Goal: Book appointment/travel/reservation

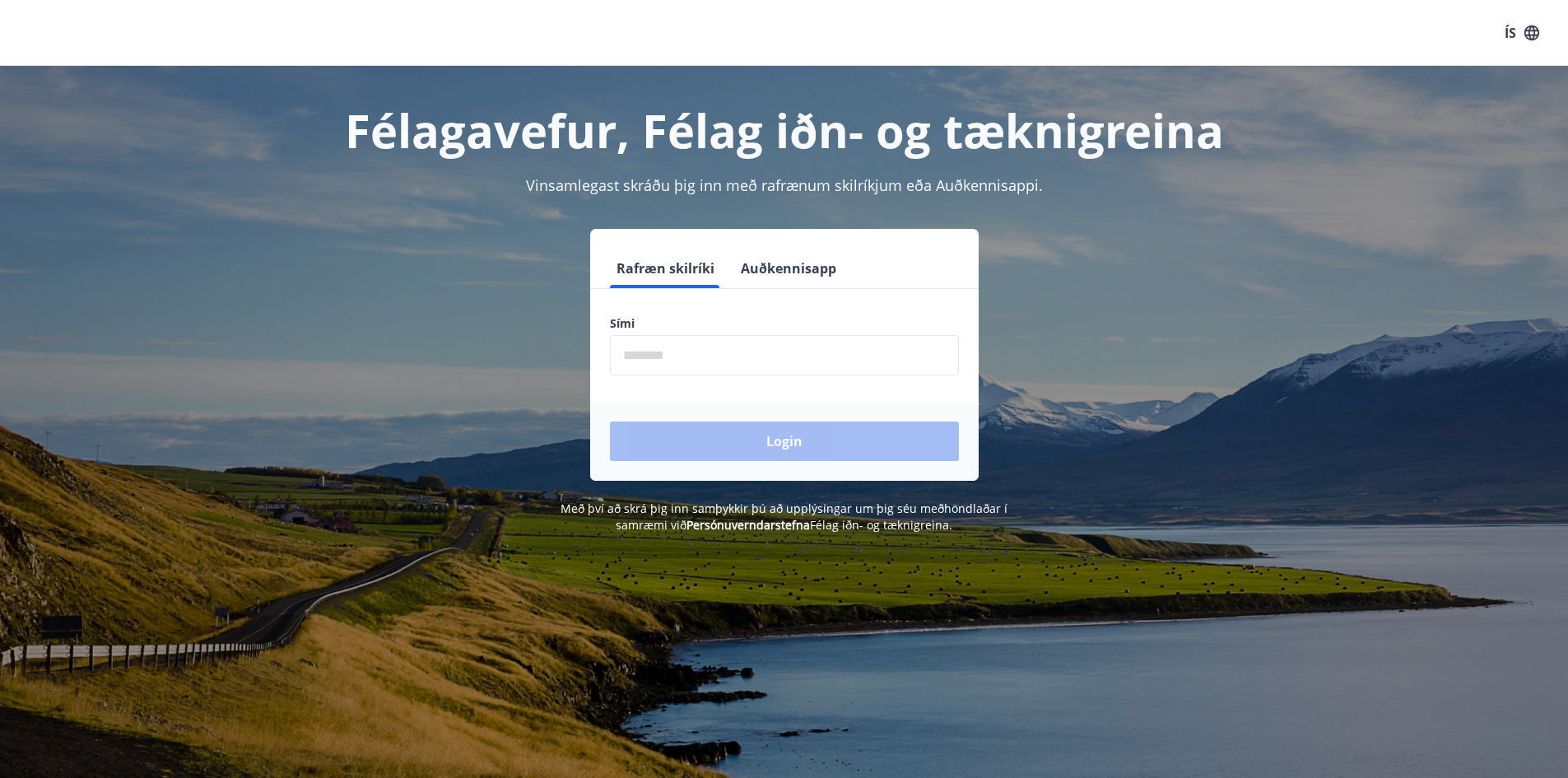
click at [705, 344] on input "phone" at bounding box center [784, 355] width 349 height 40
type input "********"
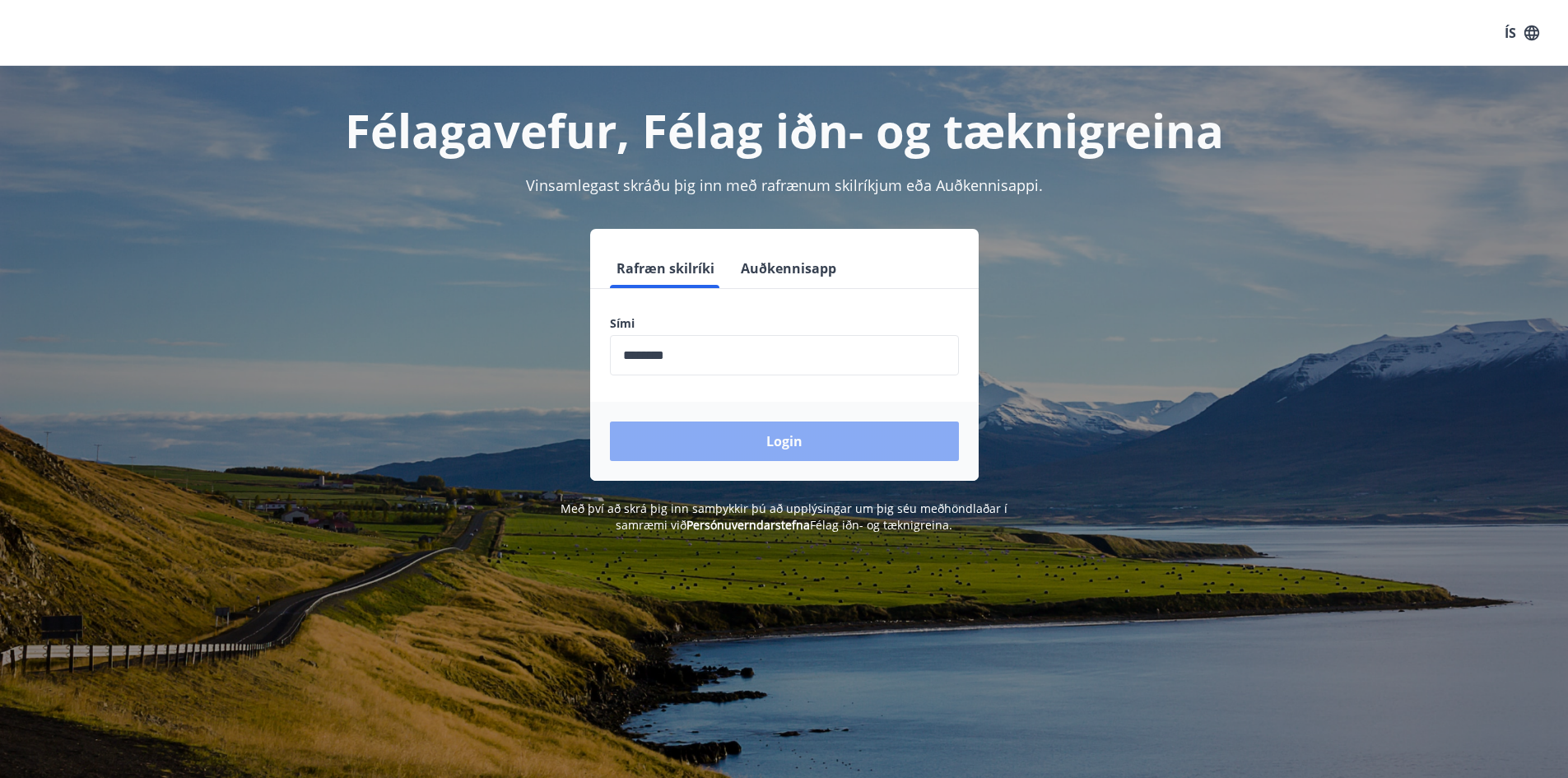
click at [772, 452] on button "Login" at bounding box center [784, 442] width 349 height 39
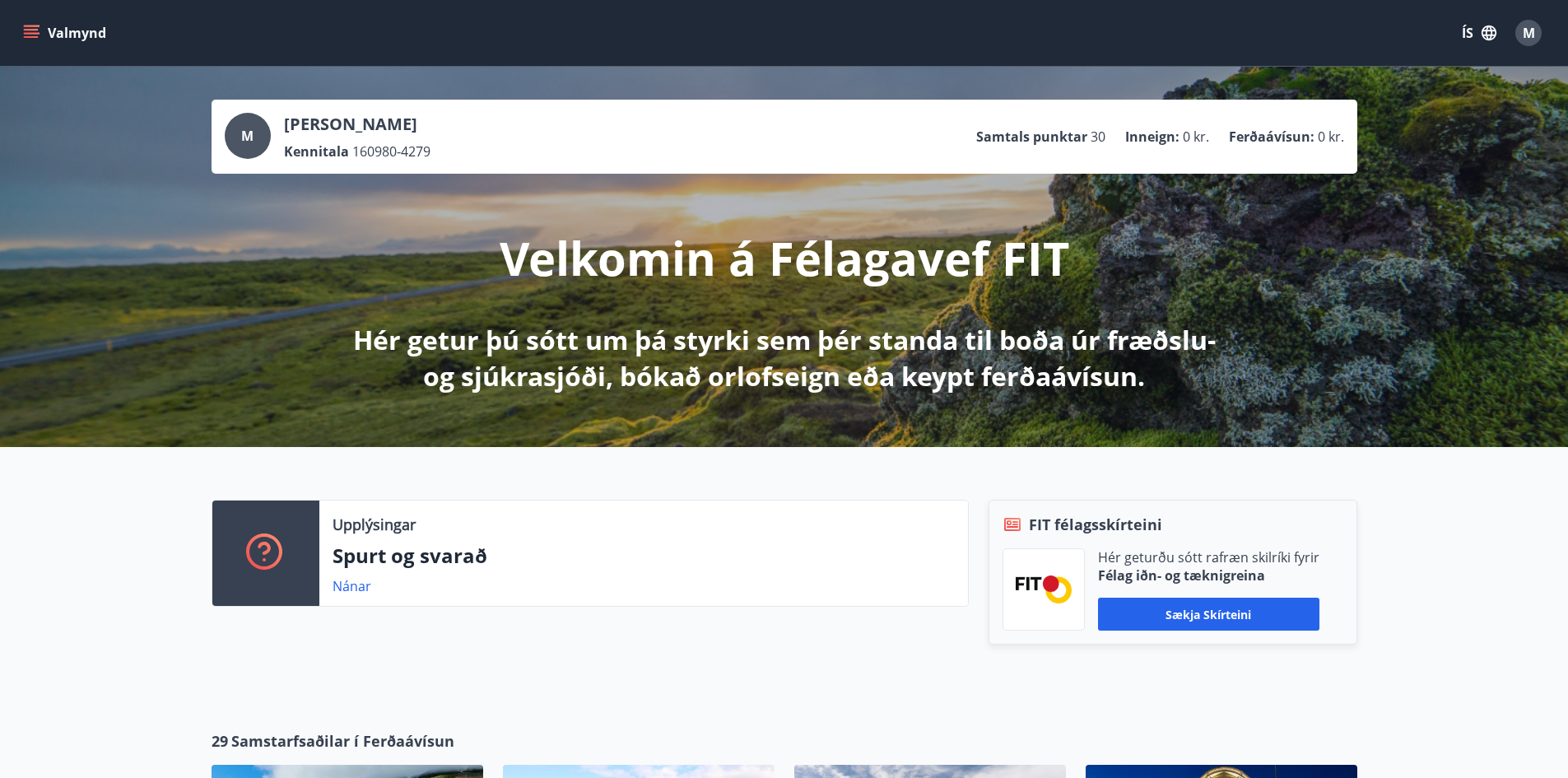
click at [39, 32] on button "Valmynd" at bounding box center [66, 32] width 93 height 30
click at [1481, 35] on icon "button" at bounding box center [1489, 32] width 18 height 18
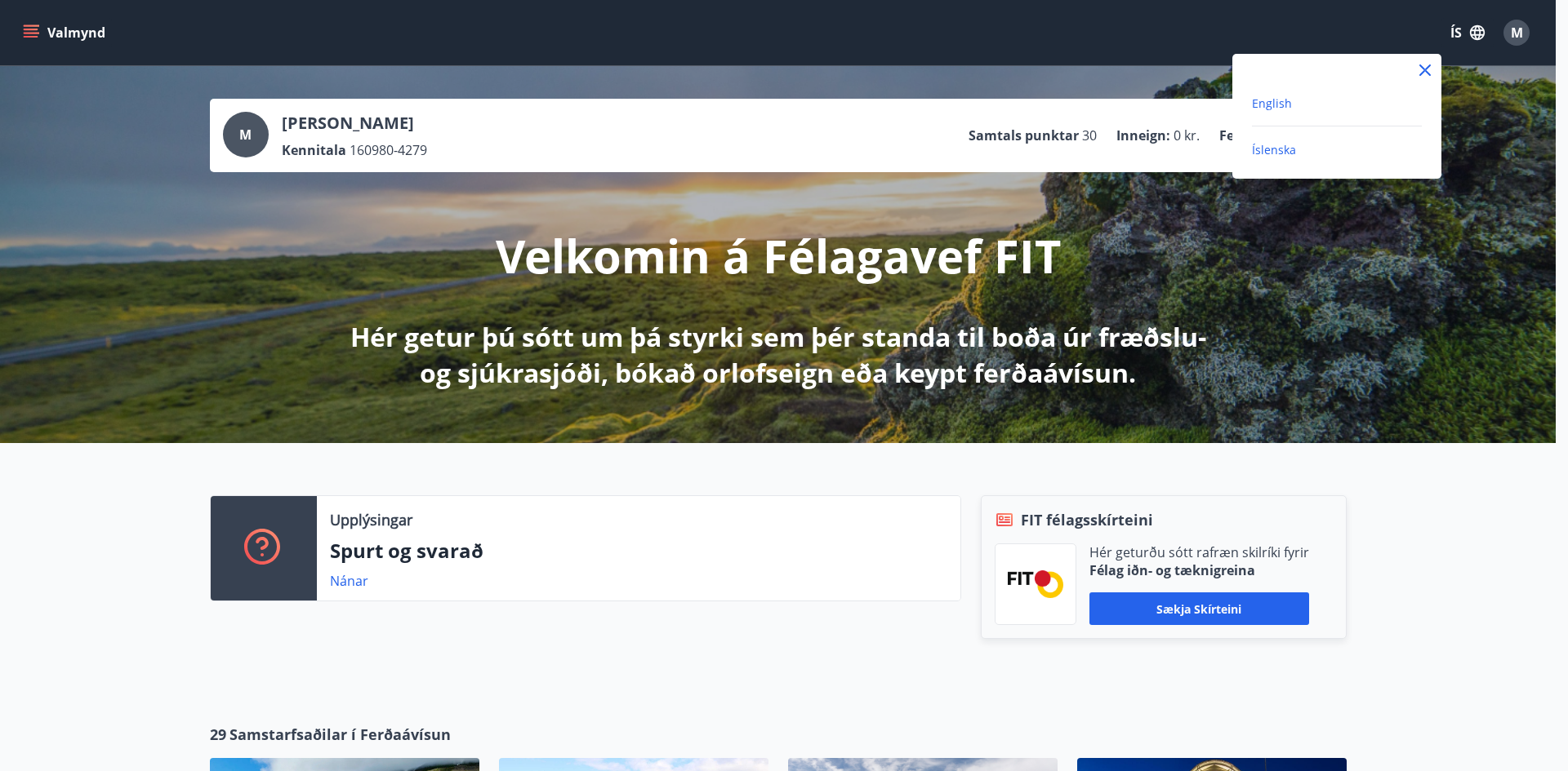
click at [1258, 105] on span "English" at bounding box center [1272, 103] width 40 height 16
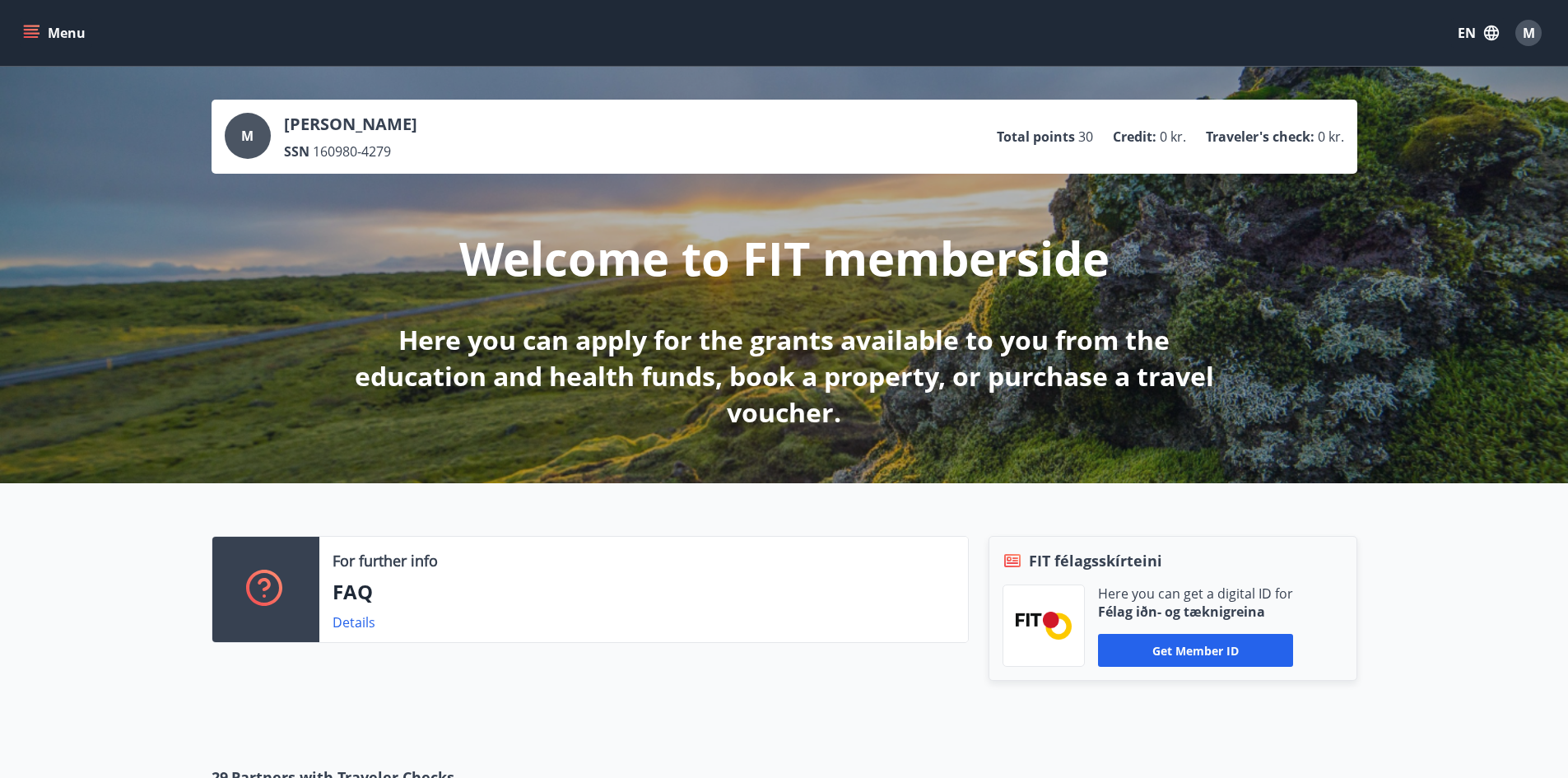
click at [26, 34] on icon "menu" at bounding box center [30, 32] width 17 height 17
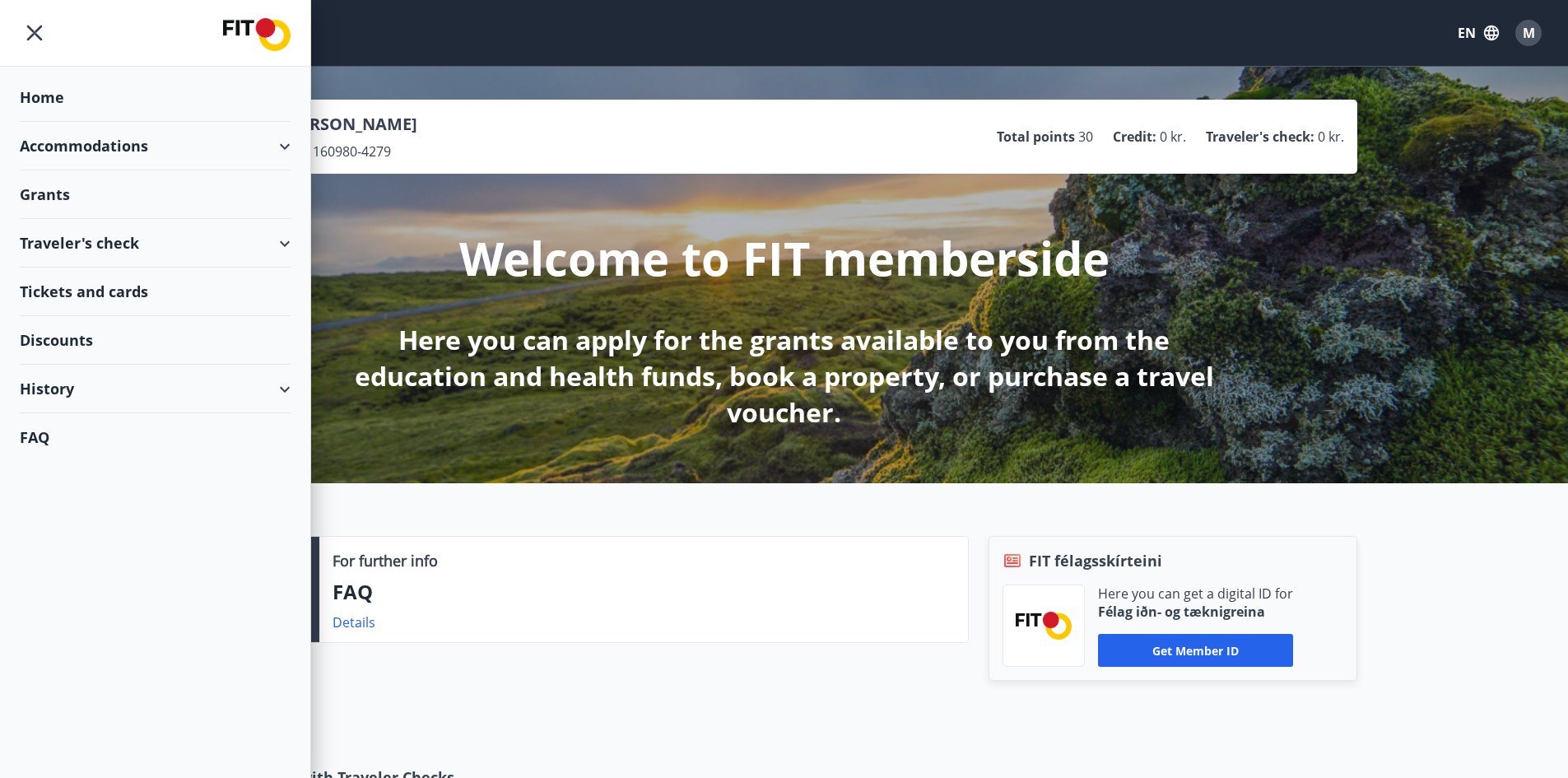
click at [102, 151] on div "Accommodations" at bounding box center [155, 146] width 271 height 48
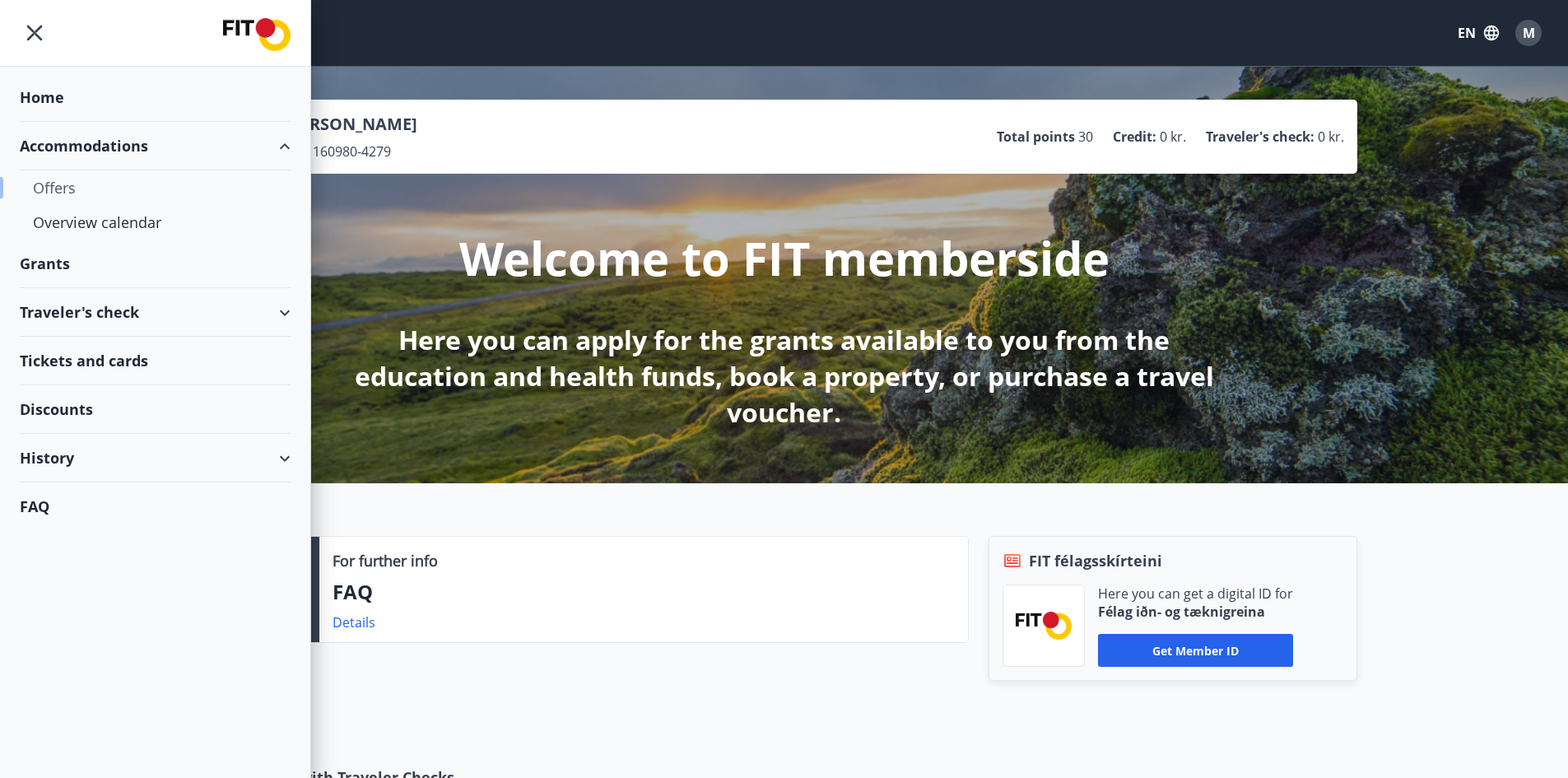
click at [53, 190] on div "Offers" at bounding box center [154, 187] width 245 height 34
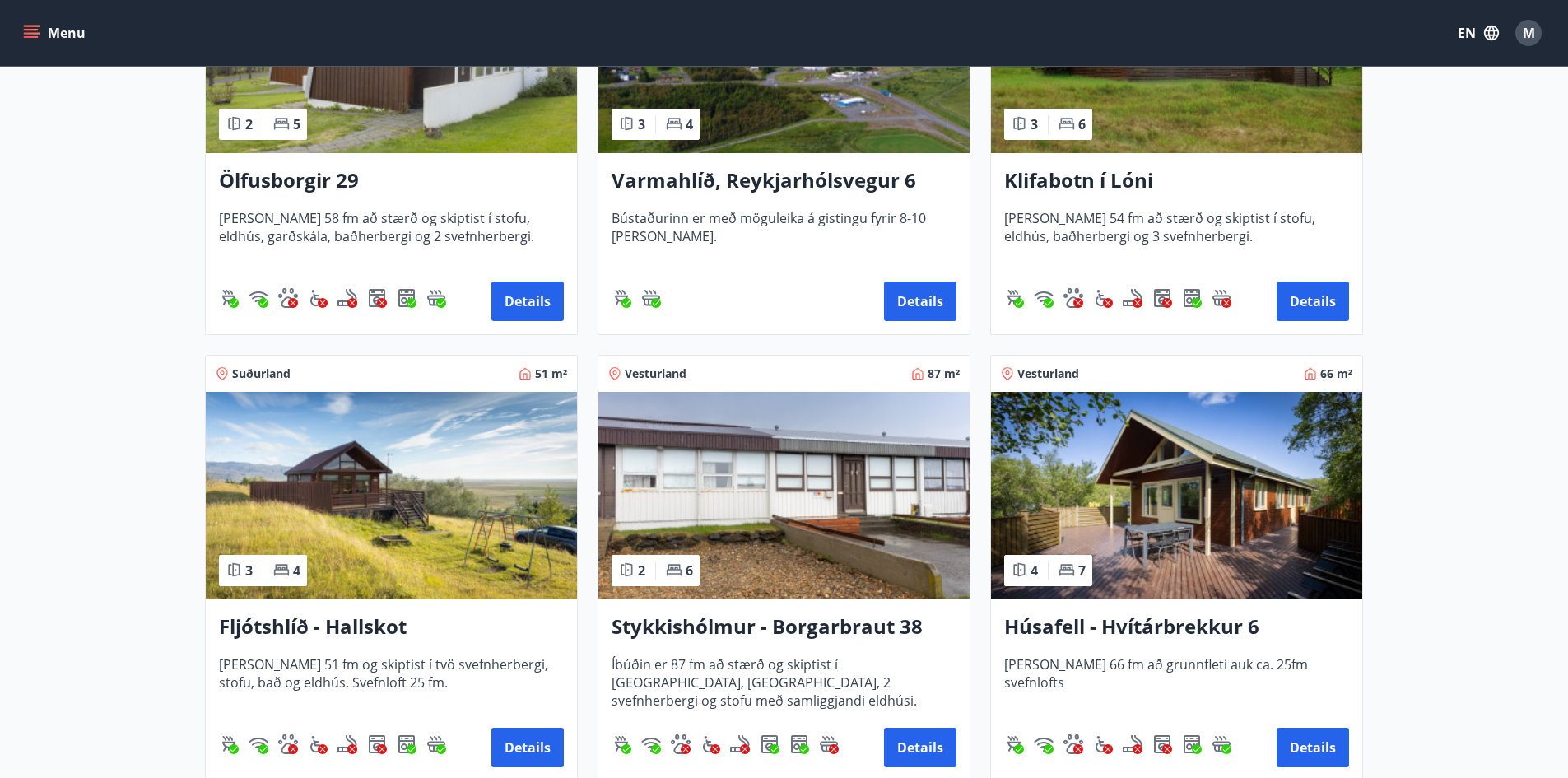
scroll to position [494, 0]
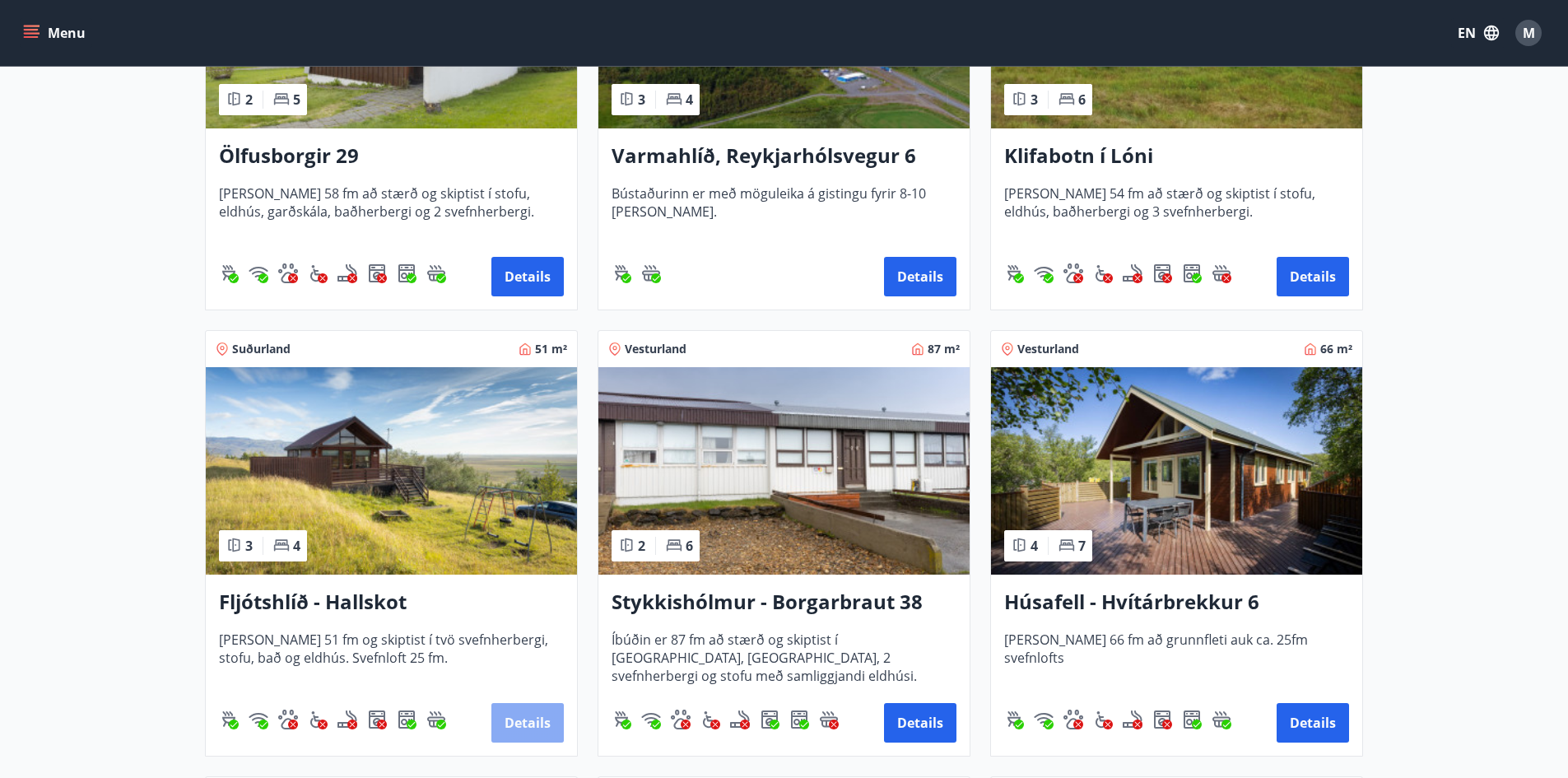
click at [536, 735] on button "Details" at bounding box center [528, 723] width 73 height 39
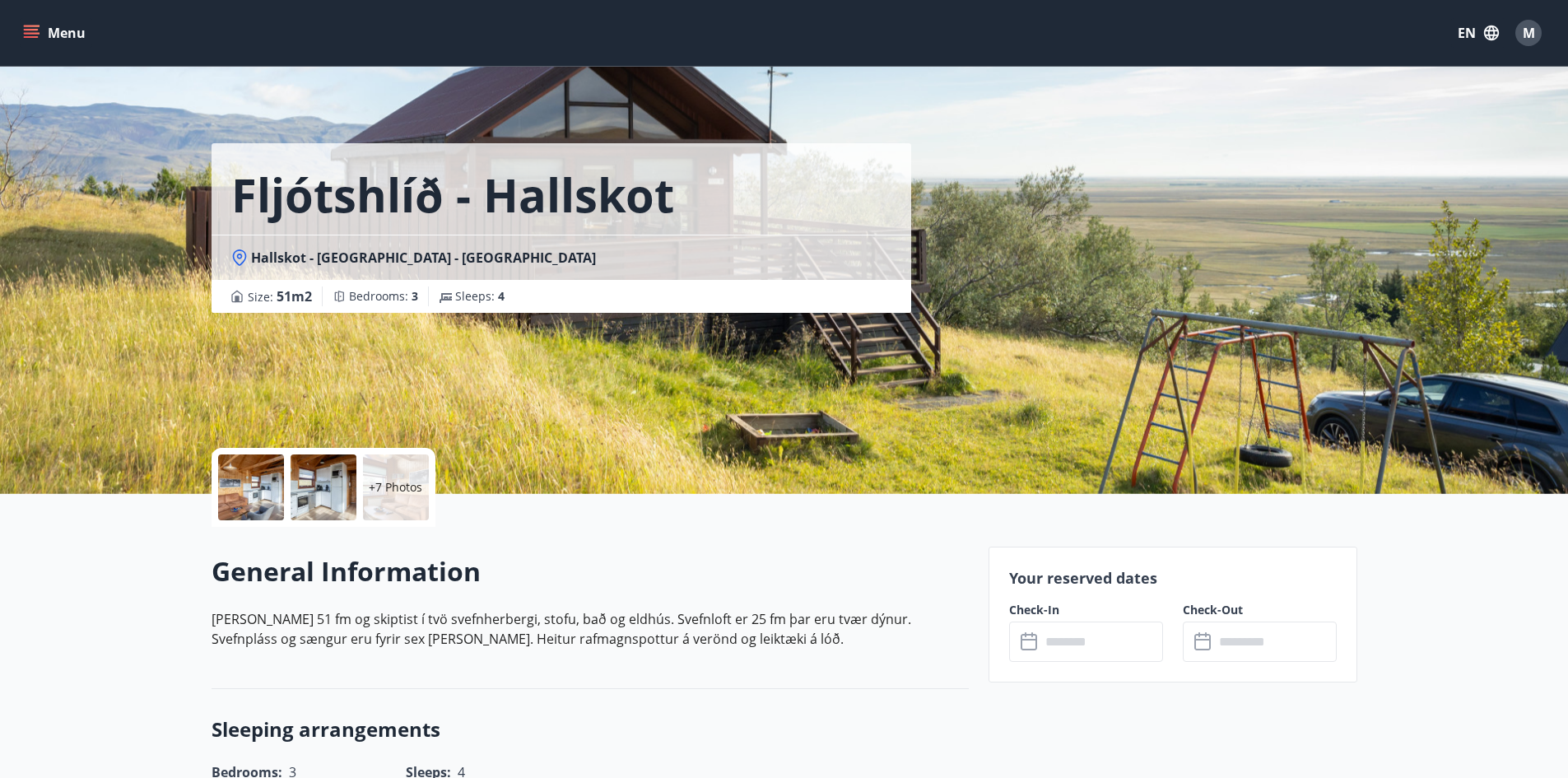
click at [1061, 654] on input "text" at bounding box center [1102, 641] width 123 height 40
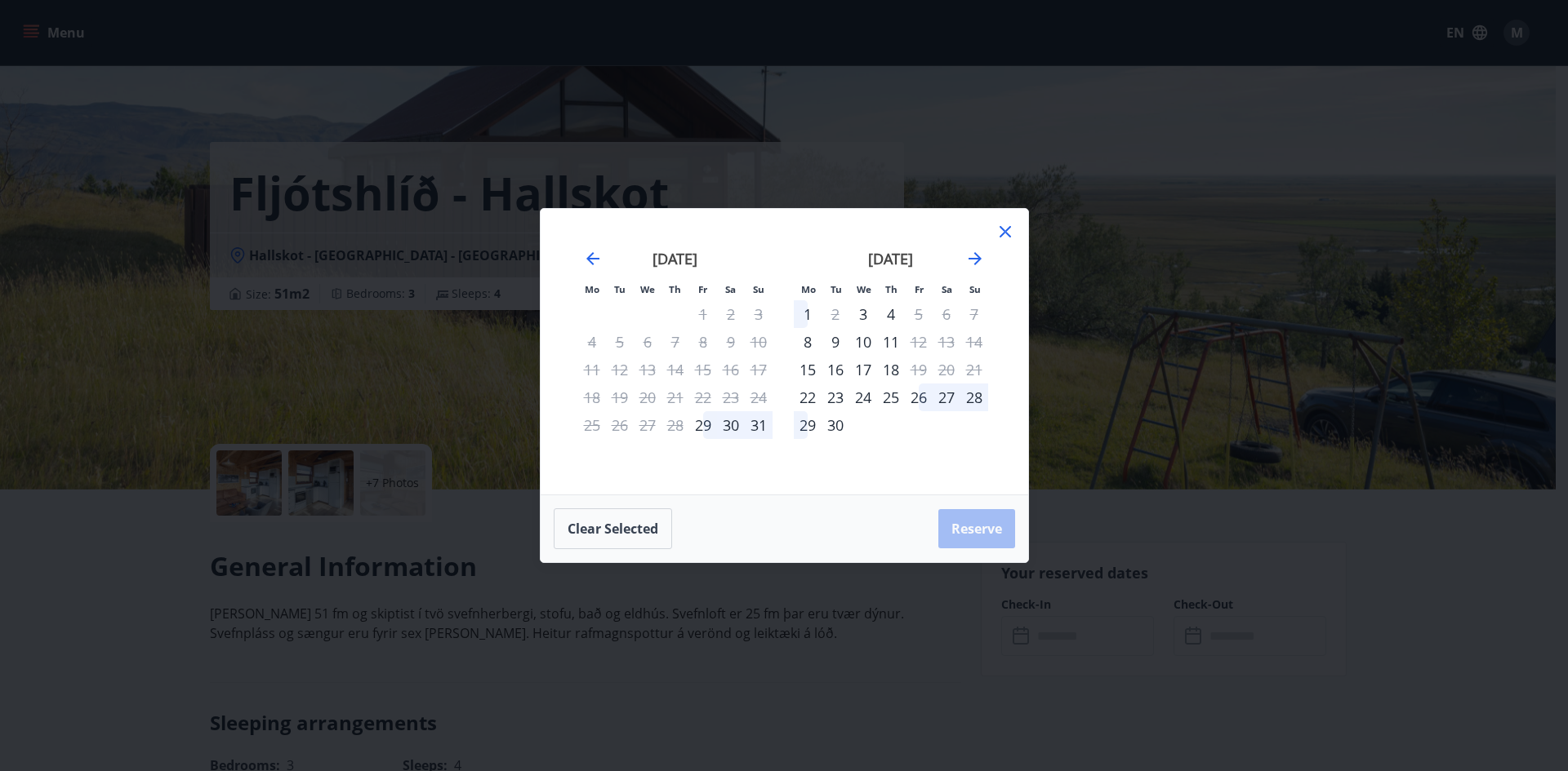
drag, startPoint x: 1006, startPoint y: 229, endPoint x: 952, endPoint y: 246, distance: 56.6
click at [1006, 229] on icon at bounding box center [1005, 232] width 20 height 19
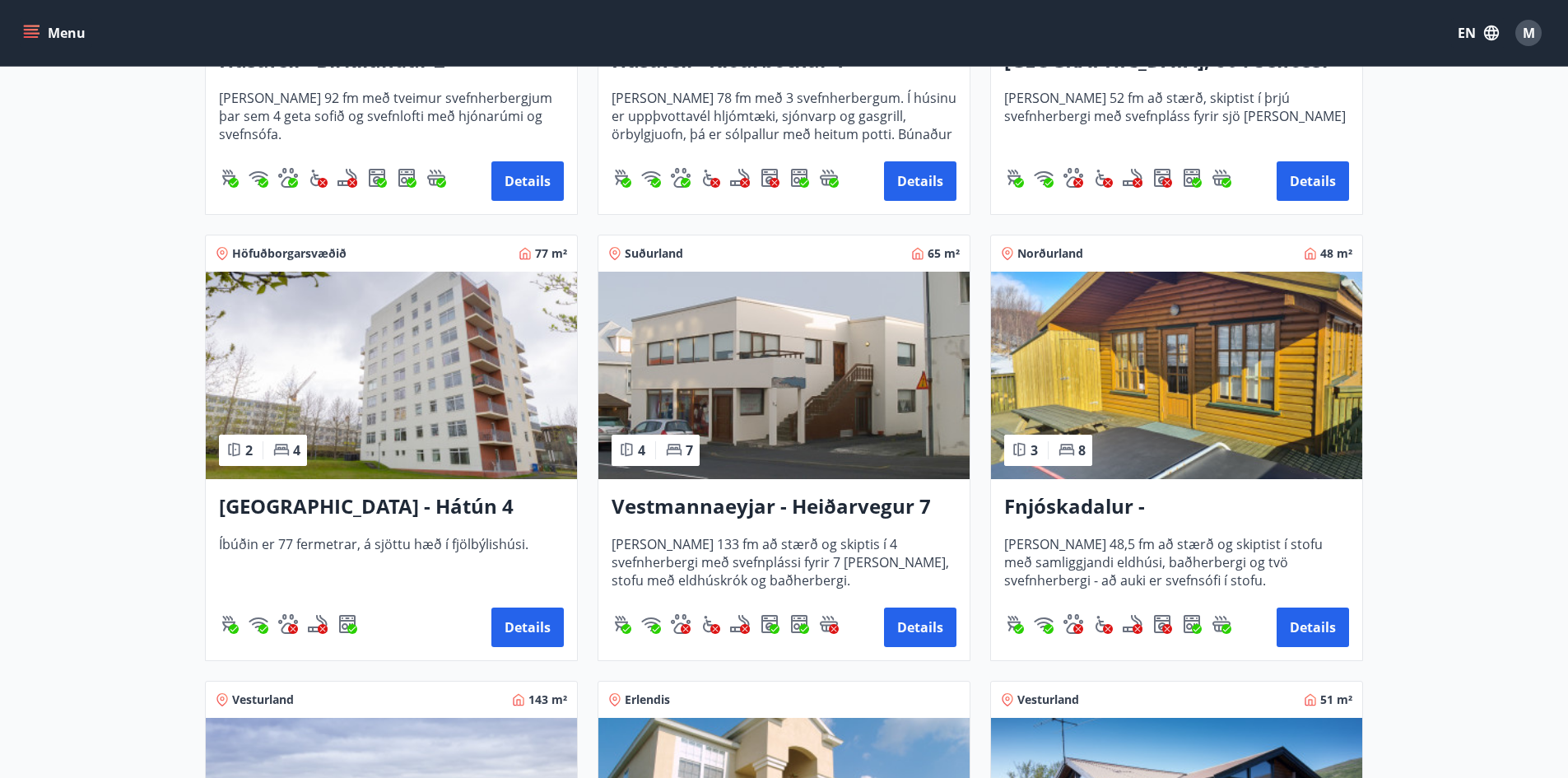
scroll to position [1977, 0]
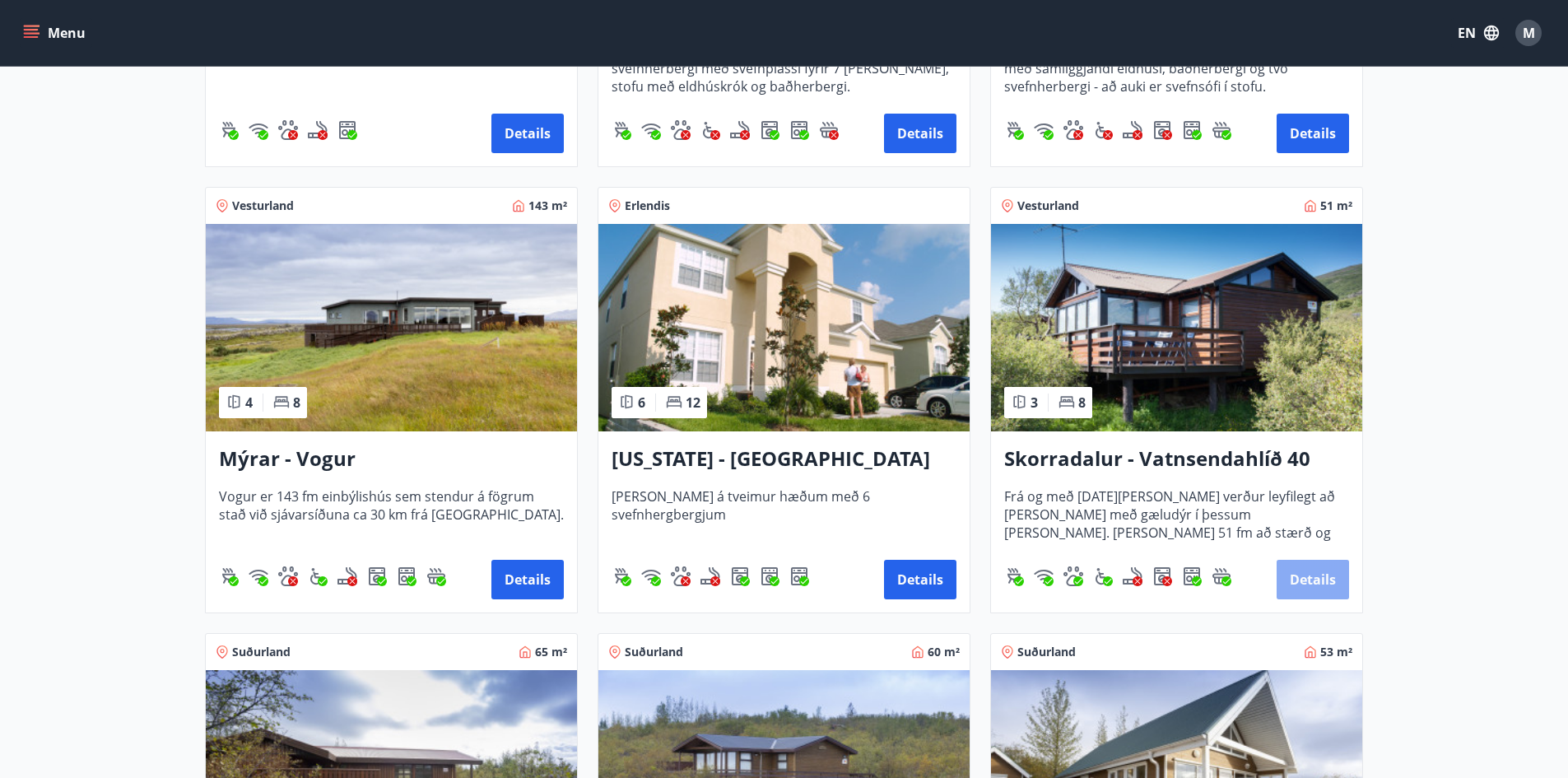
click at [1301, 591] on button "Details" at bounding box center [1313, 579] width 73 height 39
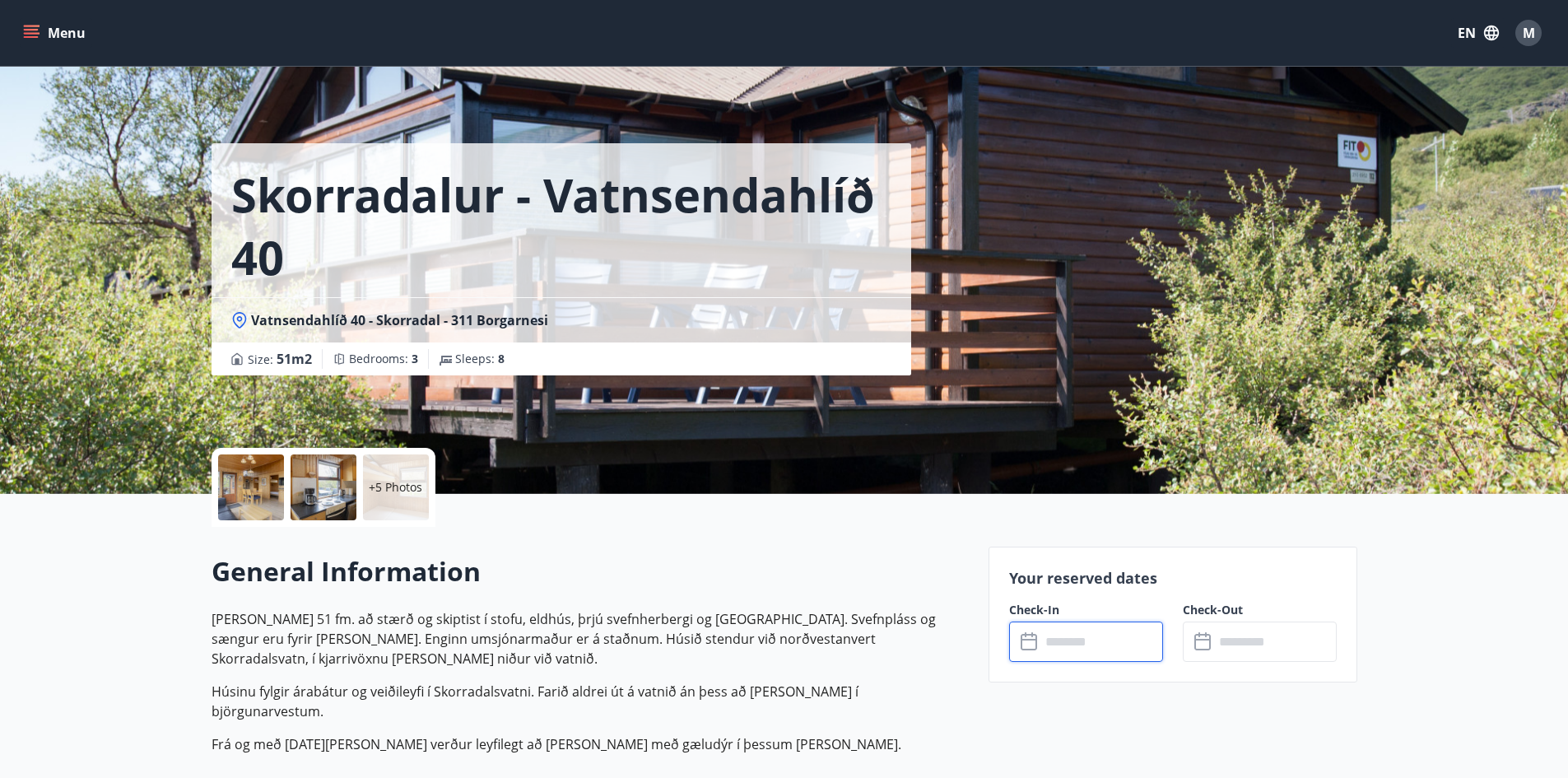
click at [1069, 642] on input "text" at bounding box center [1102, 641] width 123 height 40
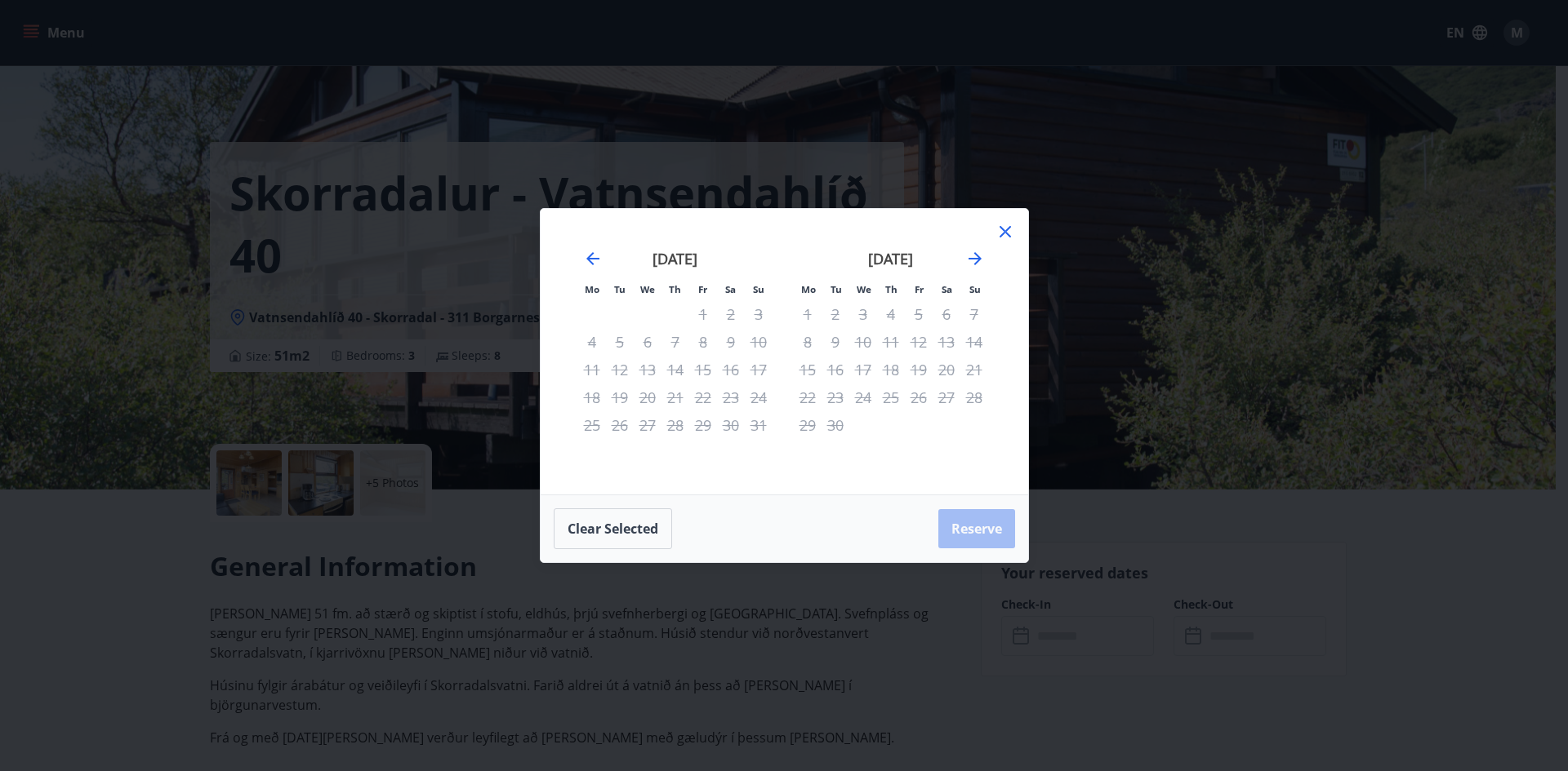
click at [1008, 232] on icon at bounding box center [1005, 232] width 20 height 19
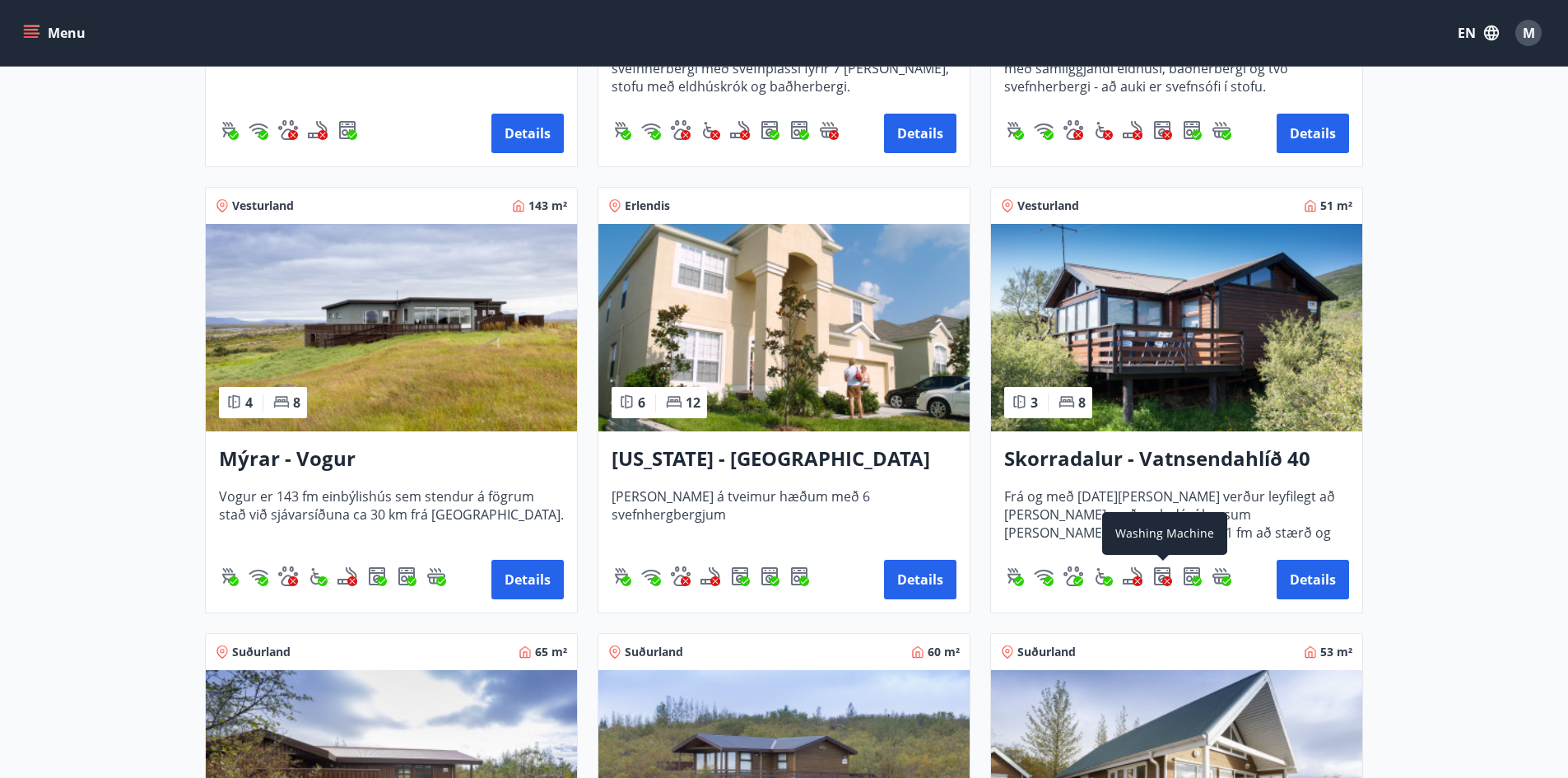
scroll to position [2471, 0]
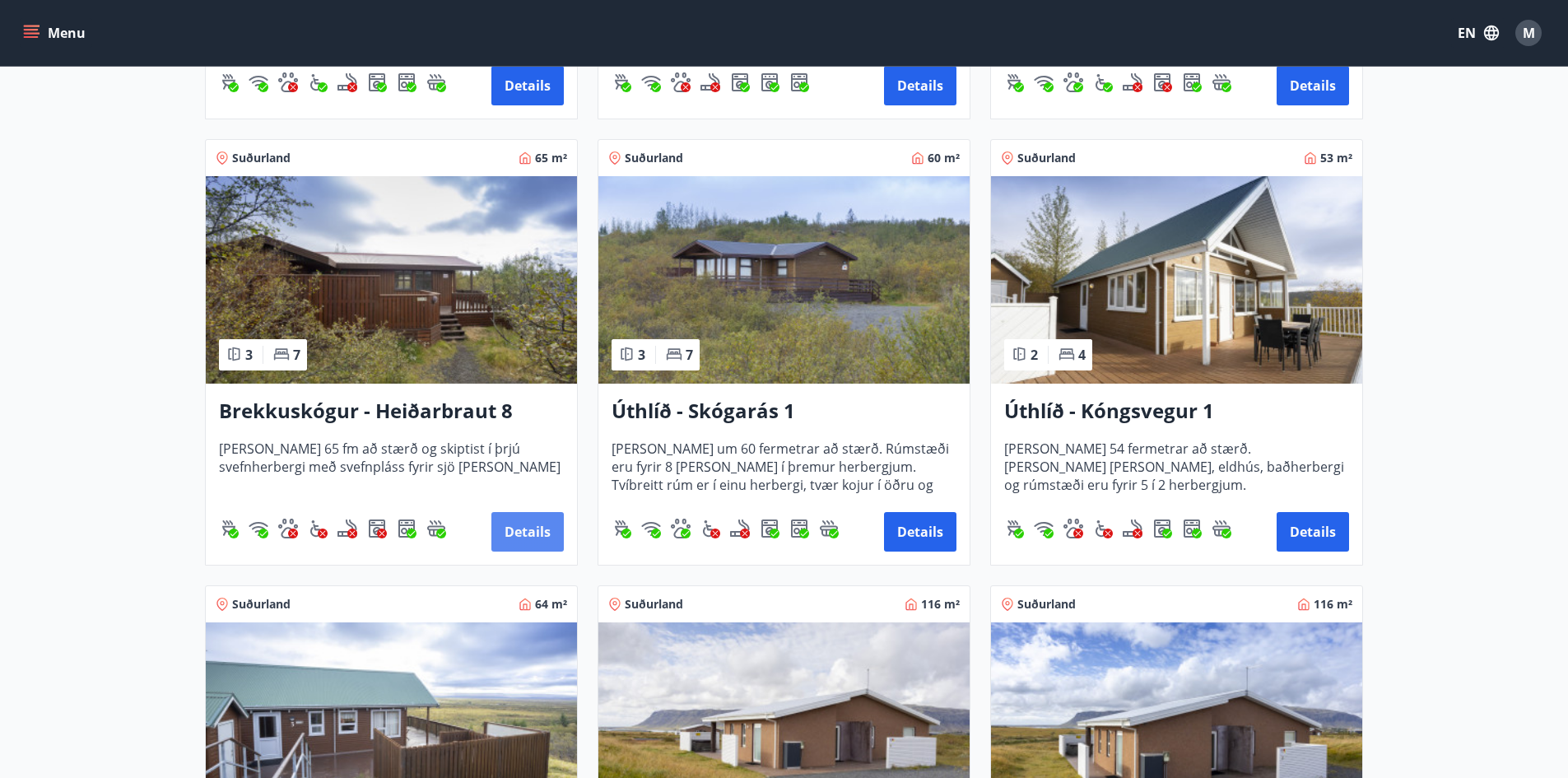
click at [502, 532] on button "Details" at bounding box center [528, 532] width 73 height 39
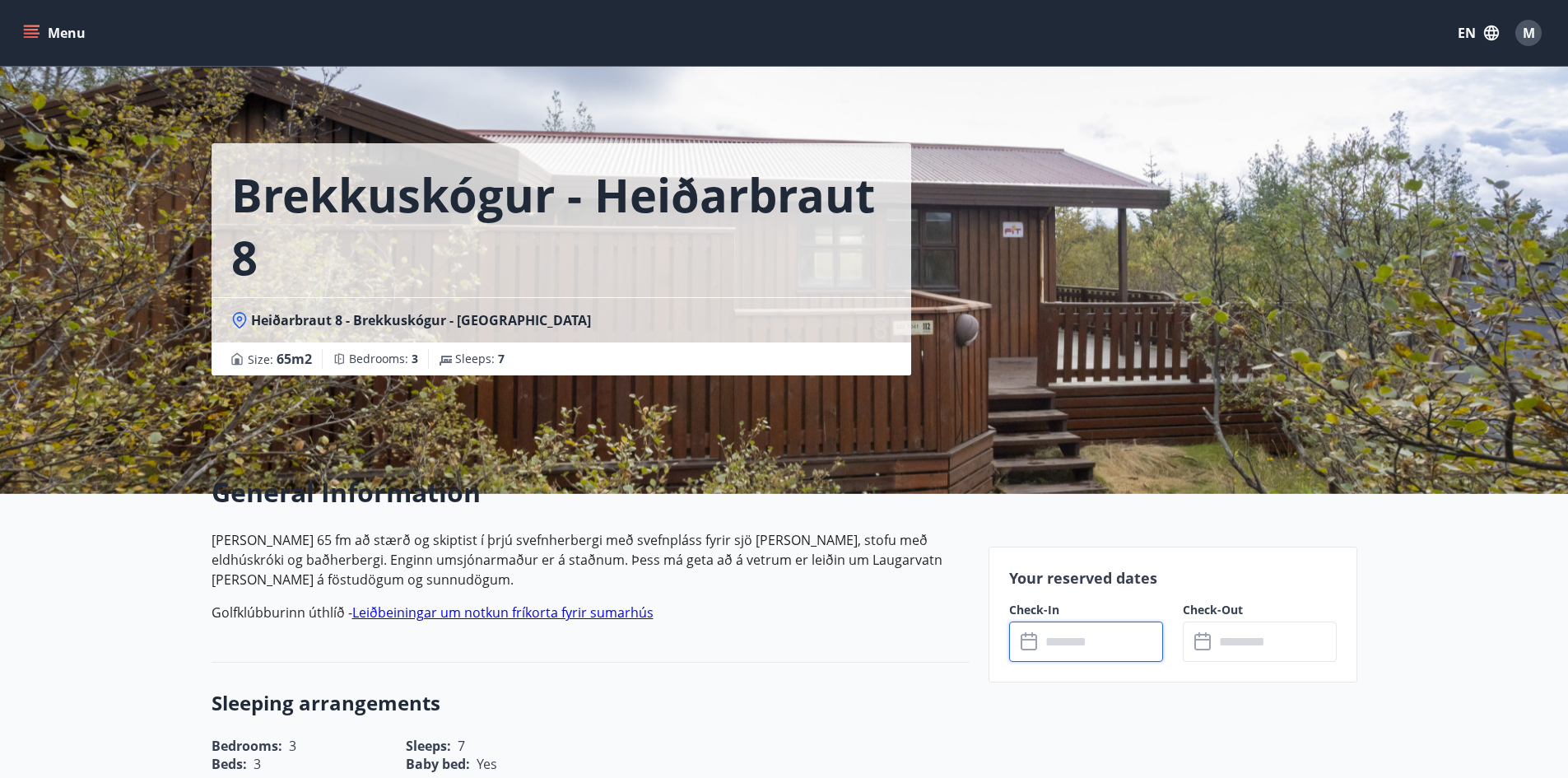
click at [1091, 646] on input "text" at bounding box center [1102, 641] width 123 height 40
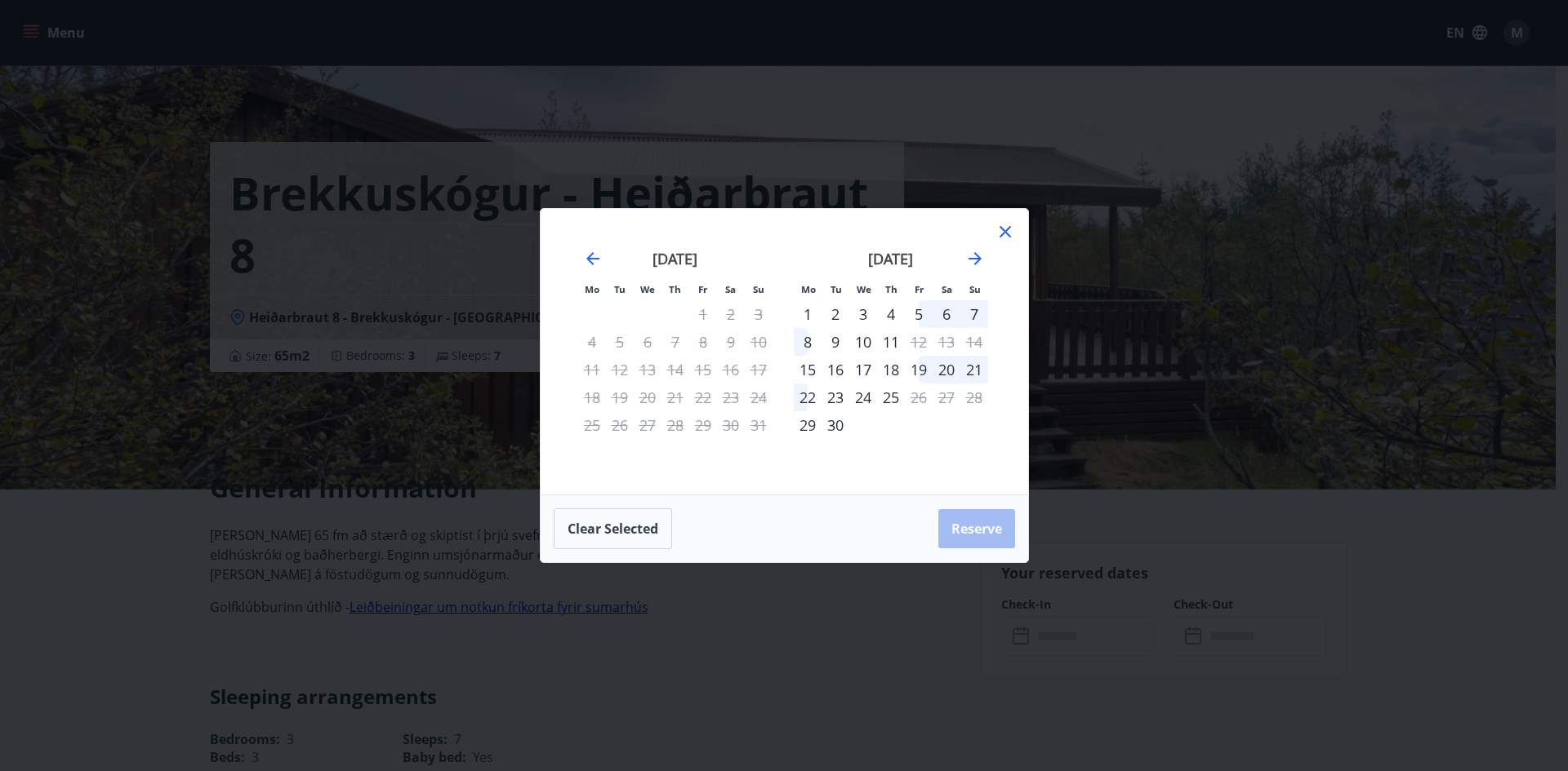
click at [1001, 234] on icon at bounding box center [1005, 232] width 20 height 19
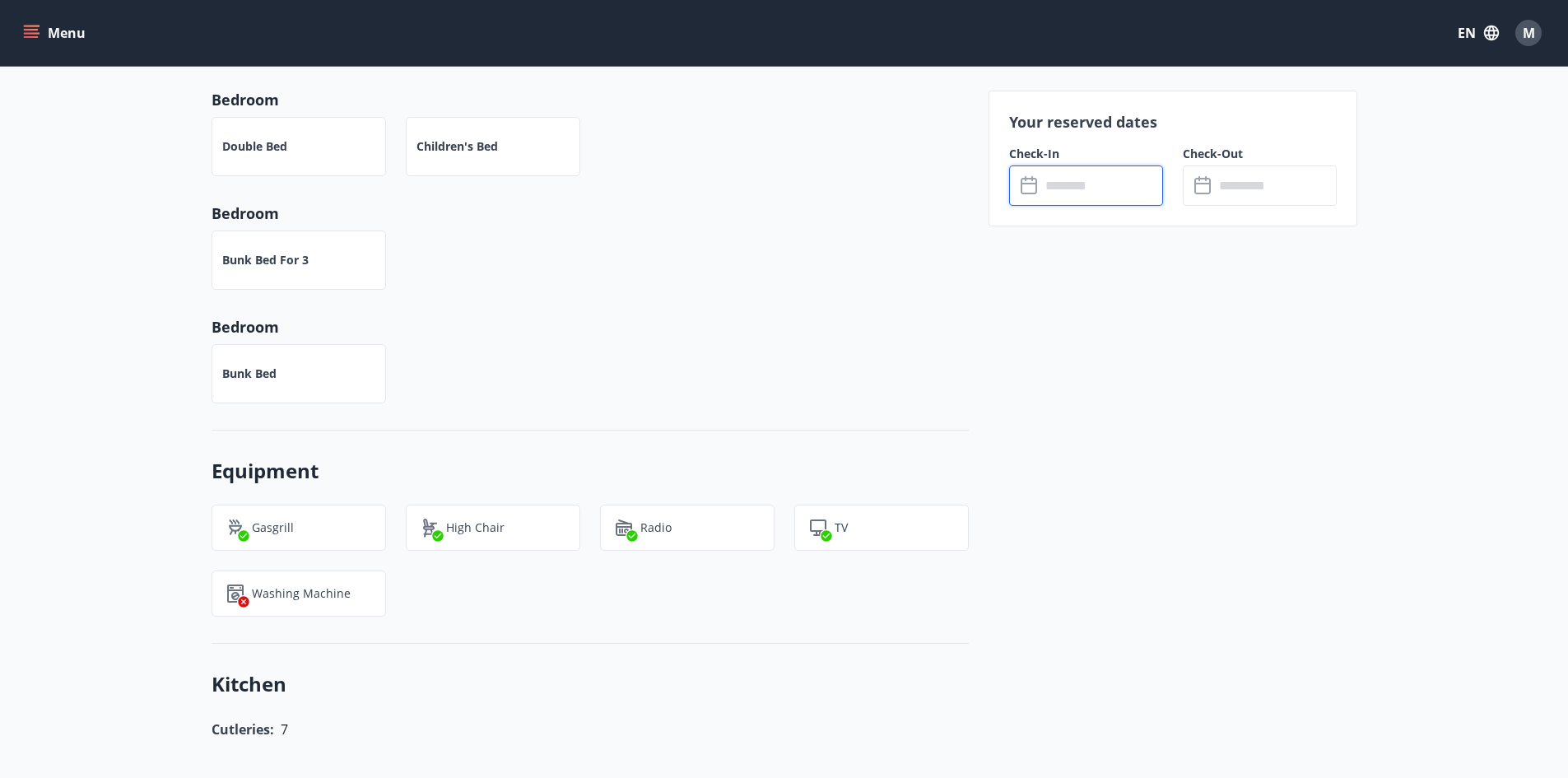
scroll to position [524, 0]
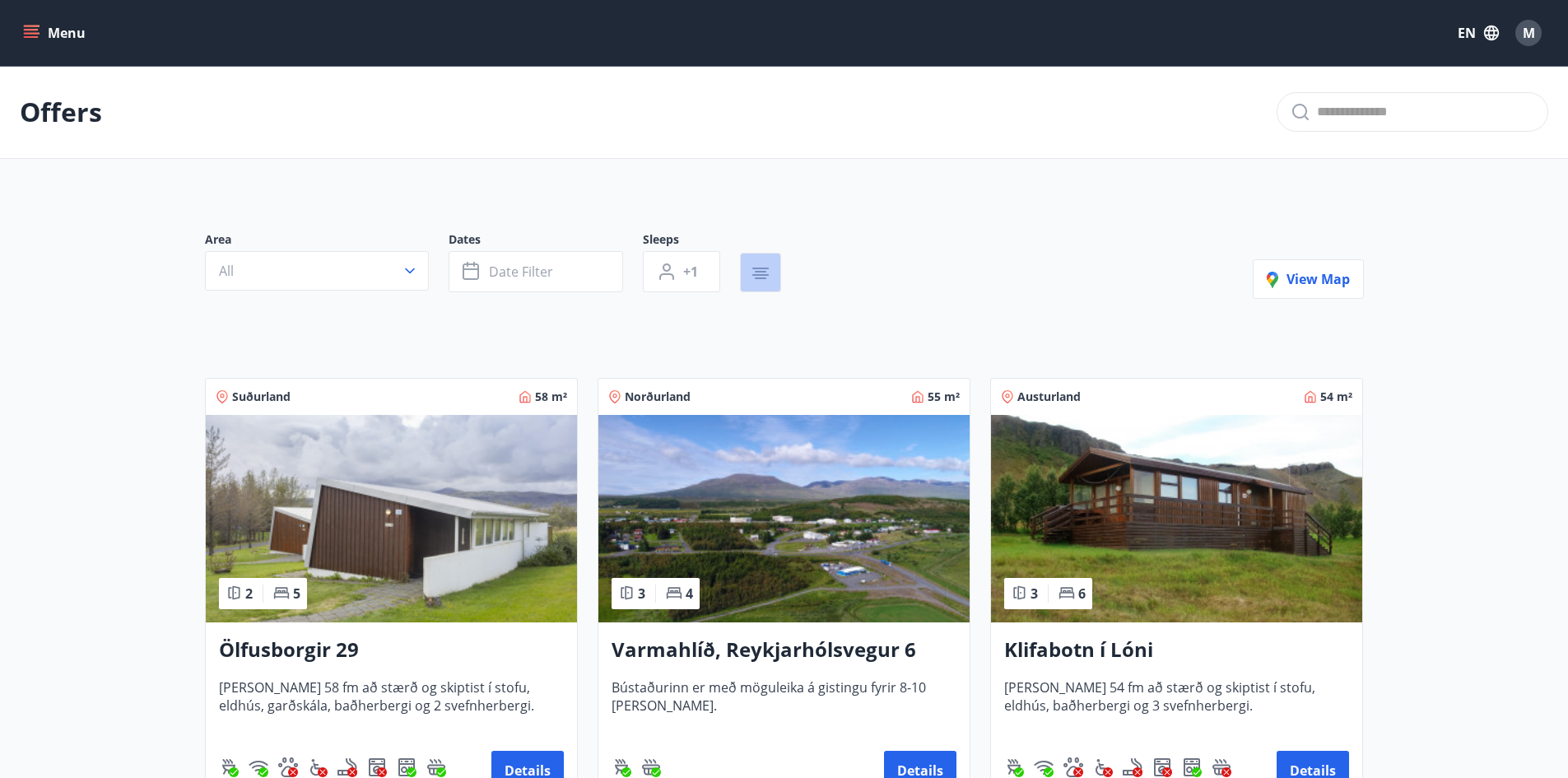
click at [772, 276] on button "button" at bounding box center [761, 272] width 41 height 39
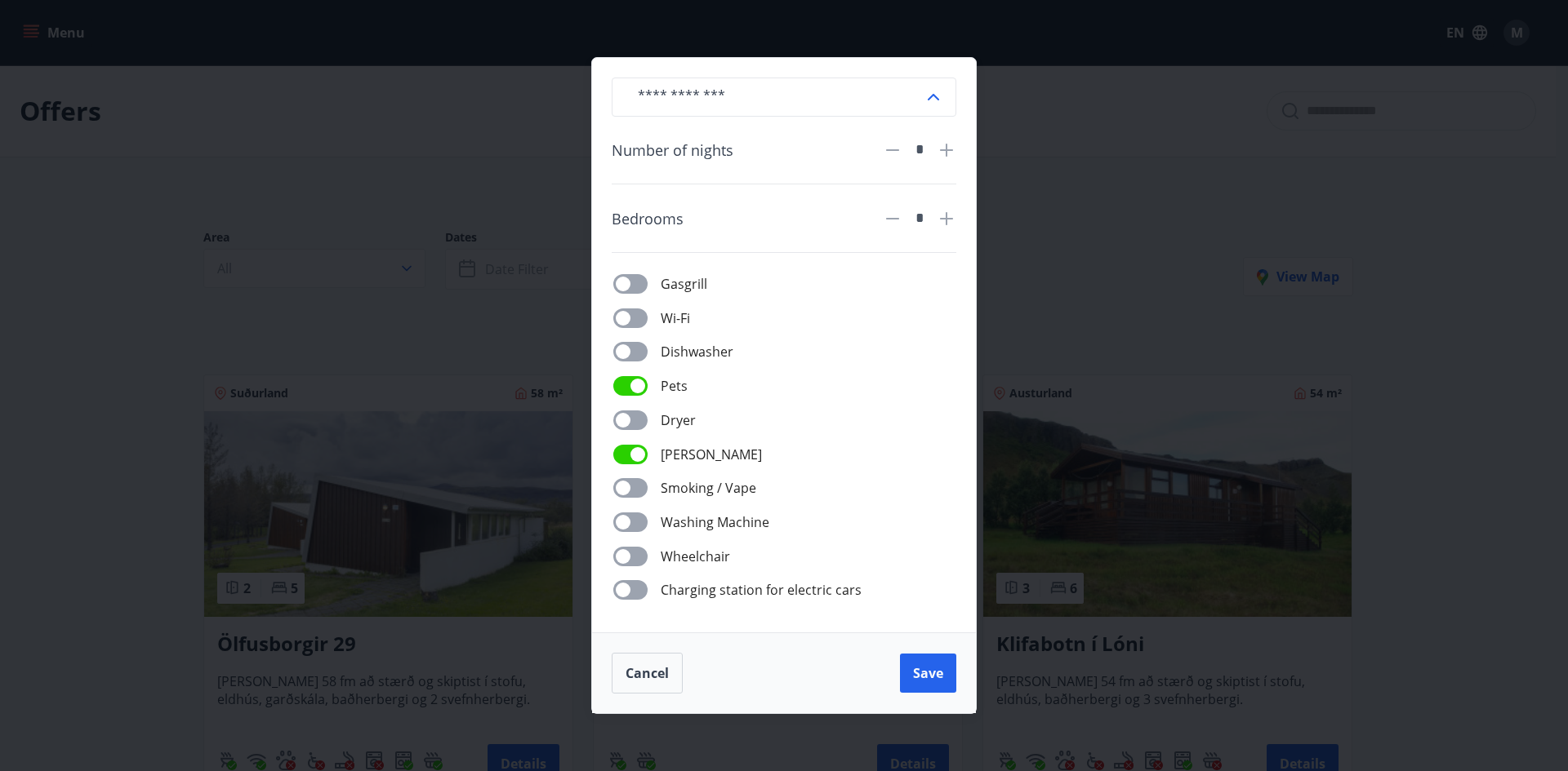
click at [647, 283] on span at bounding box center [630, 284] width 34 height 19
click at [631, 309] on span at bounding box center [630, 319] width 34 height 19
click at [909, 680] on button "Save" at bounding box center [928, 674] width 57 height 39
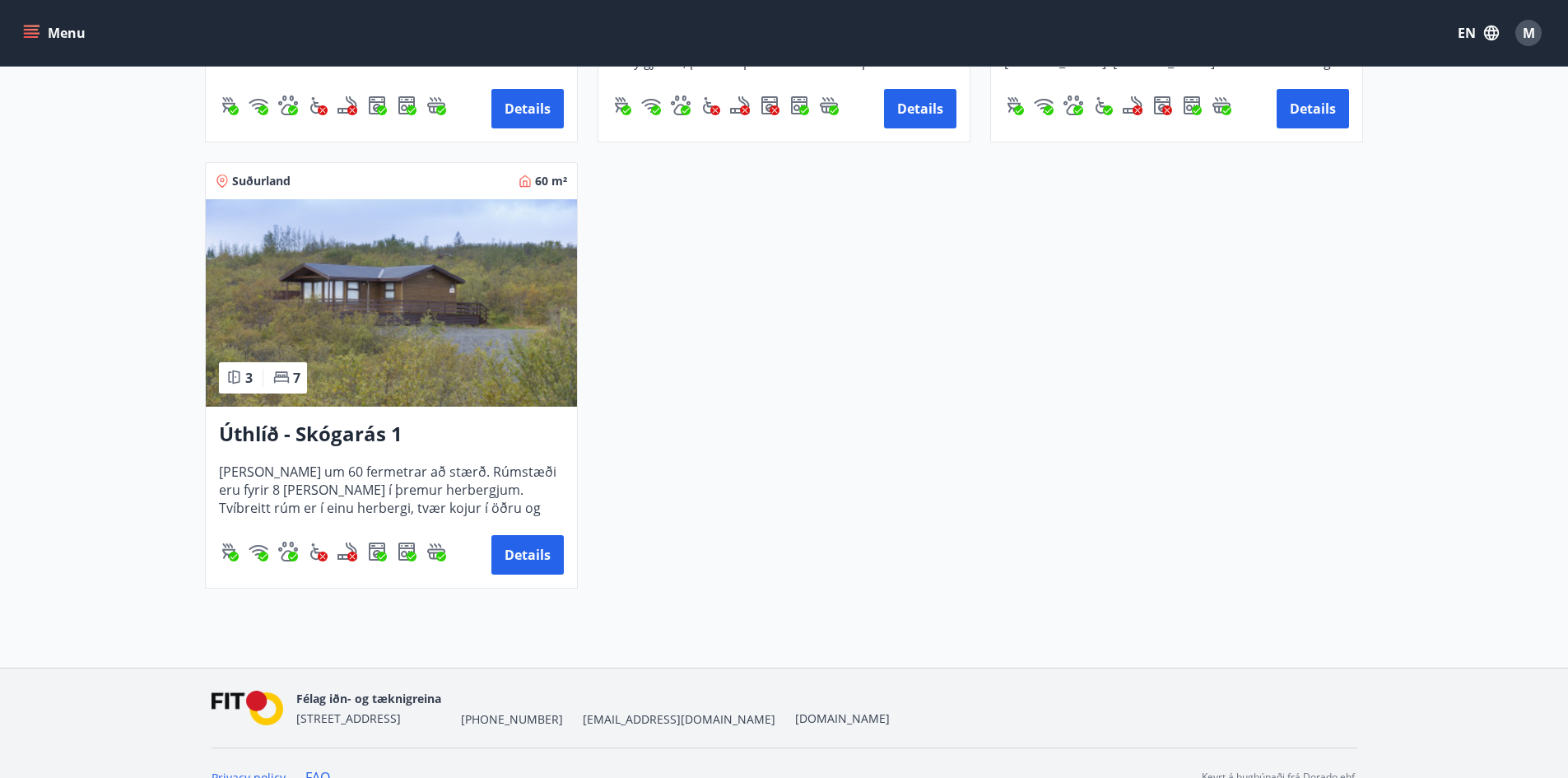
scroll to position [730, 0]
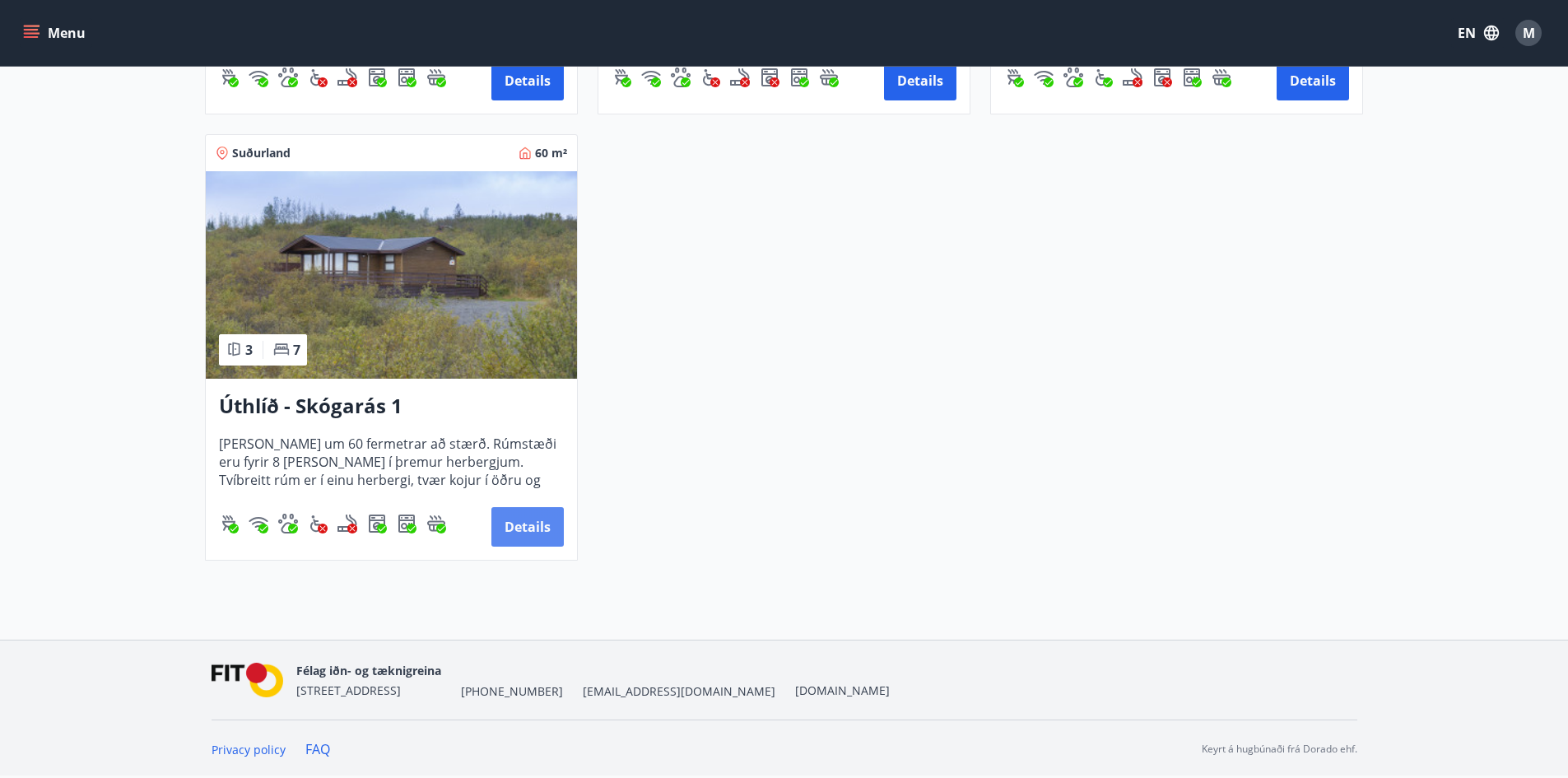
click at [535, 529] on button "Details" at bounding box center [528, 527] width 73 height 39
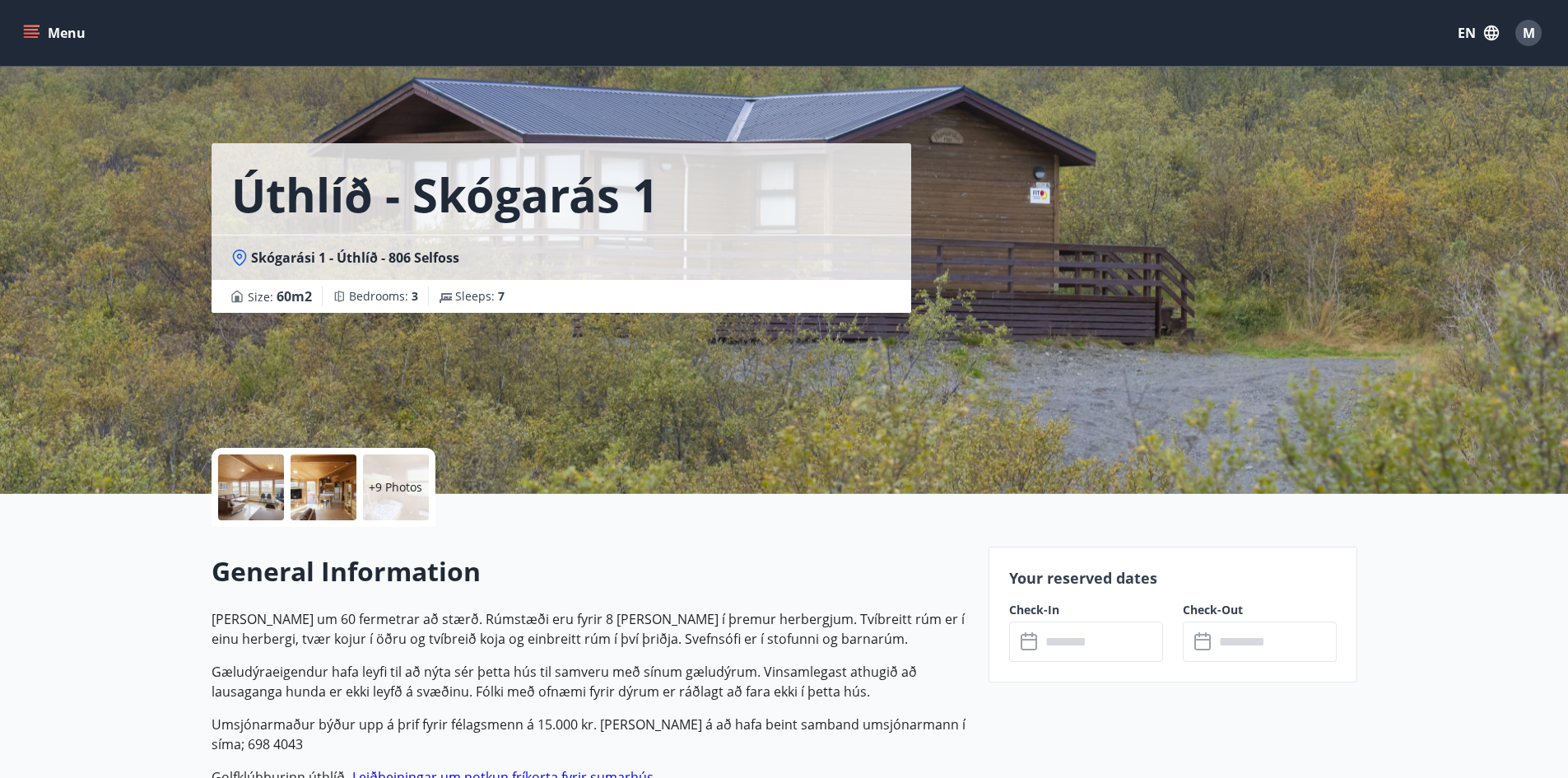
click at [1081, 644] on input "text" at bounding box center [1102, 641] width 123 height 40
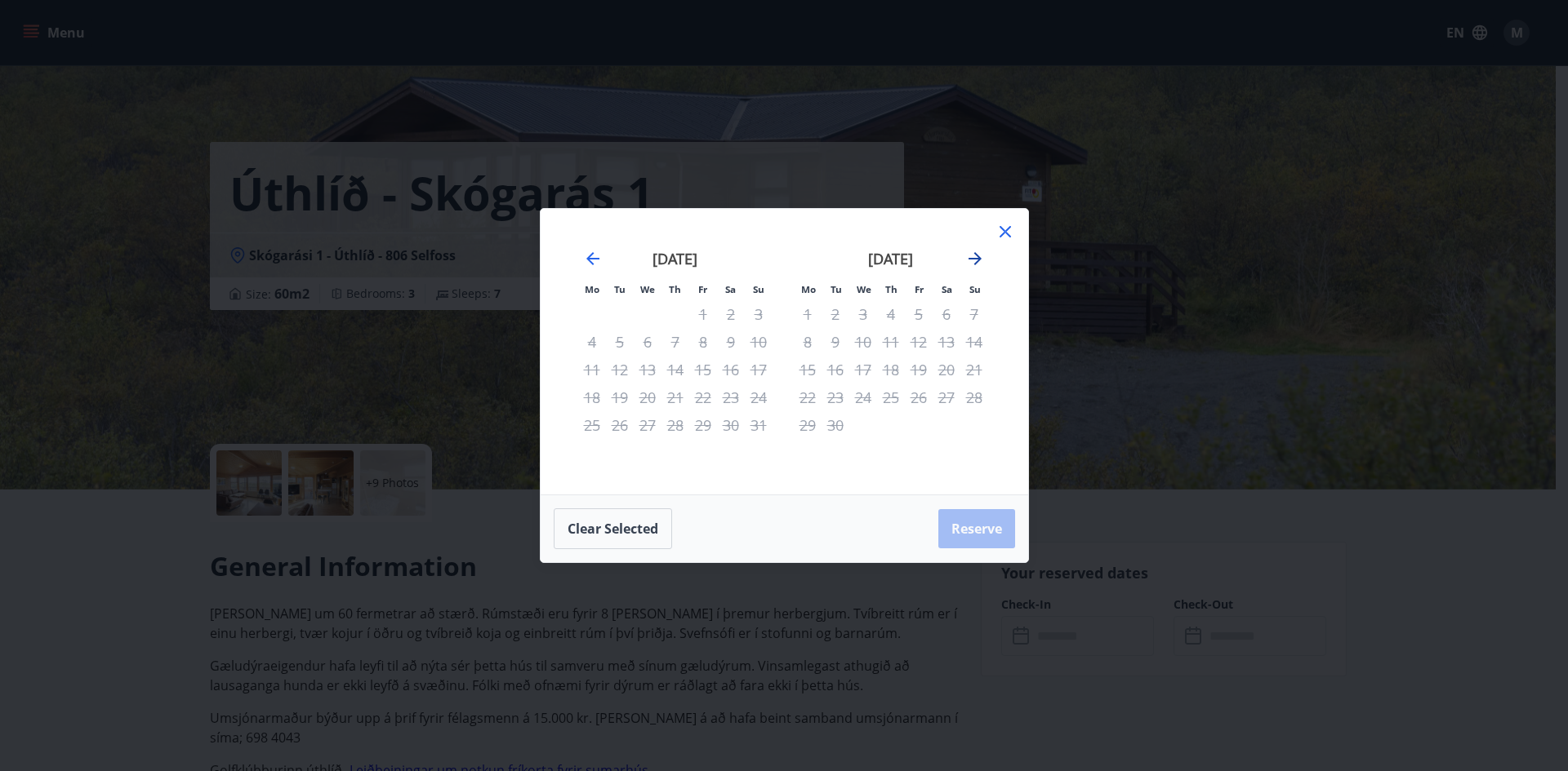
click at [972, 264] on icon "Move forward to switch to the next month." at bounding box center [975, 258] width 20 height 19
click at [981, 257] on icon "Move forward to switch to the next month." at bounding box center [975, 258] width 20 height 19
click at [1005, 237] on icon at bounding box center [1005, 232] width 20 height 19
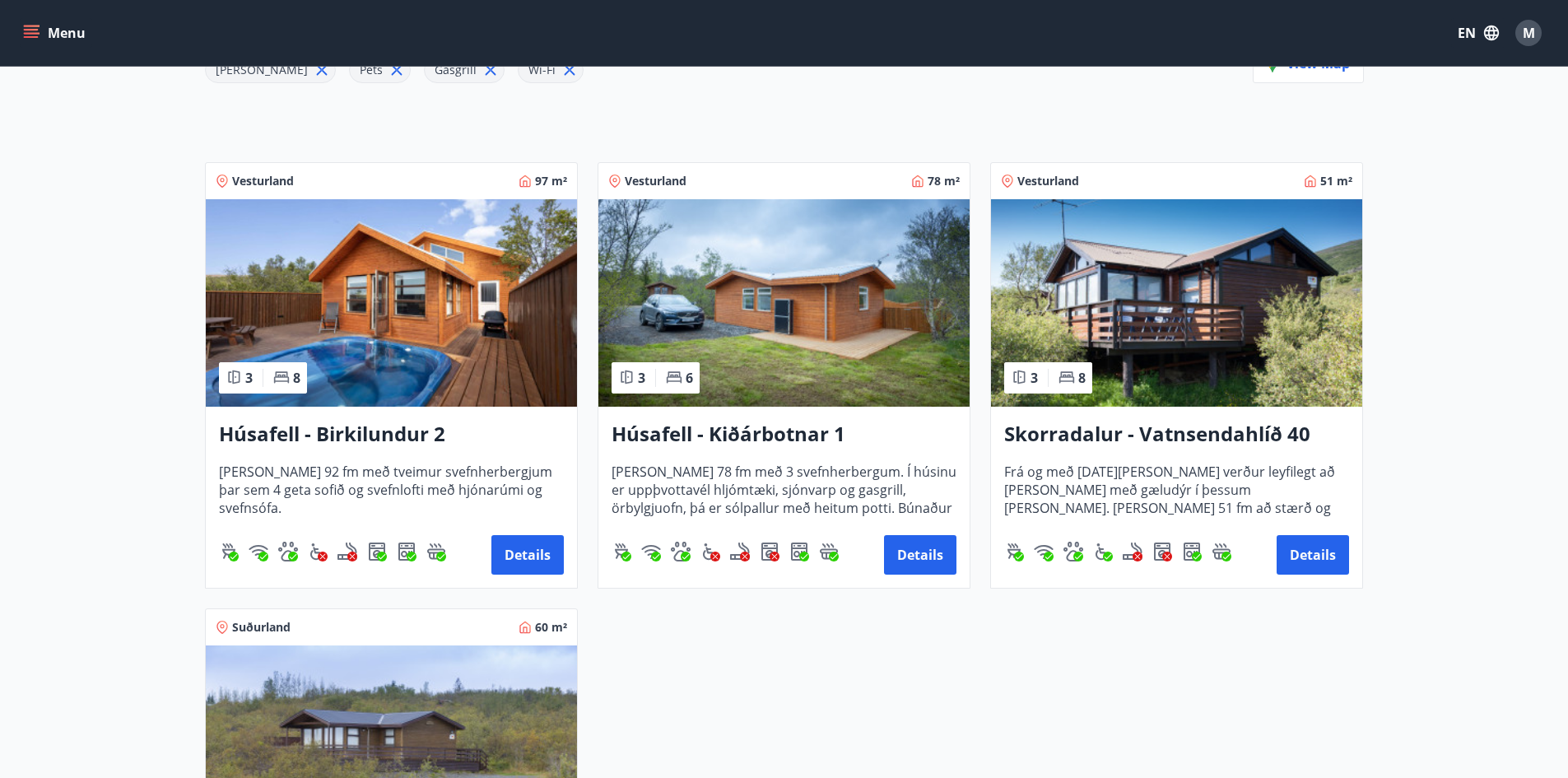
scroll to position [254, 0]
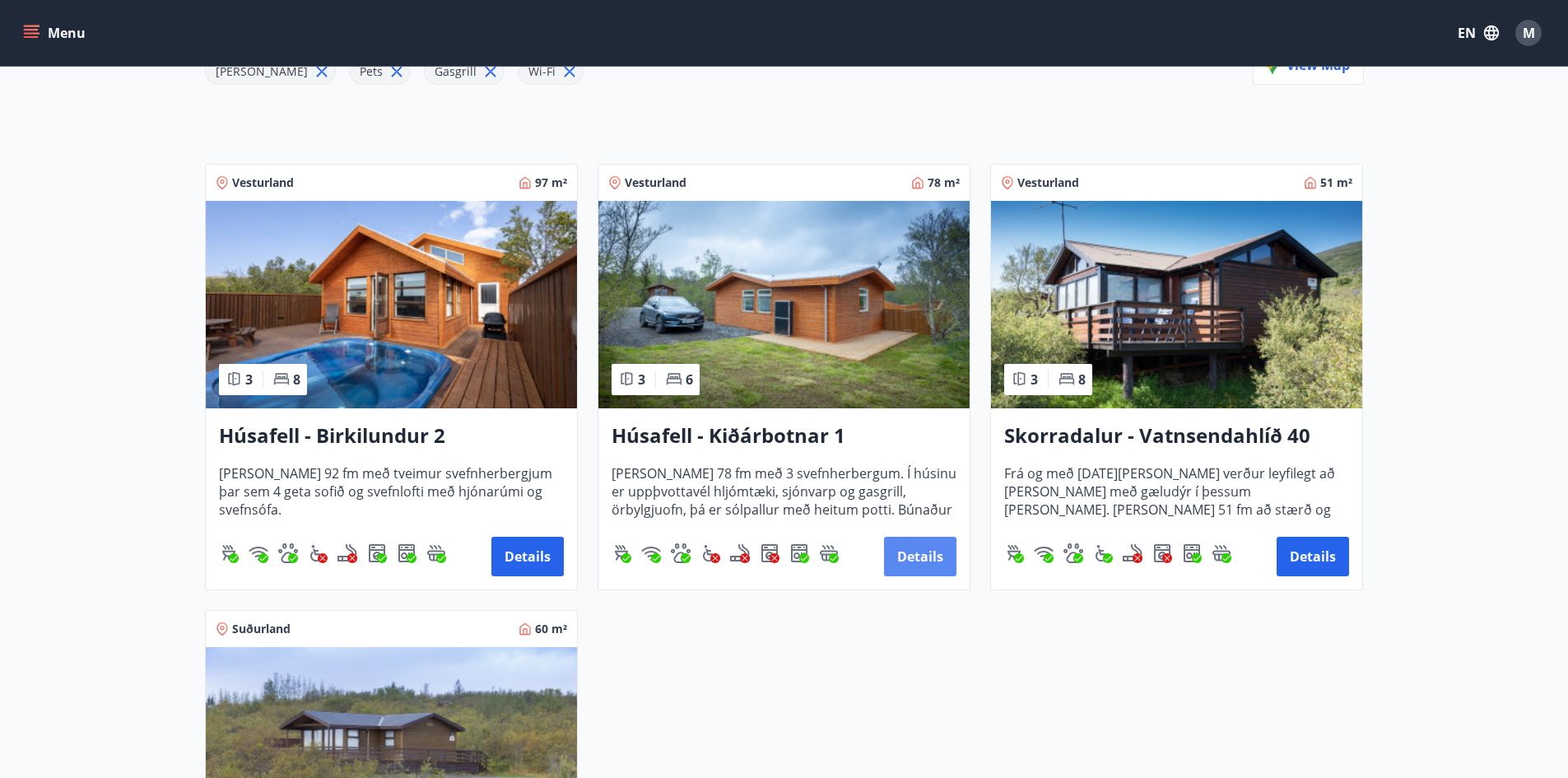
click at [936, 560] on button "Details" at bounding box center [920, 557] width 73 height 39
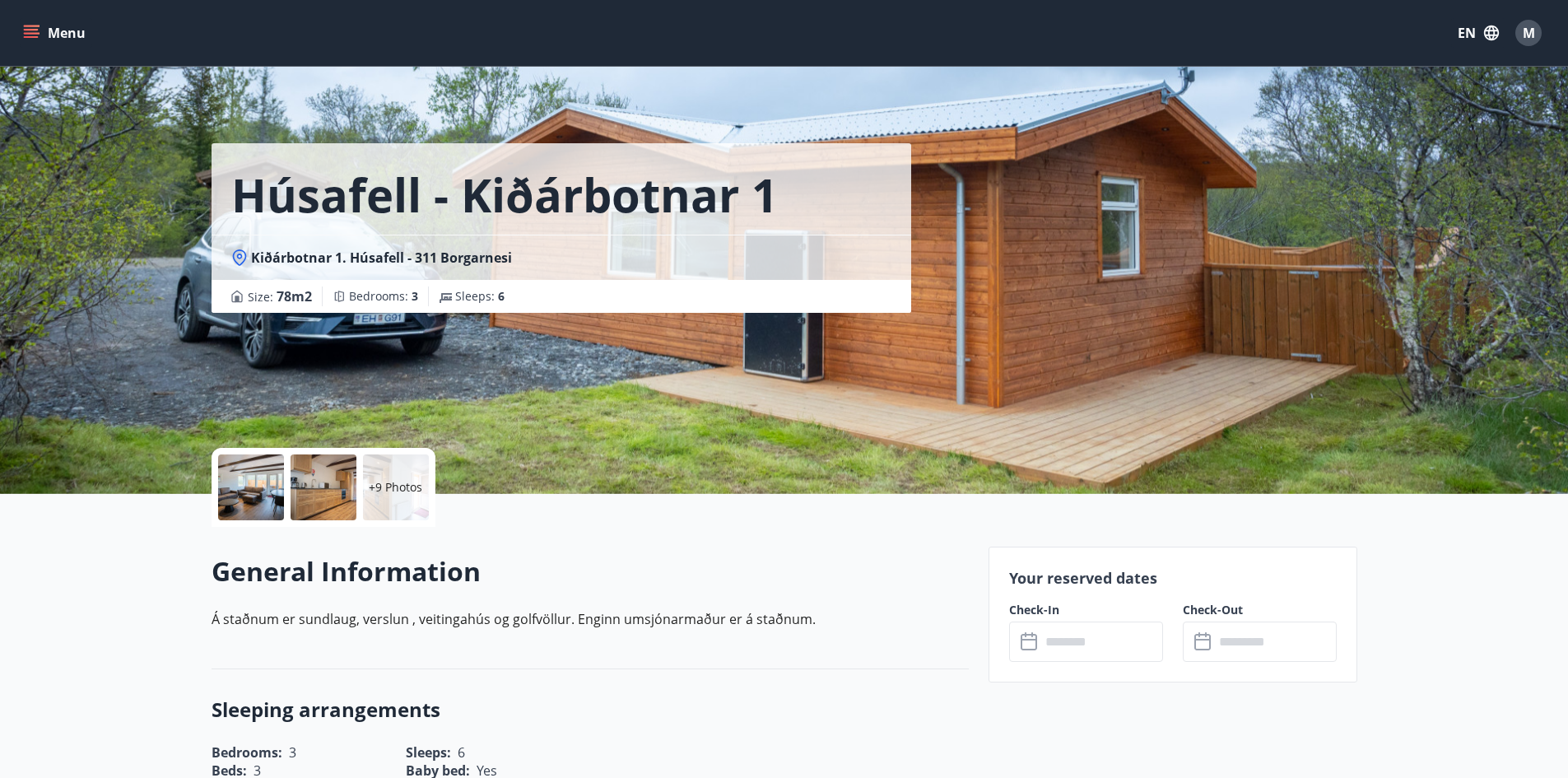
click at [1066, 636] on input "text" at bounding box center [1102, 641] width 123 height 40
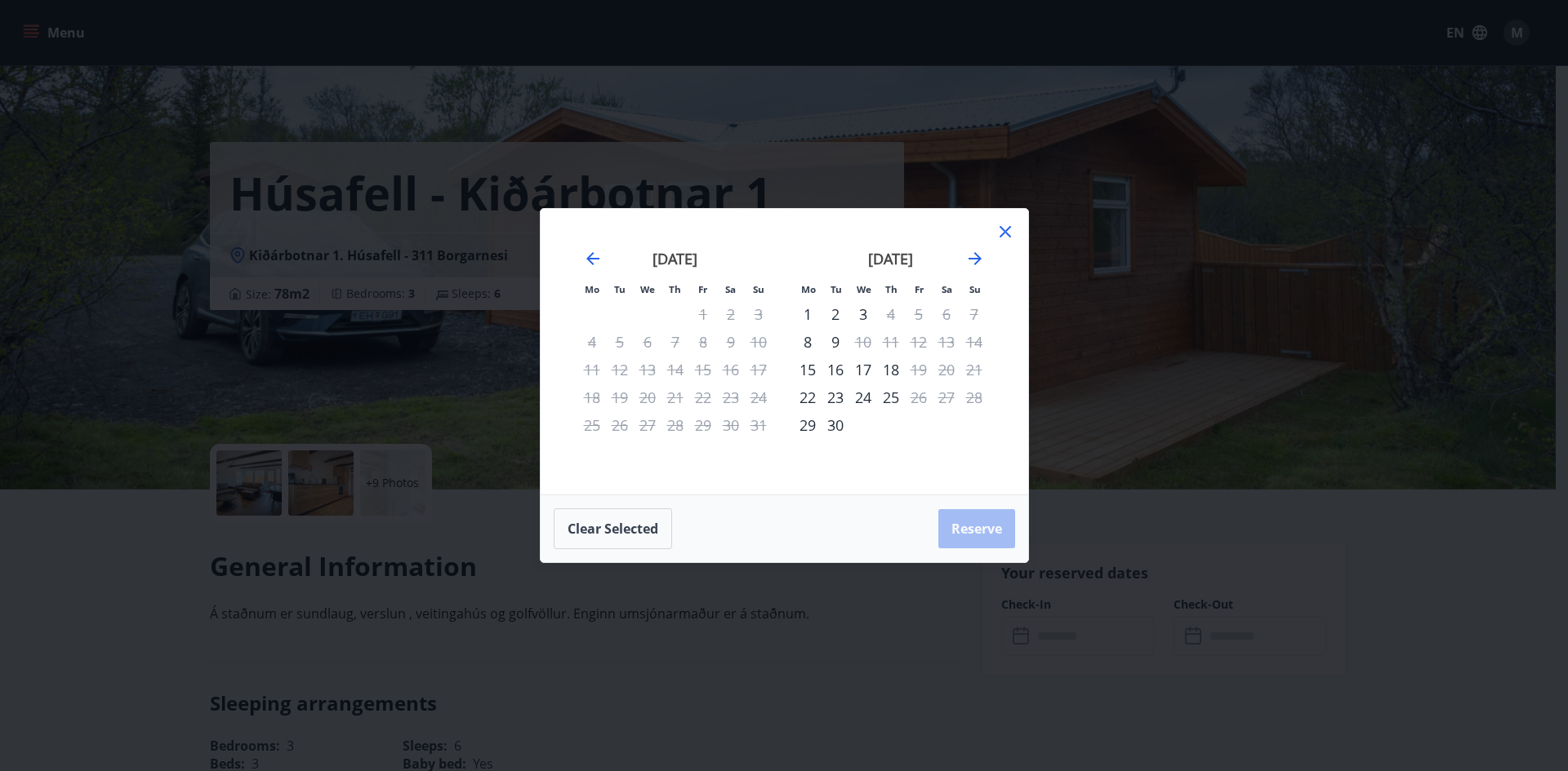
drag, startPoint x: 997, startPoint y: 234, endPoint x: 1008, endPoint y: 239, distance: 12.1
click at [999, 235] on icon at bounding box center [1005, 232] width 20 height 19
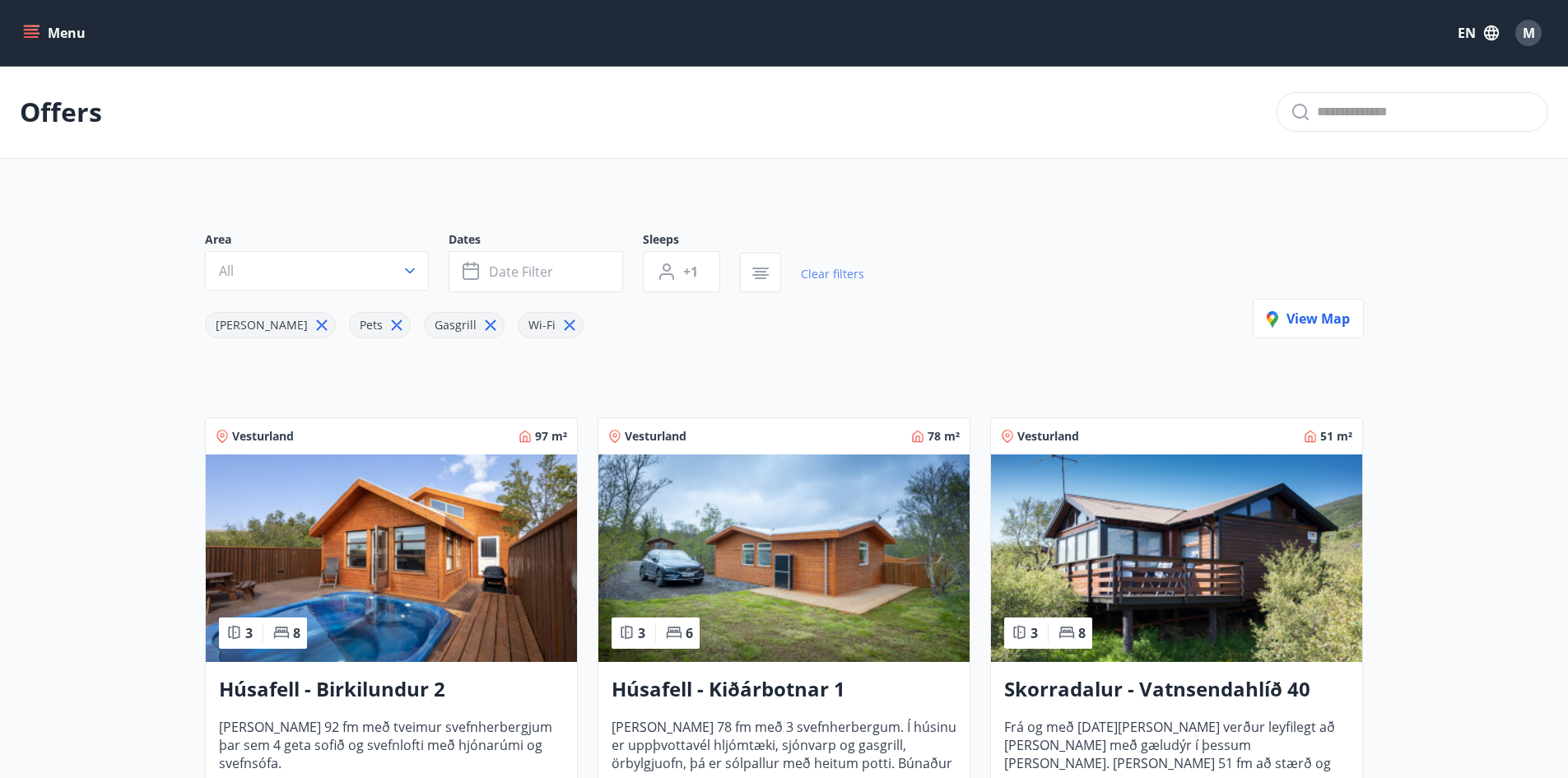
click at [816, 271] on link "Clear filters" at bounding box center [833, 273] width 63 height 36
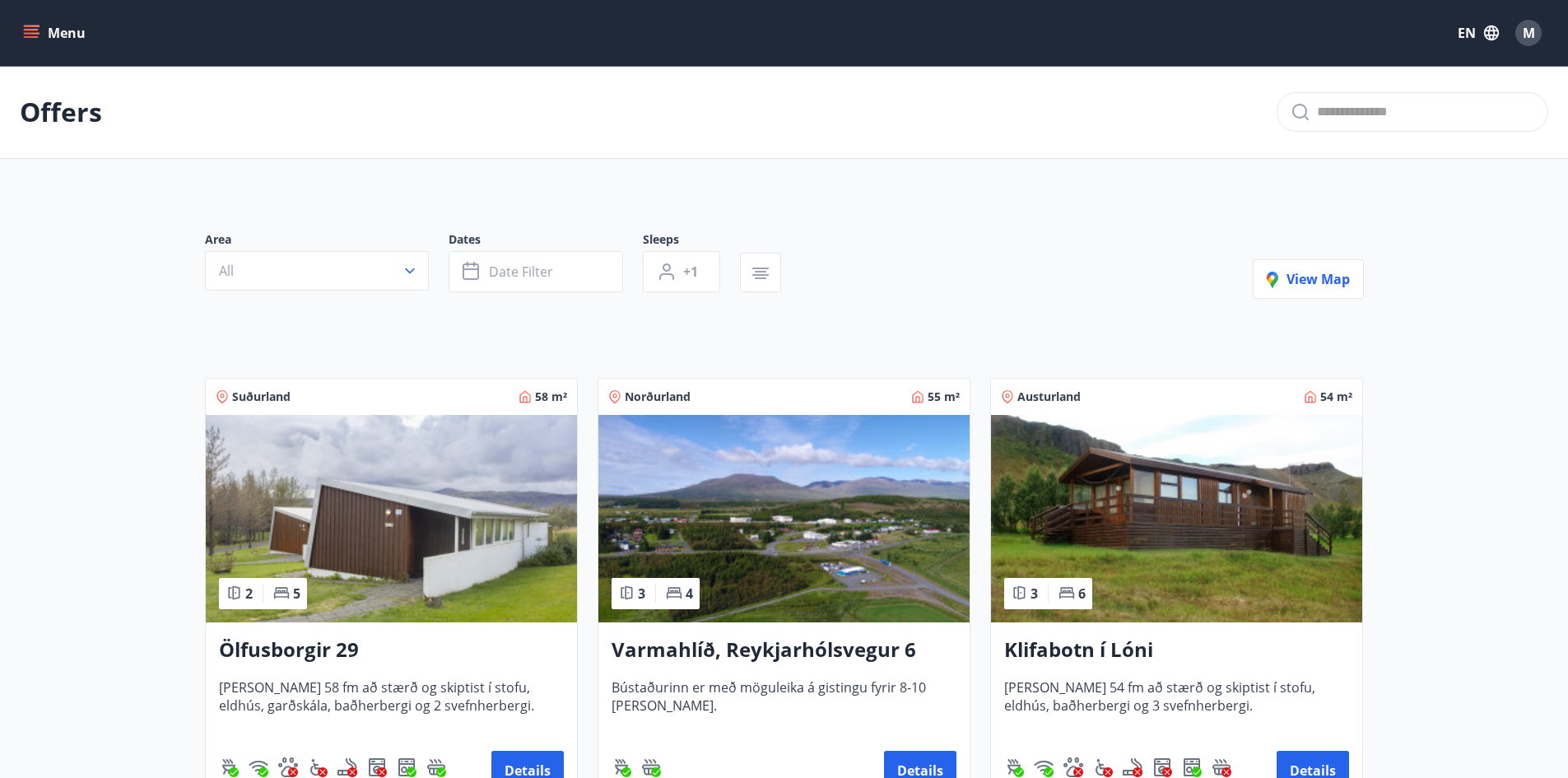
scroll to position [494, 0]
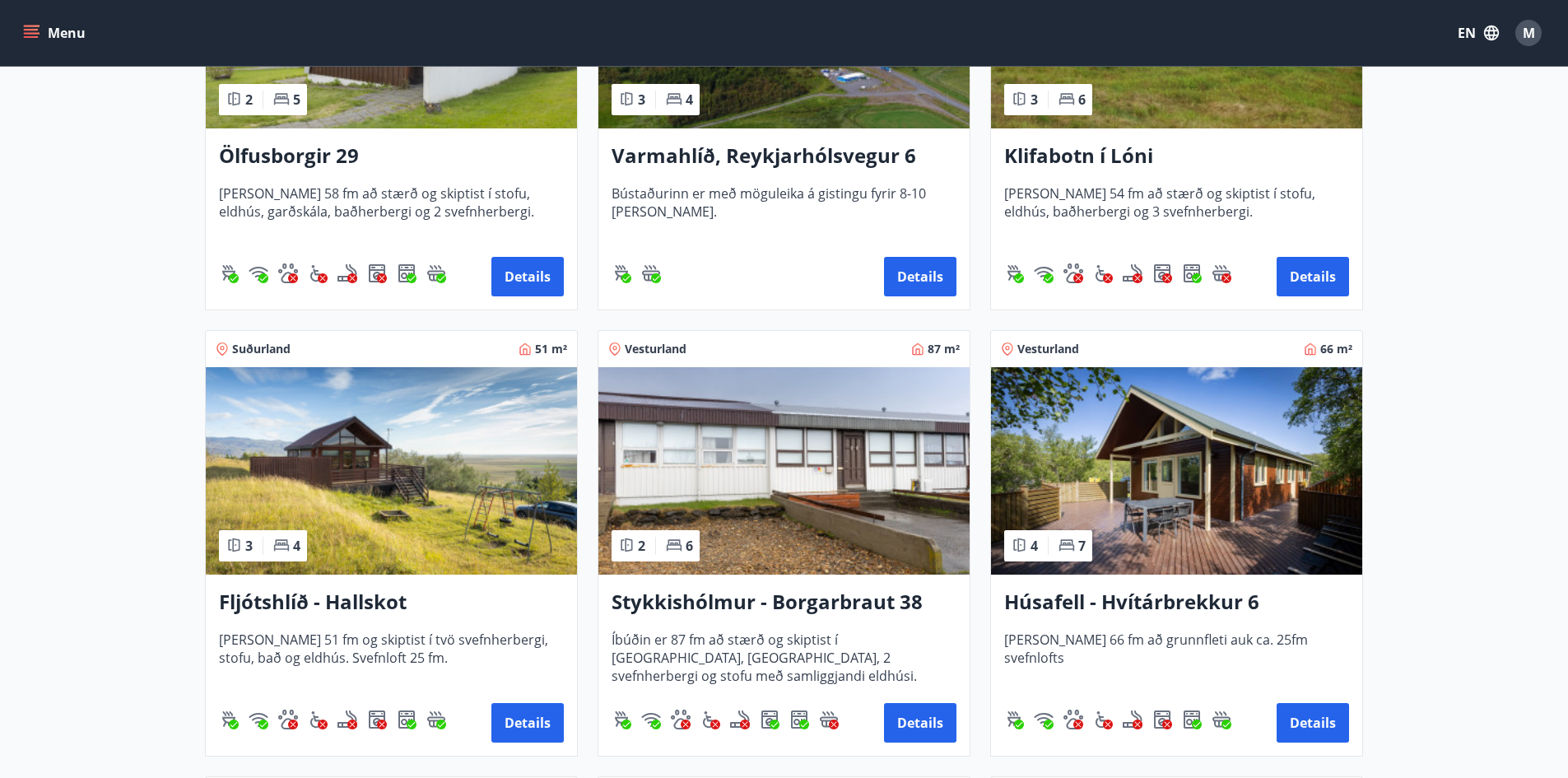
click at [316, 486] on img at bounding box center [391, 471] width 372 height 208
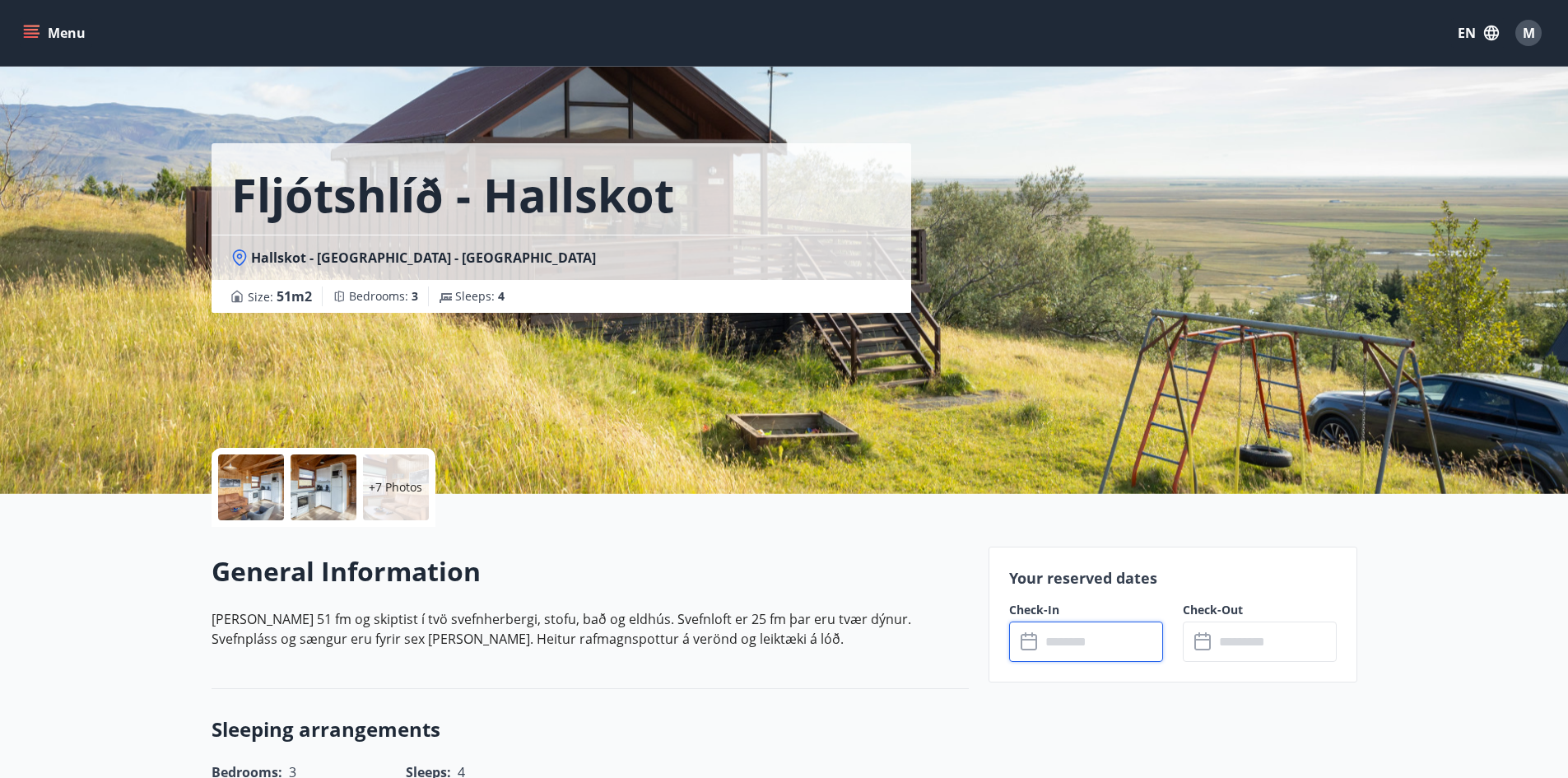
click at [1069, 651] on input "text" at bounding box center [1102, 641] width 123 height 40
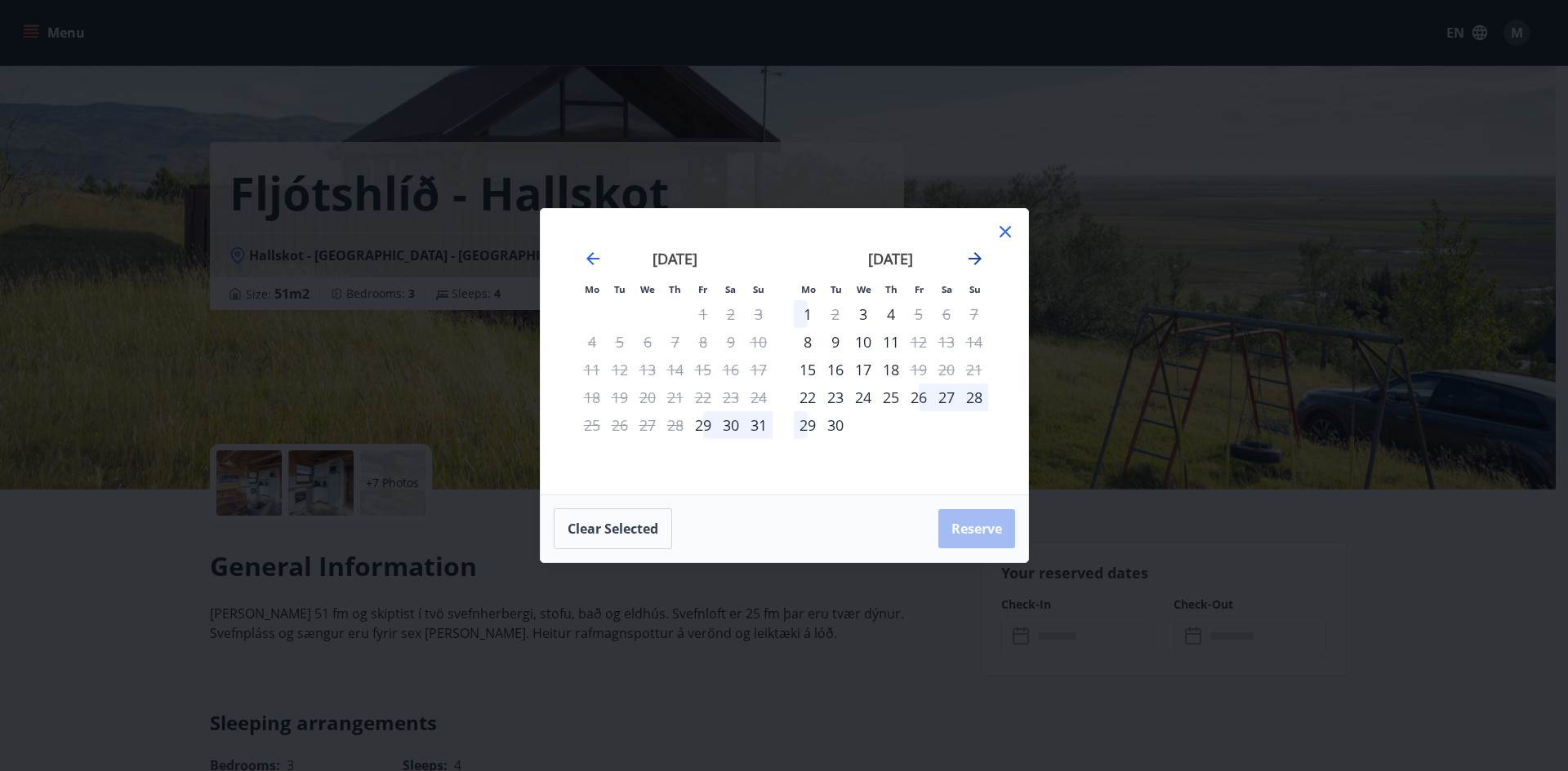
click at [982, 256] on icon "Move forward to switch to the next month." at bounding box center [975, 258] width 20 height 19
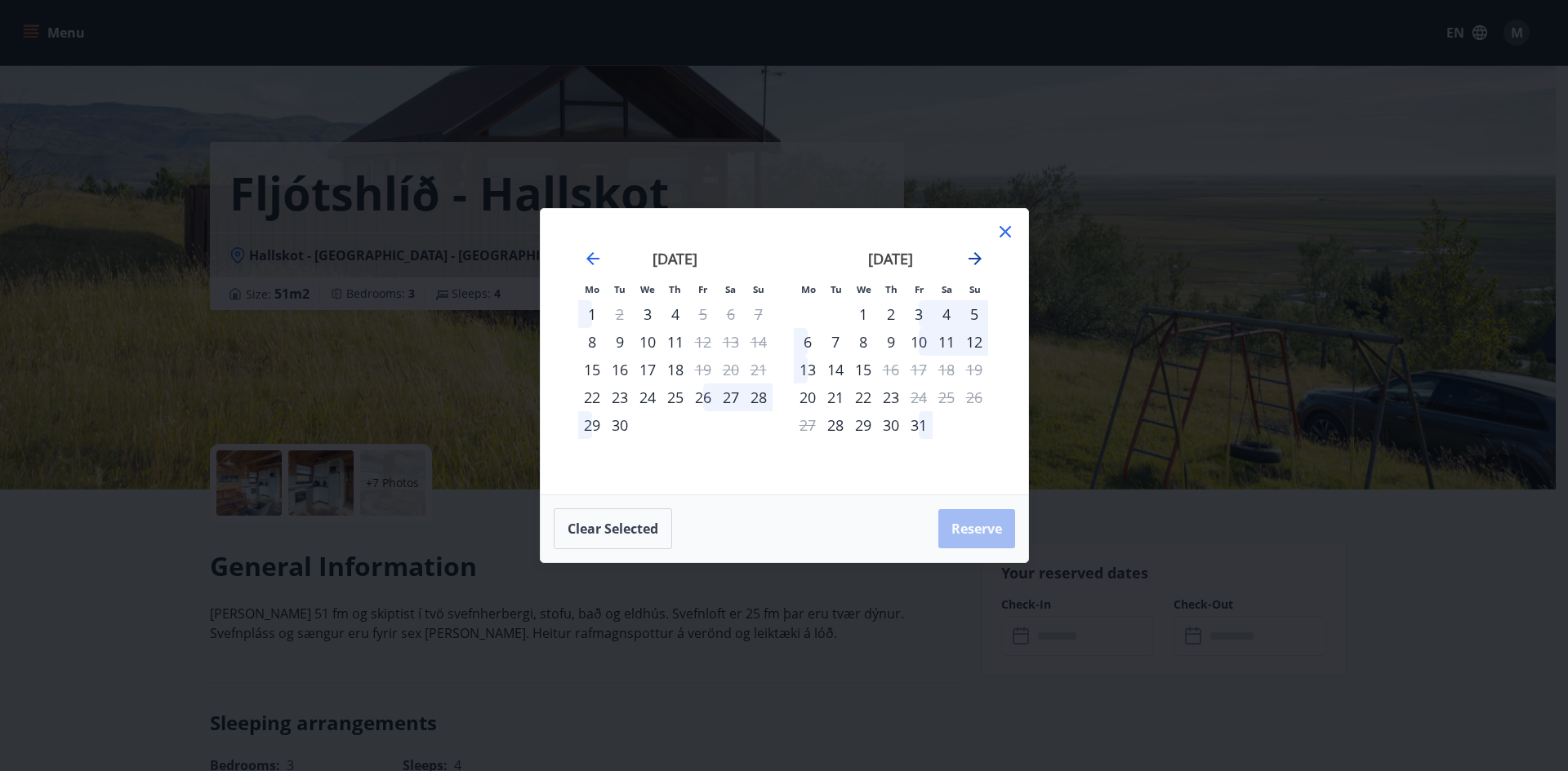
click at [972, 258] on icon "Move forward to switch to the next month." at bounding box center [974, 258] width 13 height 13
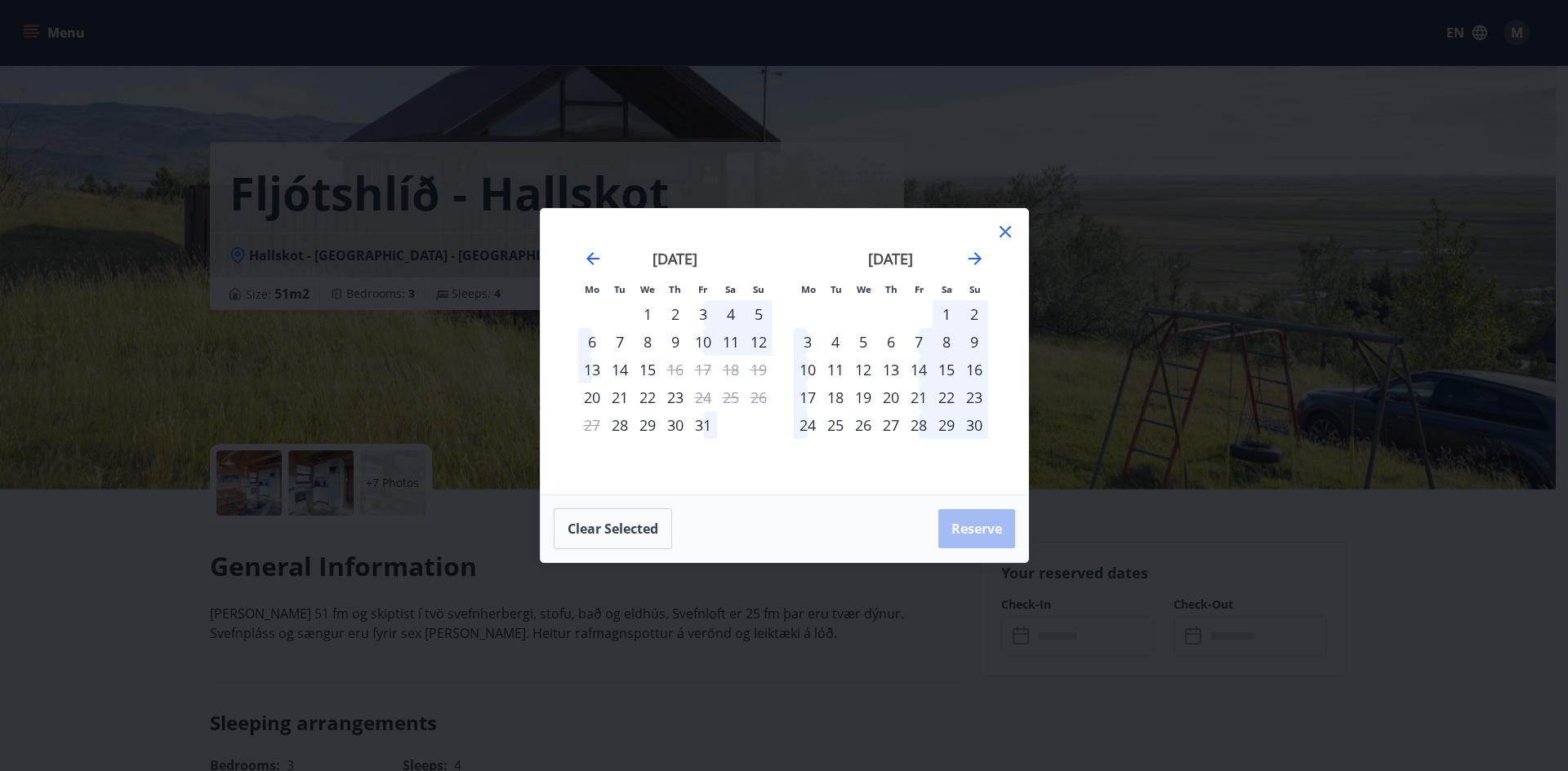
drag, startPoint x: 1008, startPoint y: 232, endPoint x: 940, endPoint y: 246, distance: 69.4
click at [1007, 233] on icon at bounding box center [1005, 232] width 20 height 19
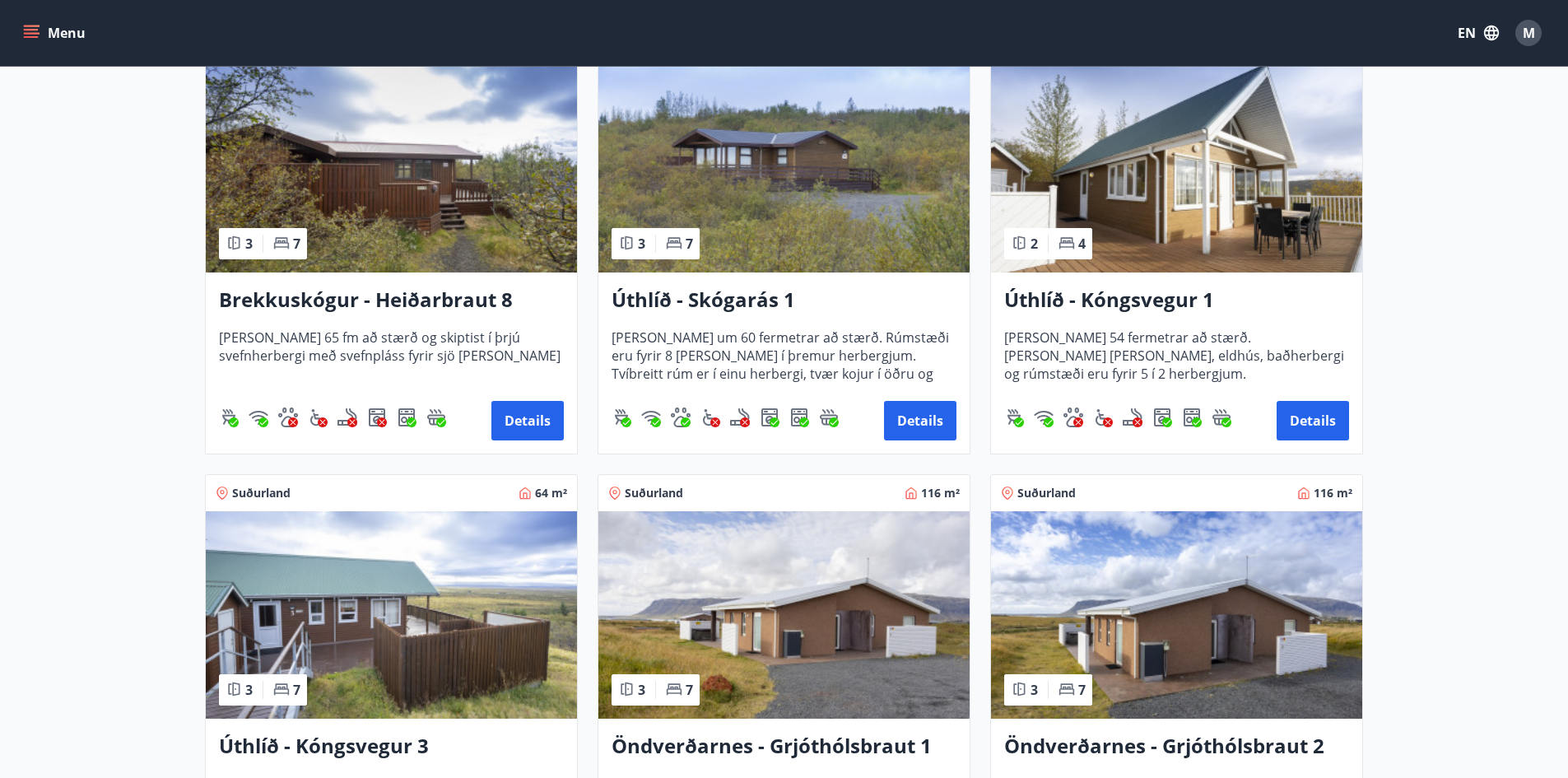
scroll to position [2589, 0]
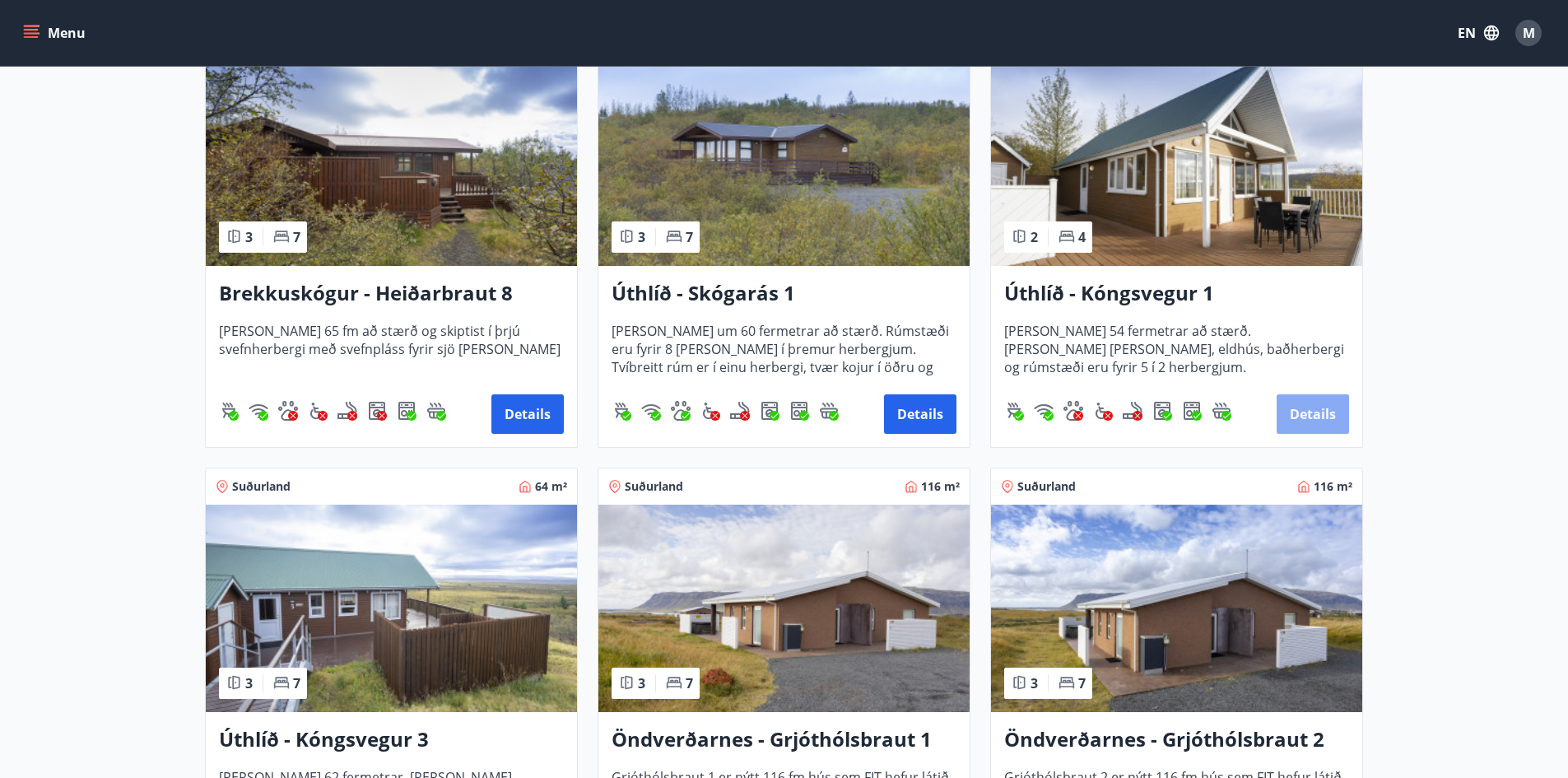
click at [1320, 417] on button "Details" at bounding box center [1313, 414] width 73 height 39
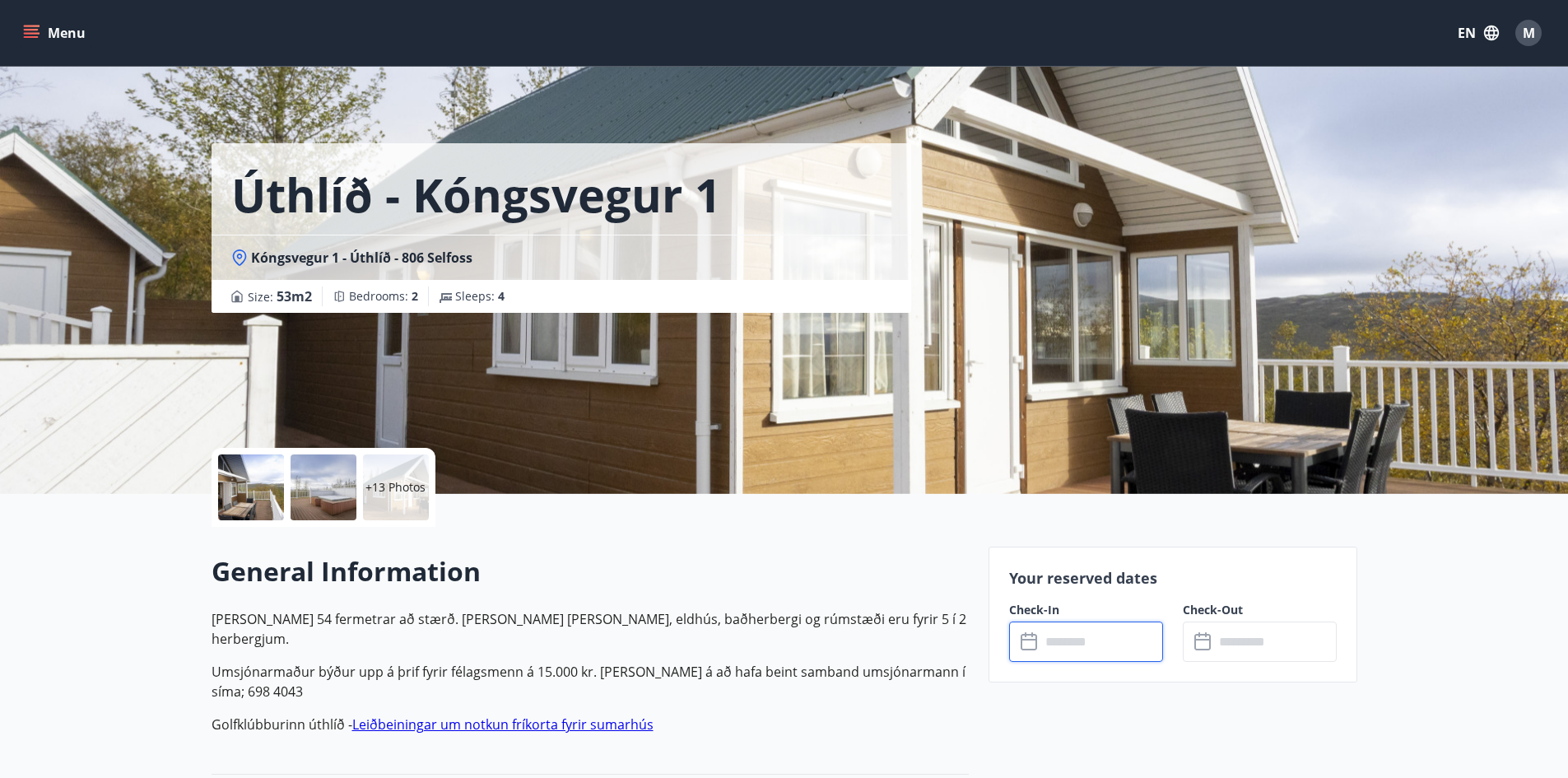
click at [1067, 643] on input "text" at bounding box center [1102, 641] width 123 height 40
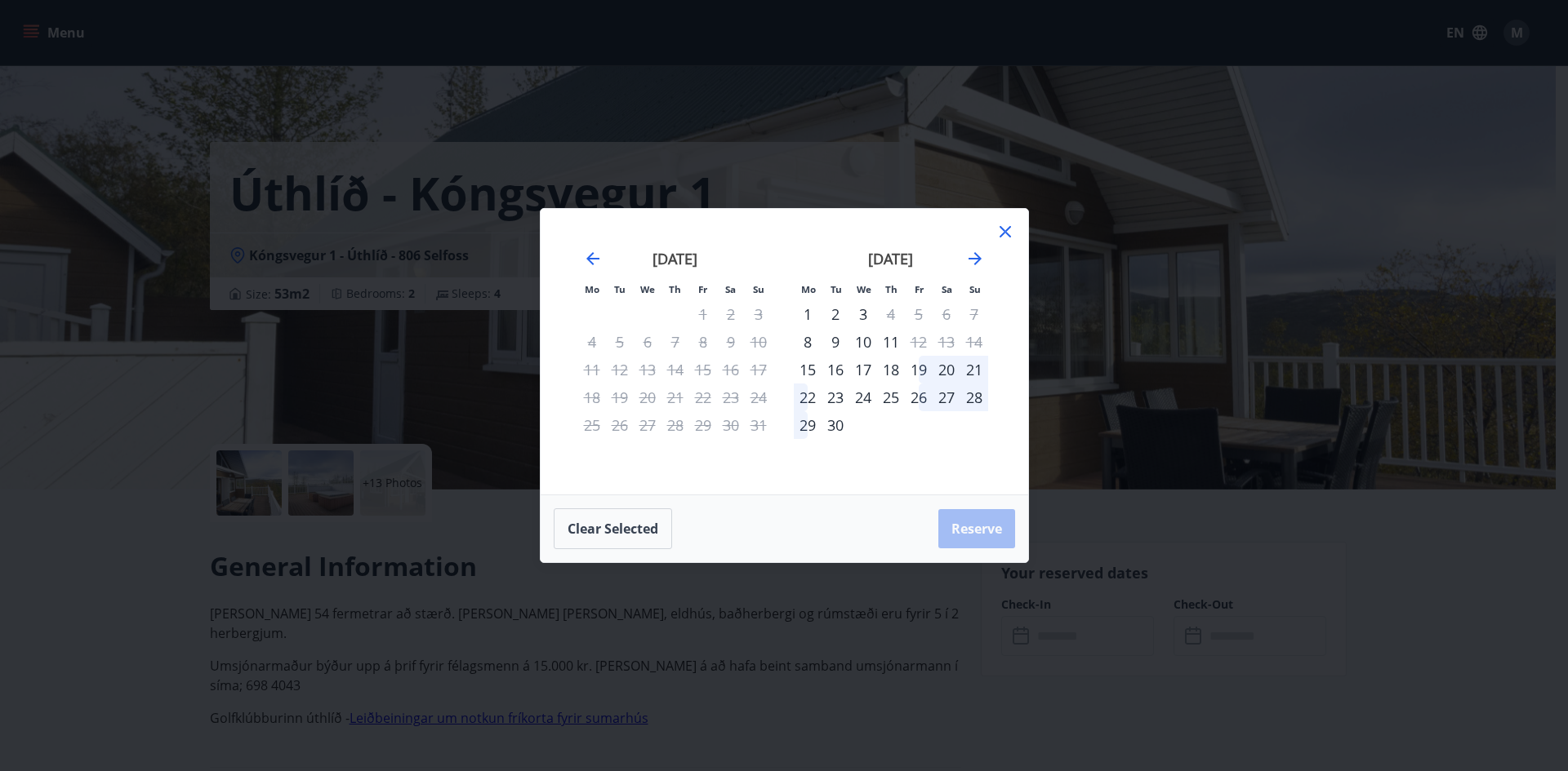
click at [1010, 236] on icon at bounding box center [1005, 232] width 20 height 19
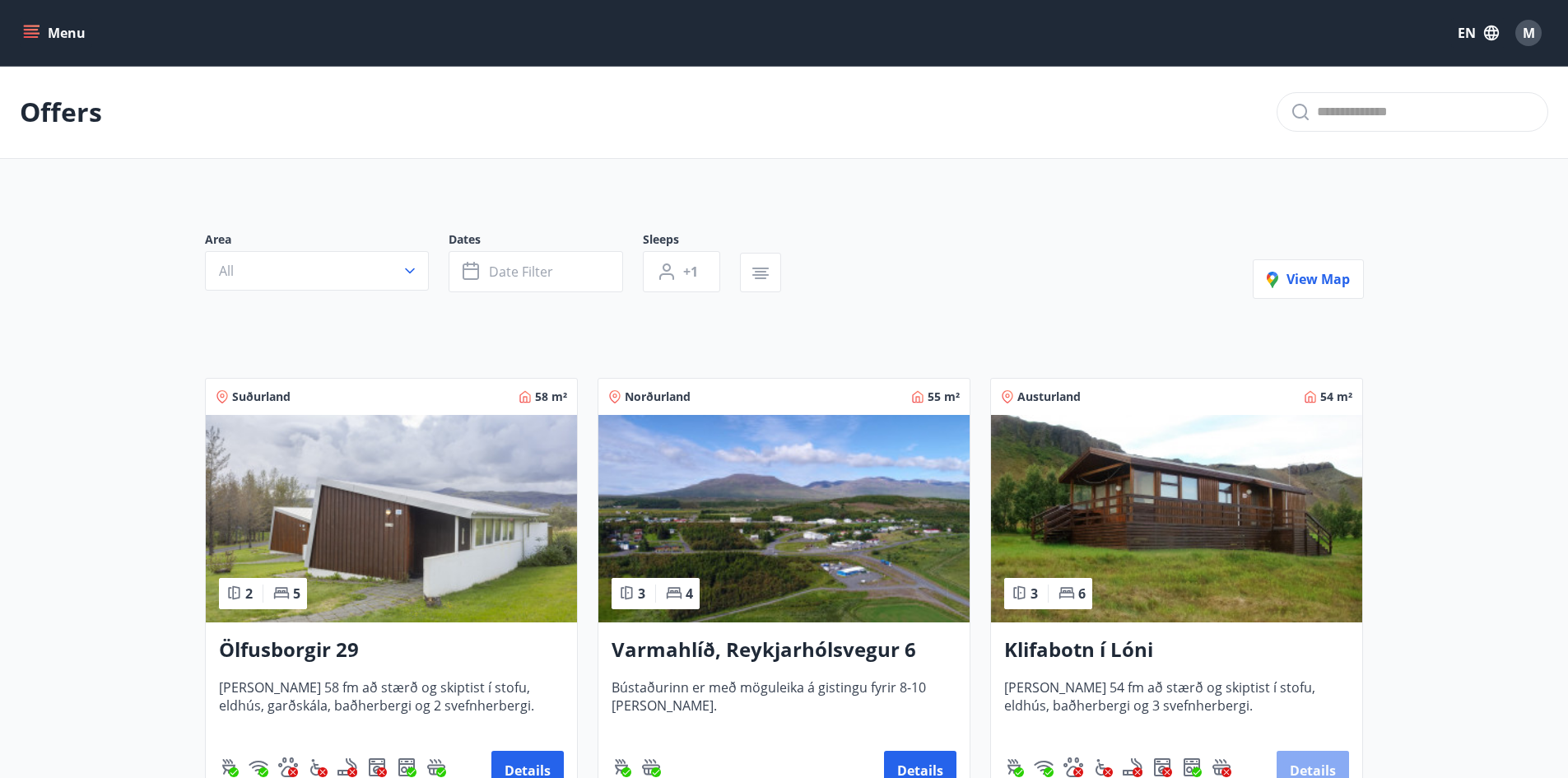
click at [1308, 757] on button "Details" at bounding box center [1313, 771] width 73 height 39
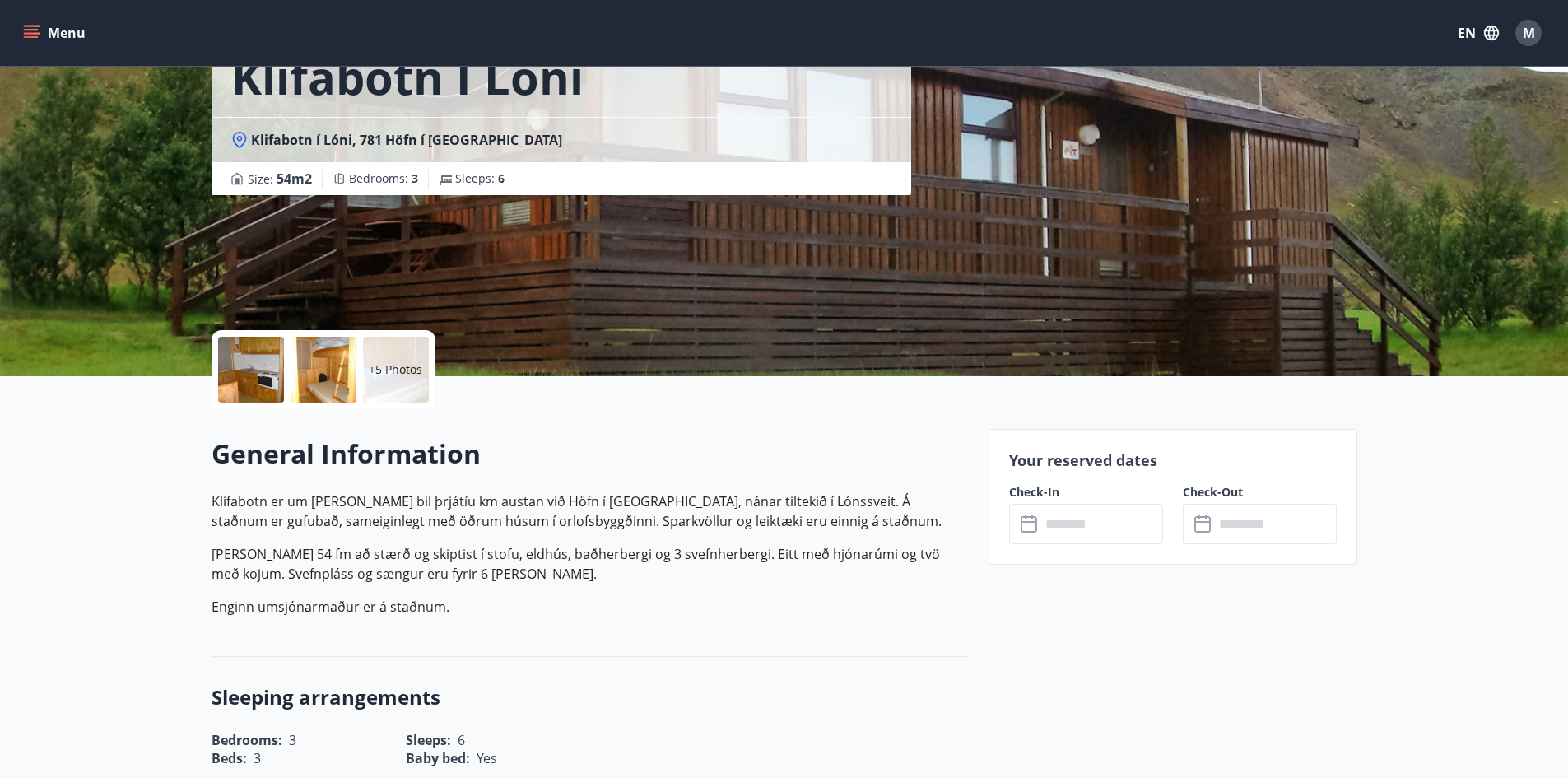
scroll to position [200, 0]
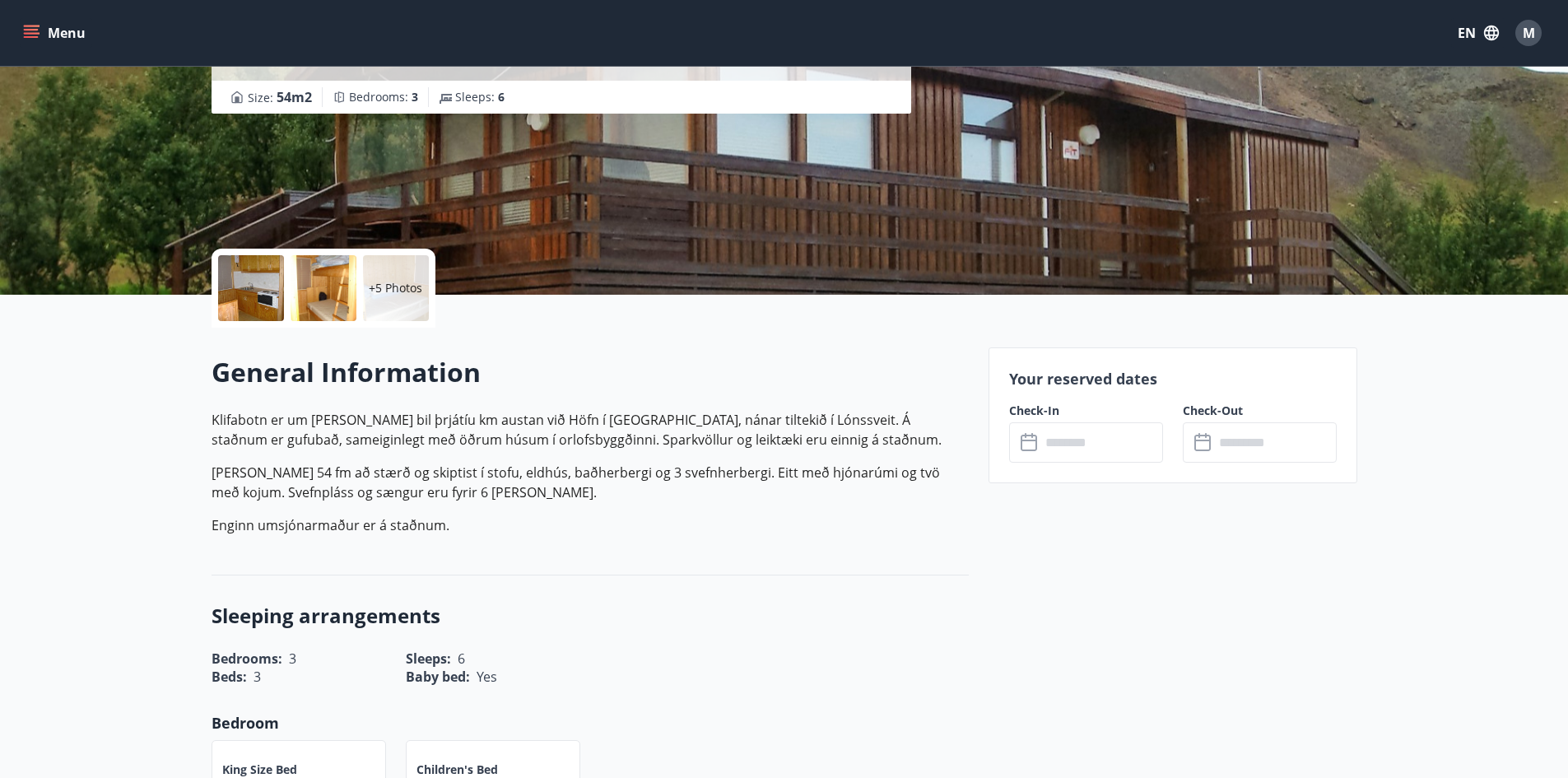
click at [1097, 442] on input "text" at bounding box center [1102, 443] width 123 height 40
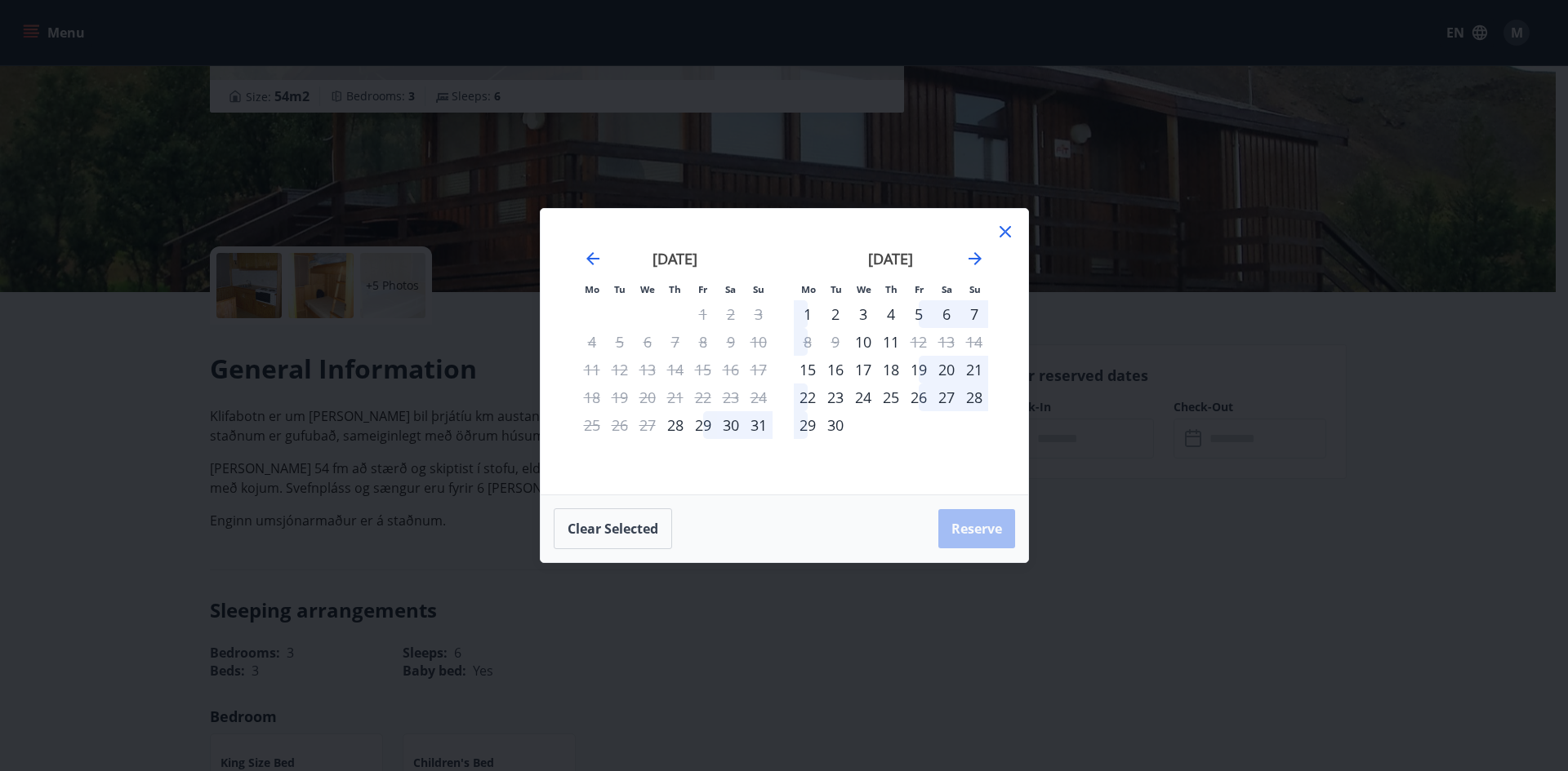
click at [1002, 228] on icon at bounding box center [1005, 232] width 20 height 19
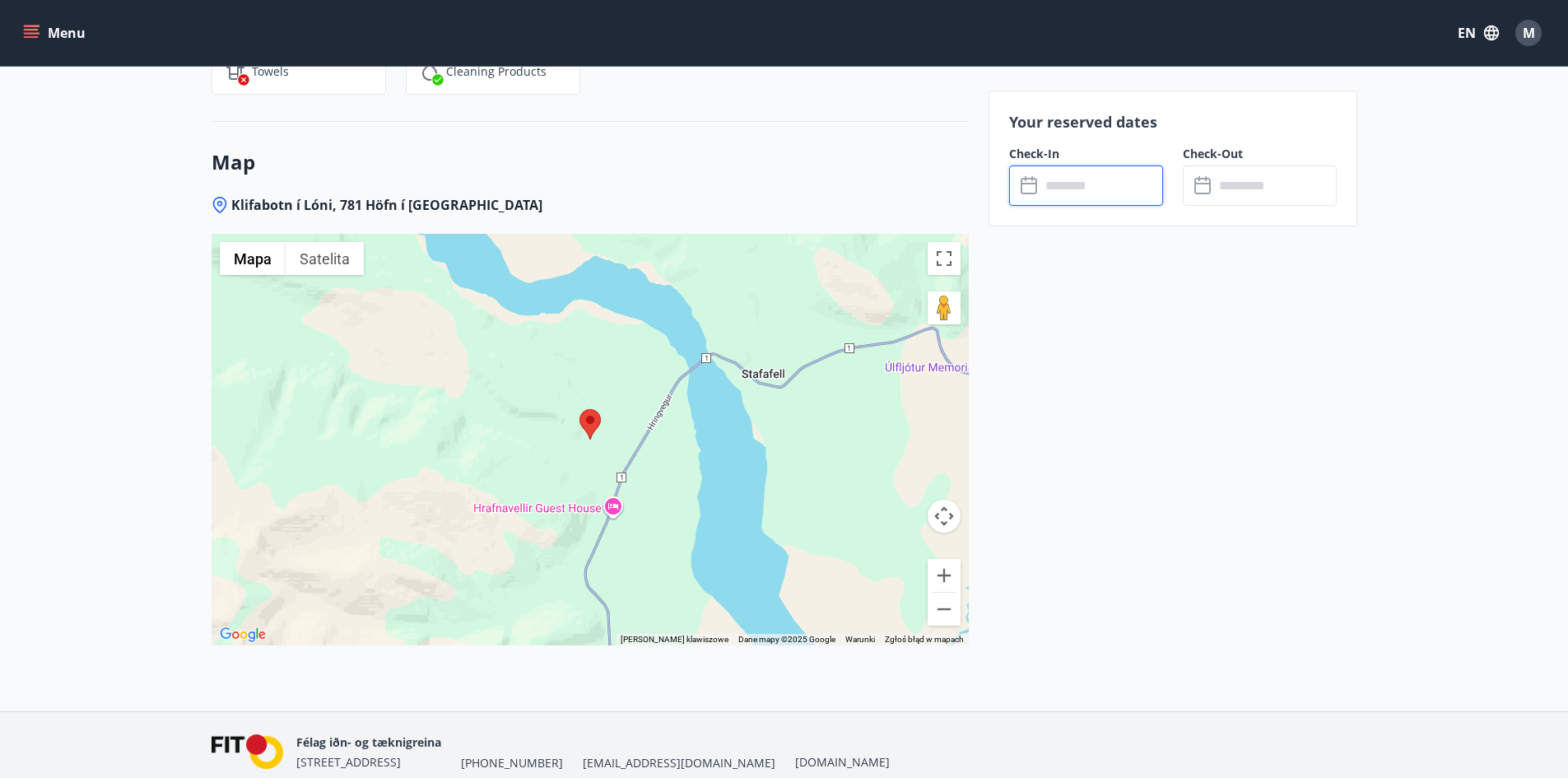
scroll to position [2177, 0]
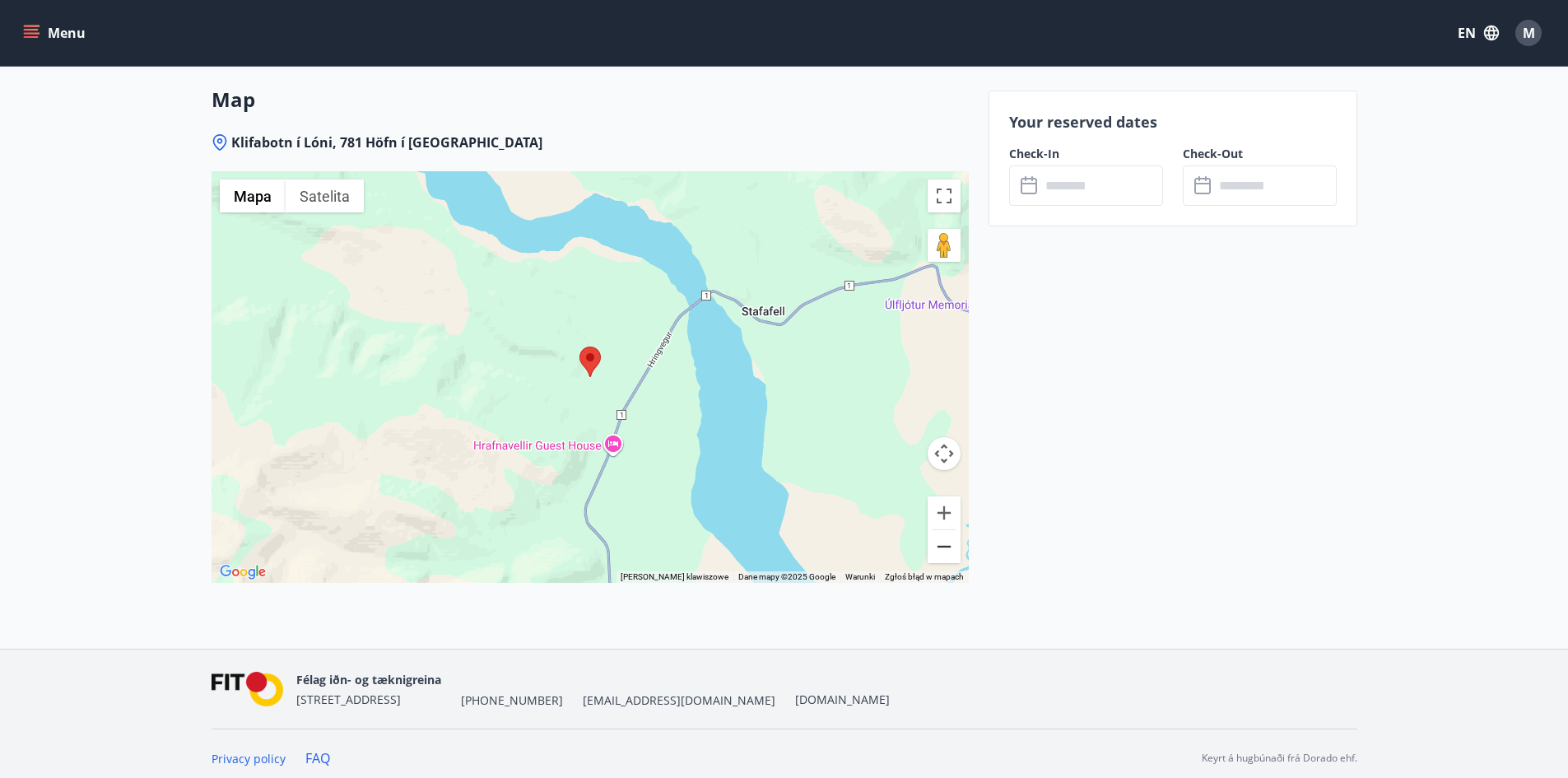
click at [945, 548] on button "Pomniejsz" at bounding box center [944, 546] width 32 height 32
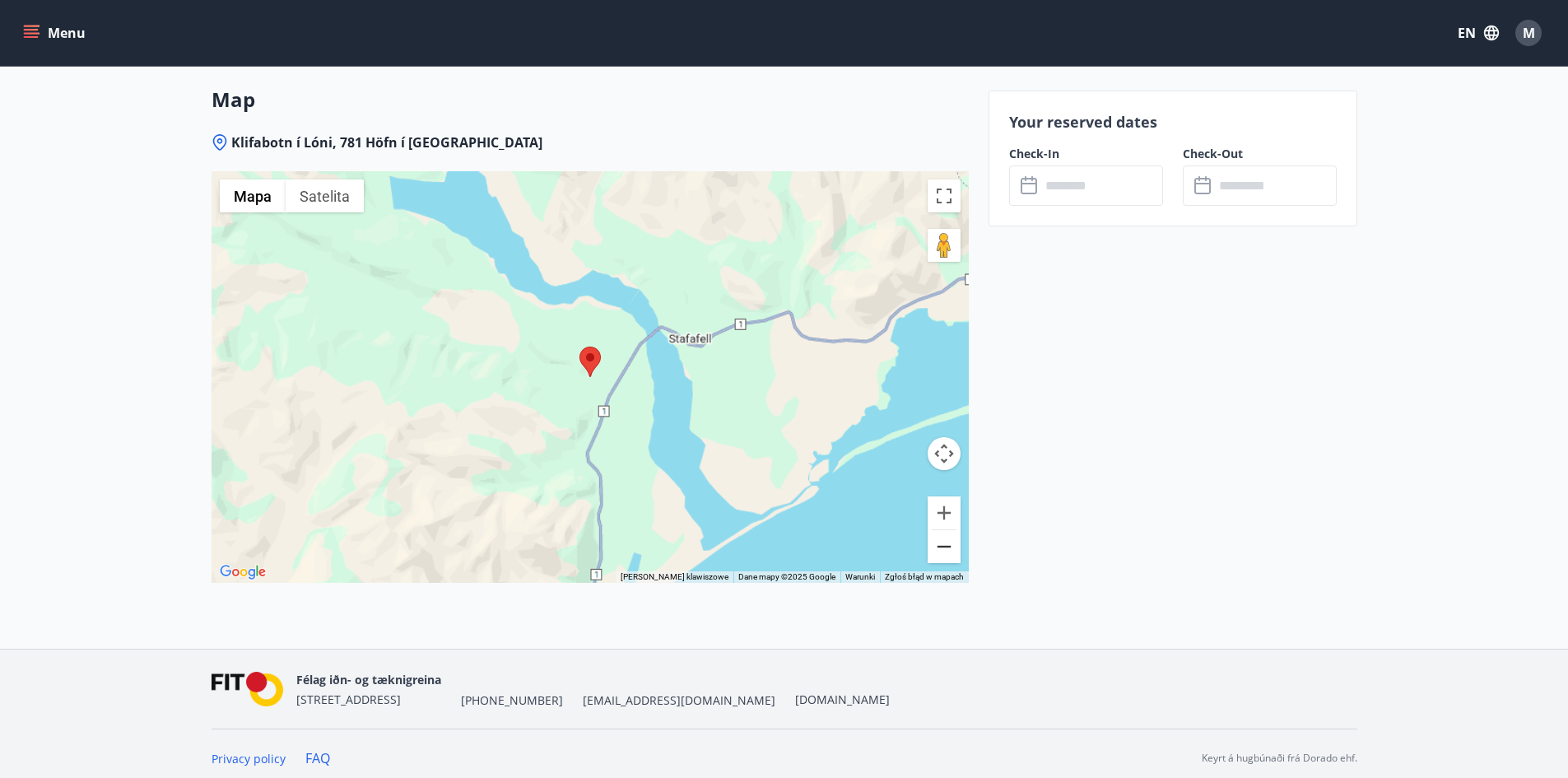
click at [945, 548] on button "Pomniejsz" at bounding box center [944, 546] width 32 height 32
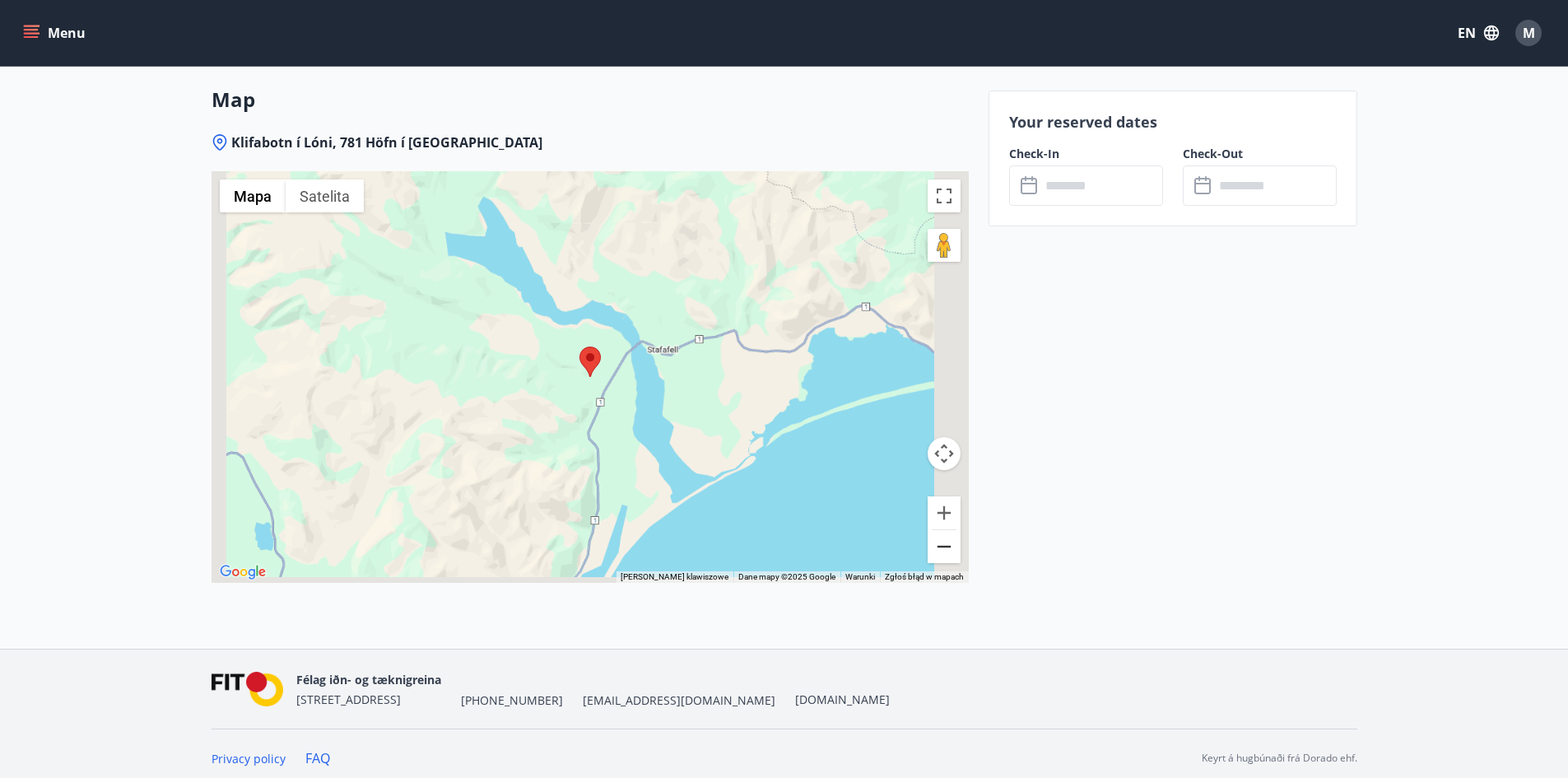
click at [945, 548] on button "Pomniejsz" at bounding box center [944, 546] width 32 height 32
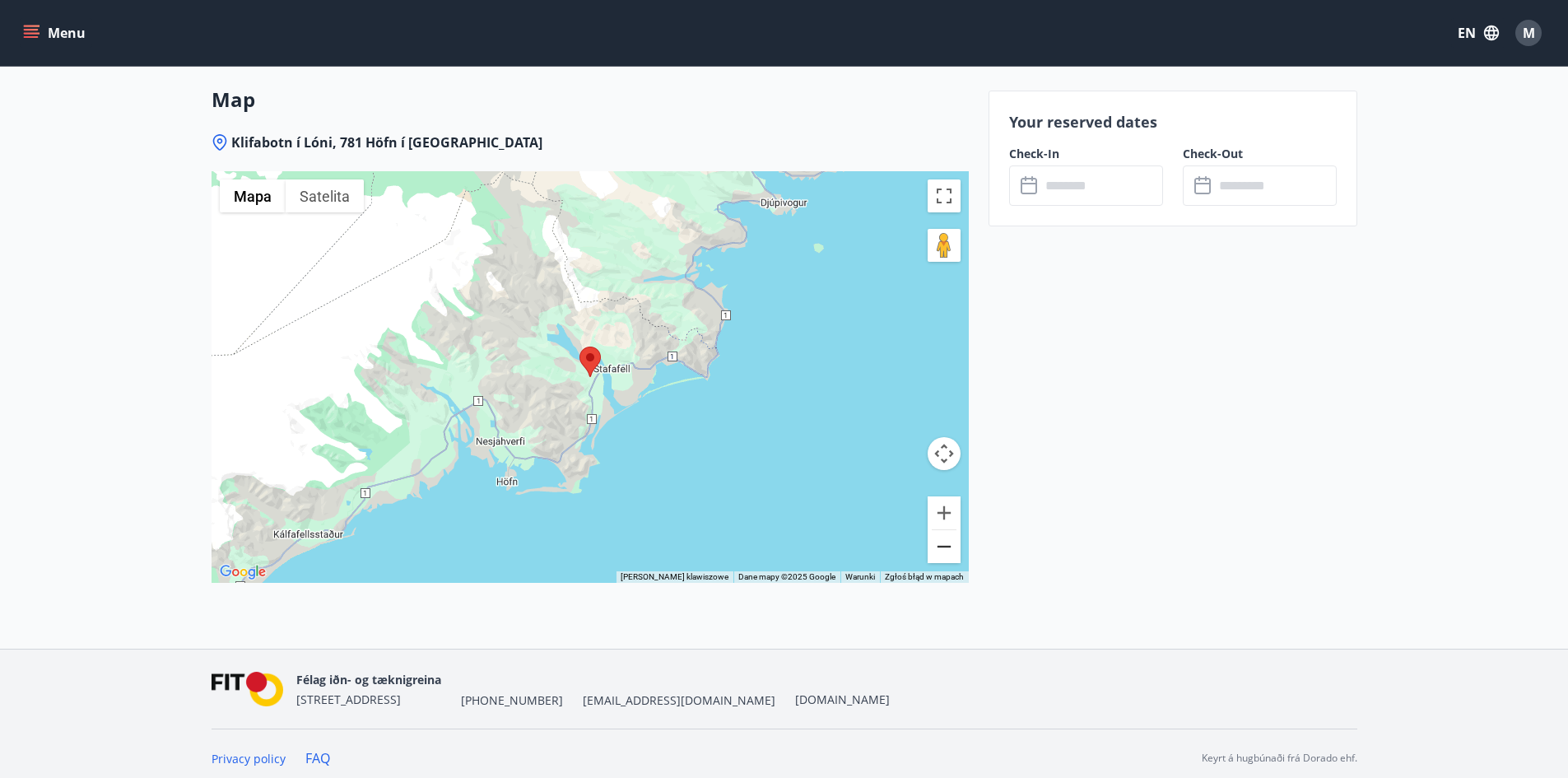
click at [945, 548] on button "Pomniejsz" at bounding box center [944, 546] width 32 height 32
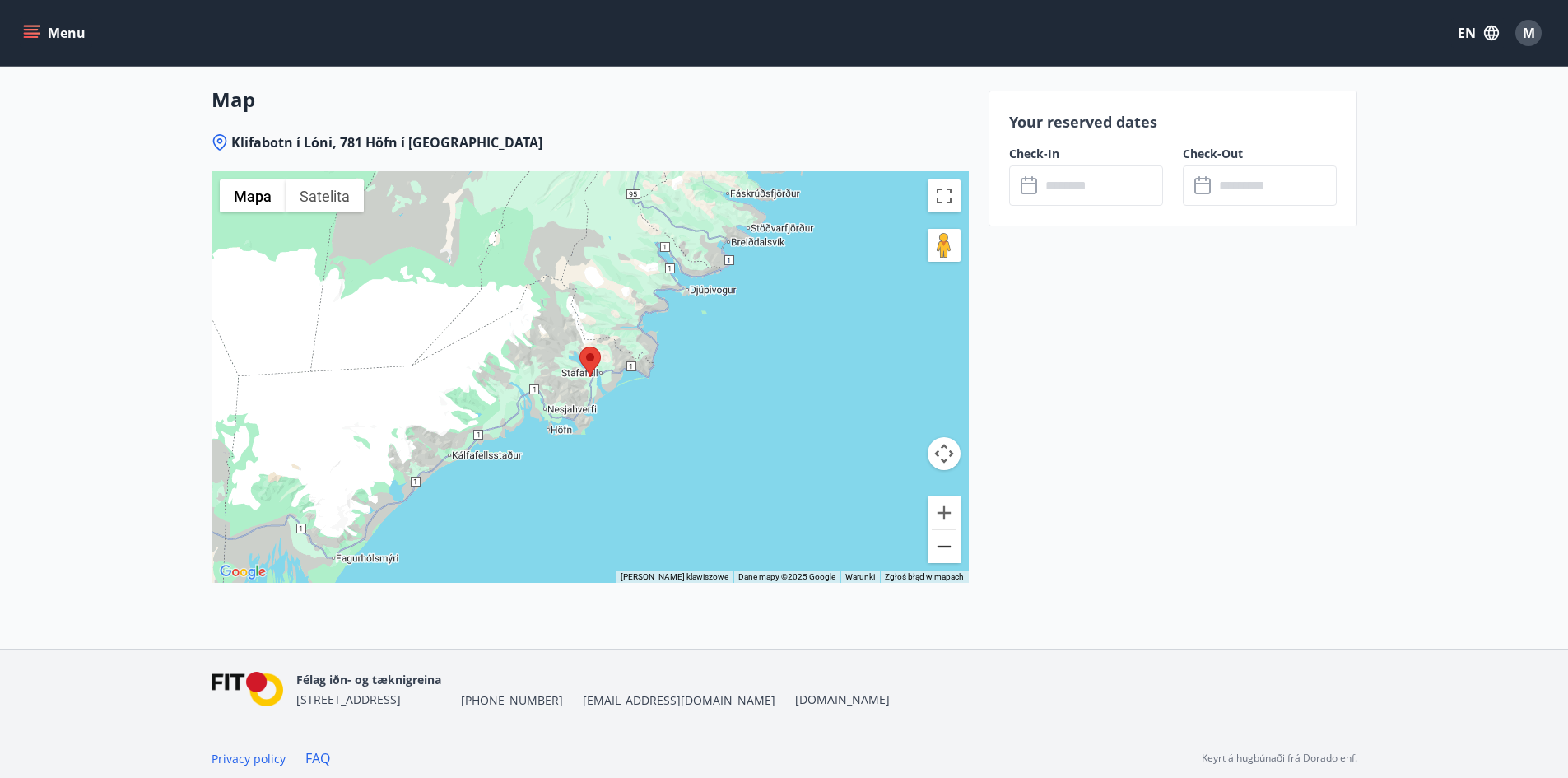
click at [945, 548] on button "Pomniejsz" at bounding box center [944, 546] width 32 height 32
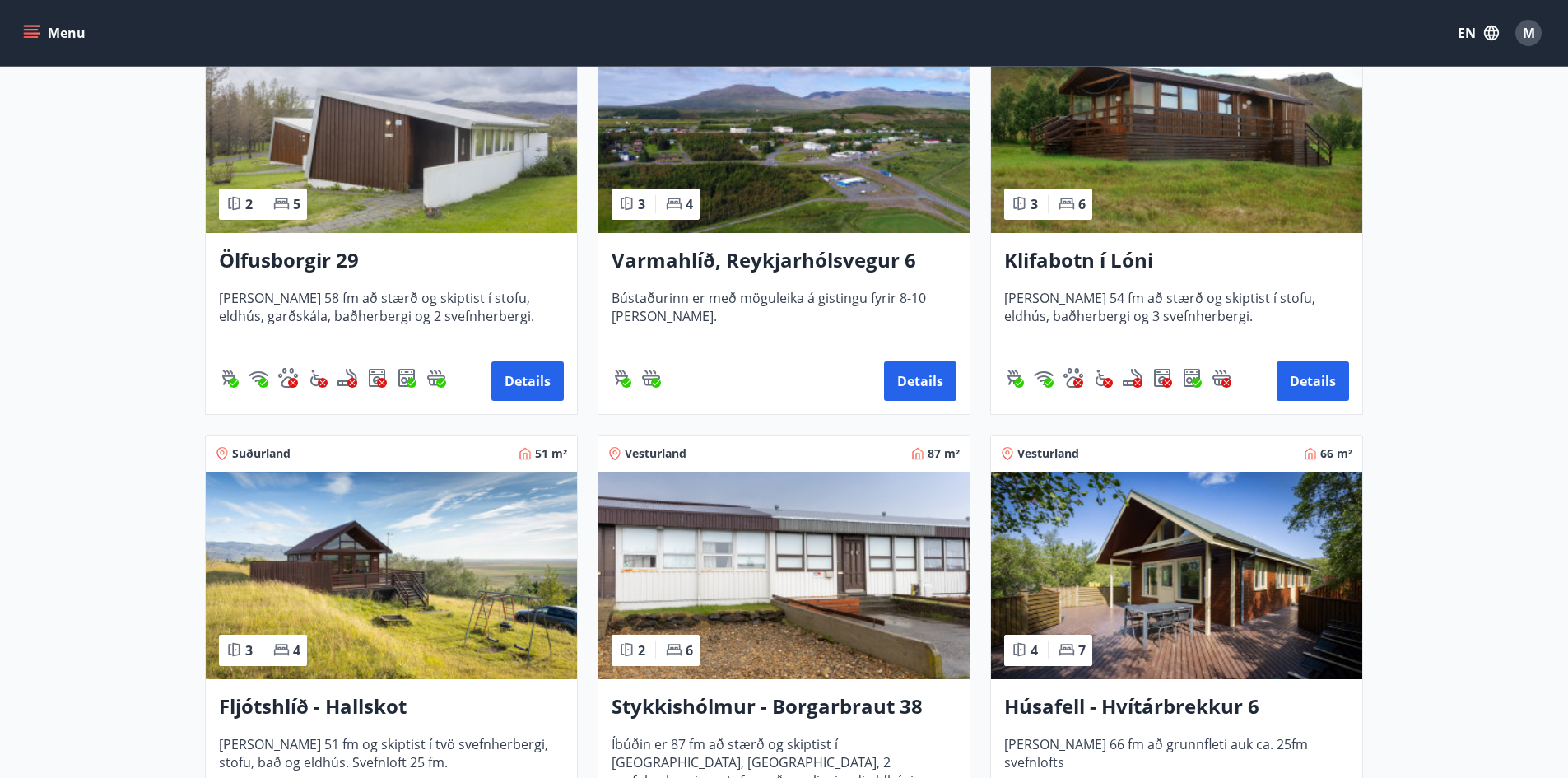
scroll to position [494, 0]
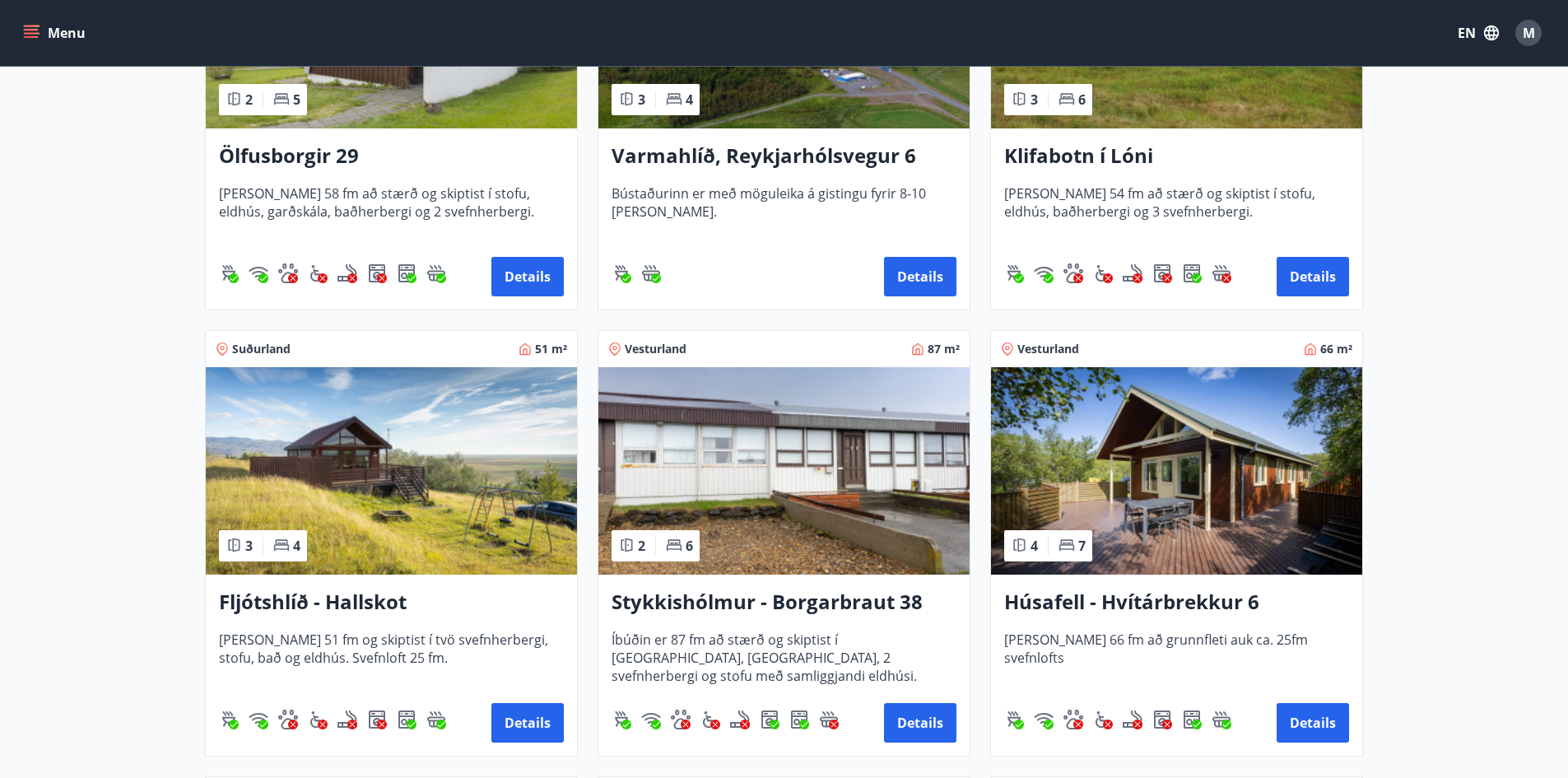
click at [425, 482] on img at bounding box center [391, 471] width 372 height 208
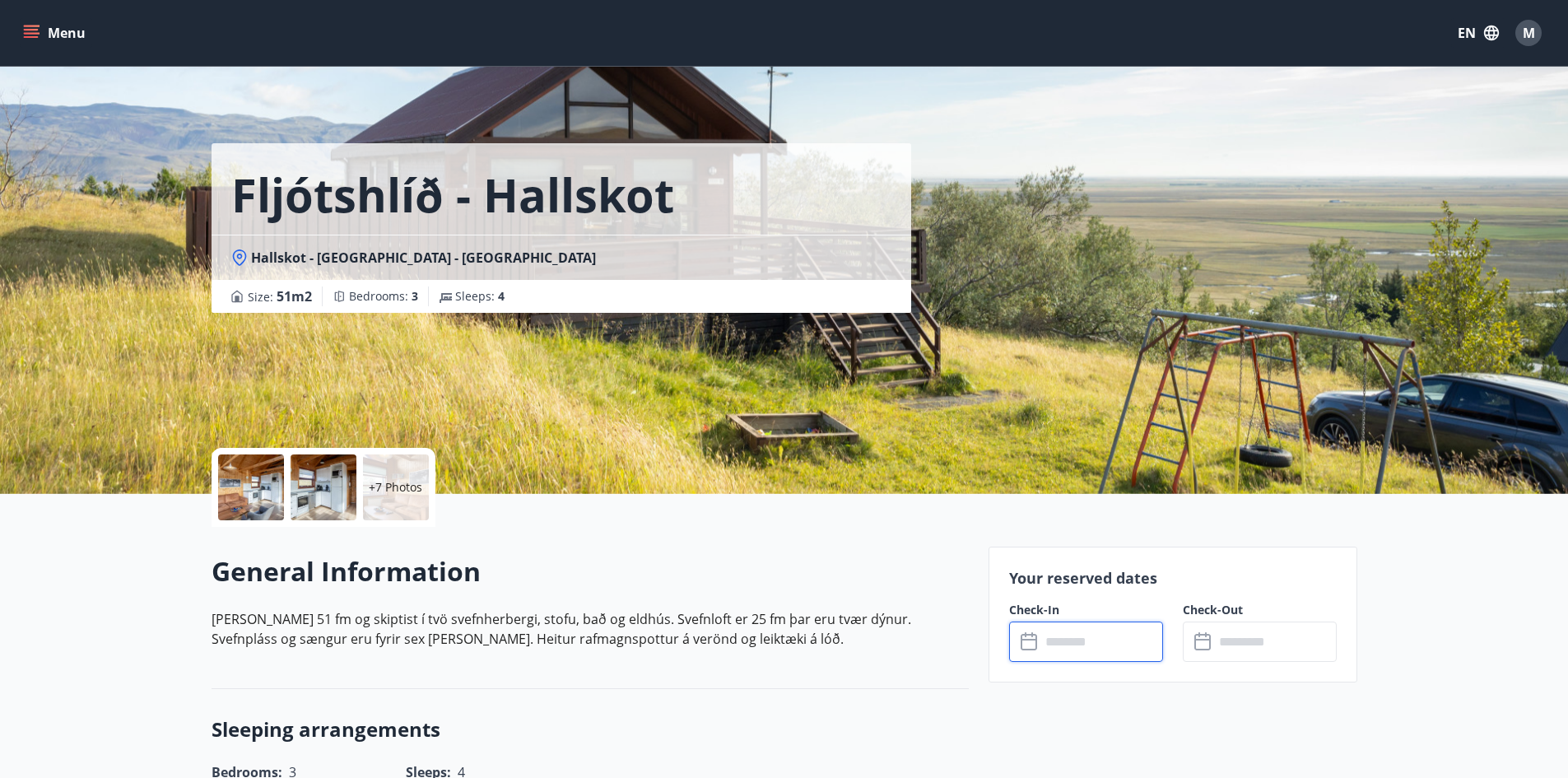
click at [1068, 650] on input "text" at bounding box center [1102, 641] width 123 height 40
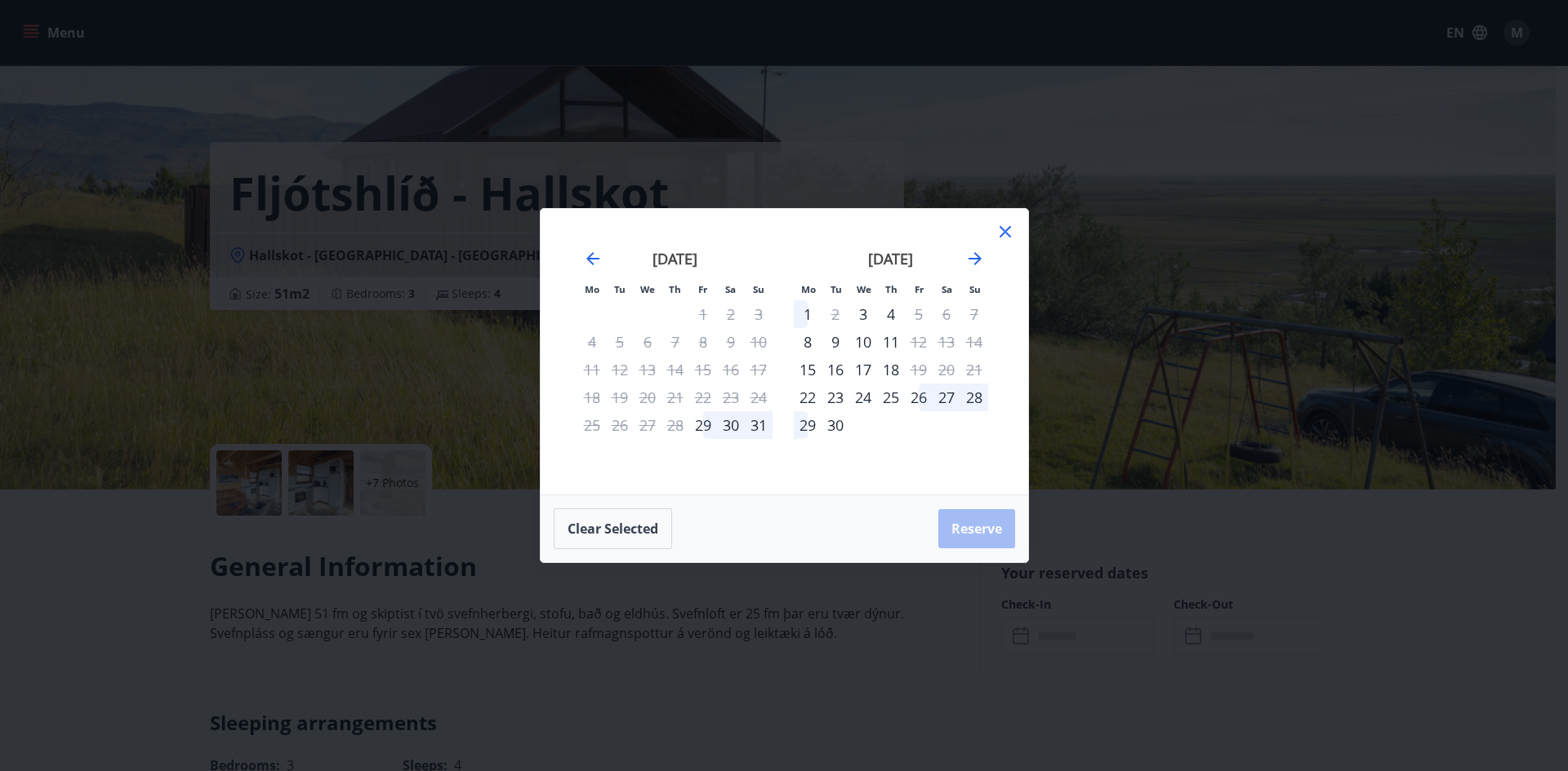
click at [1000, 225] on icon at bounding box center [1005, 232] width 20 height 19
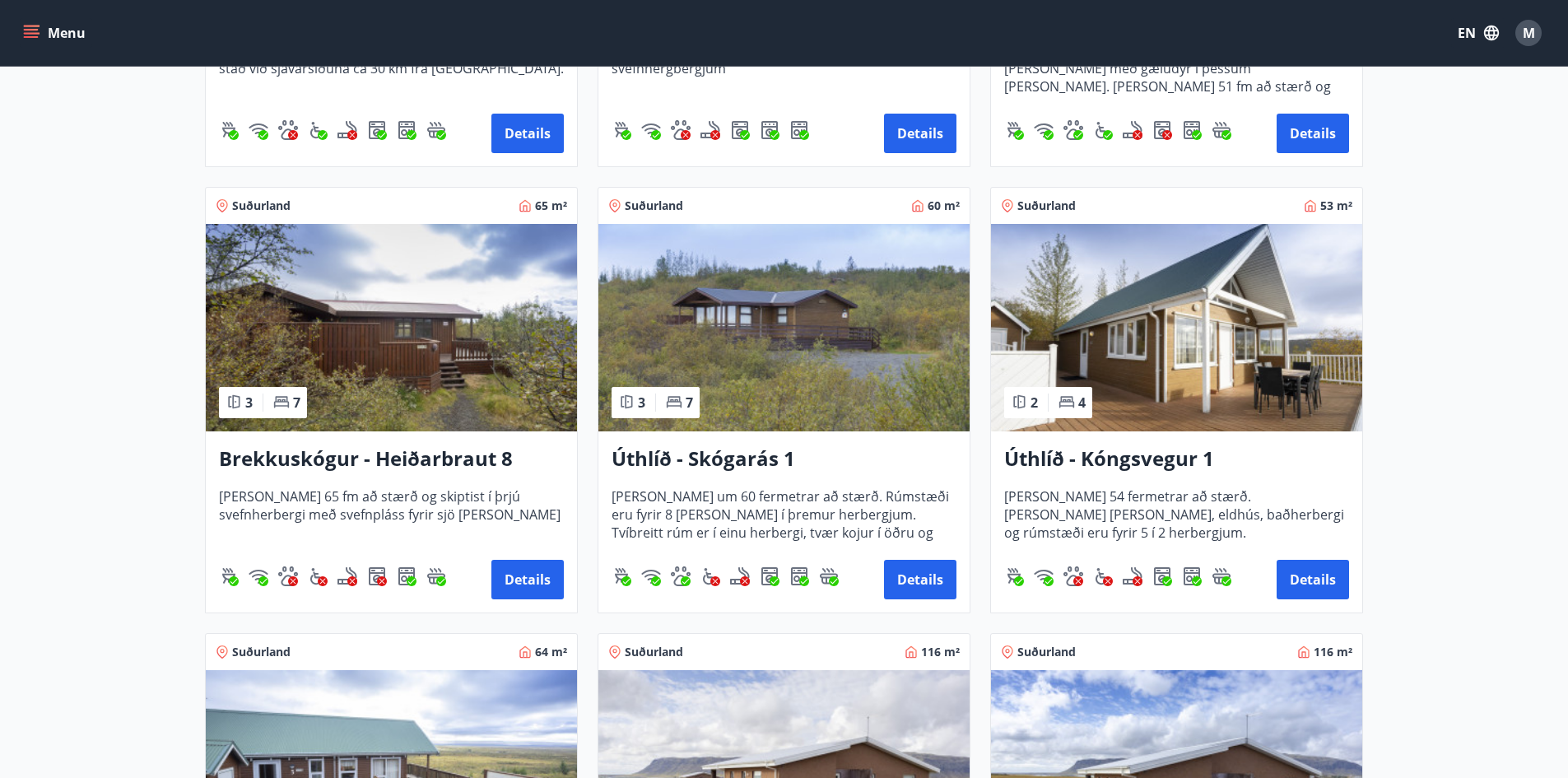
scroll to position [2471, 0]
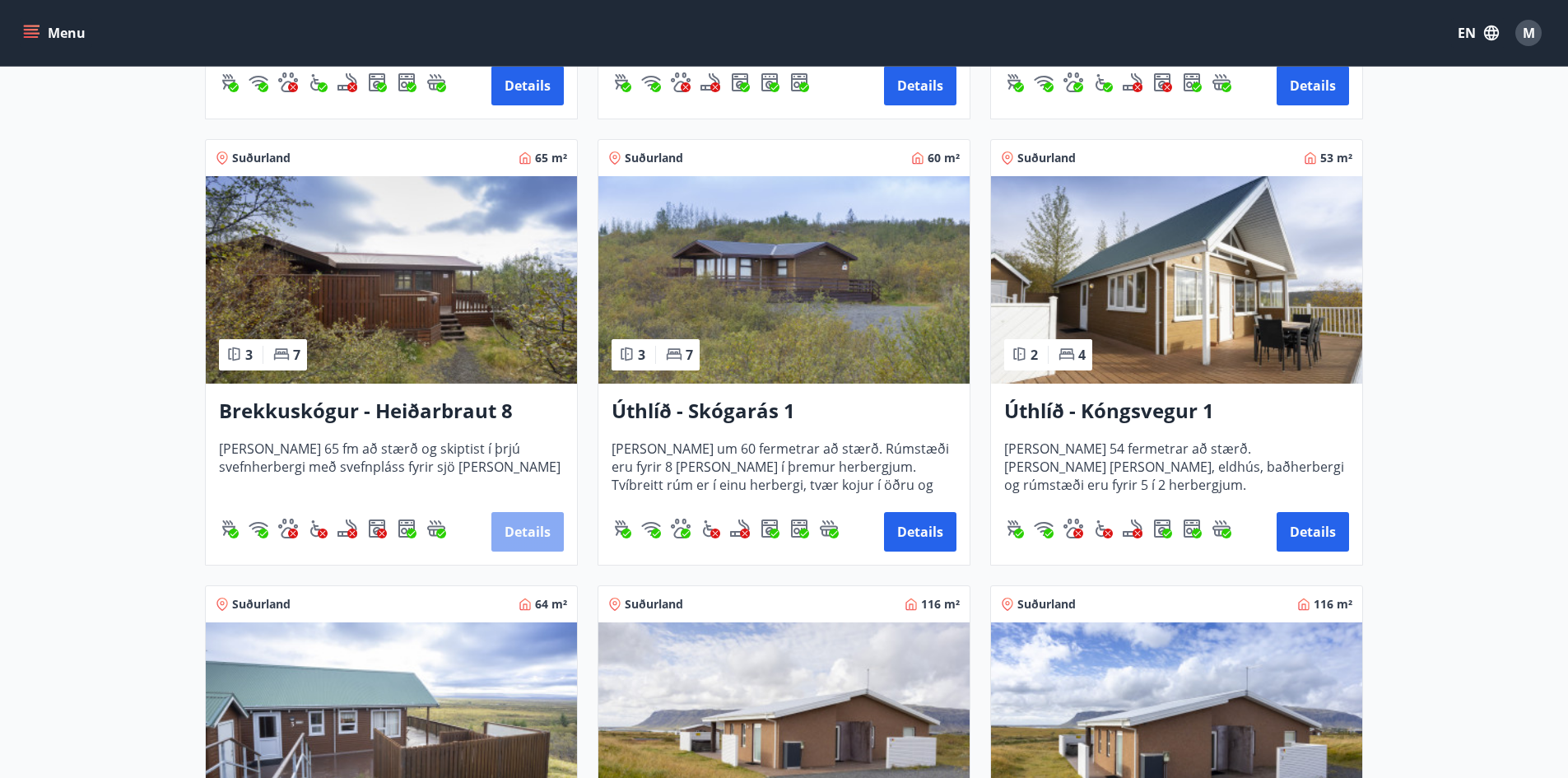
click at [516, 533] on button "Details" at bounding box center [528, 532] width 73 height 39
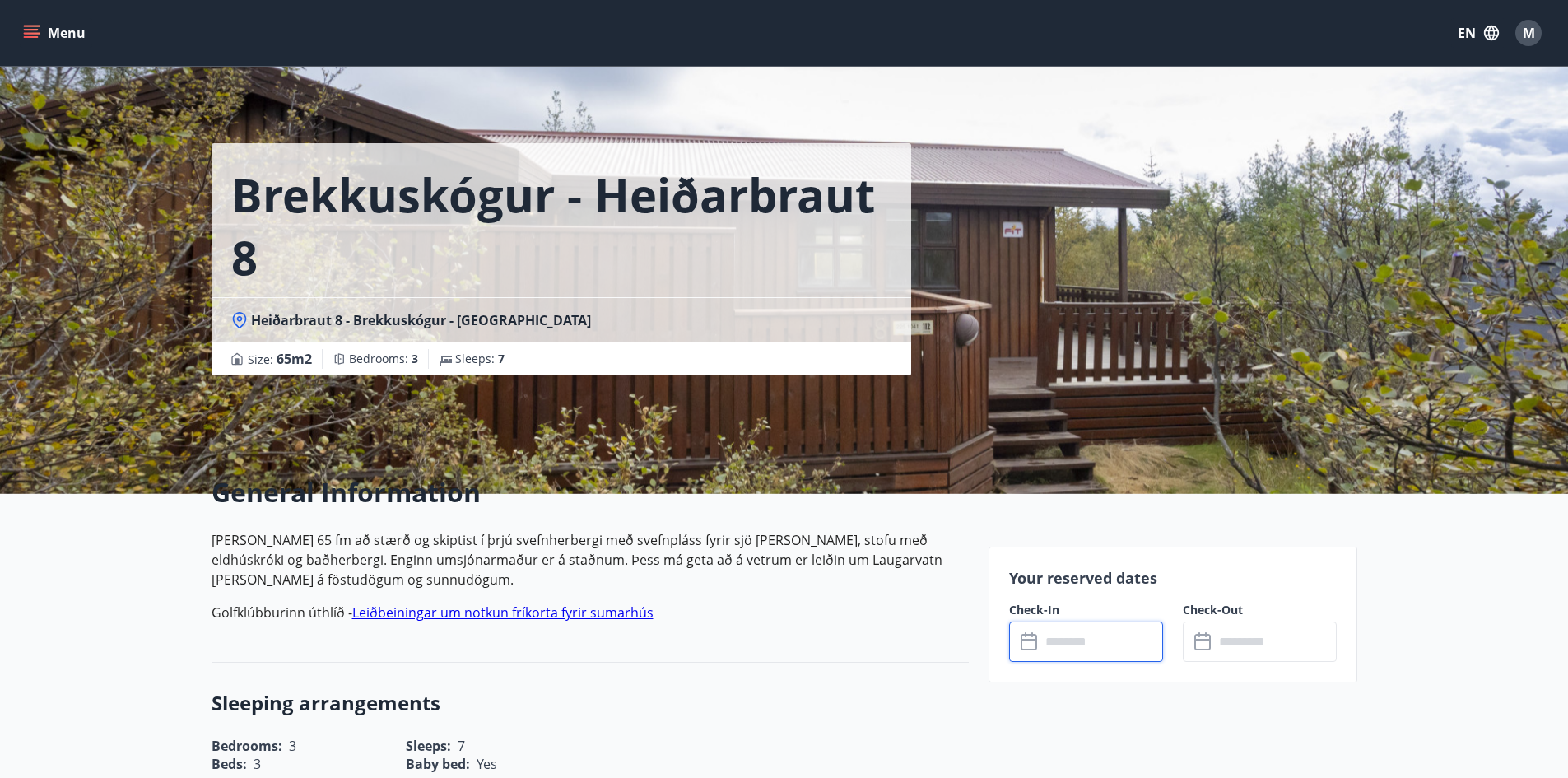
click at [1088, 634] on input "text" at bounding box center [1102, 641] width 123 height 40
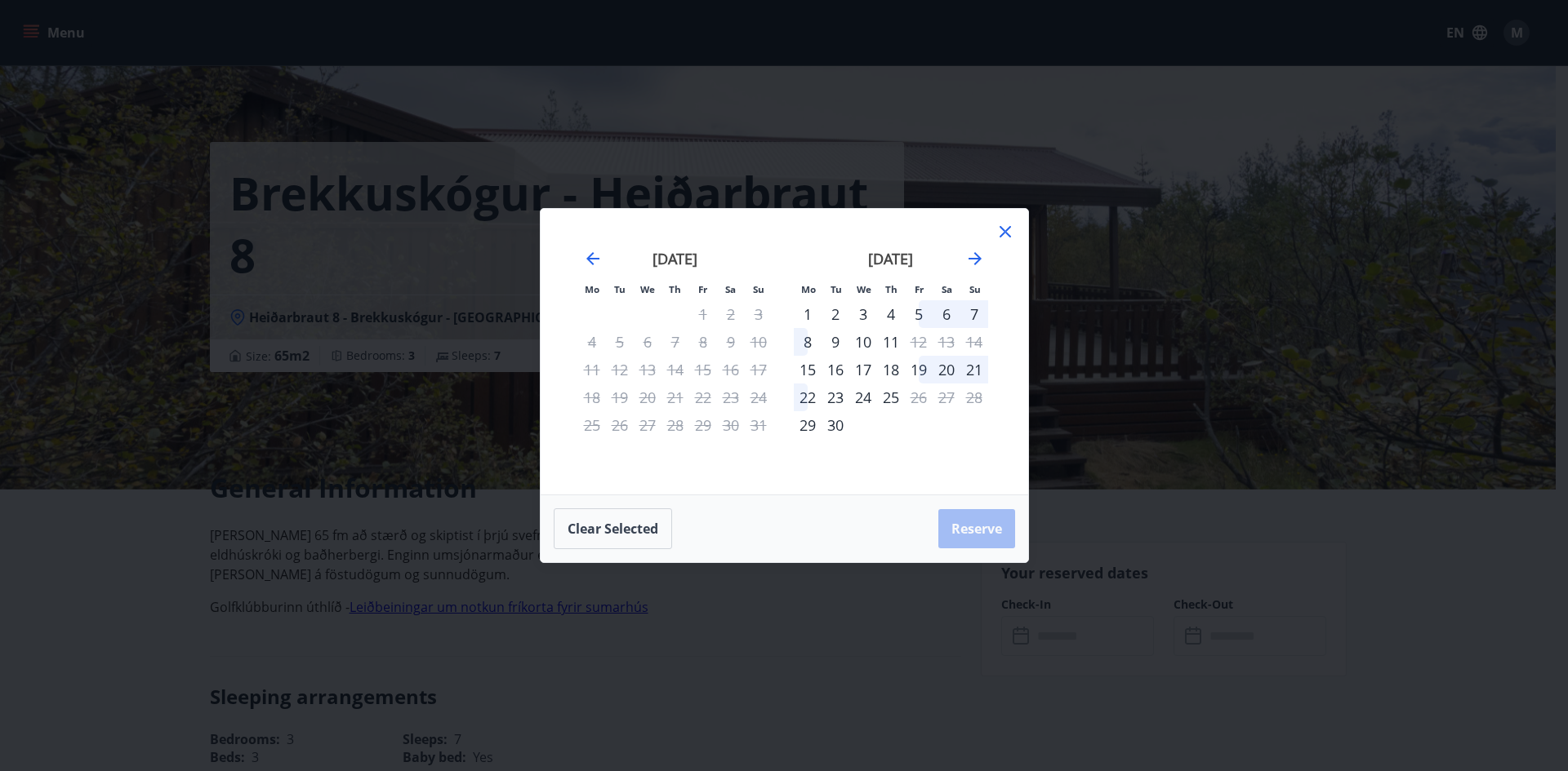
drag, startPoint x: 1009, startPoint y: 236, endPoint x: 952, endPoint y: 216, distance: 60.4
click at [1009, 235] on icon at bounding box center [1005, 232] width 20 height 19
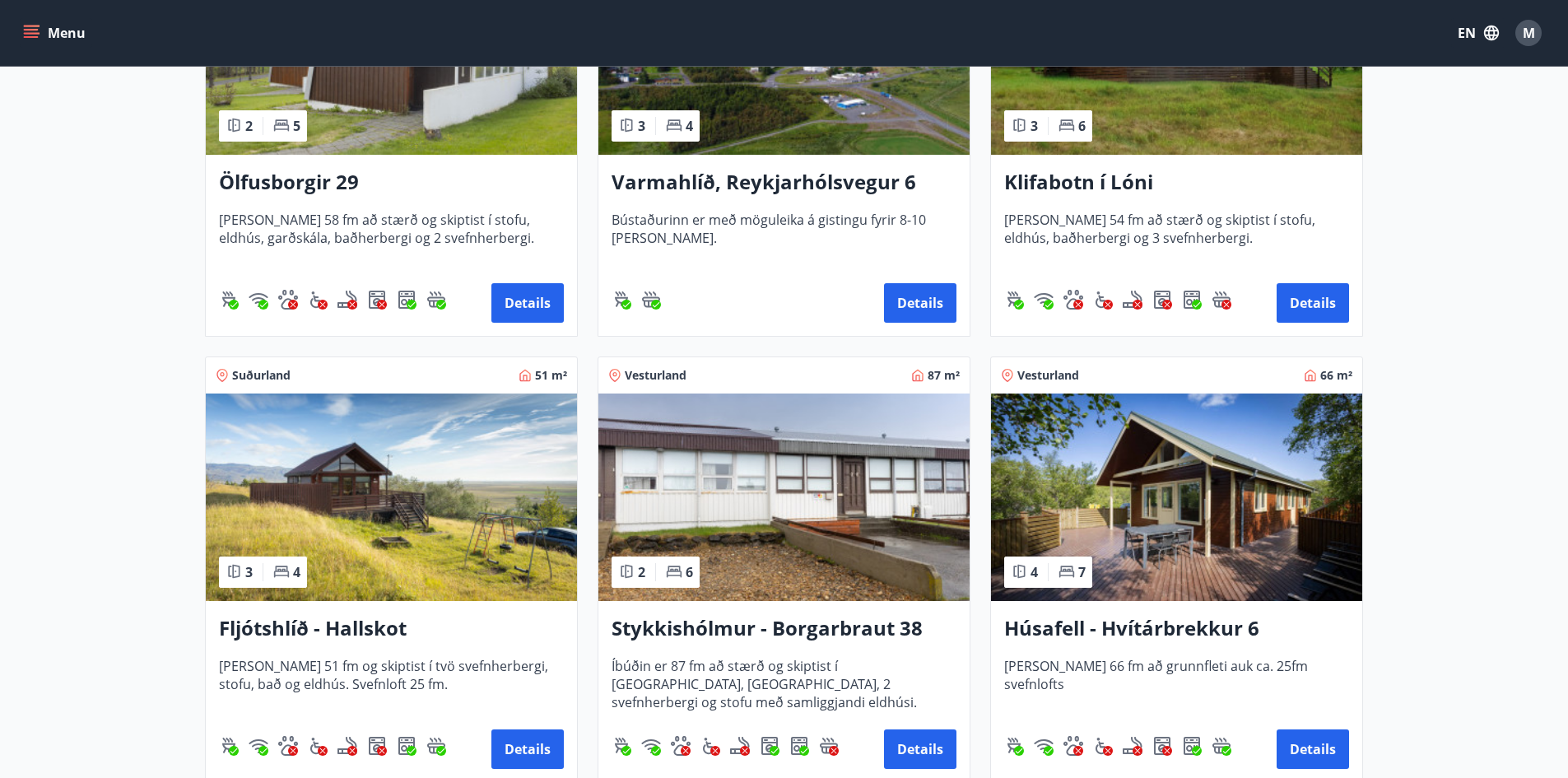
scroll to position [494, 0]
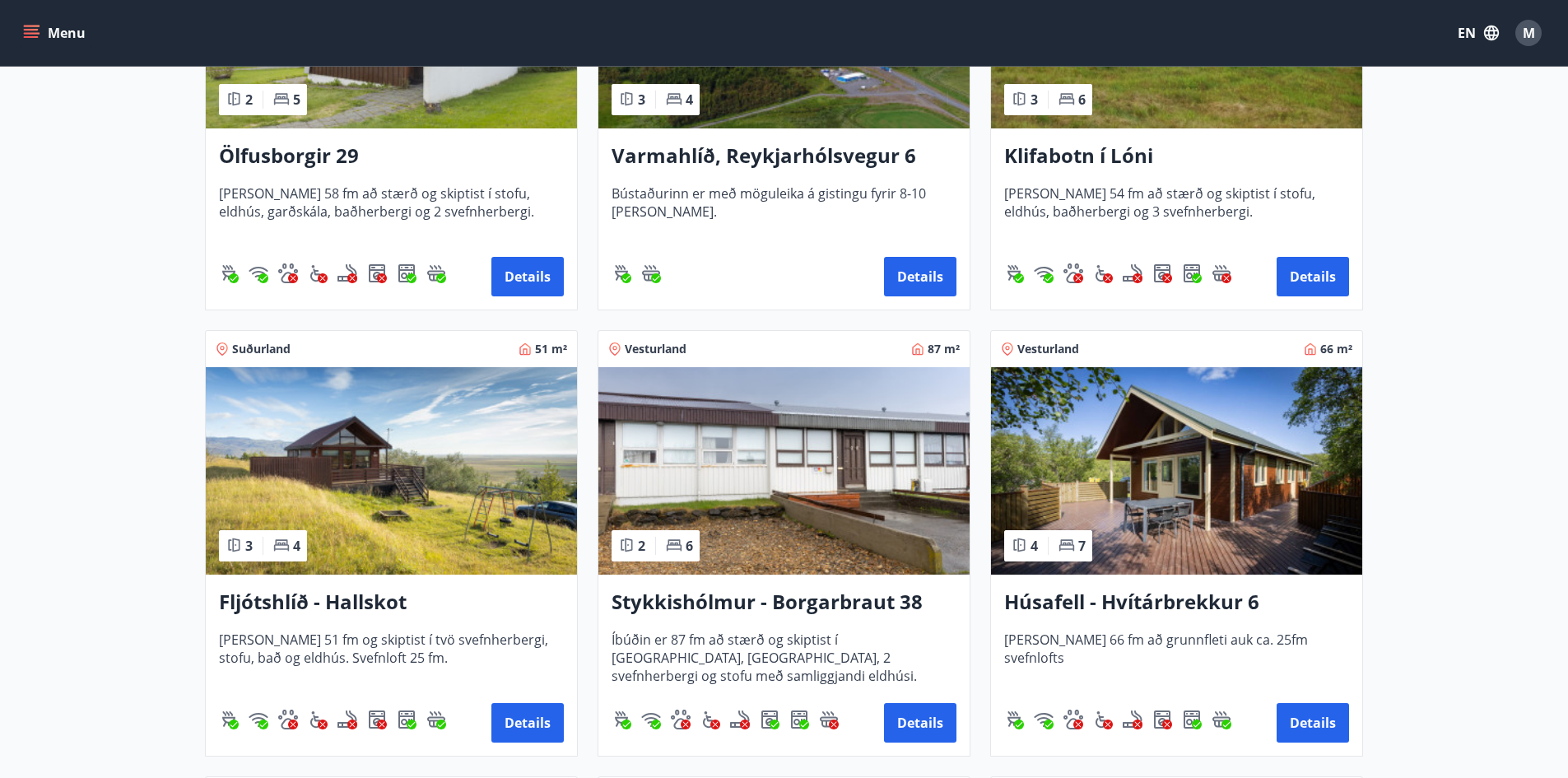
click at [373, 480] on img at bounding box center [391, 471] width 372 height 208
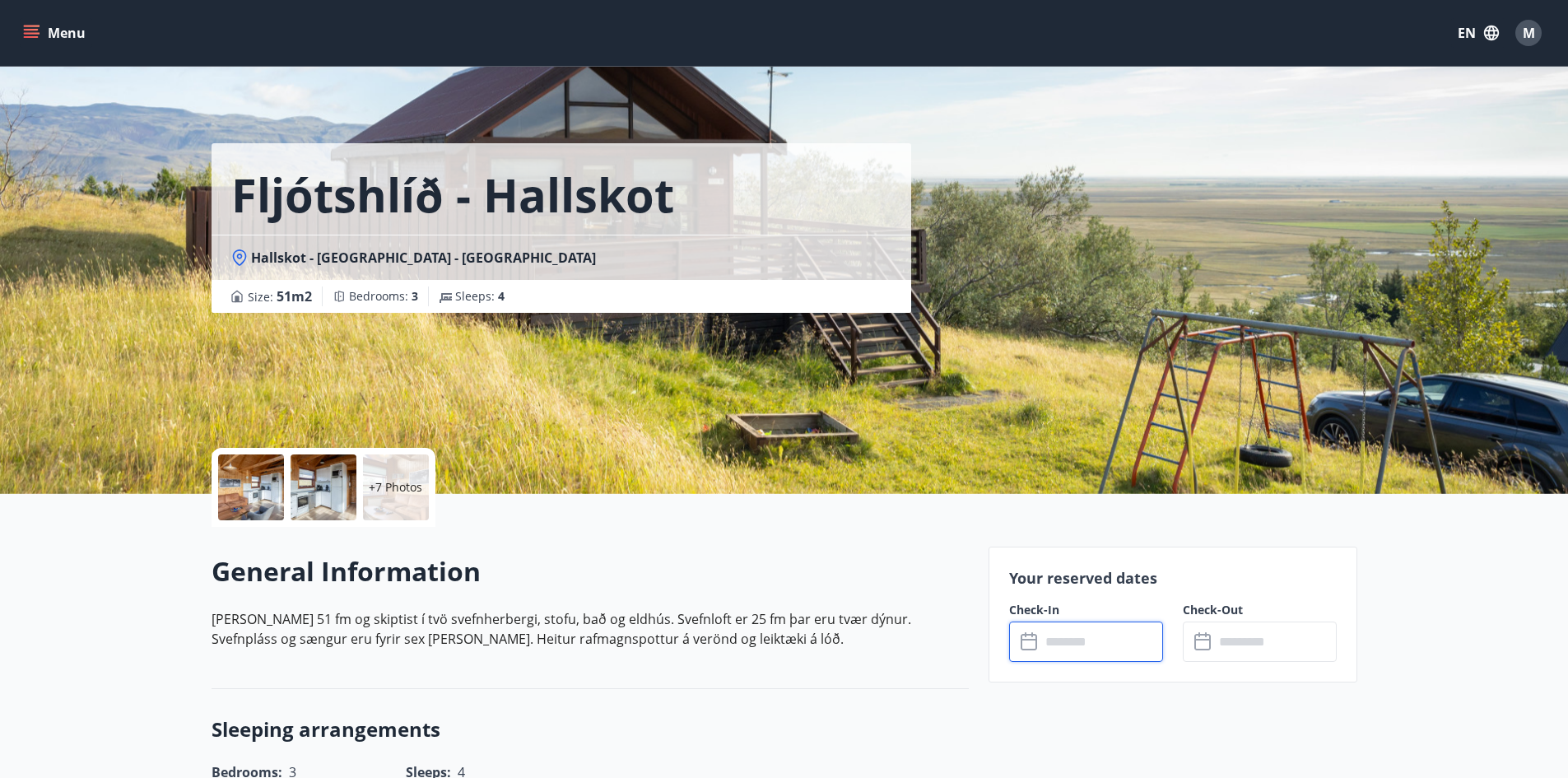
click at [1100, 635] on input "text" at bounding box center [1102, 641] width 123 height 40
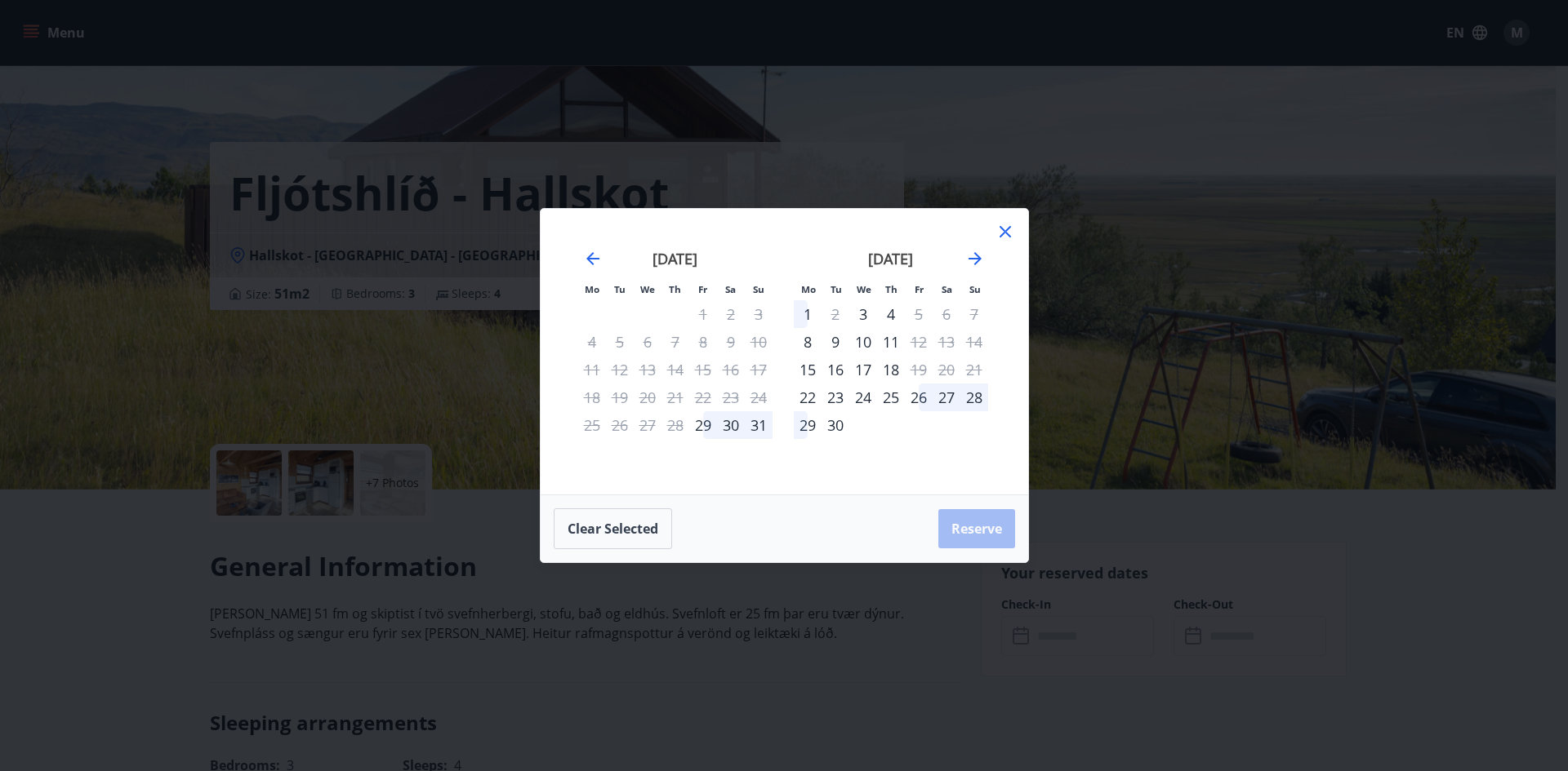
click at [919, 397] on div "26" at bounding box center [919, 398] width 27 height 27
click at [798, 426] on div "29" at bounding box center [807, 425] width 27 height 27
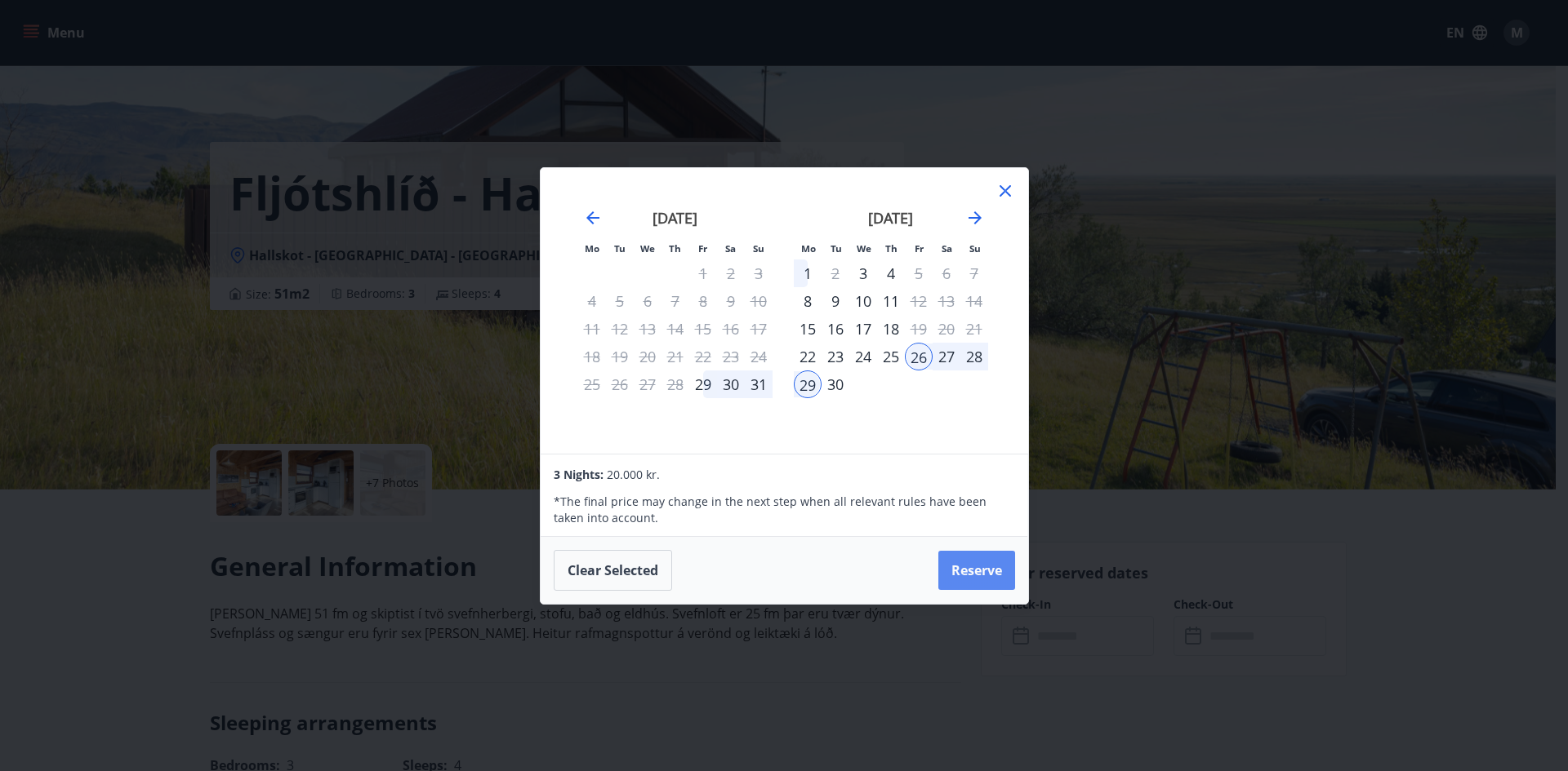
click at [958, 566] on button "Reserve" at bounding box center [976, 570] width 77 height 39
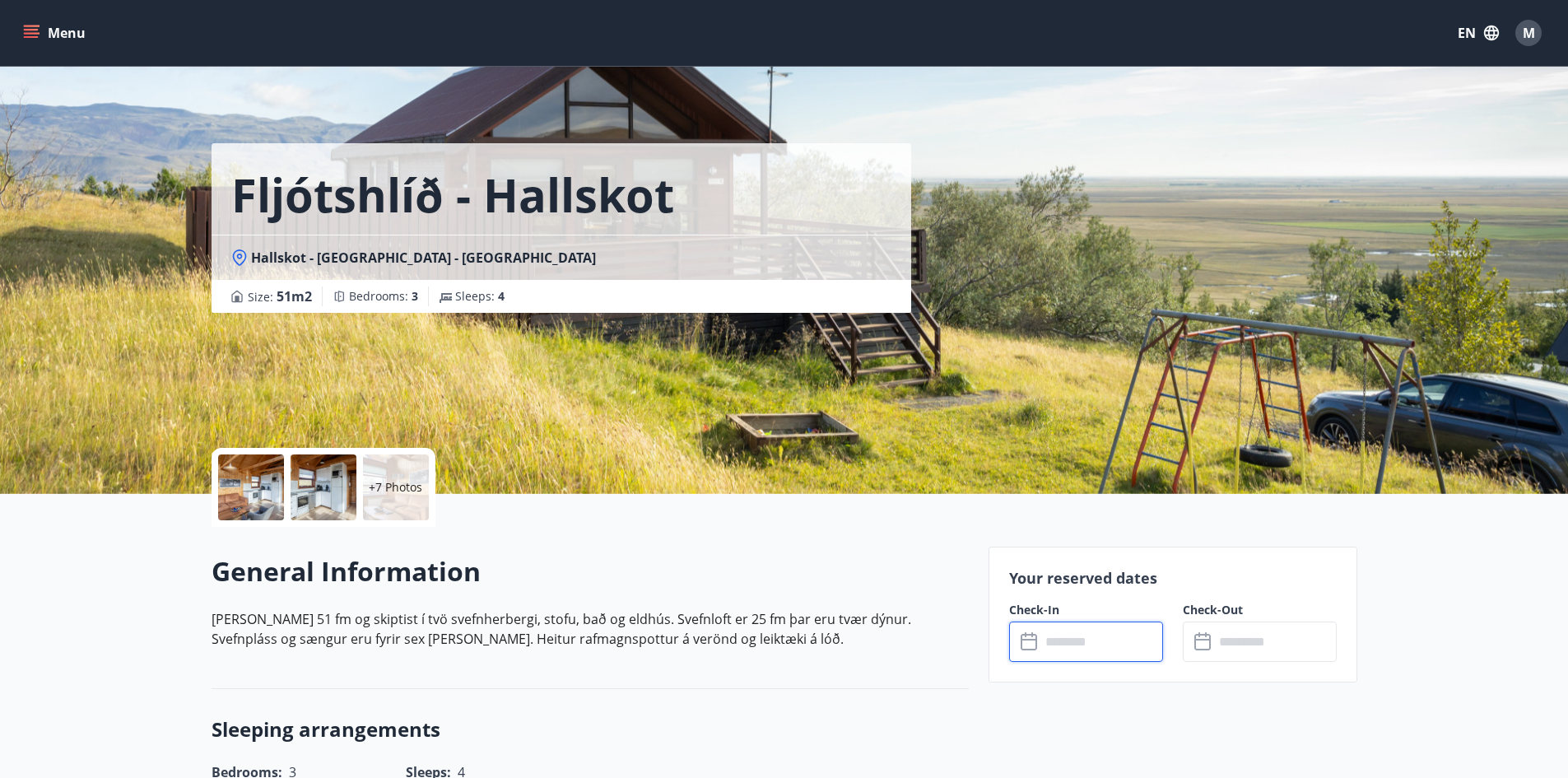
type input "******"
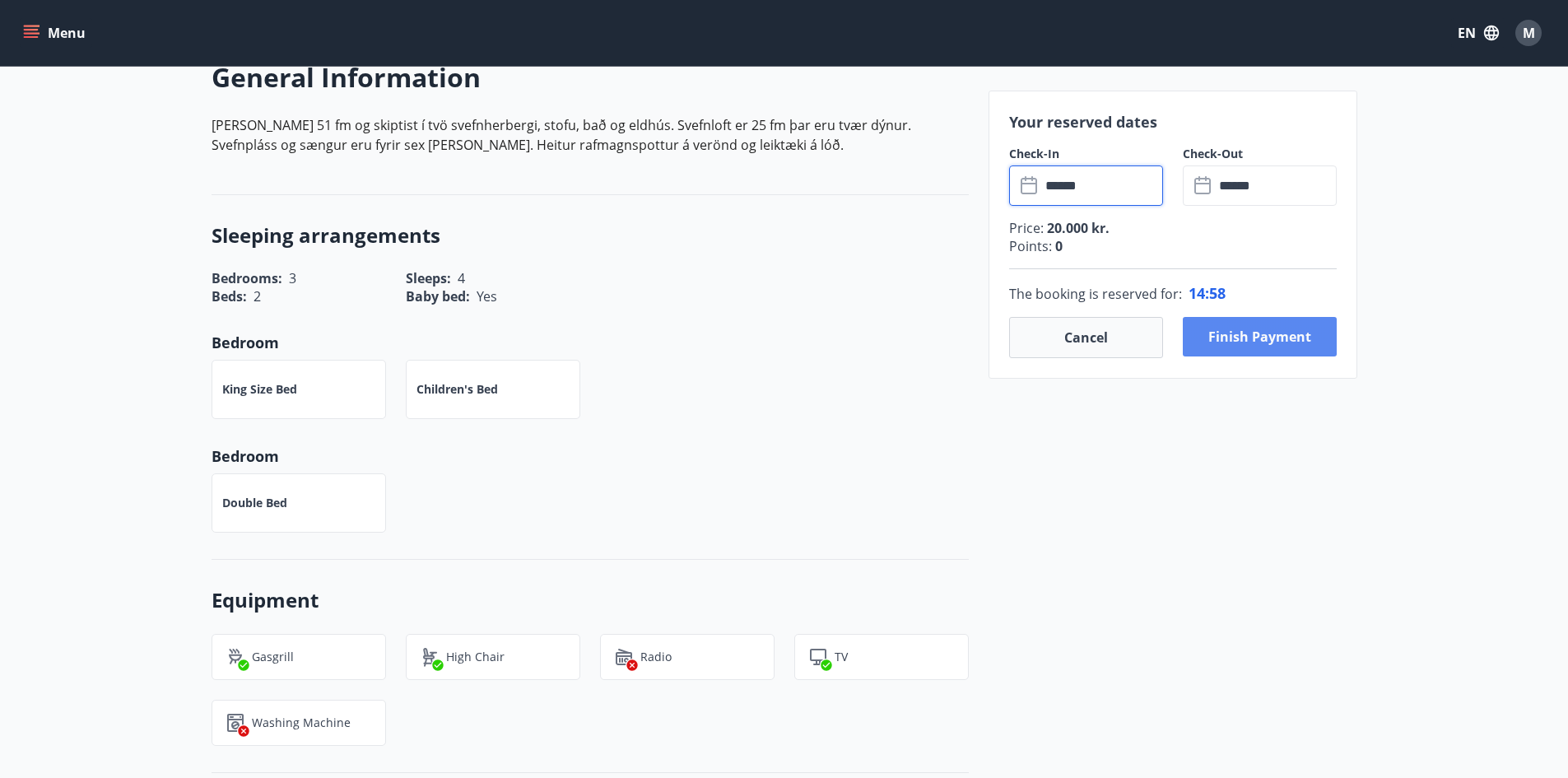
click at [1261, 342] on button "Finish payment" at bounding box center [1259, 336] width 154 height 39
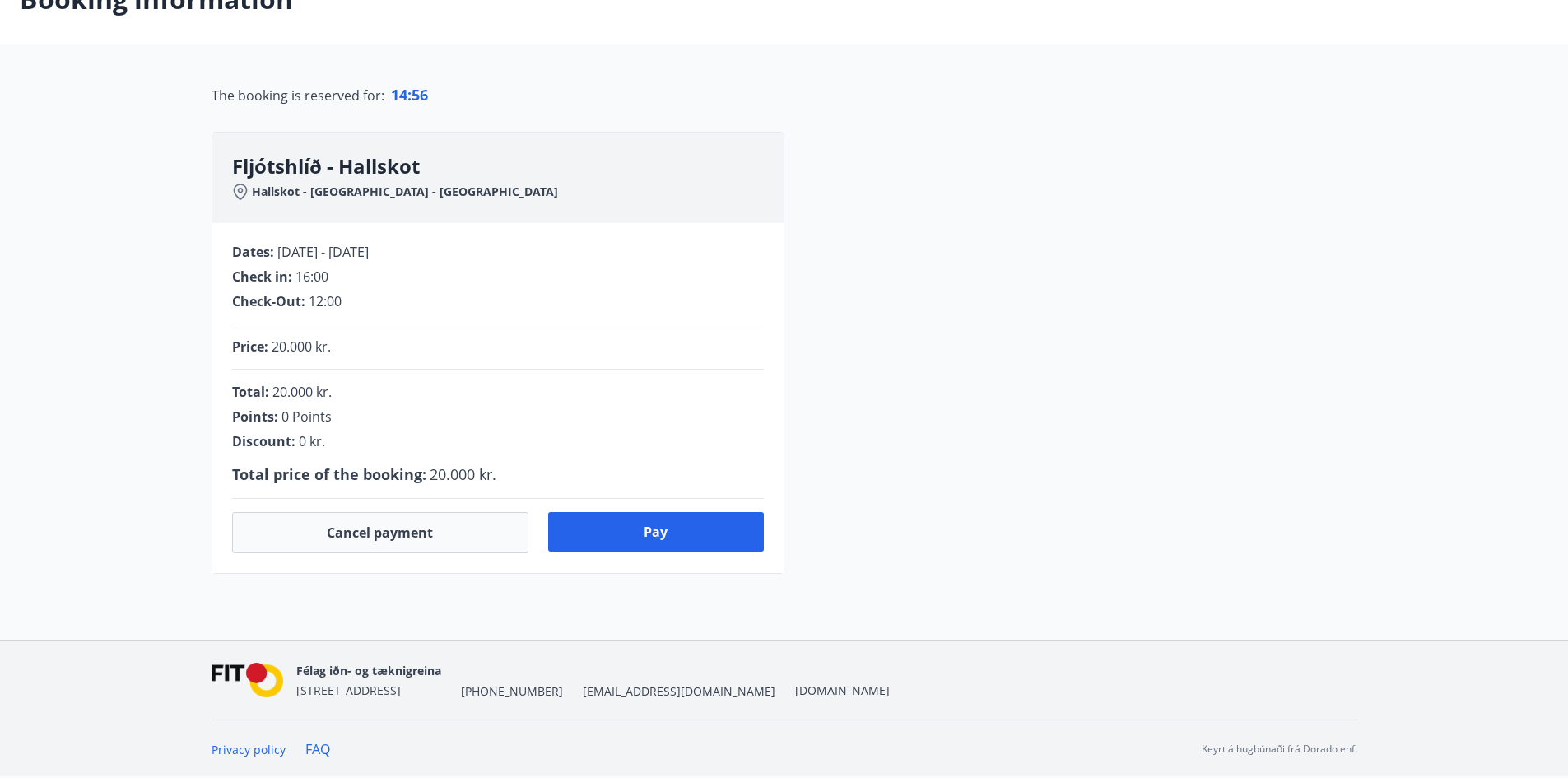
scroll to position [291, 0]
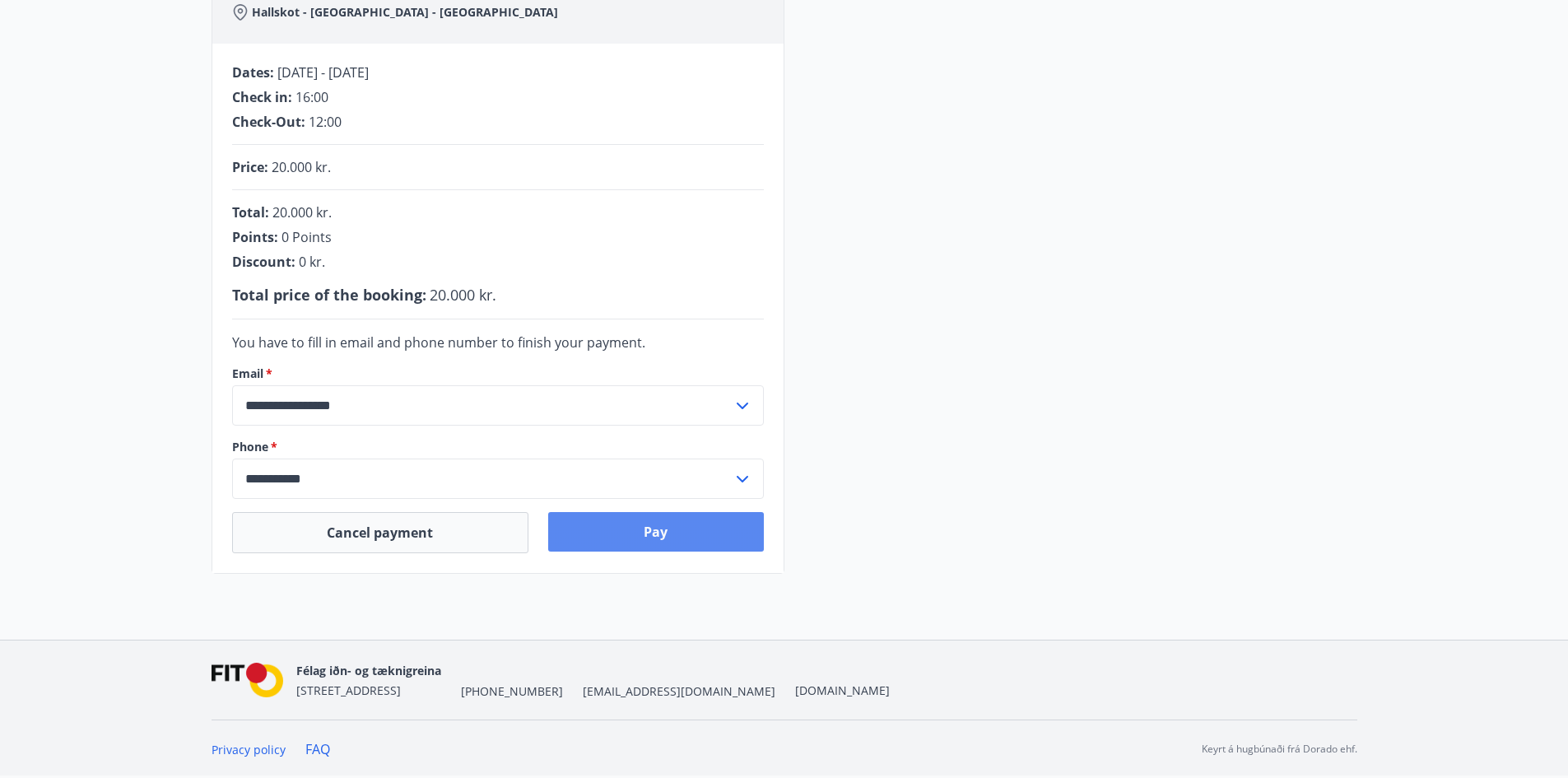
click at [646, 531] on button "Pay" at bounding box center [656, 532] width 215 height 39
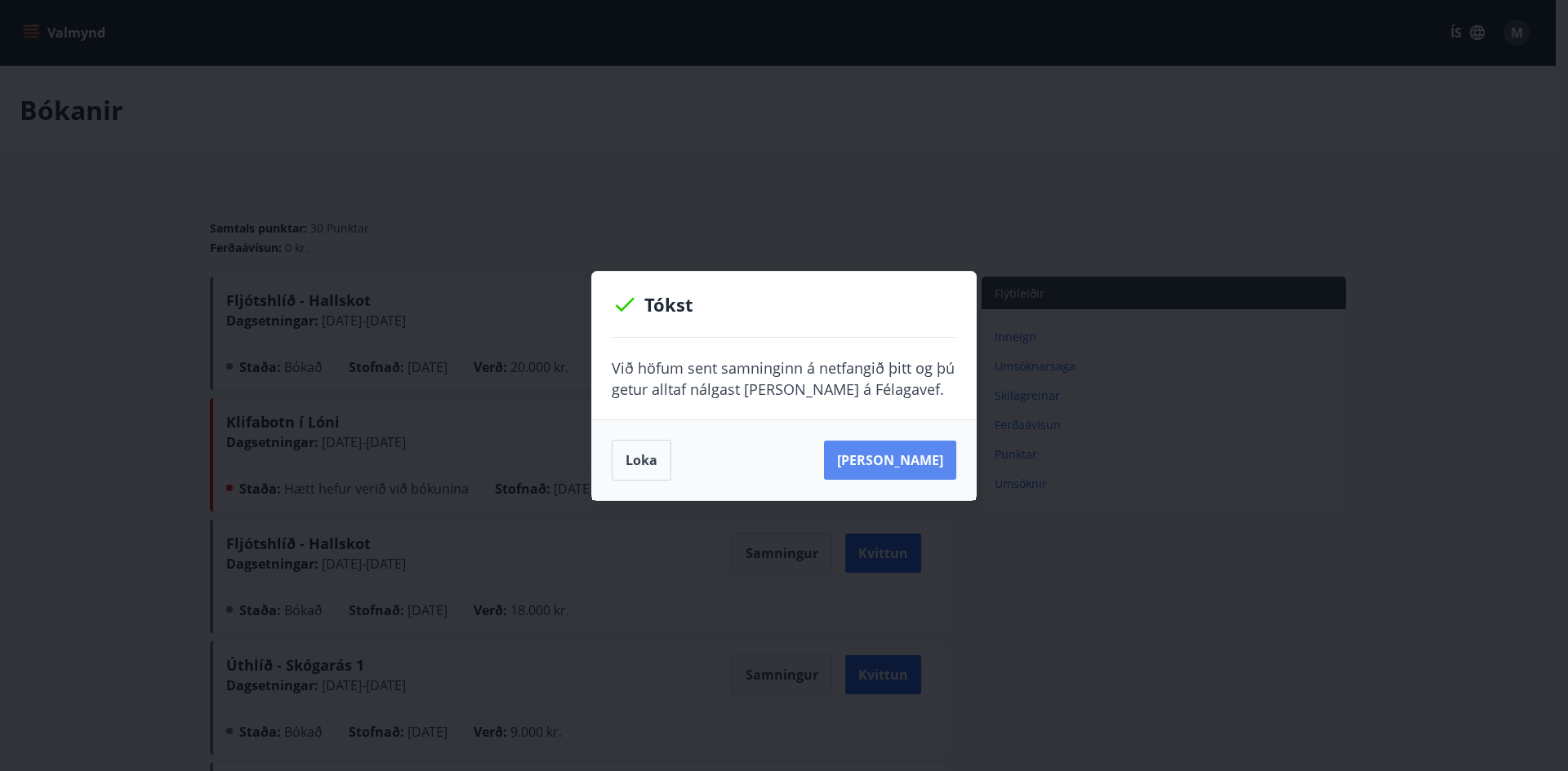
click at [905, 457] on button "Sjá samning" at bounding box center [890, 460] width 133 height 39
click at [630, 461] on button "Loka" at bounding box center [641, 460] width 59 height 41
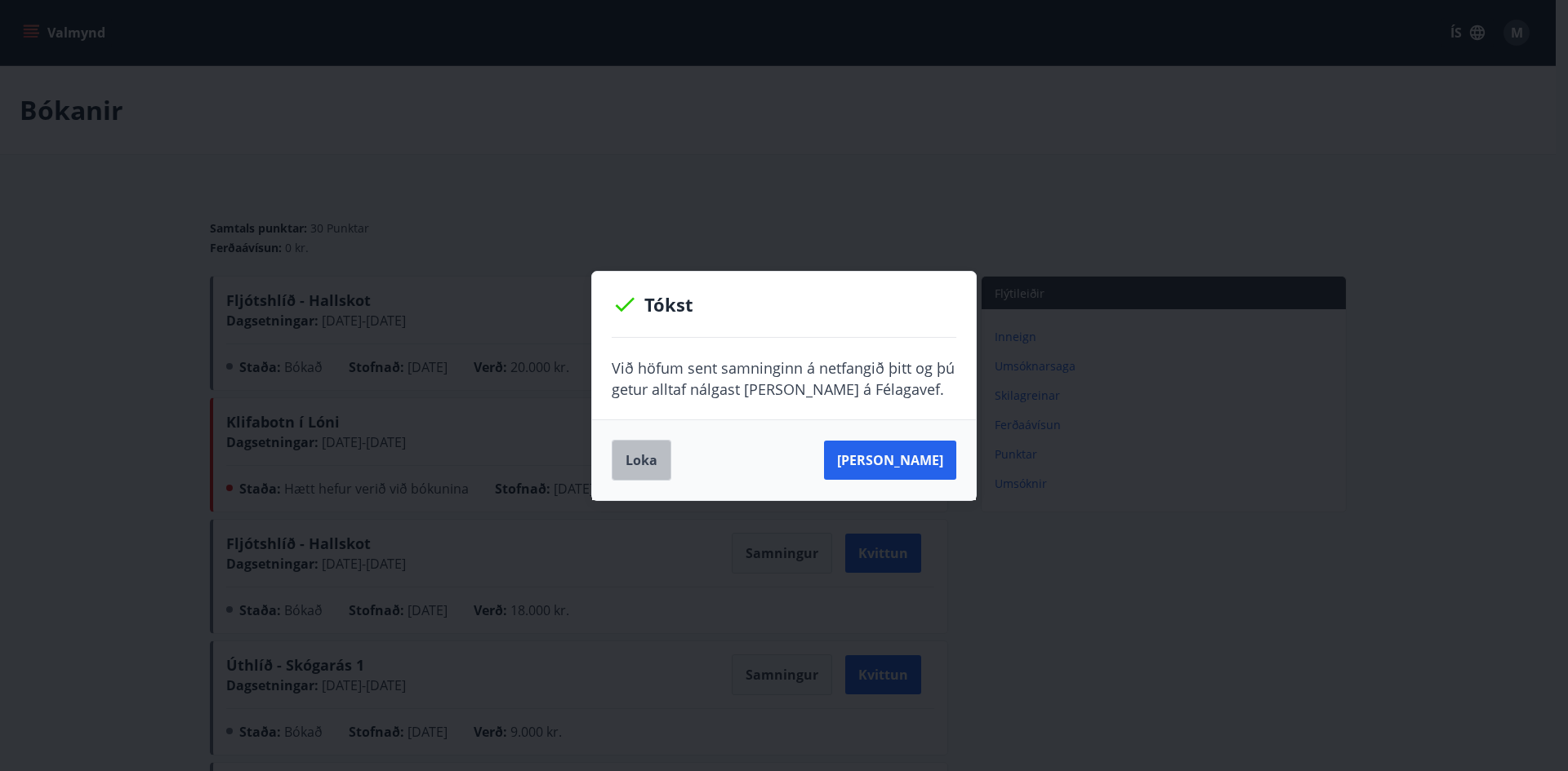
click at [628, 465] on button "Loka" at bounding box center [641, 460] width 59 height 41
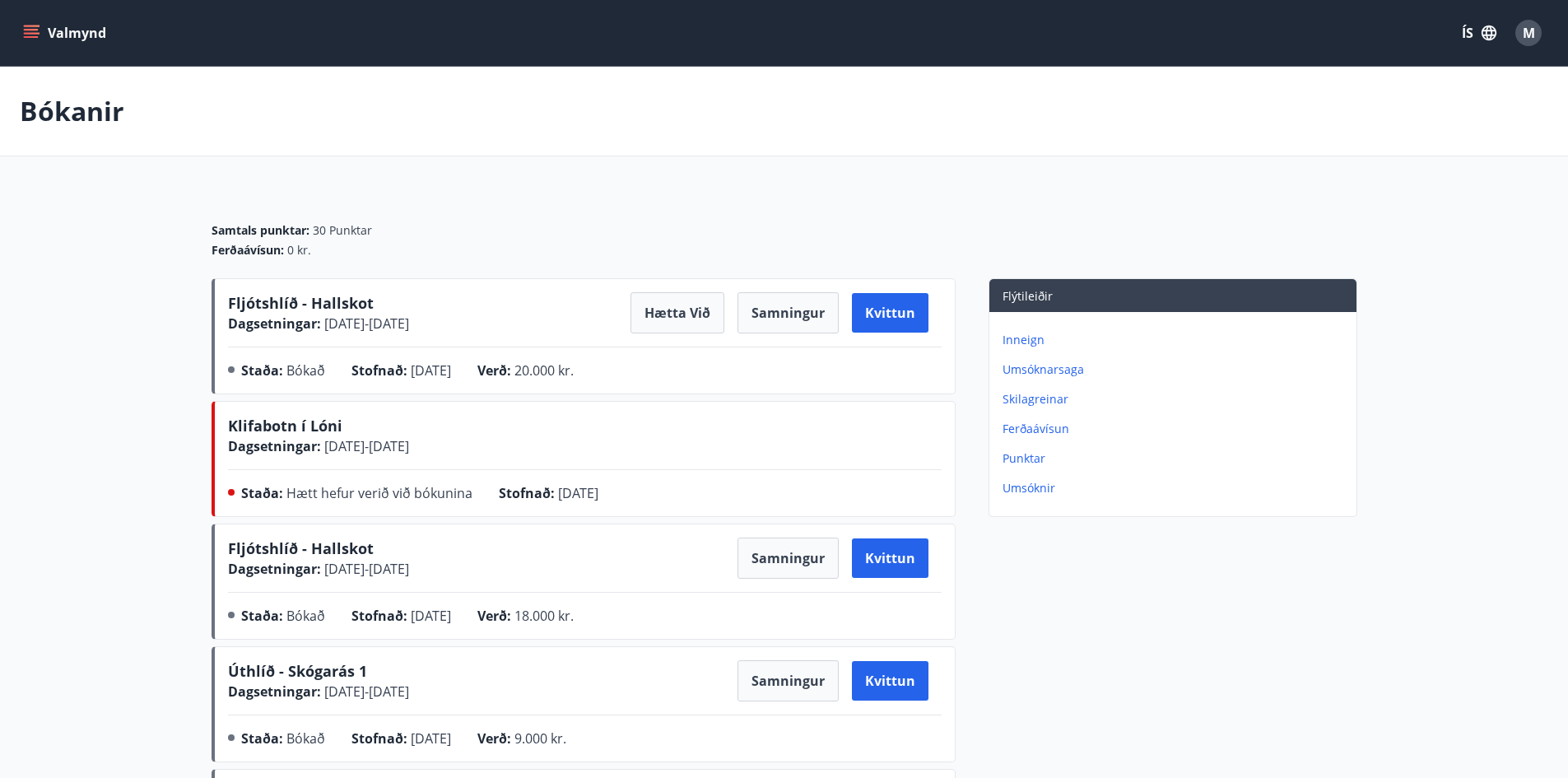
click at [32, 36] on icon "menu" at bounding box center [30, 37] width 15 height 2
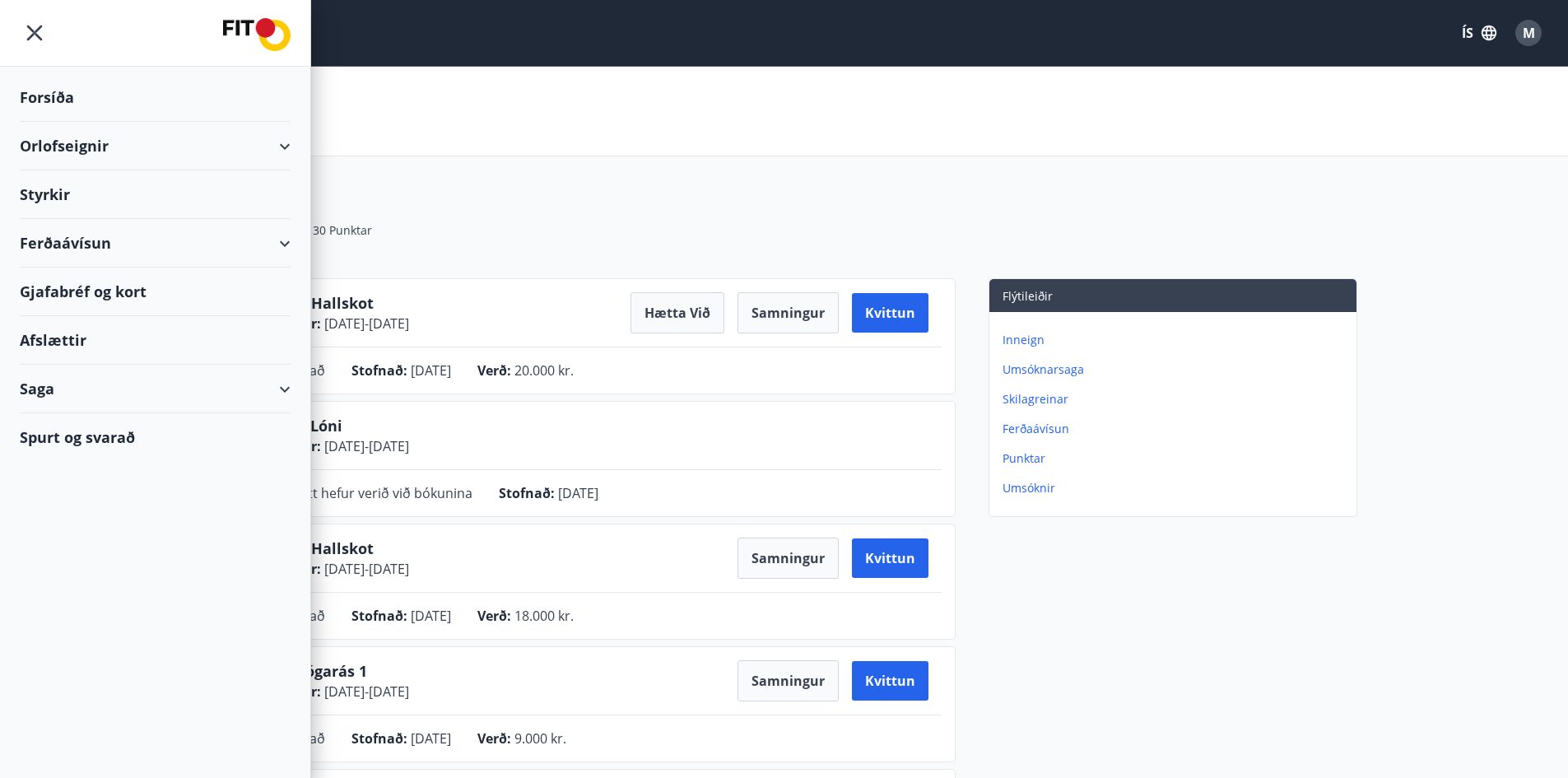
click at [180, 141] on div "Orlofseignir" at bounding box center [155, 146] width 271 height 48
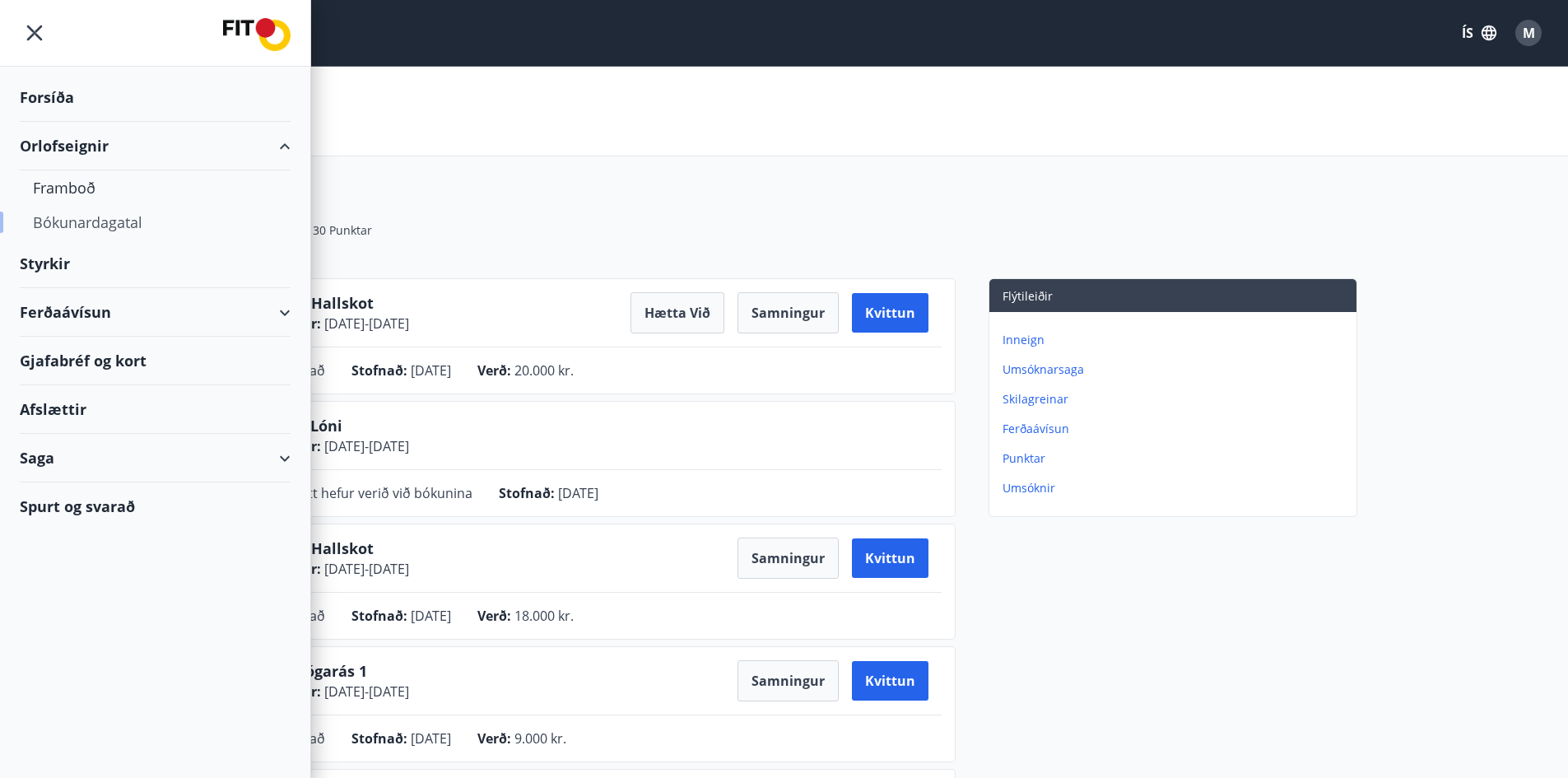
click at [89, 221] on div "Bókunardagatal" at bounding box center [154, 222] width 245 height 34
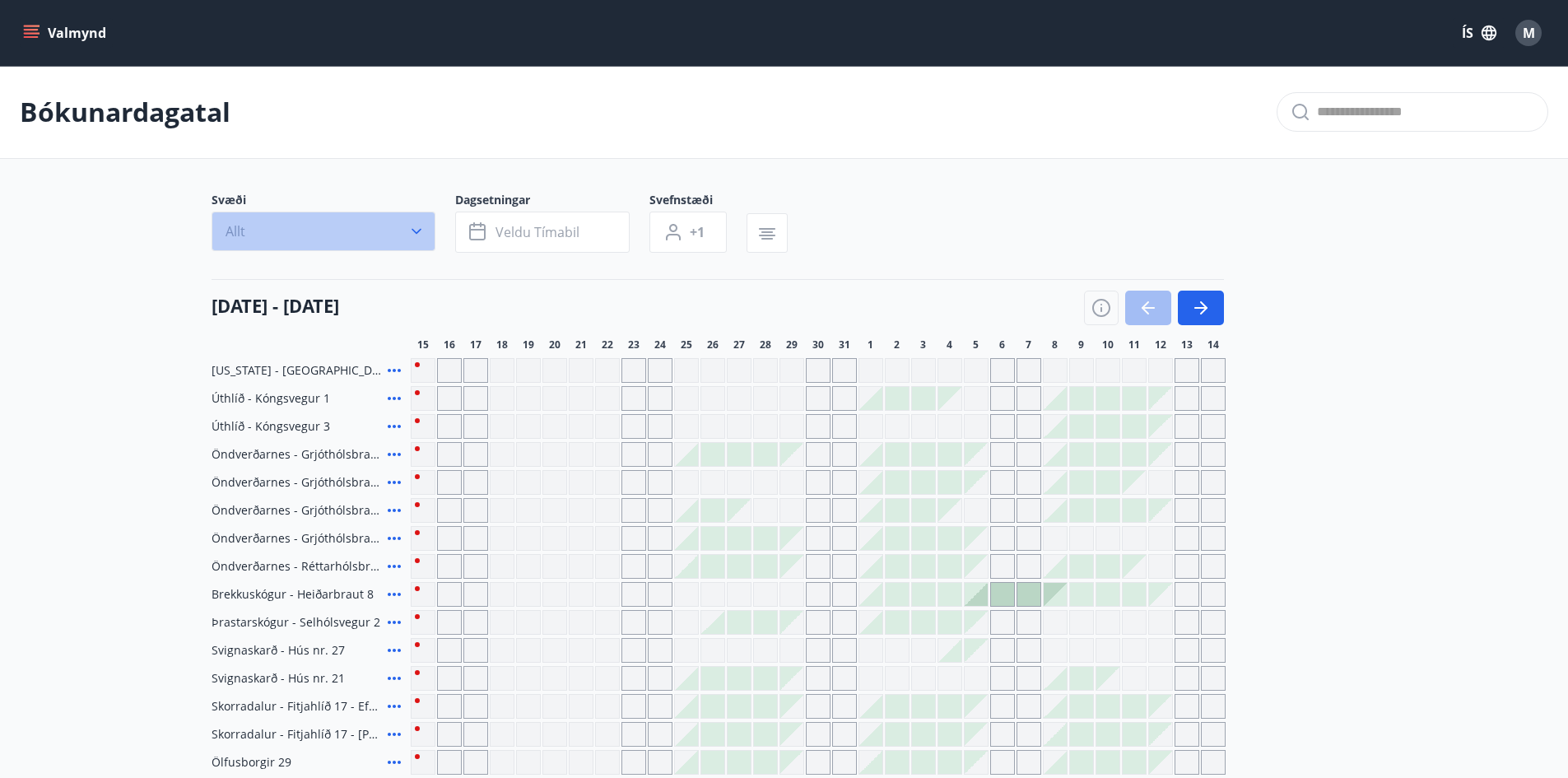
click at [419, 236] on icon "button" at bounding box center [416, 231] width 17 height 17
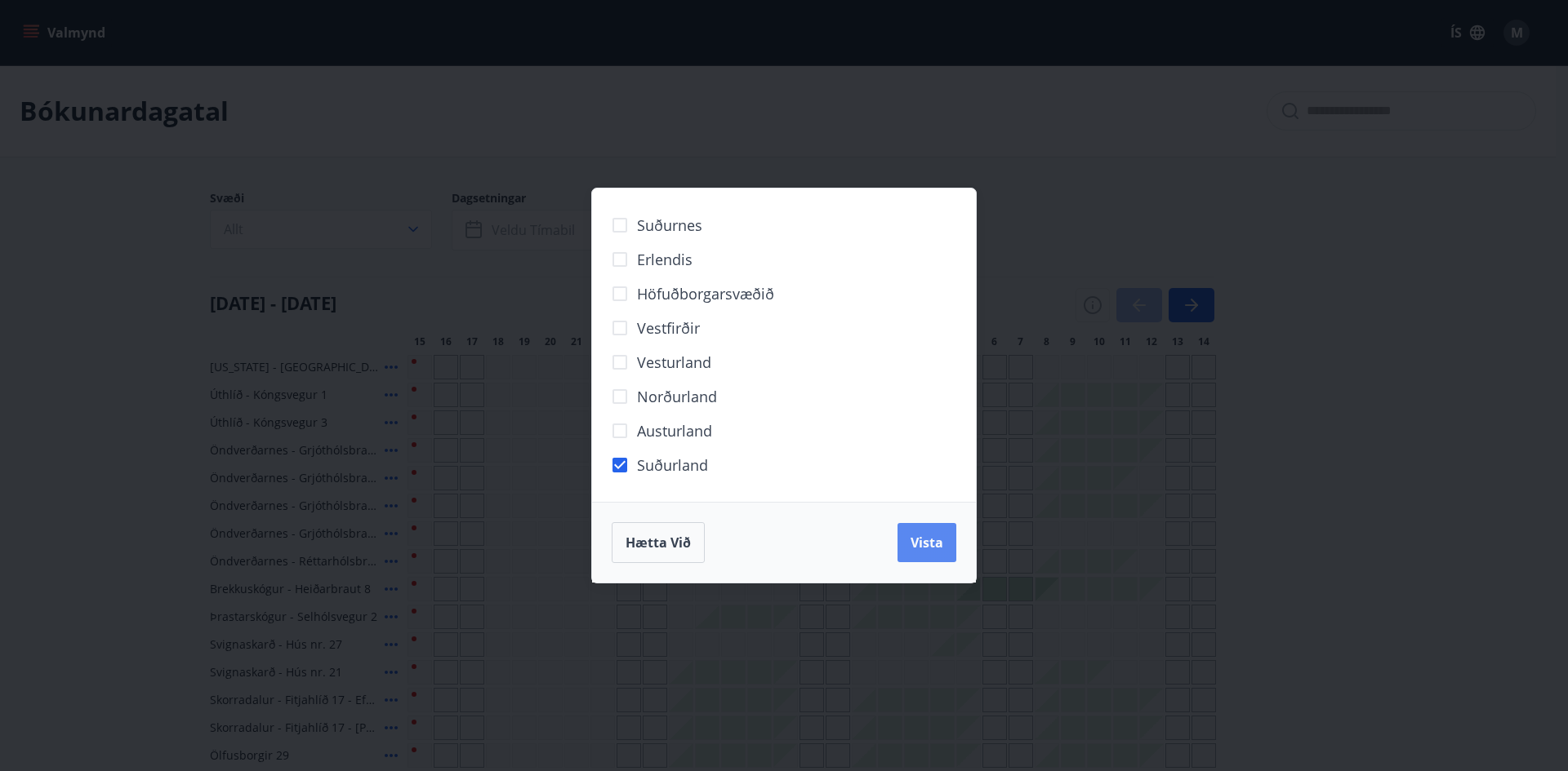
click at [948, 535] on button "Vista" at bounding box center [926, 543] width 59 height 39
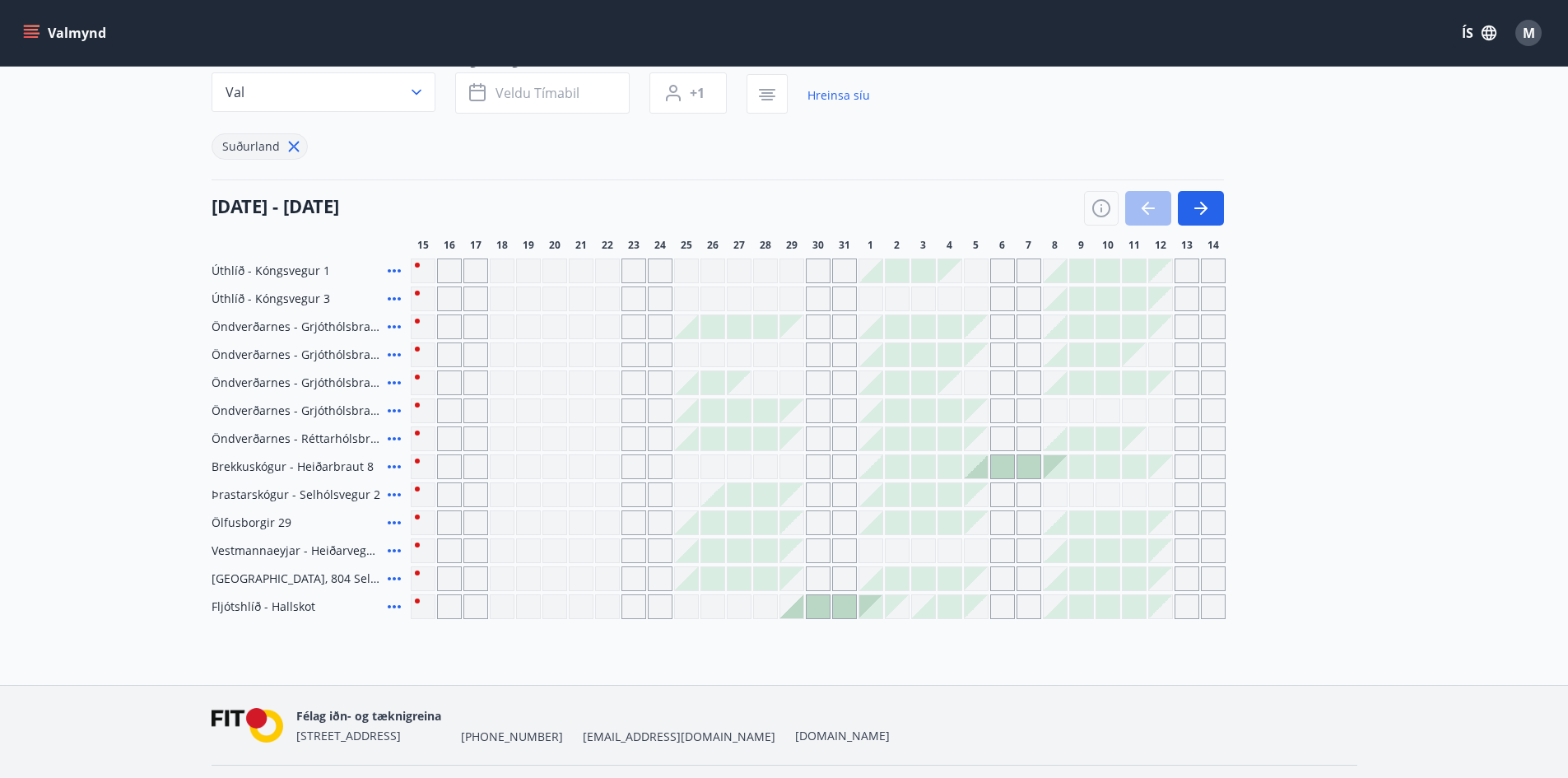
scroll to position [185, 0]
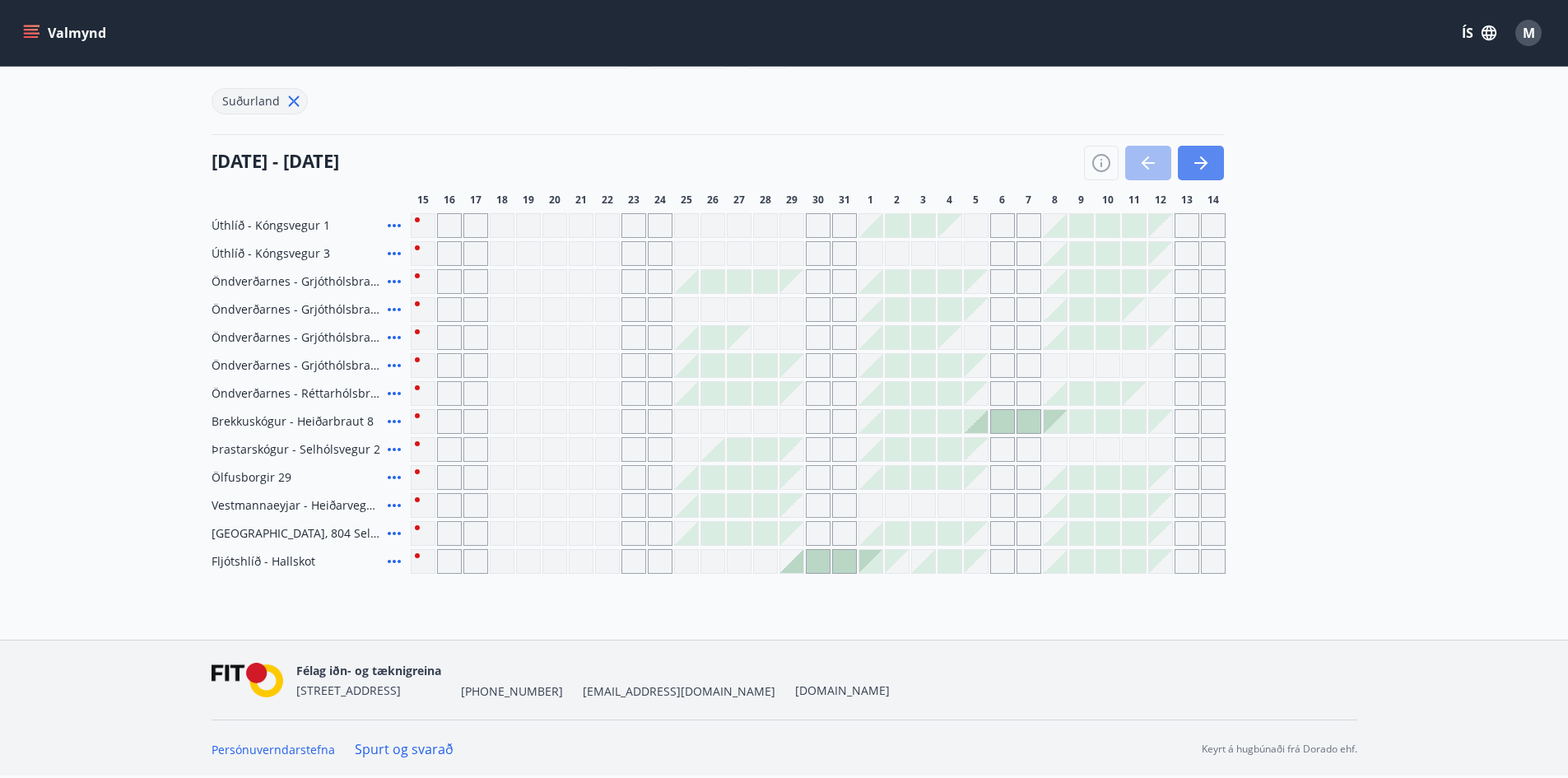
click at [1200, 160] on icon "button" at bounding box center [1201, 163] width 20 height 20
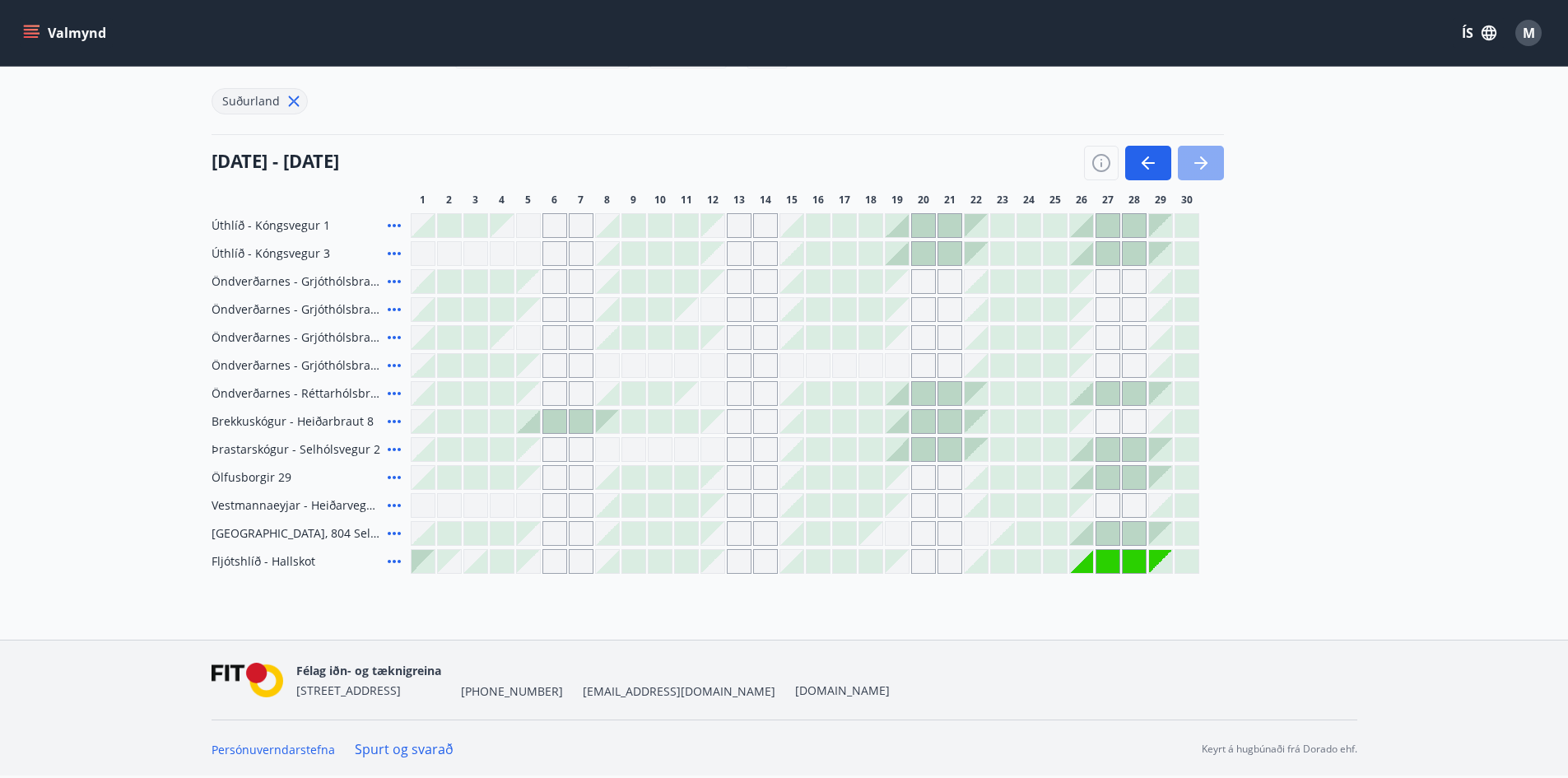
click at [1195, 171] on icon "button" at bounding box center [1201, 163] width 20 height 20
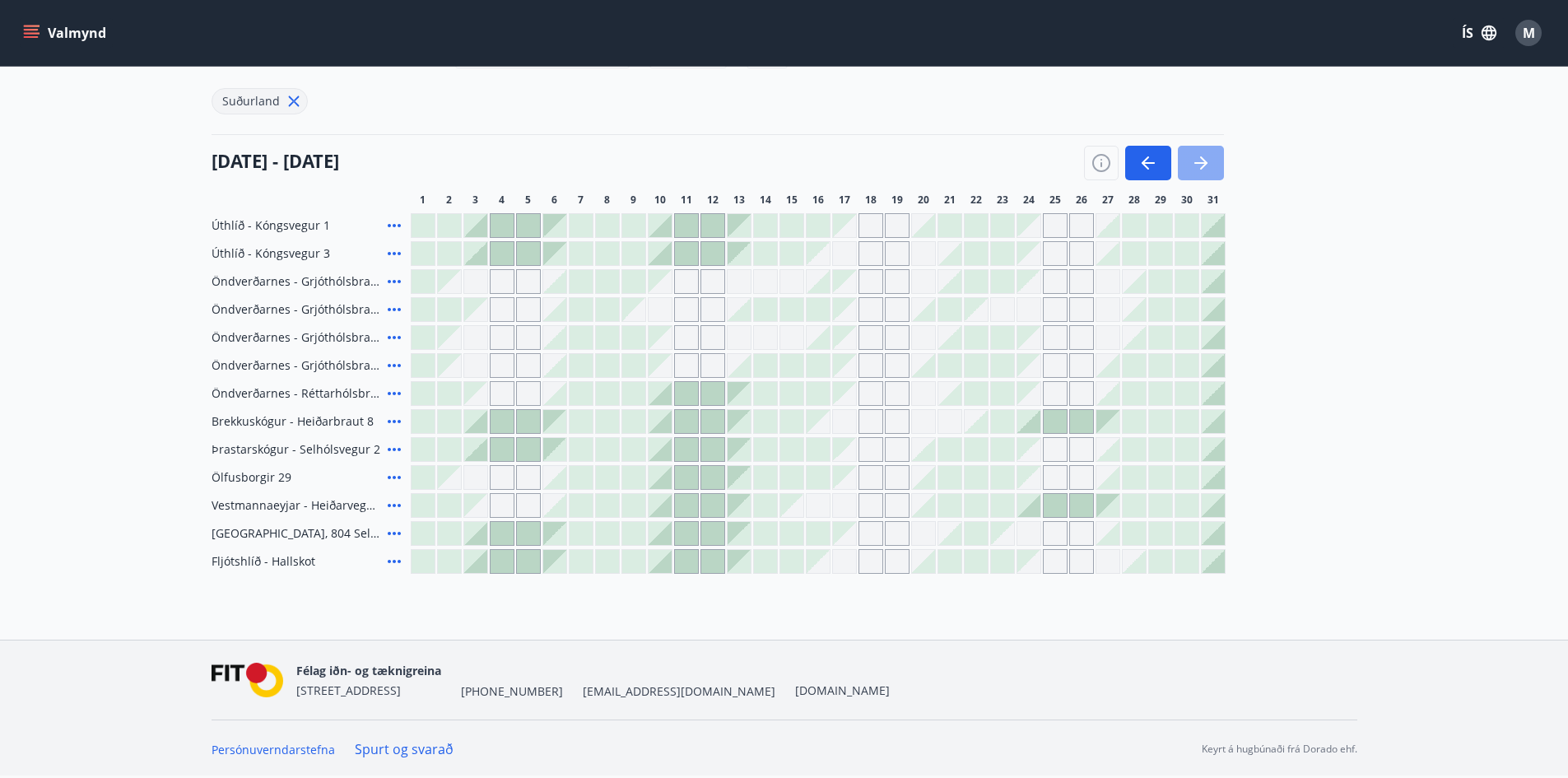
click at [1200, 175] on button "button" at bounding box center [1200, 162] width 46 height 34
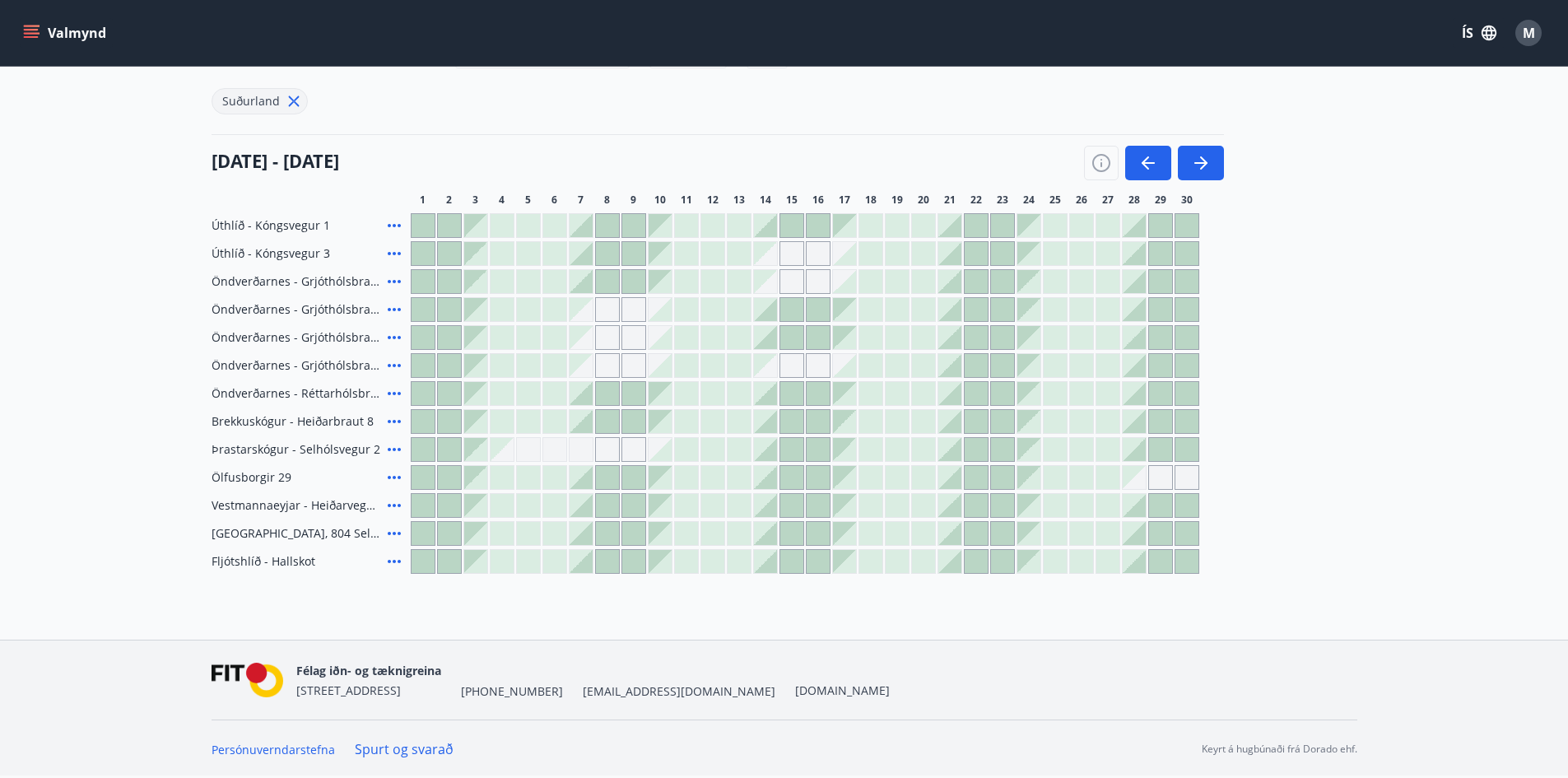
click at [1523, 40] on span "M" at bounding box center [1529, 32] width 13 height 18
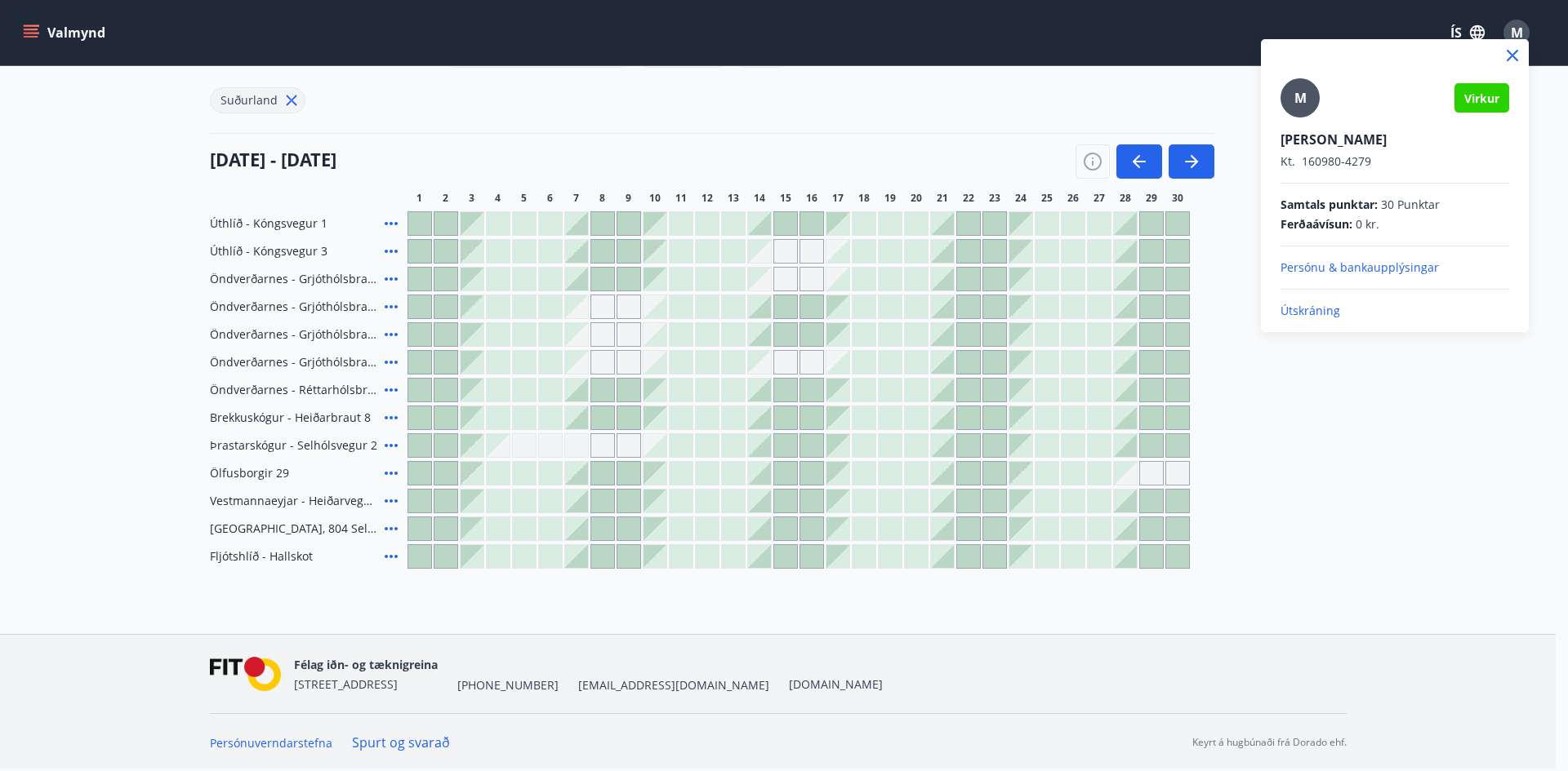
drag, startPoint x: 29, startPoint y: 35, endPoint x: 38, endPoint y: 38, distance: 9.5
click at [30, 35] on div at bounding box center [784, 385] width 1568 height 771
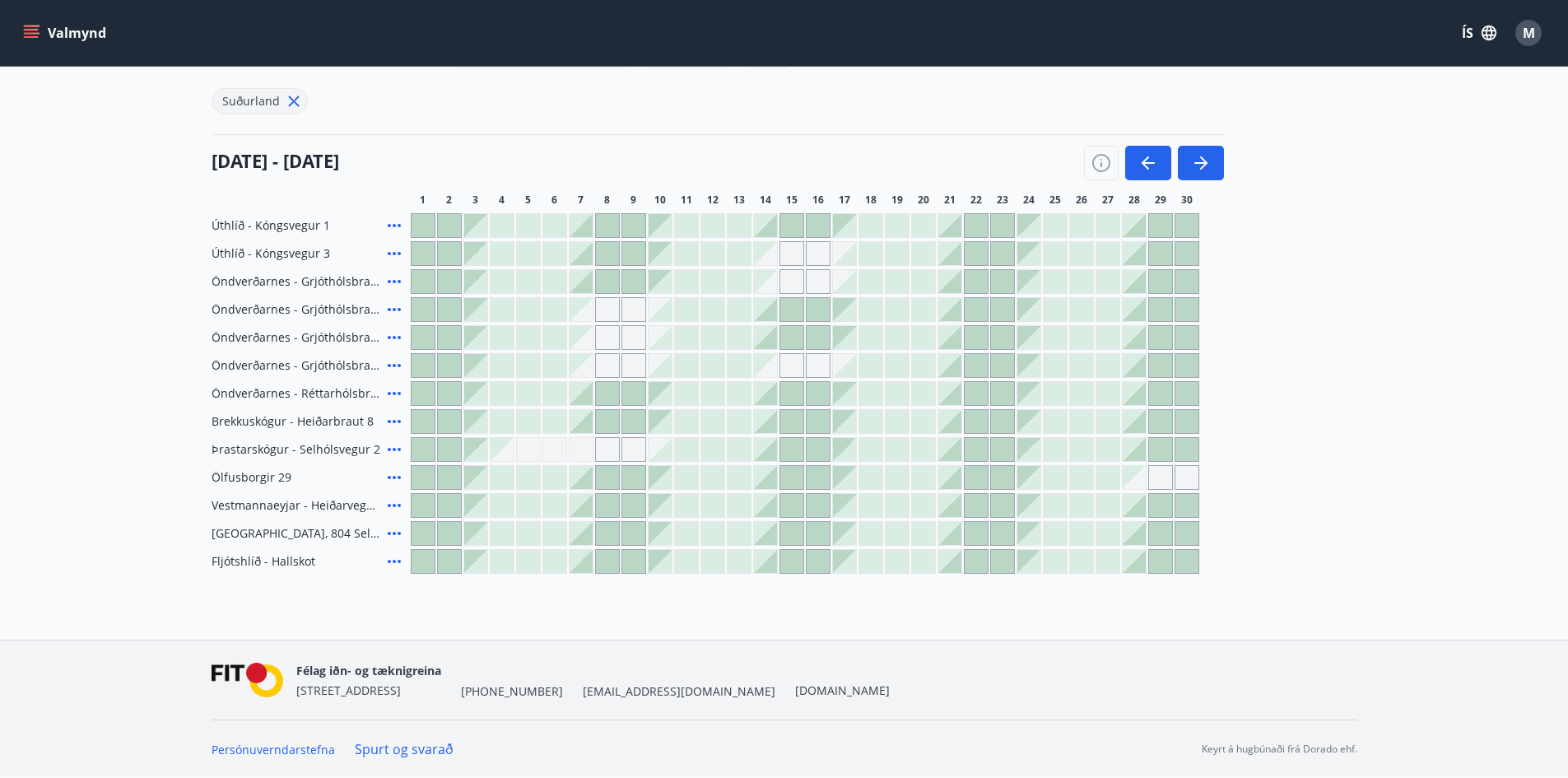
click at [38, 37] on icon "menu" at bounding box center [30, 32] width 17 height 17
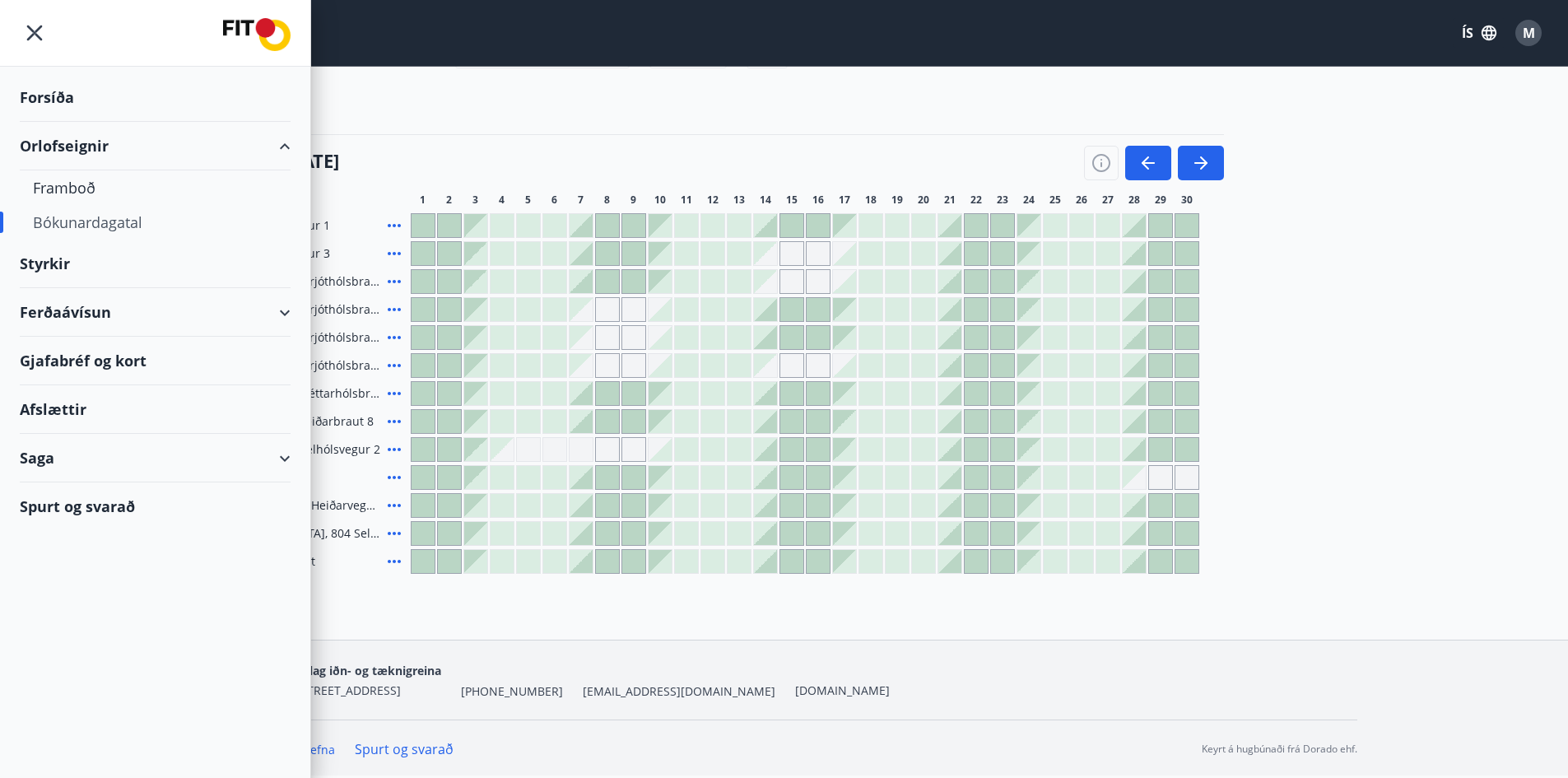
click at [55, 93] on div "Forsíða" at bounding box center [155, 97] width 271 height 48
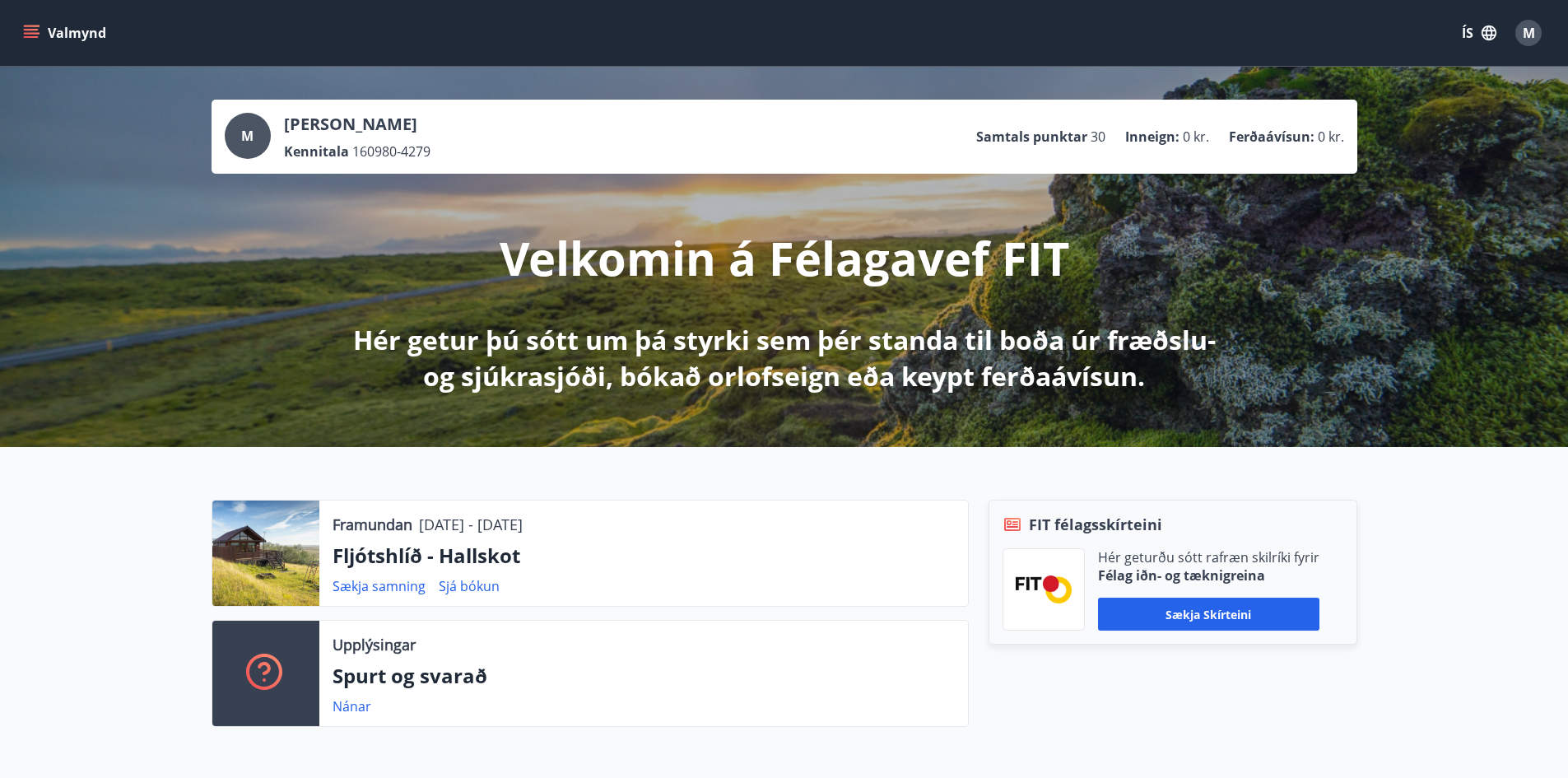
click at [1476, 30] on button "ÍS" at bounding box center [1480, 32] width 53 height 30
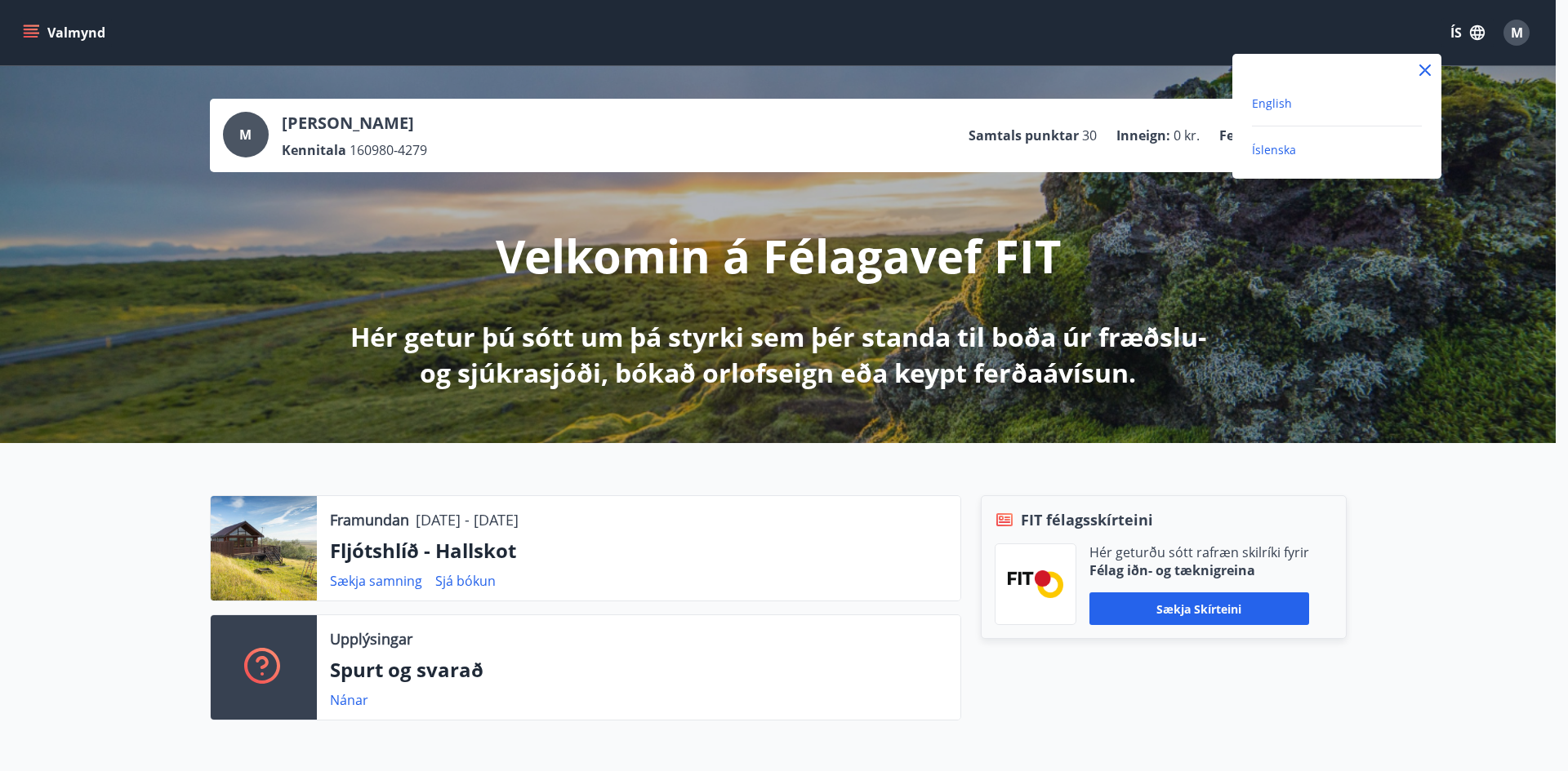
click at [1270, 108] on span "English" at bounding box center [1272, 103] width 40 height 16
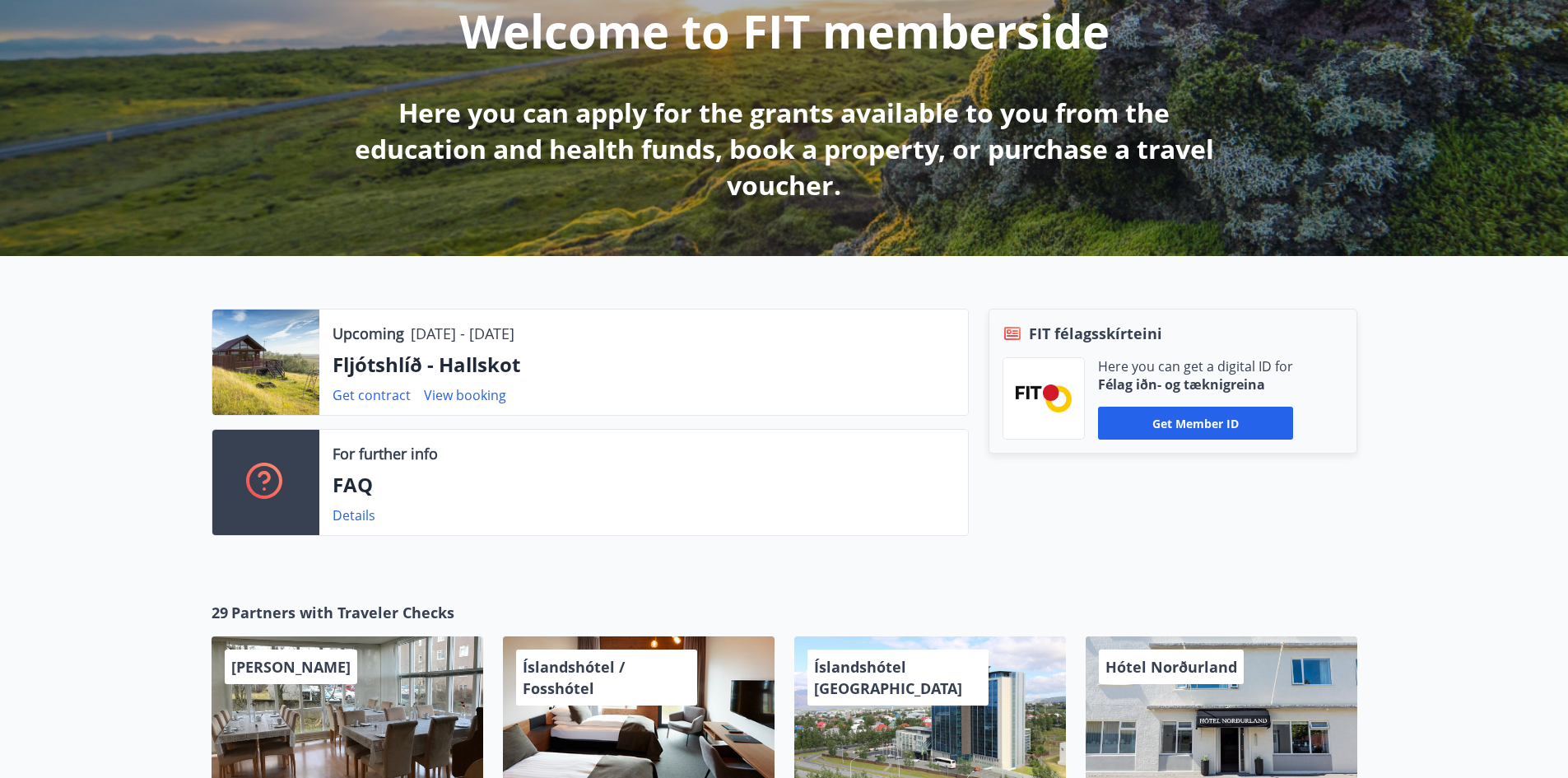
scroll to position [230, 0]
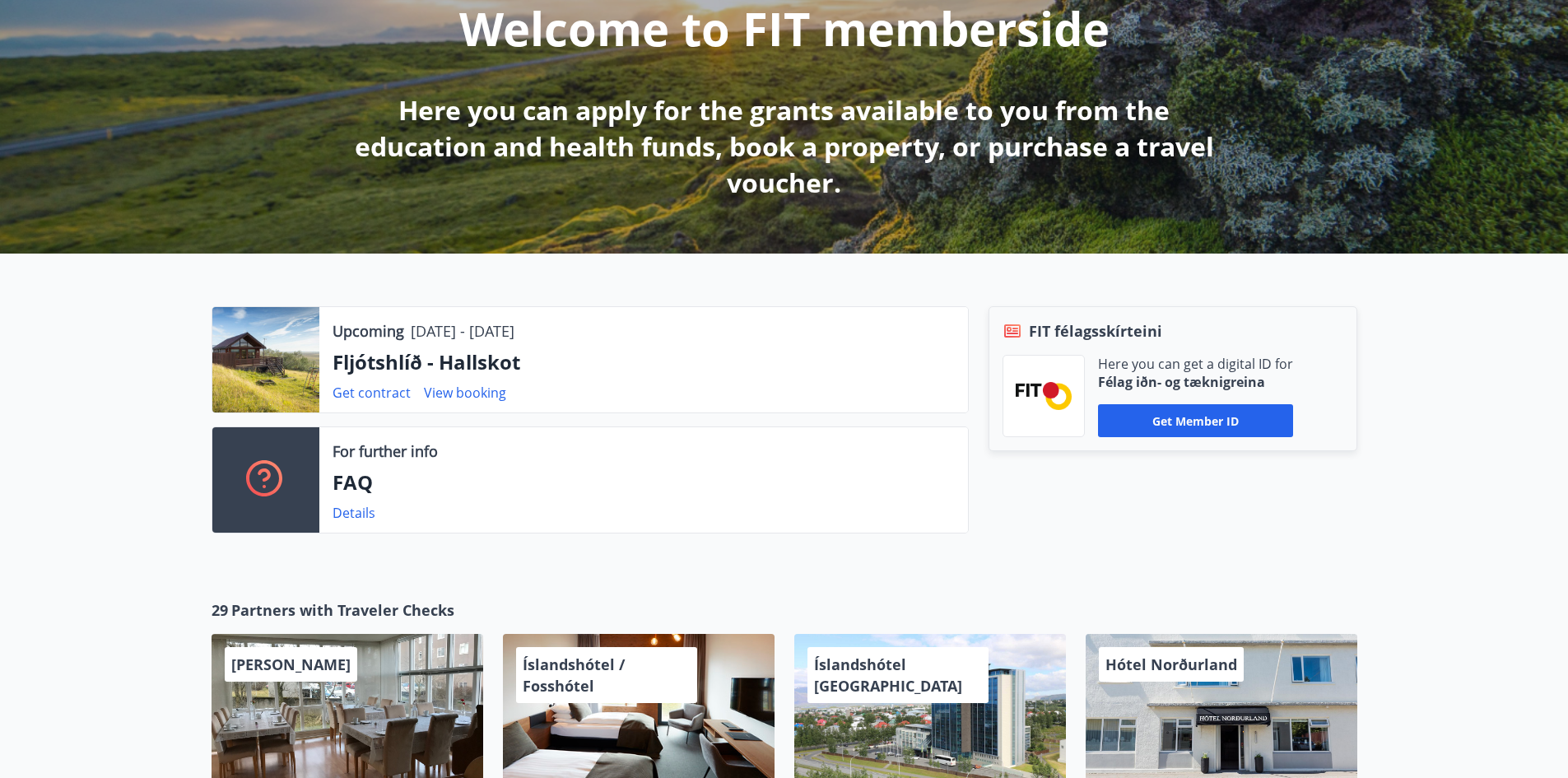
drag, startPoint x: 488, startPoint y: 396, endPoint x: 529, endPoint y: 397, distance: 41.0
click at [489, 396] on link "View booking" at bounding box center [465, 392] width 83 height 18
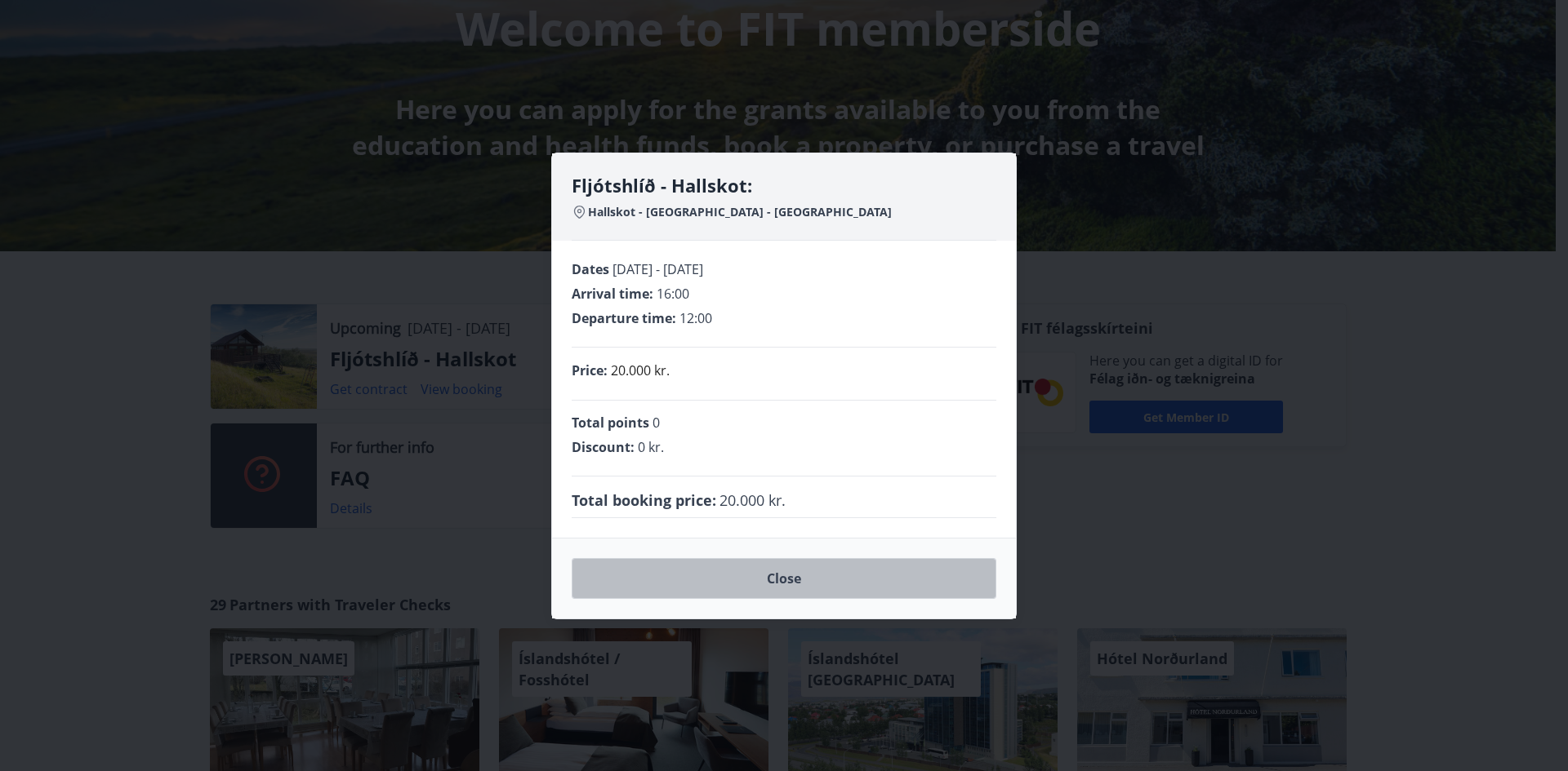
click at [808, 589] on button "Close" at bounding box center [783, 579] width 424 height 41
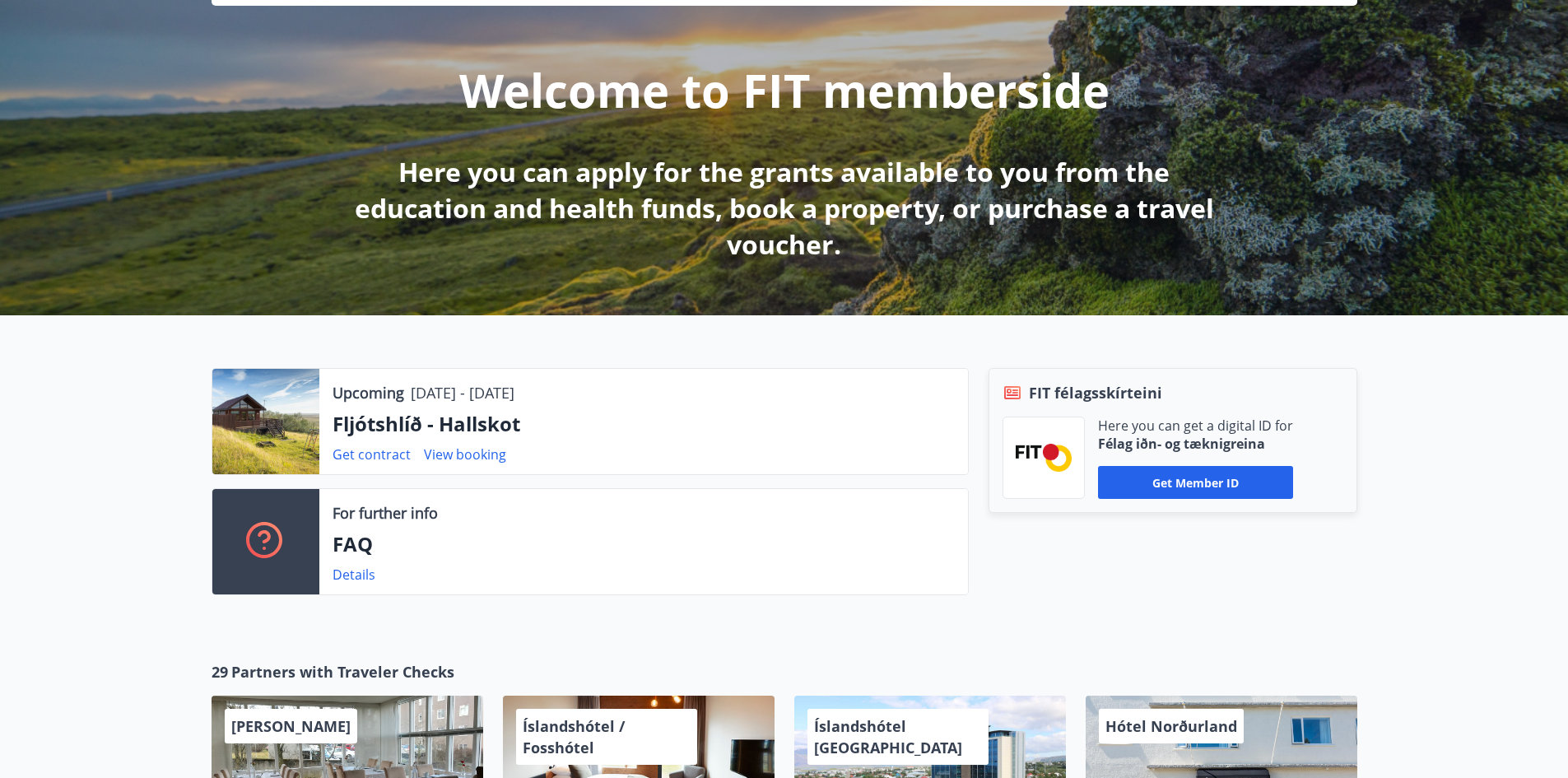
scroll to position [0, 0]
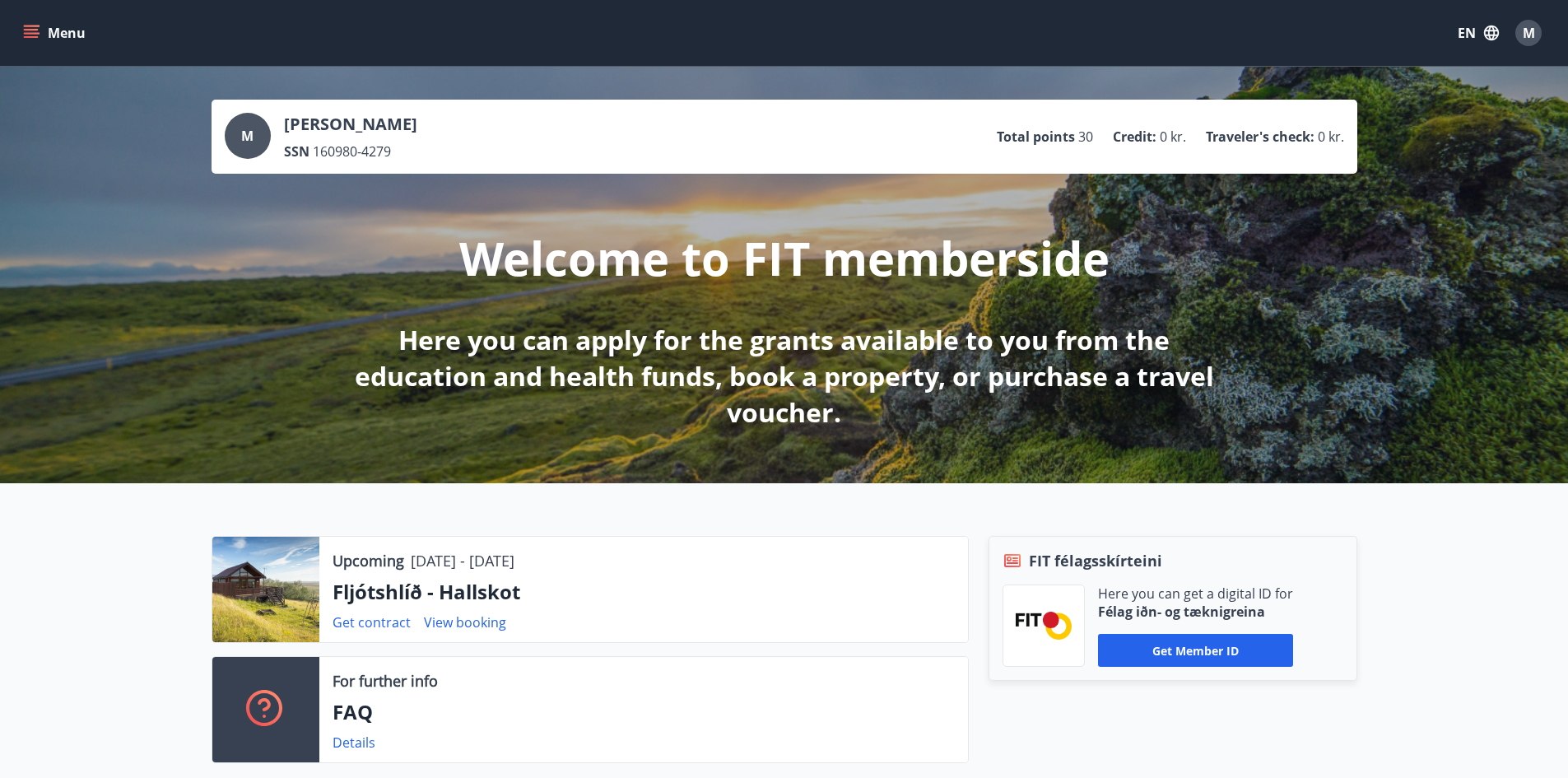
drag, startPoint x: 35, startPoint y: 32, endPoint x: 48, endPoint y: 36, distance: 13.6
click at [38, 32] on icon "menu" at bounding box center [30, 32] width 17 height 17
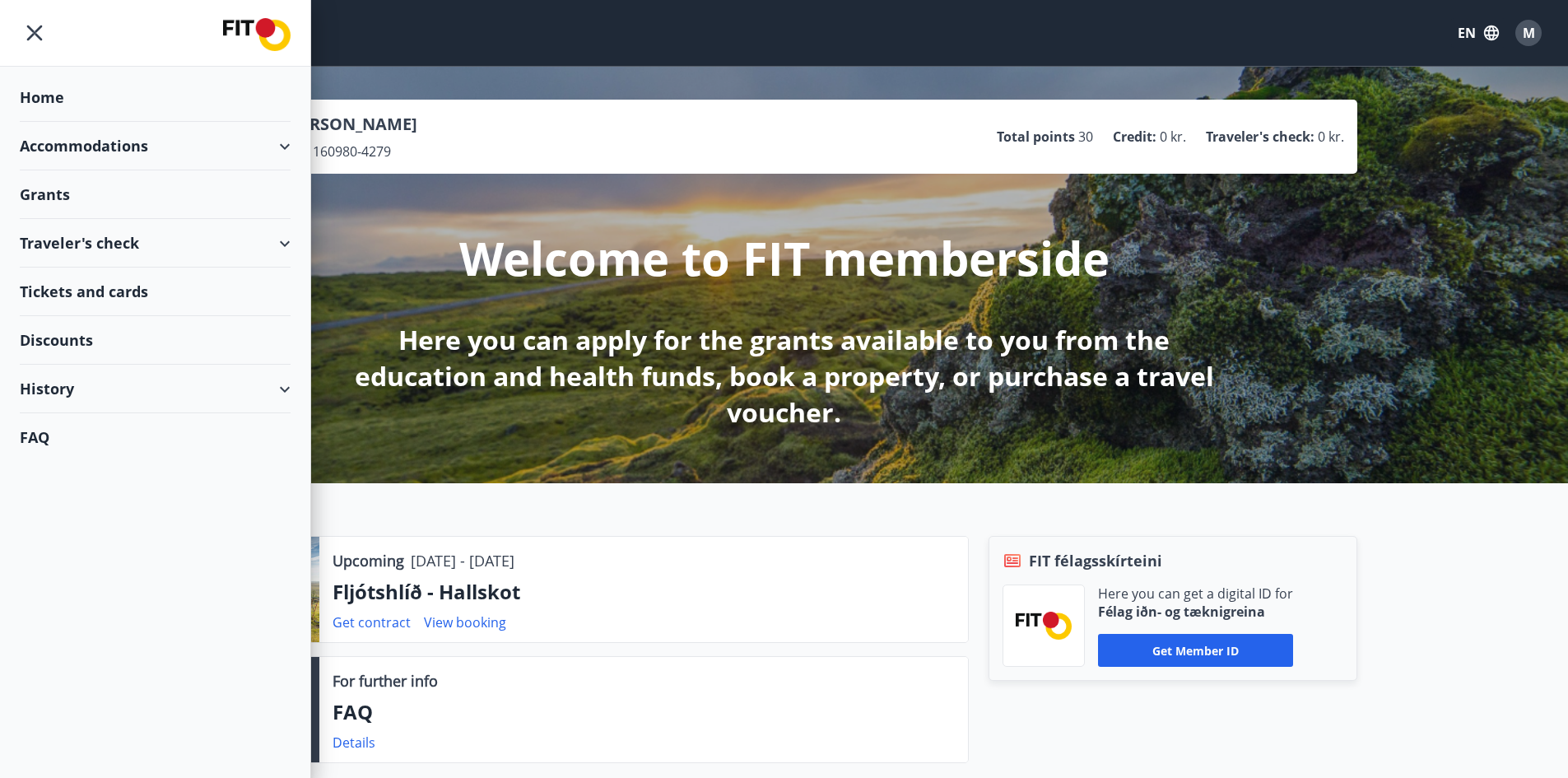
click at [120, 292] on div "Tickets and cards" at bounding box center [155, 291] width 271 height 48
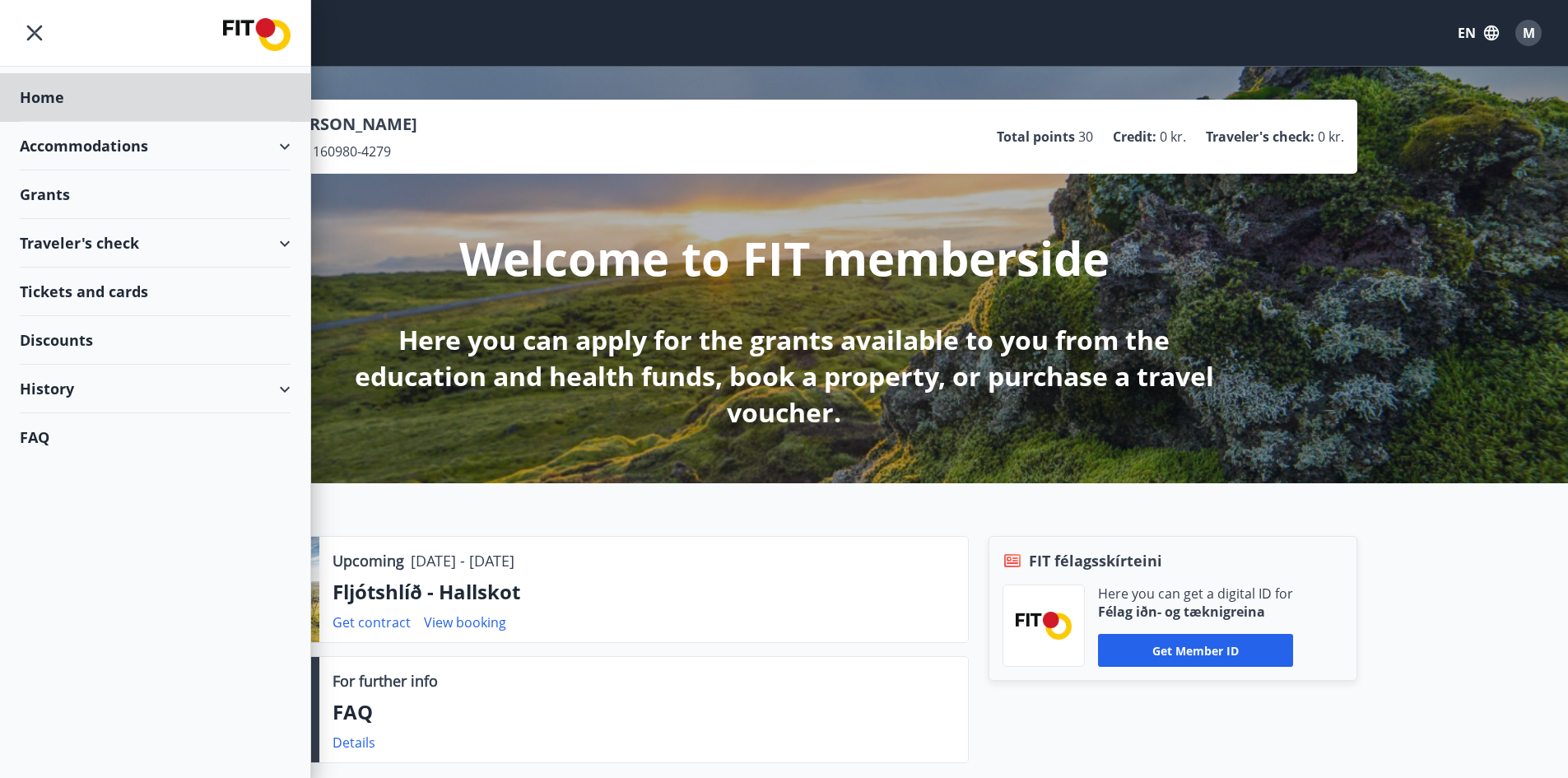
click at [53, 122] on div "Grants" at bounding box center [155, 97] width 271 height 48
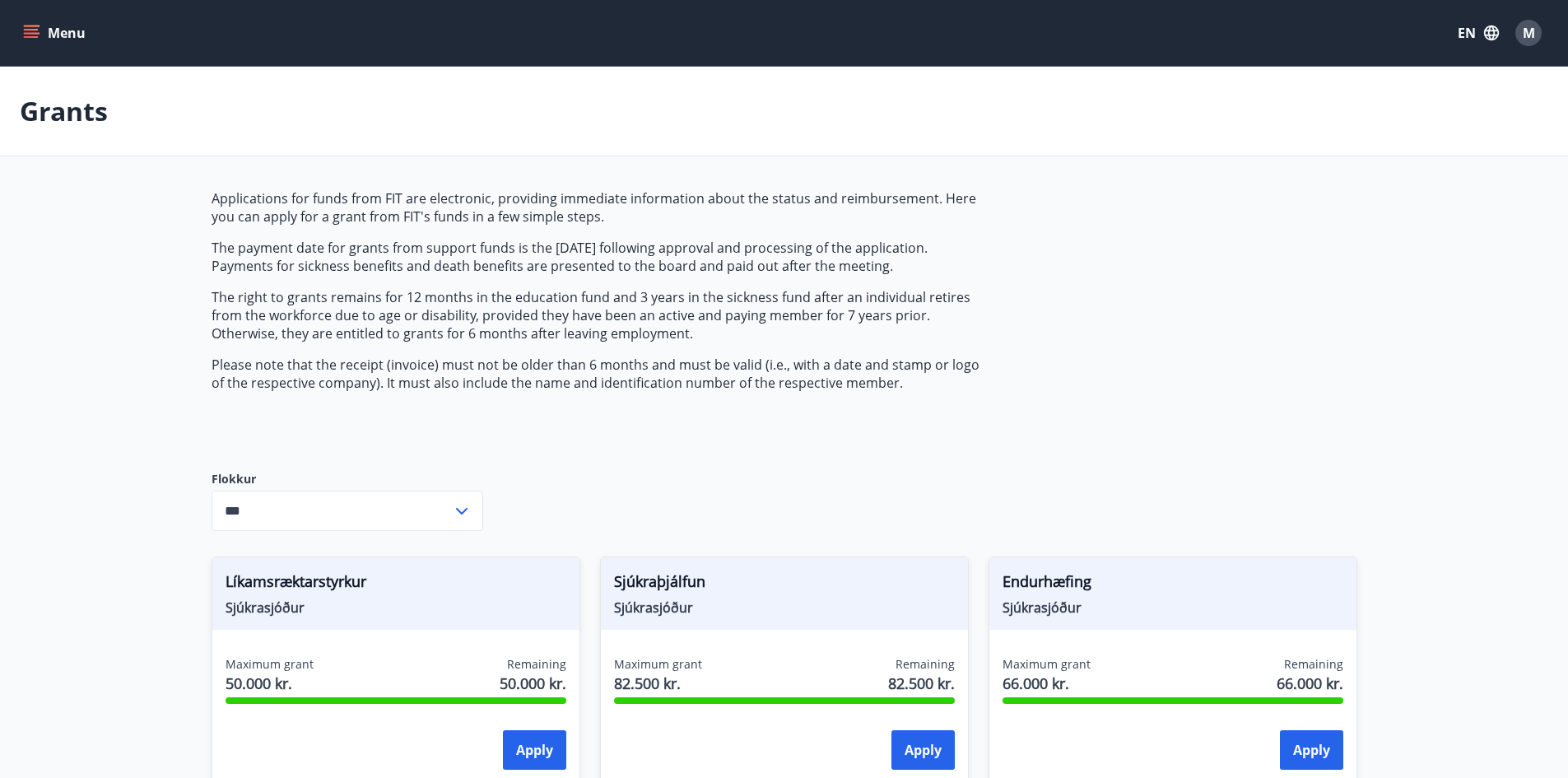
click at [1486, 30] on icon "button" at bounding box center [1491, 32] width 15 height 15
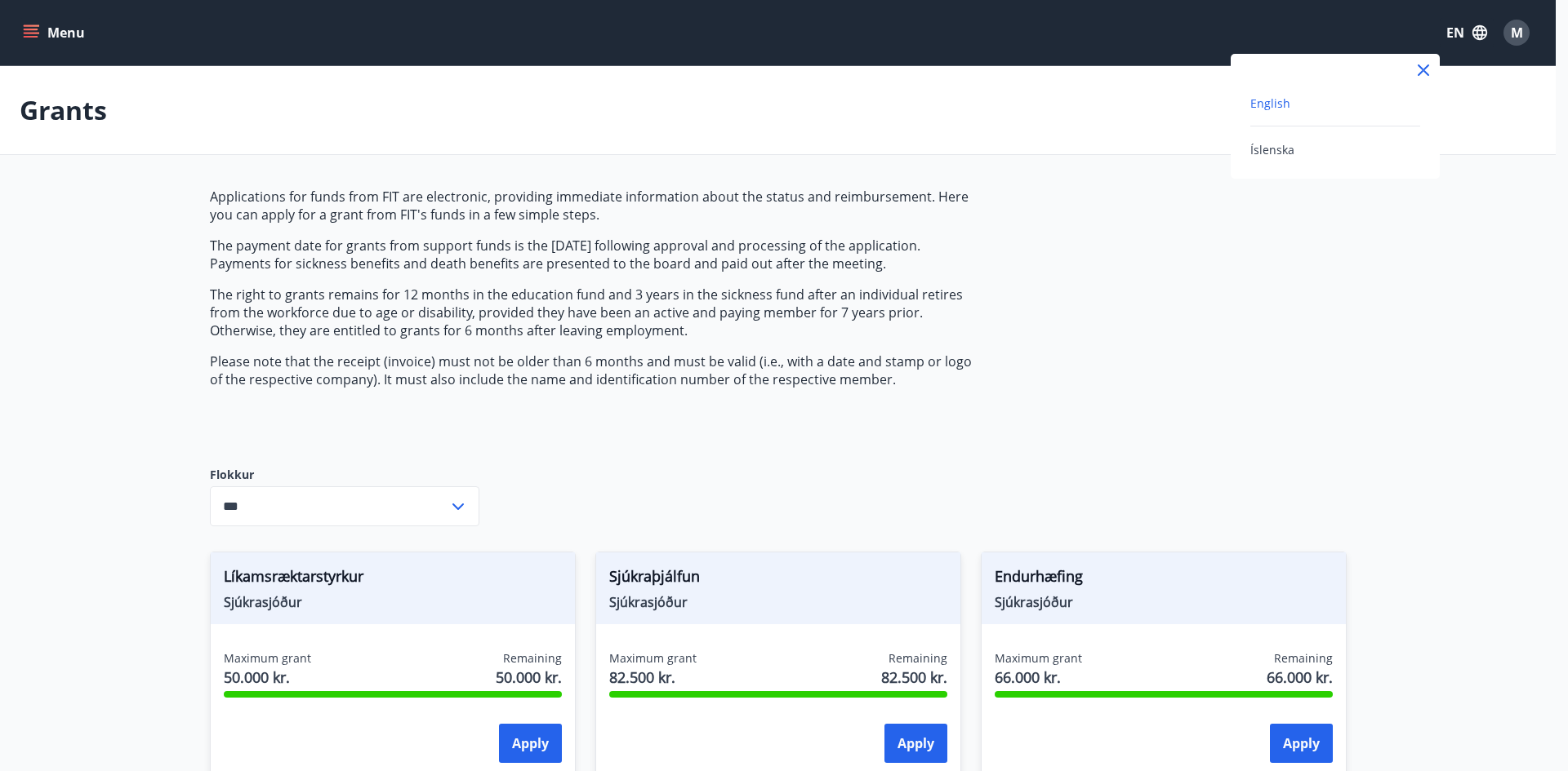
click at [1274, 101] on span "English" at bounding box center [1270, 103] width 40 height 16
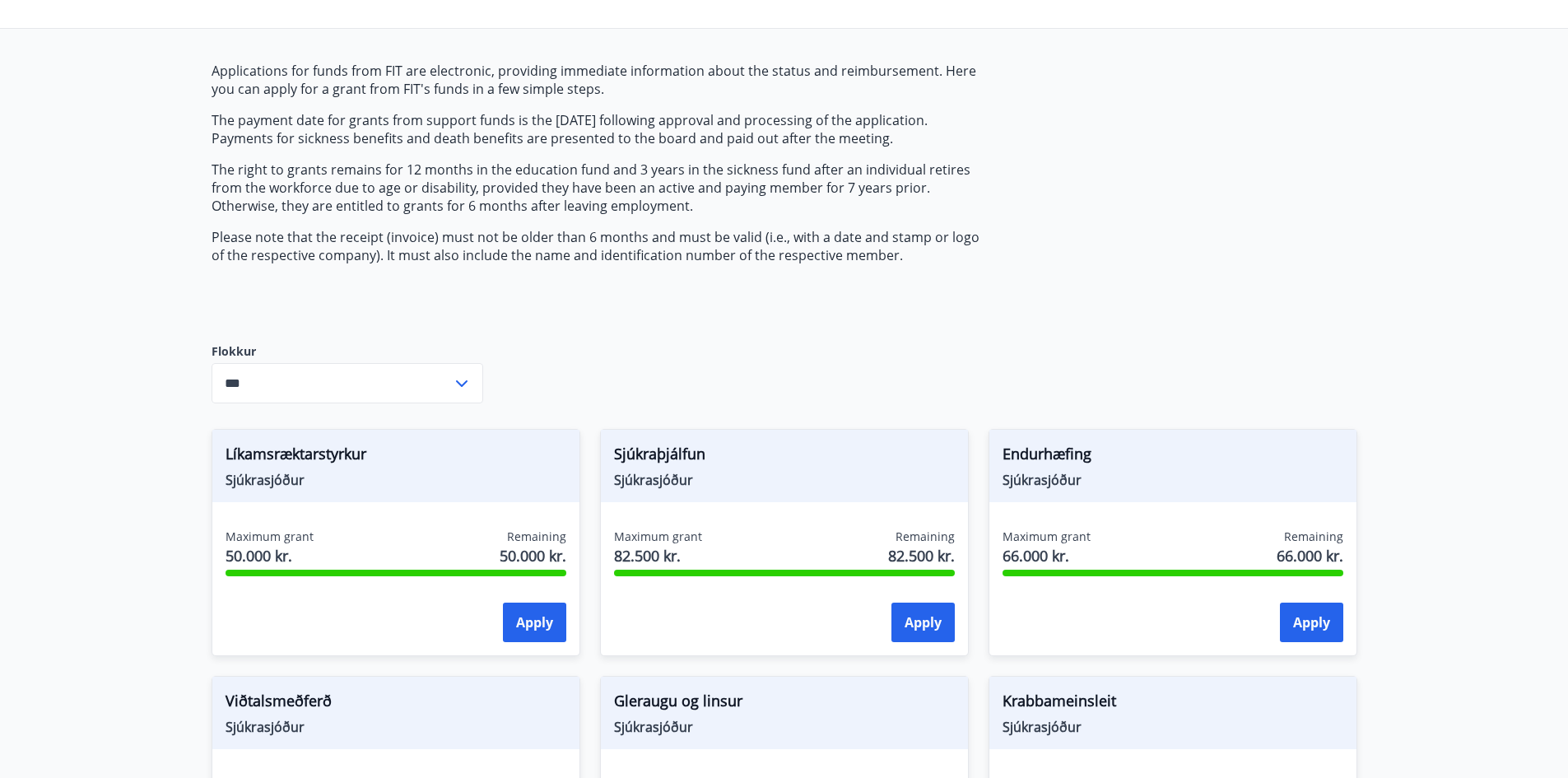
scroll to position [114, 0]
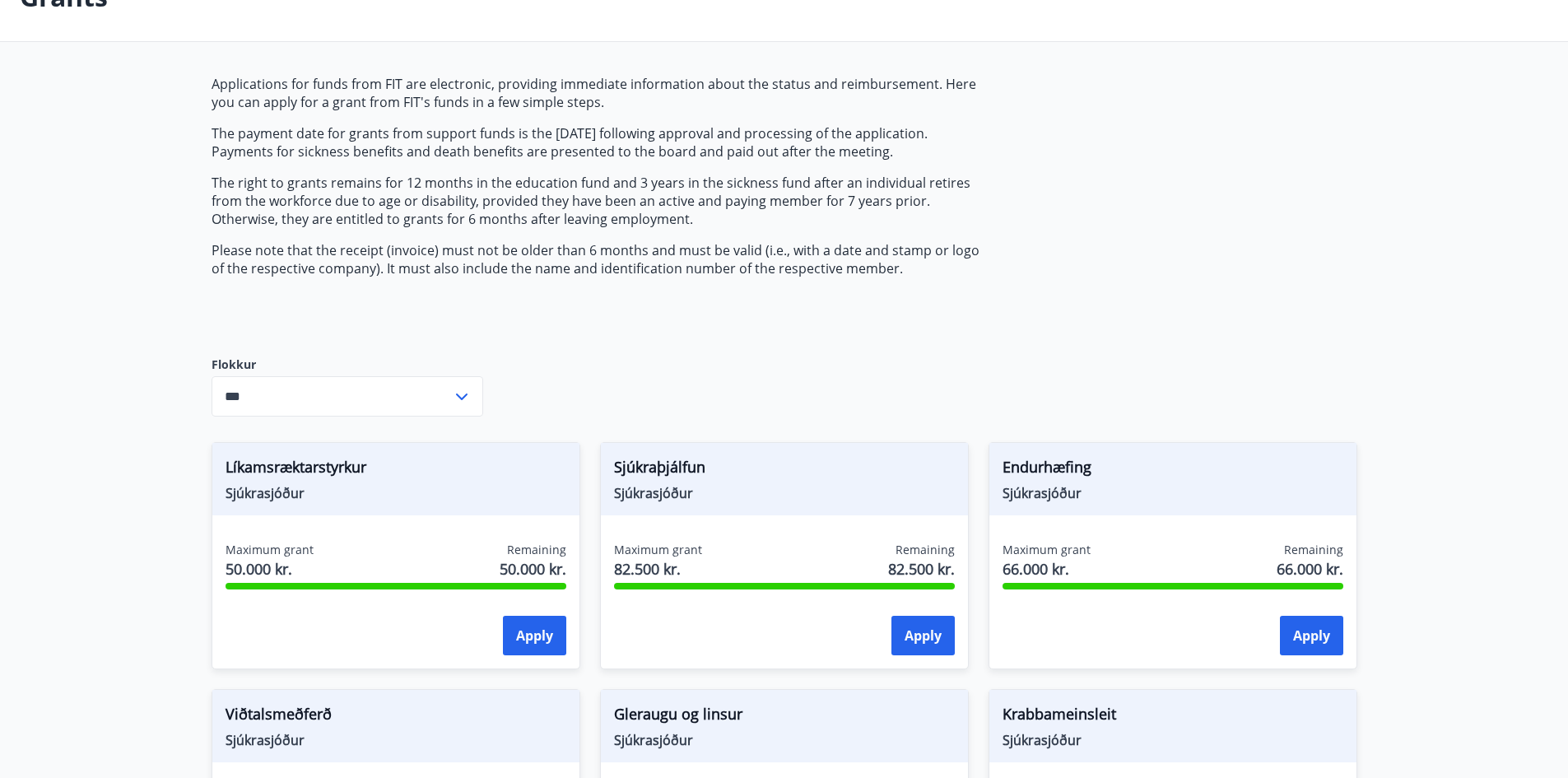
click at [463, 392] on icon at bounding box center [462, 397] width 20 height 20
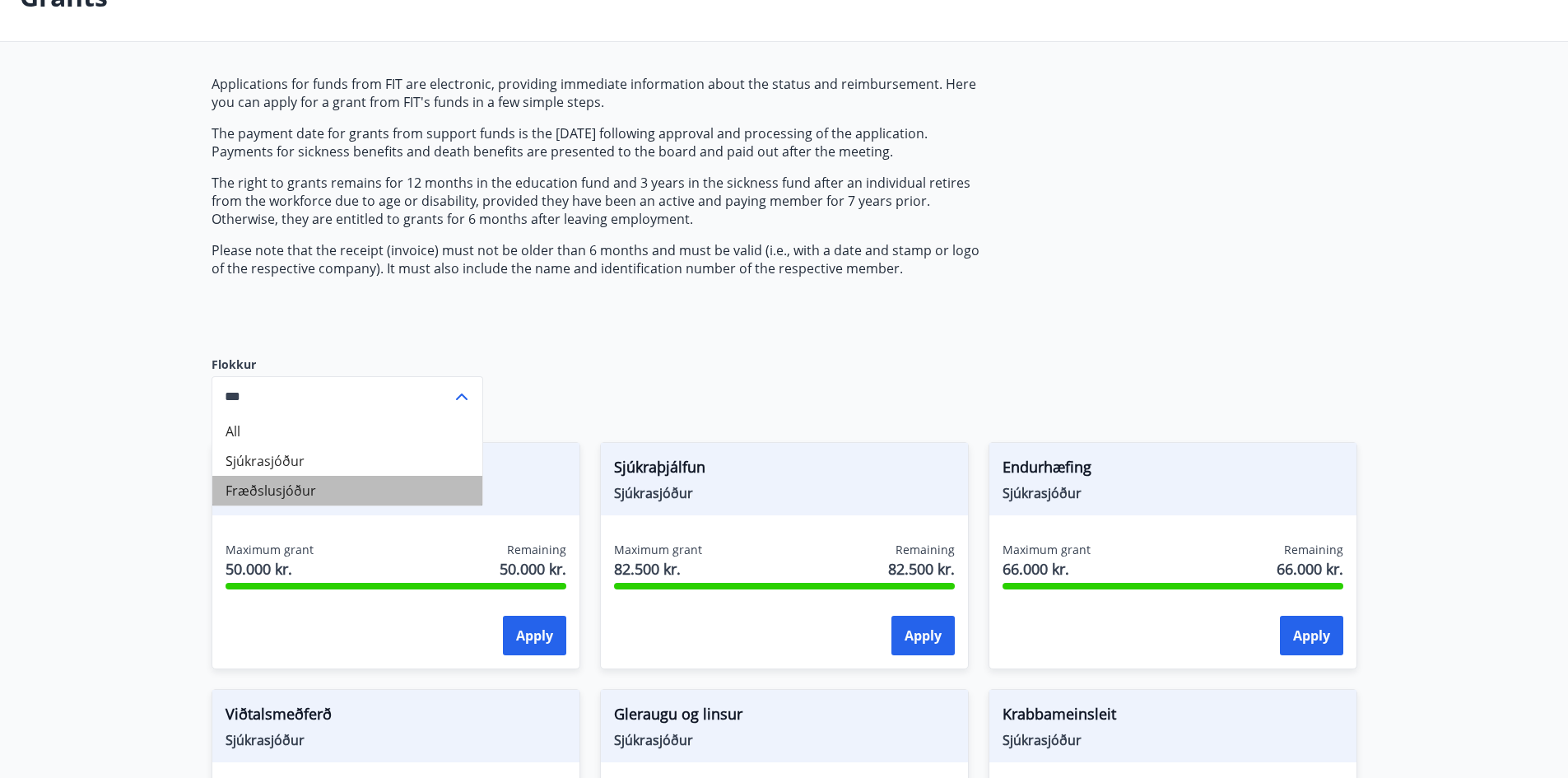
click at [306, 490] on li "Fræðslusjóður" at bounding box center [347, 491] width 270 height 30
type input "**********"
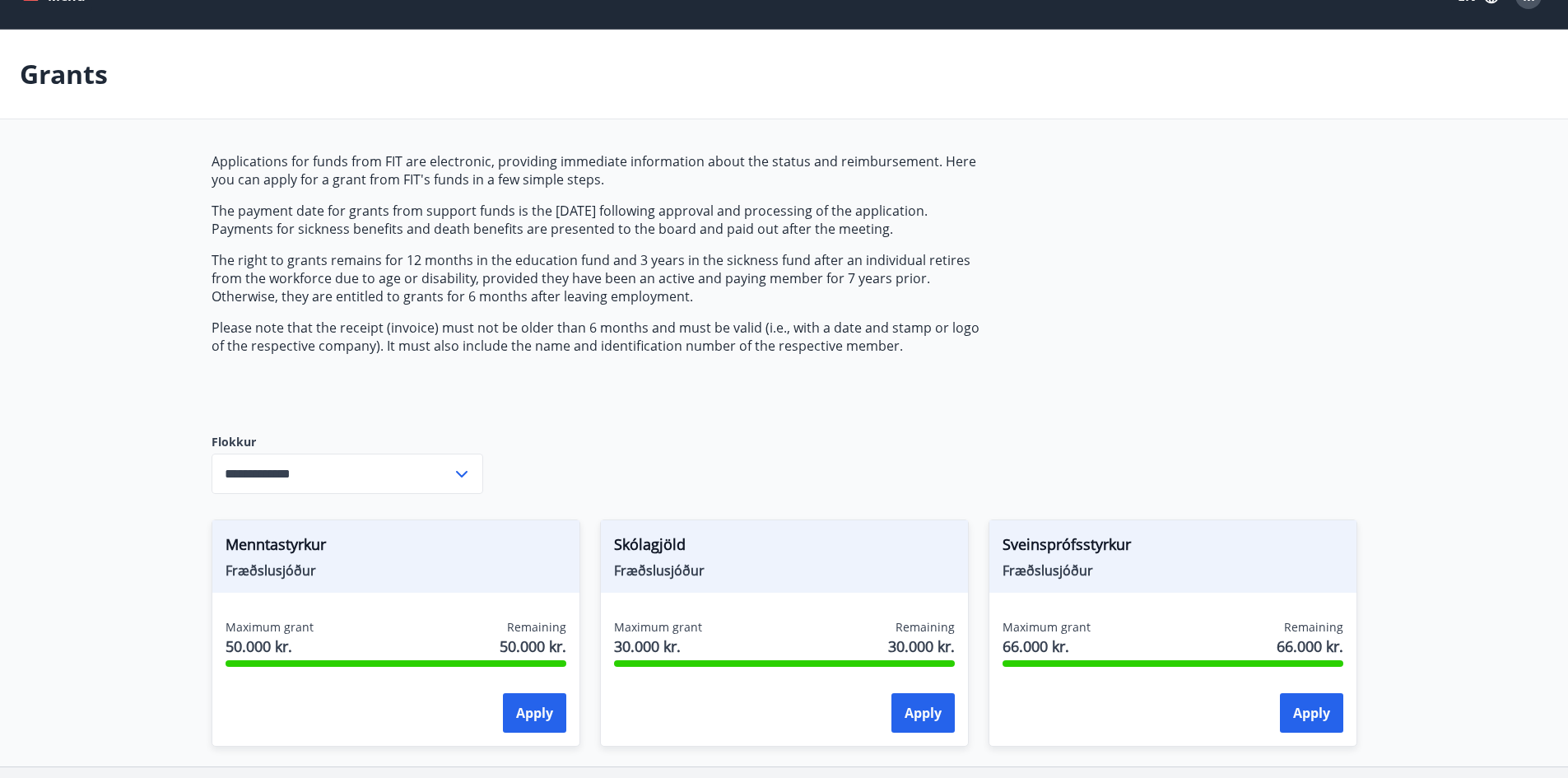
scroll to position [0, 0]
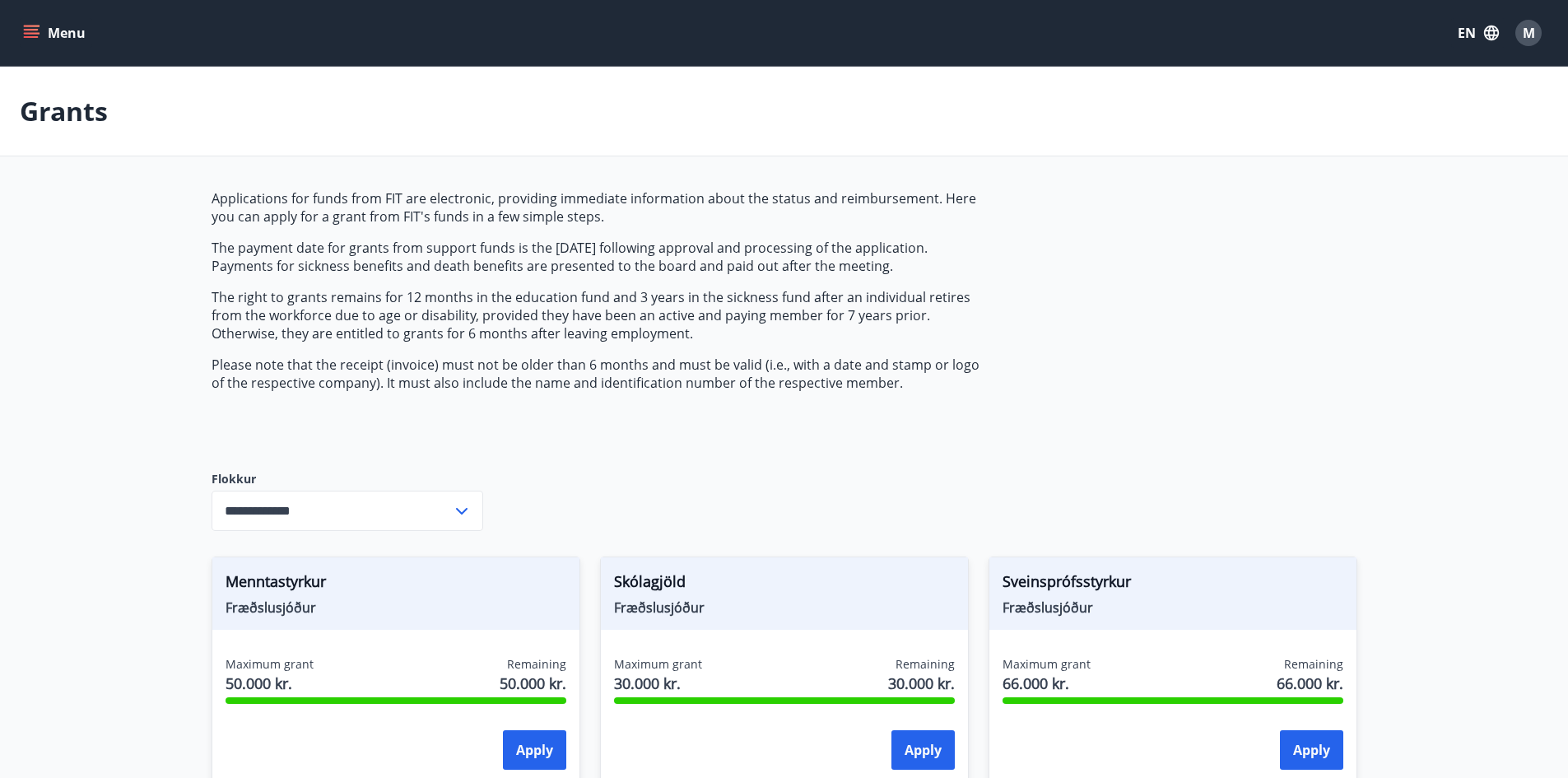
click at [25, 38] on icon "menu" at bounding box center [30, 37] width 15 height 2
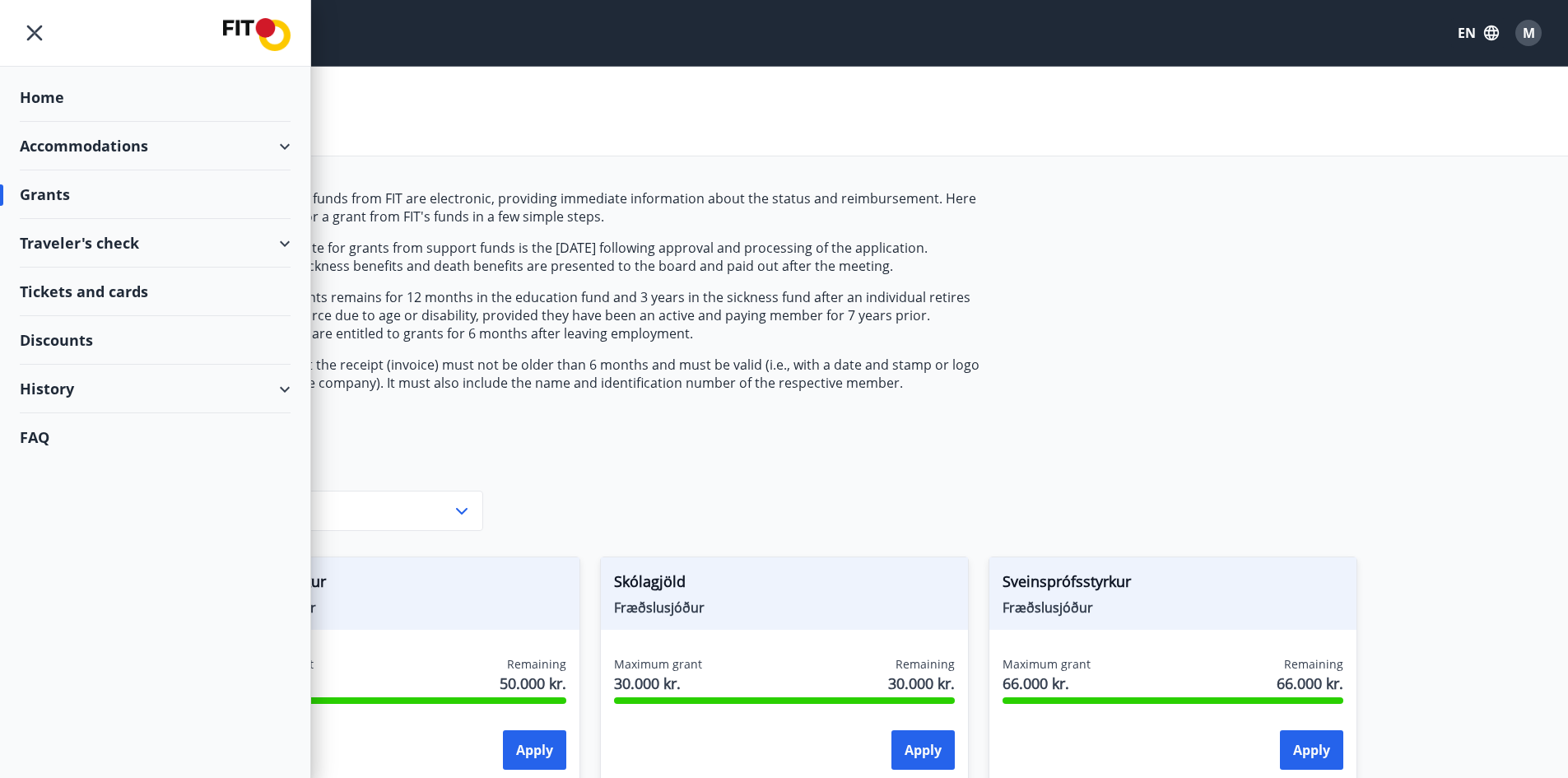
click at [280, 243] on div "Traveler's check" at bounding box center [155, 243] width 271 height 48
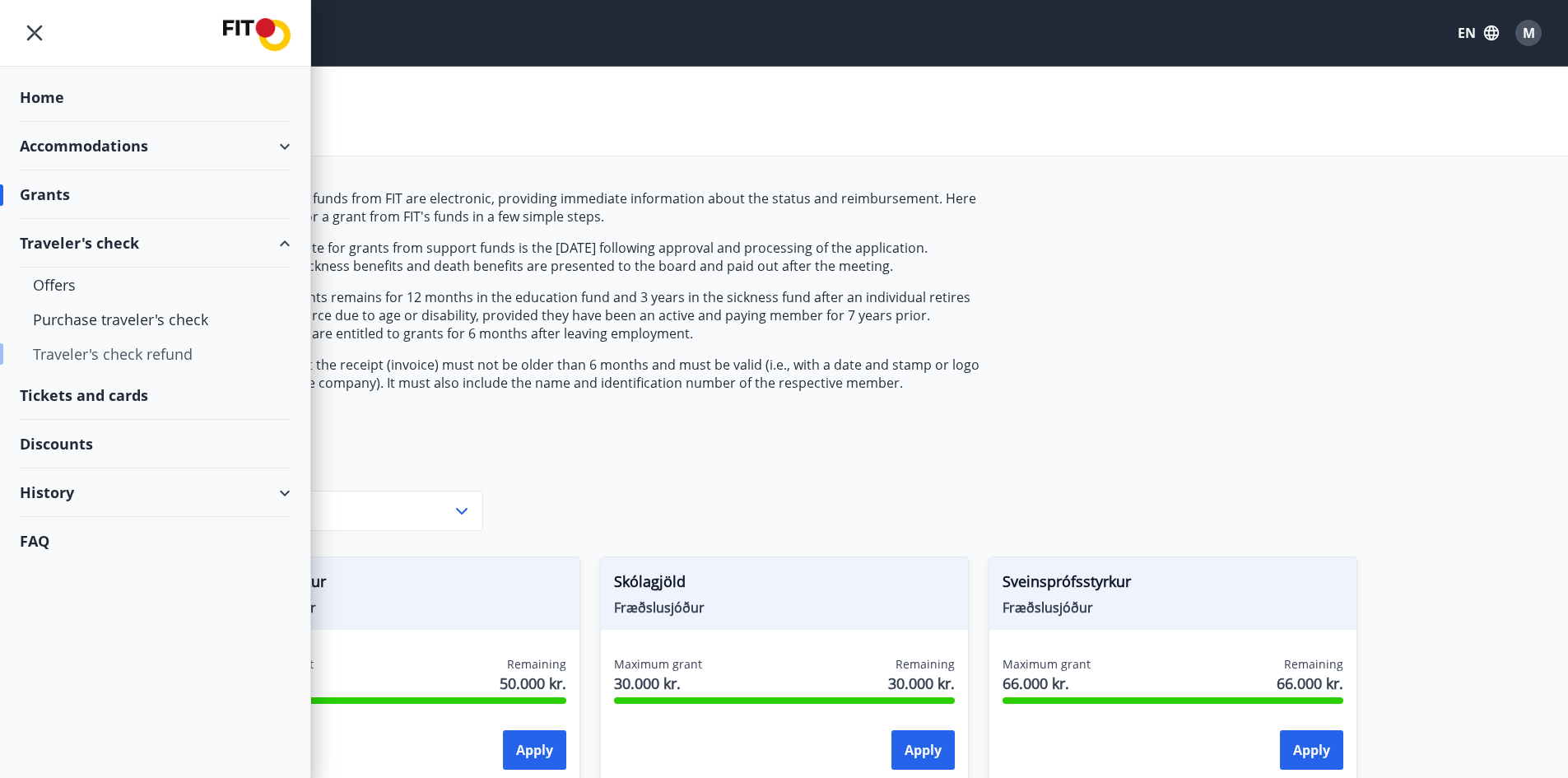
click at [83, 355] on div "Traveler's check refund" at bounding box center [154, 354] width 245 height 34
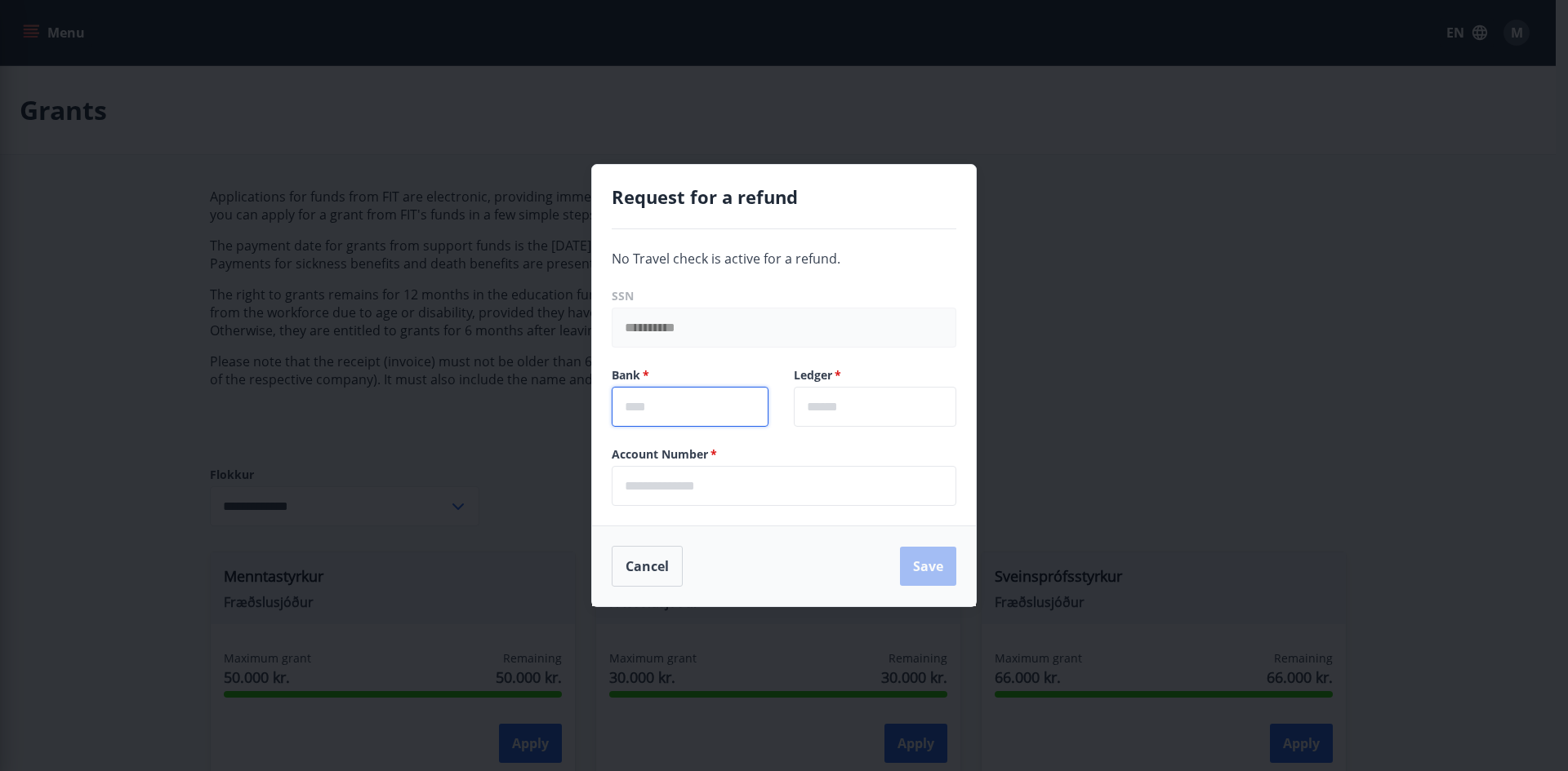
click at [710, 407] on input "text" at bounding box center [689, 406] width 157 height 40
drag, startPoint x: 735, startPoint y: 389, endPoint x: 757, endPoint y: 388, distance: 22.0
click at [735, 389] on input "text" at bounding box center [689, 406] width 157 height 40
type input "**********"
click at [848, 408] on input "text" at bounding box center [875, 406] width 163 height 40
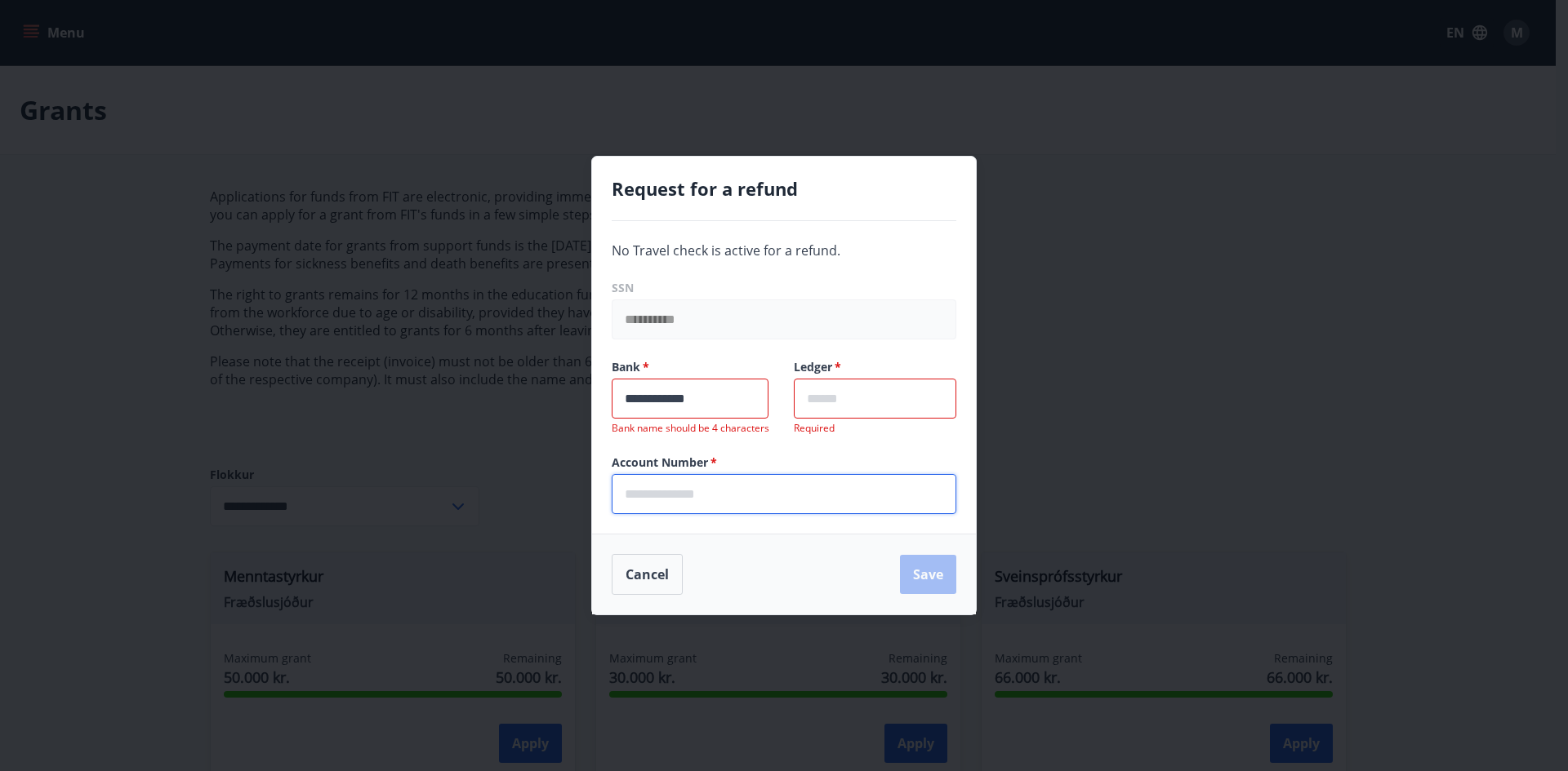
click at [757, 496] on input "text" at bounding box center [783, 494] width 344 height 40
type input "******"
click at [846, 403] on input "text" at bounding box center [875, 399] width 163 height 40
type input "**"
drag, startPoint x: 736, startPoint y: 400, endPoint x: 563, endPoint y: 388, distance: 173.4
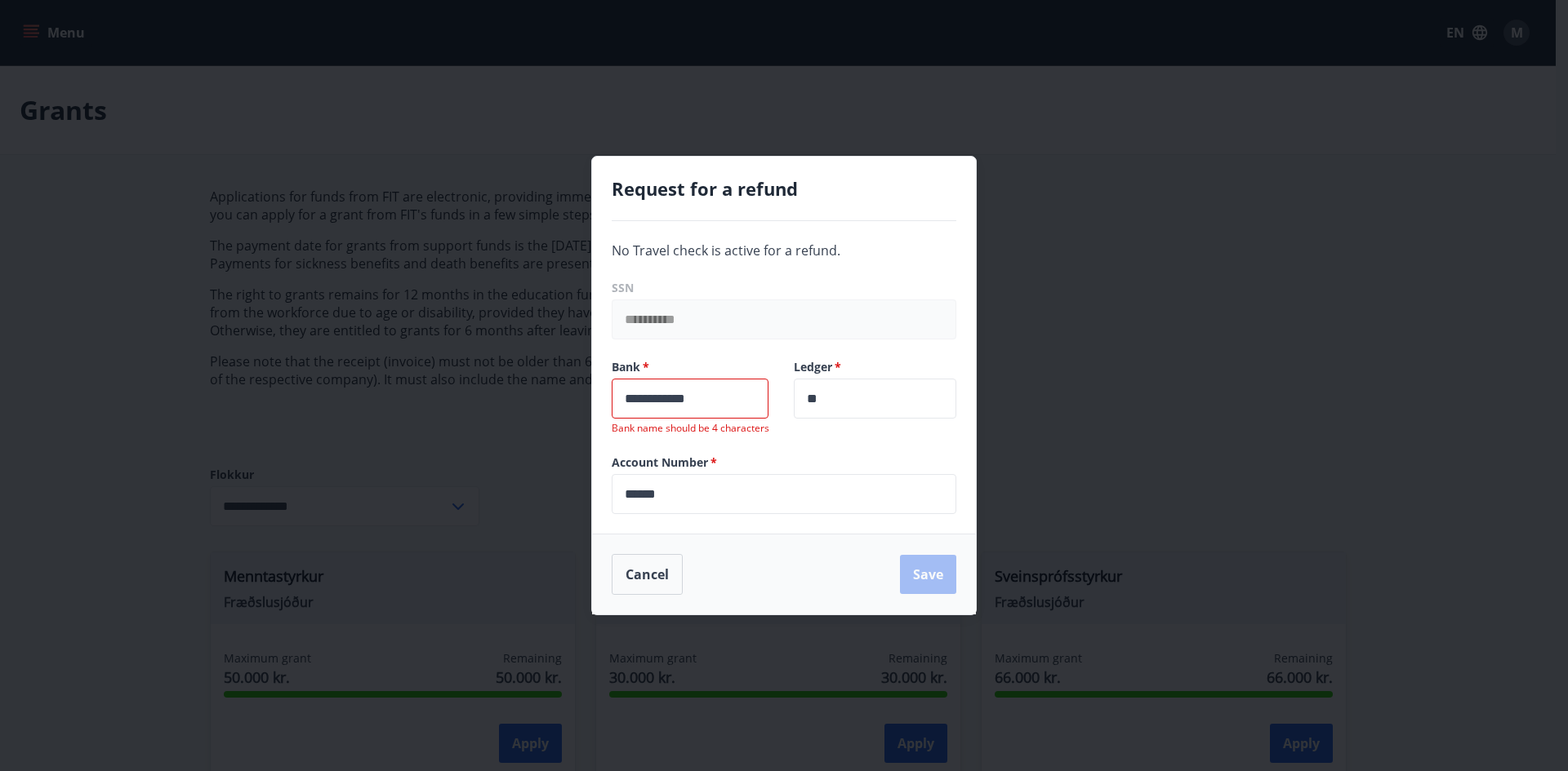
click at [563, 388] on div "**********" at bounding box center [784, 385] width 1568 height 771
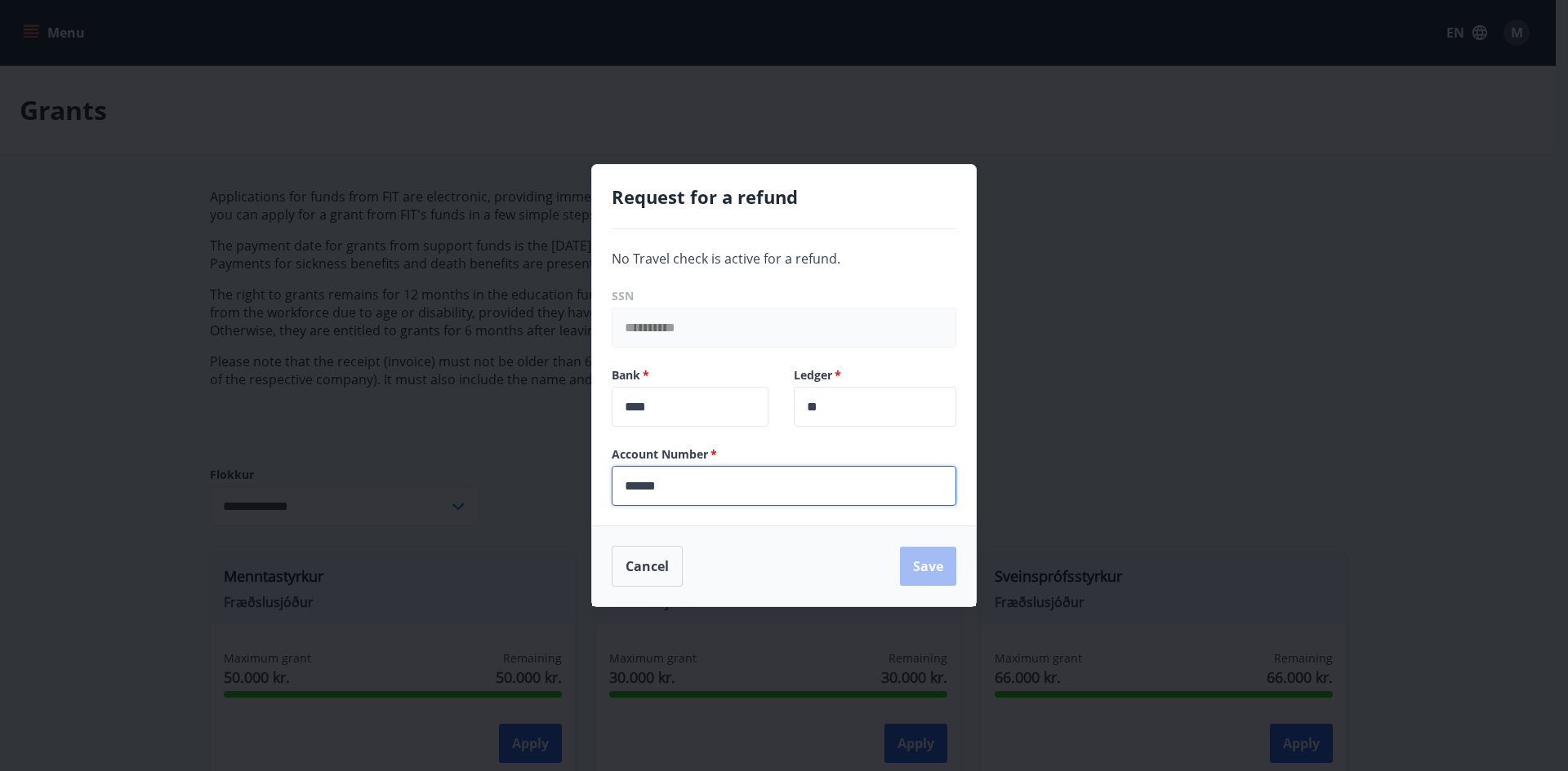
click at [799, 491] on input "******" at bounding box center [783, 485] width 344 height 40
click at [931, 570] on div "Cancel Save" at bounding box center [783, 566] width 344 height 41
drag, startPoint x: 681, startPoint y: 409, endPoint x: 561, endPoint y: 409, distance: 120.0
click at [561, 408] on div "**********" at bounding box center [784, 385] width 1568 height 771
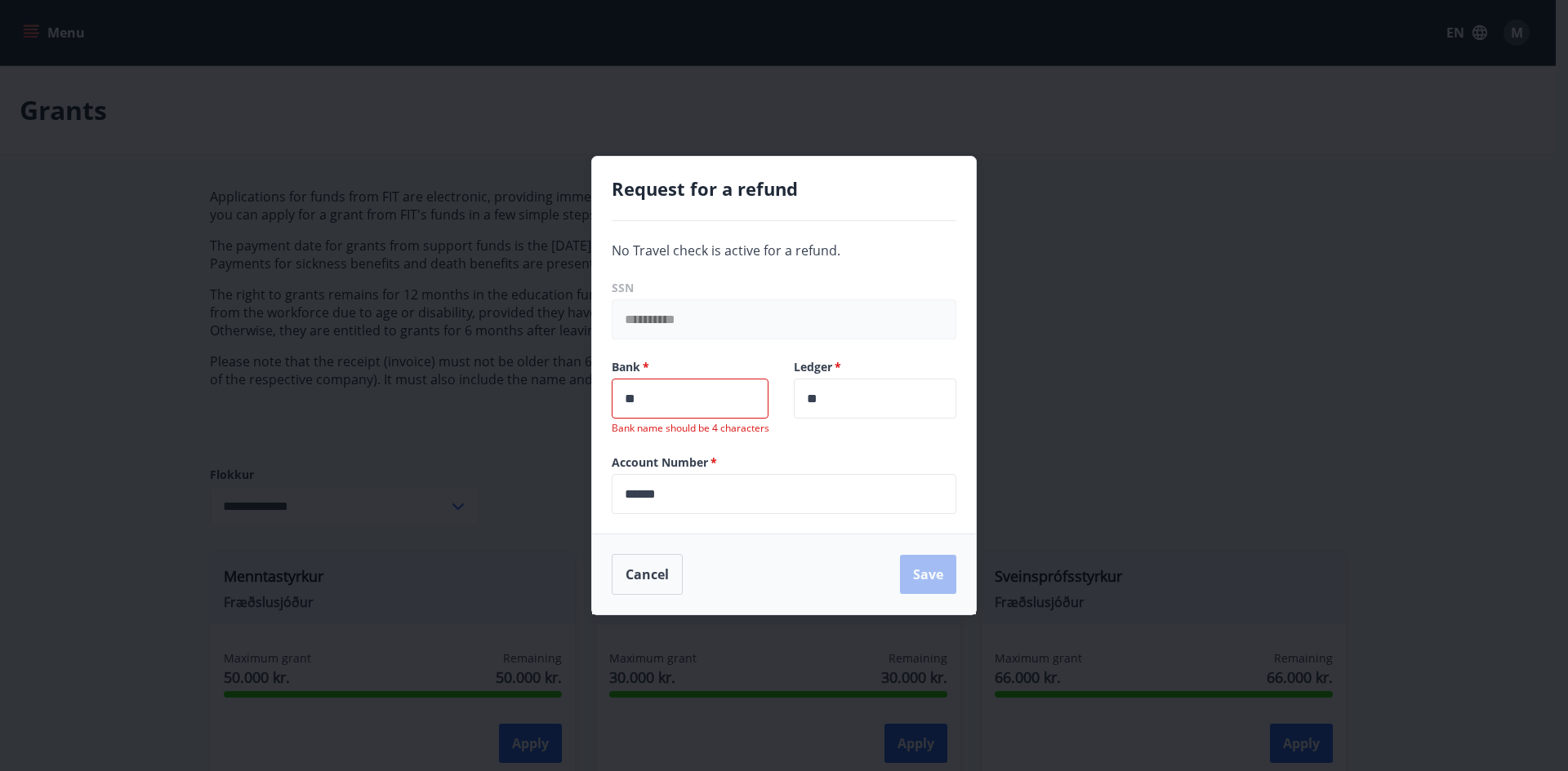
type input "*"
type input "****"
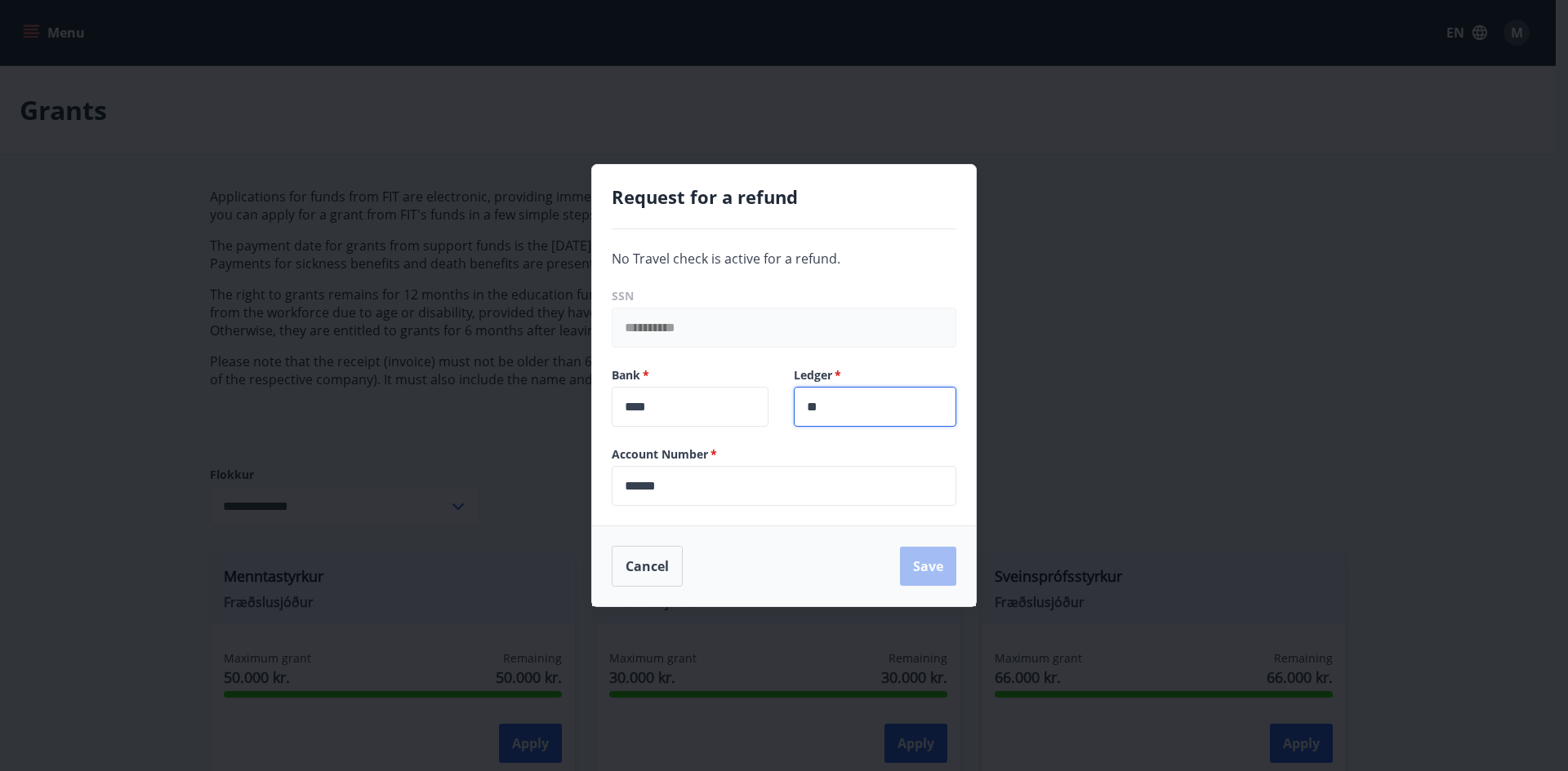
click at [853, 410] on input "**" at bounding box center [875, 406] width 163 height 40
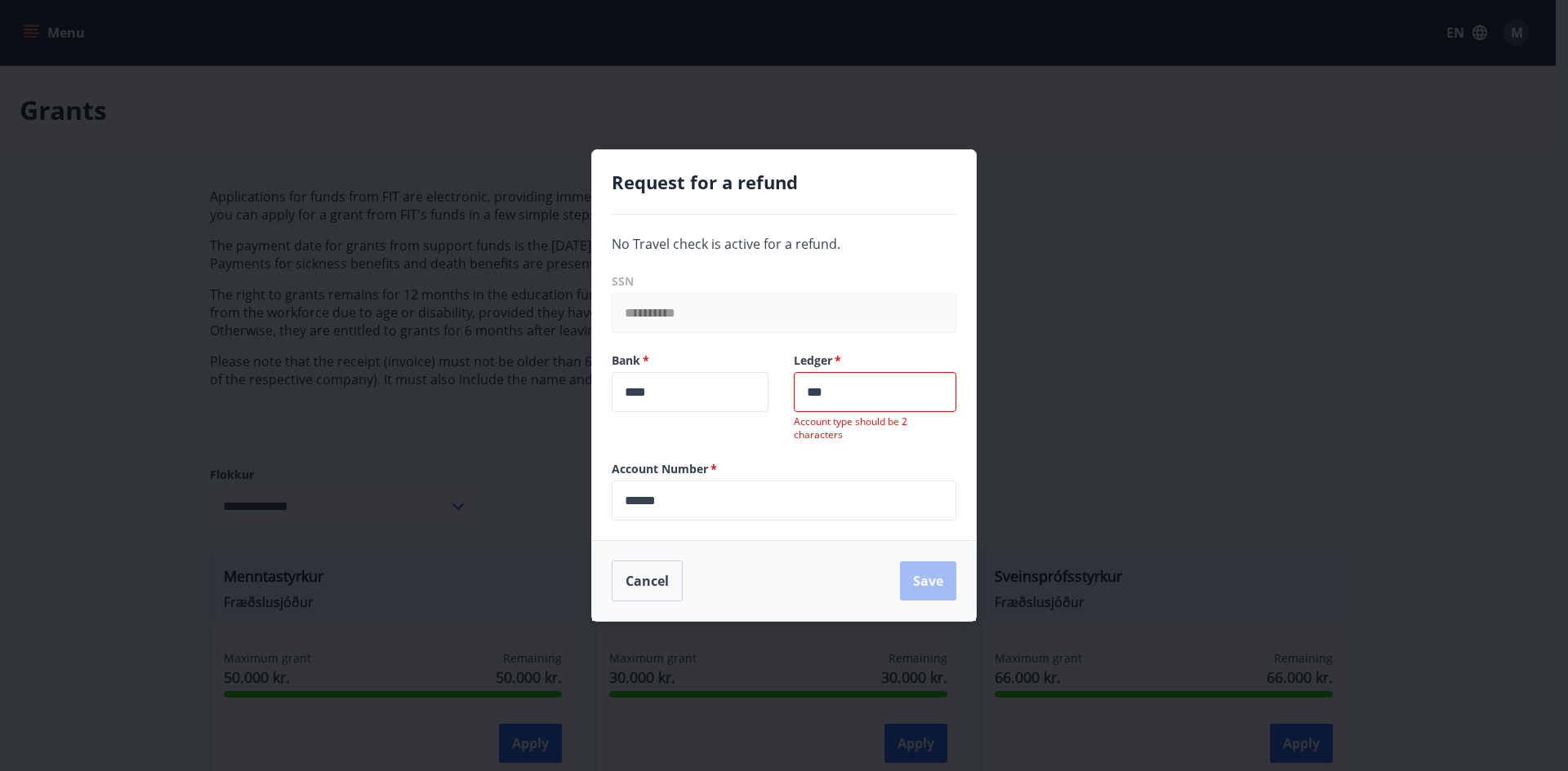
type input "**"
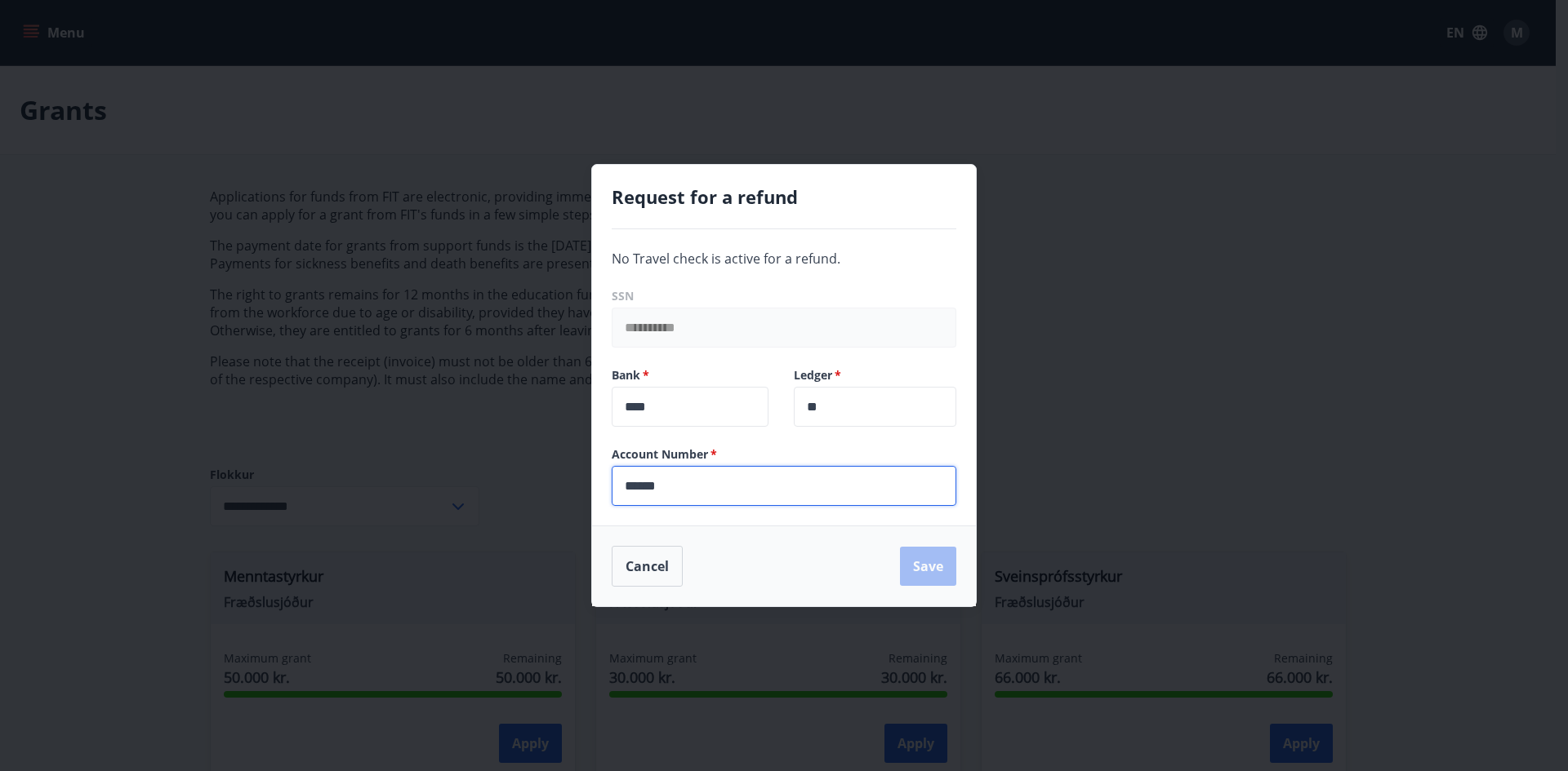
click at [736, 489] on input "******" at bounding box center [783, 485] width 344 height 40
click at [867, 515] on div "**********" at bounding box center [784, 377] width 384 height 296
click at [889, 482] on input "******" at bounding box center [783, 485] width 344 height 40
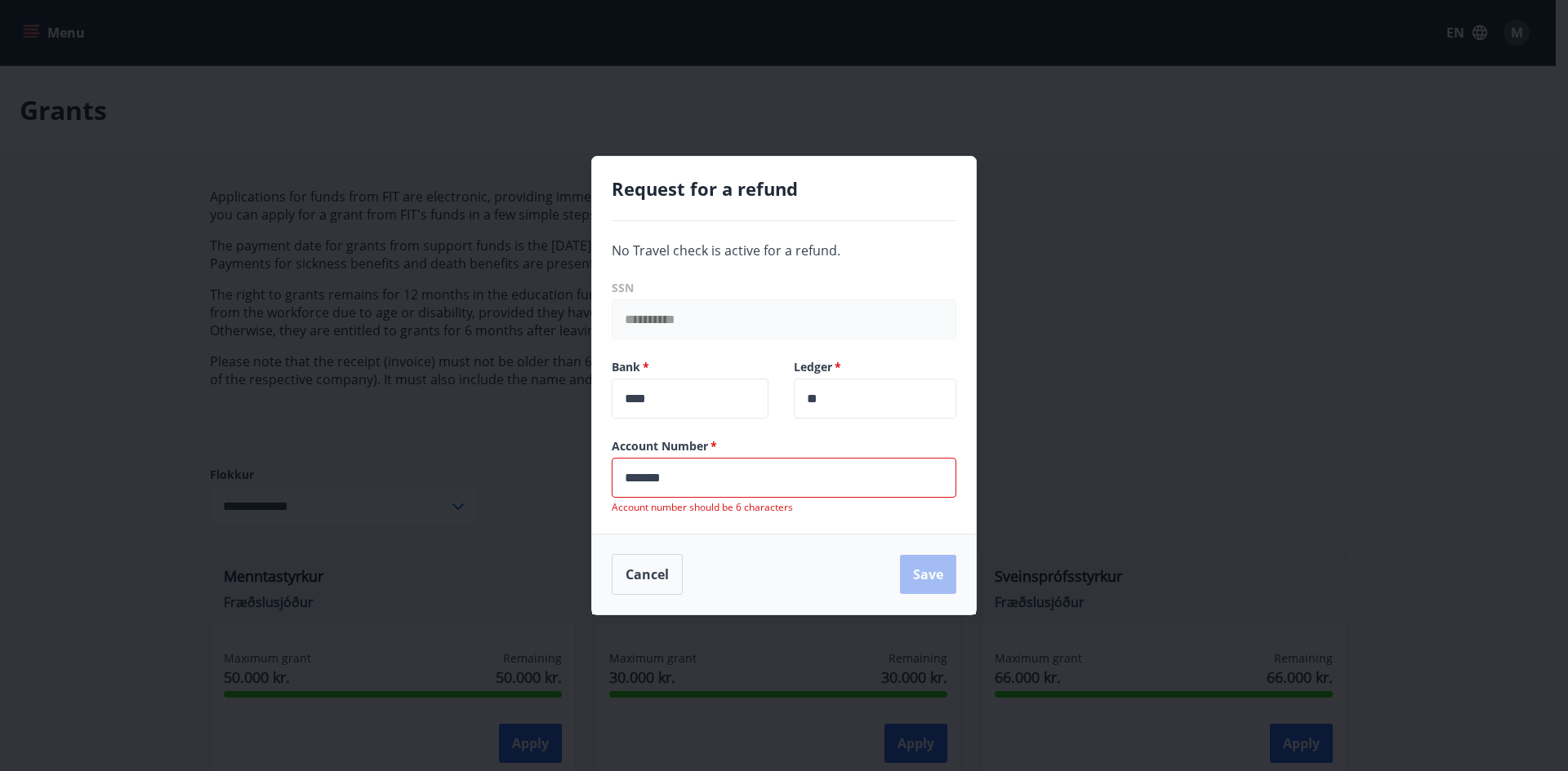
type input "******"
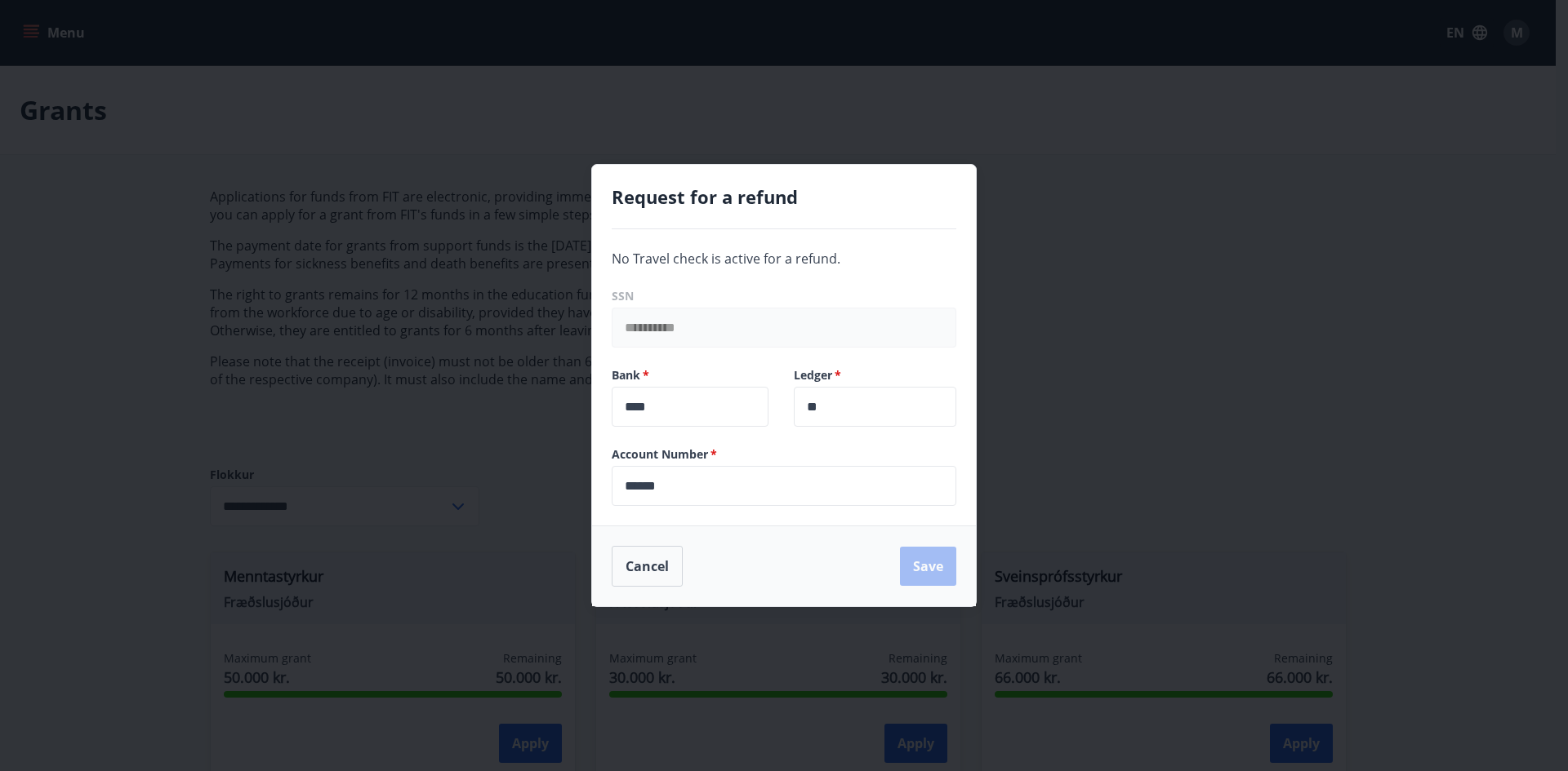
click at [921, 566] on div "Cancel Save" at bounding box center [783, 566] width 344 height 41
click at [646, 571] on button "Cancel" at bounding box center [647, 566] width 71 height 41
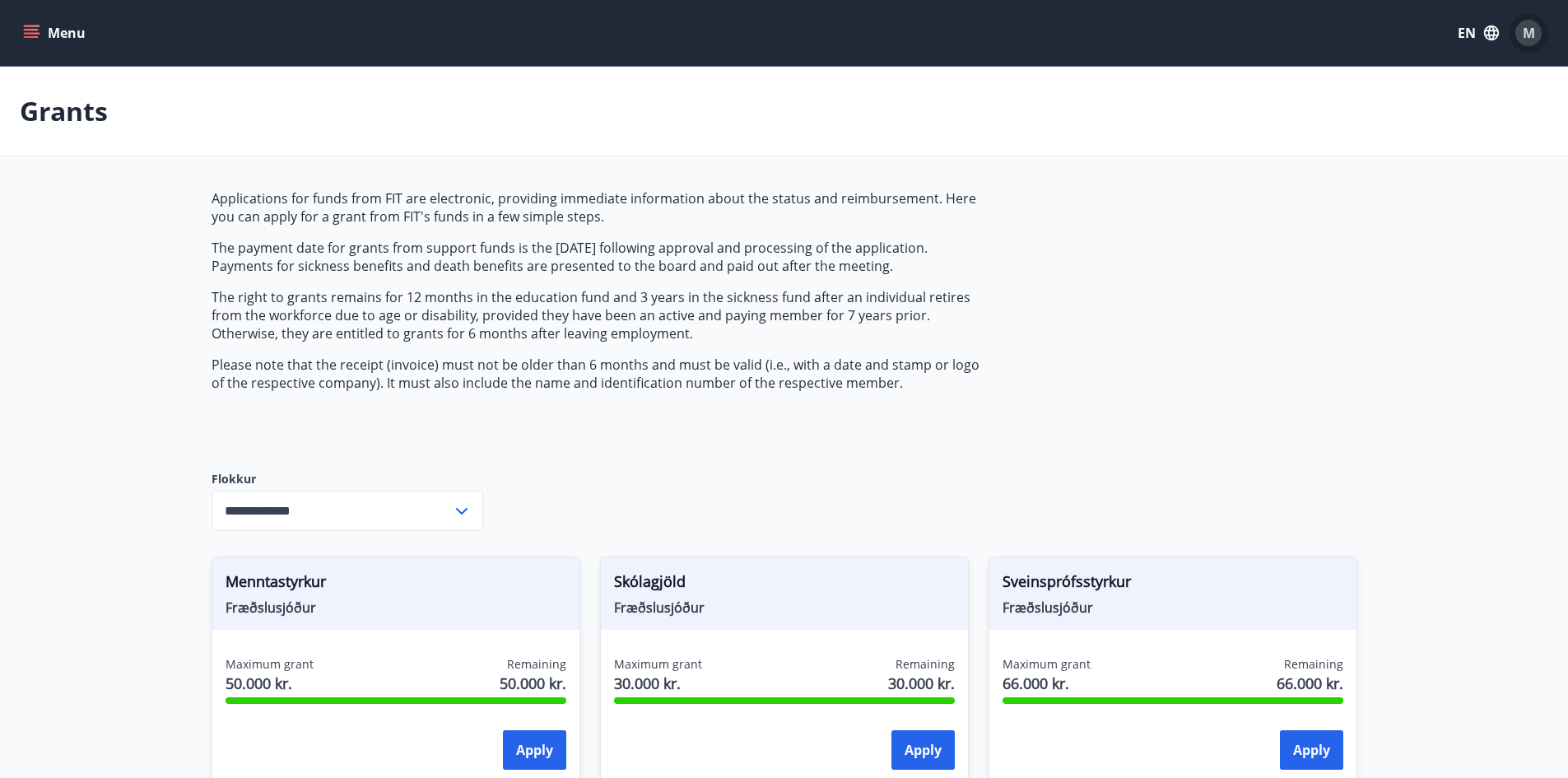
click at [1524, 38] on span "M" at bounding box center [1529, 32] width 13 height 18
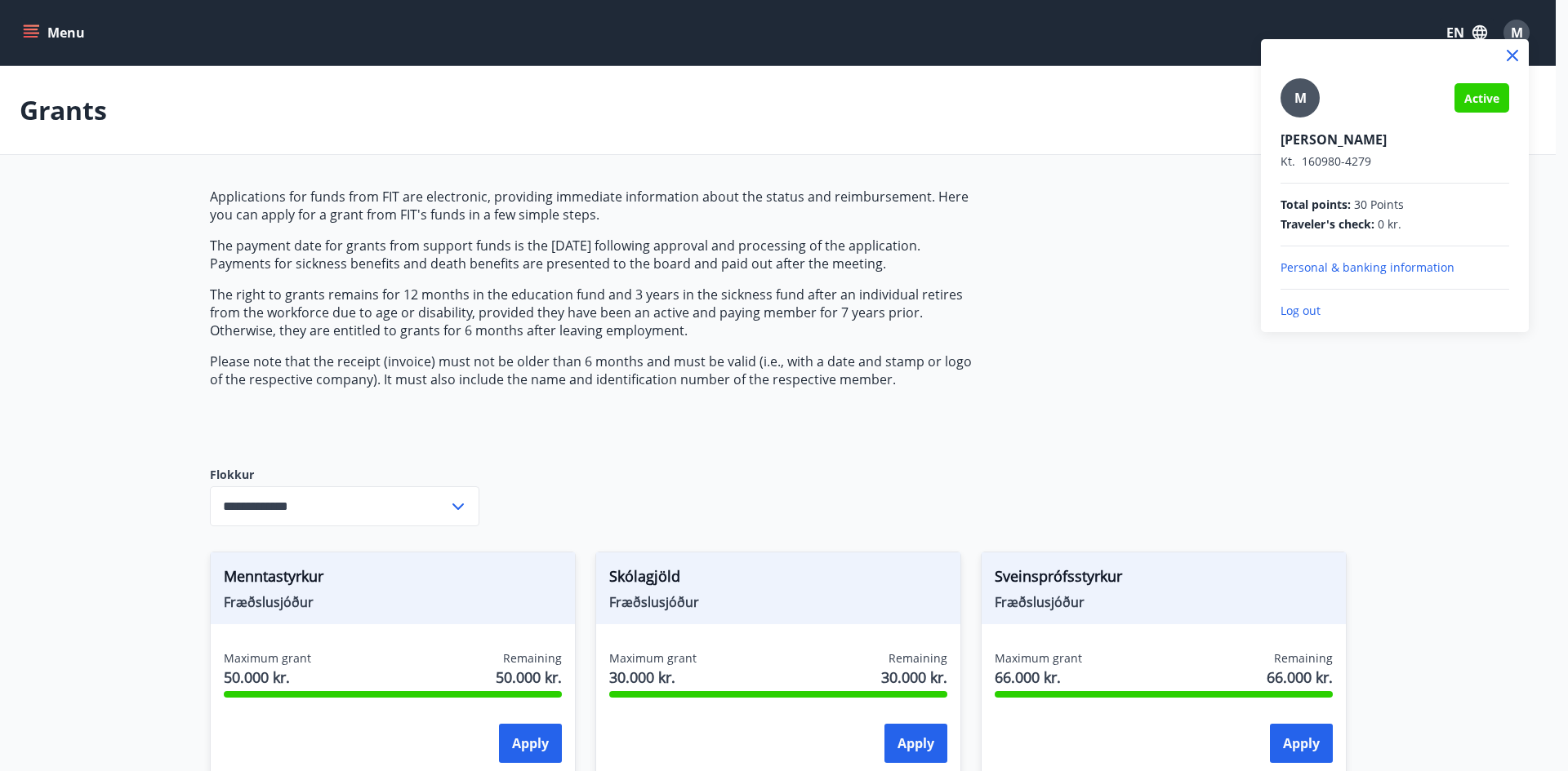
click at [1343, 269] on p "Personal & banking information" at bounding box center [1394, 267] width 228 height 17
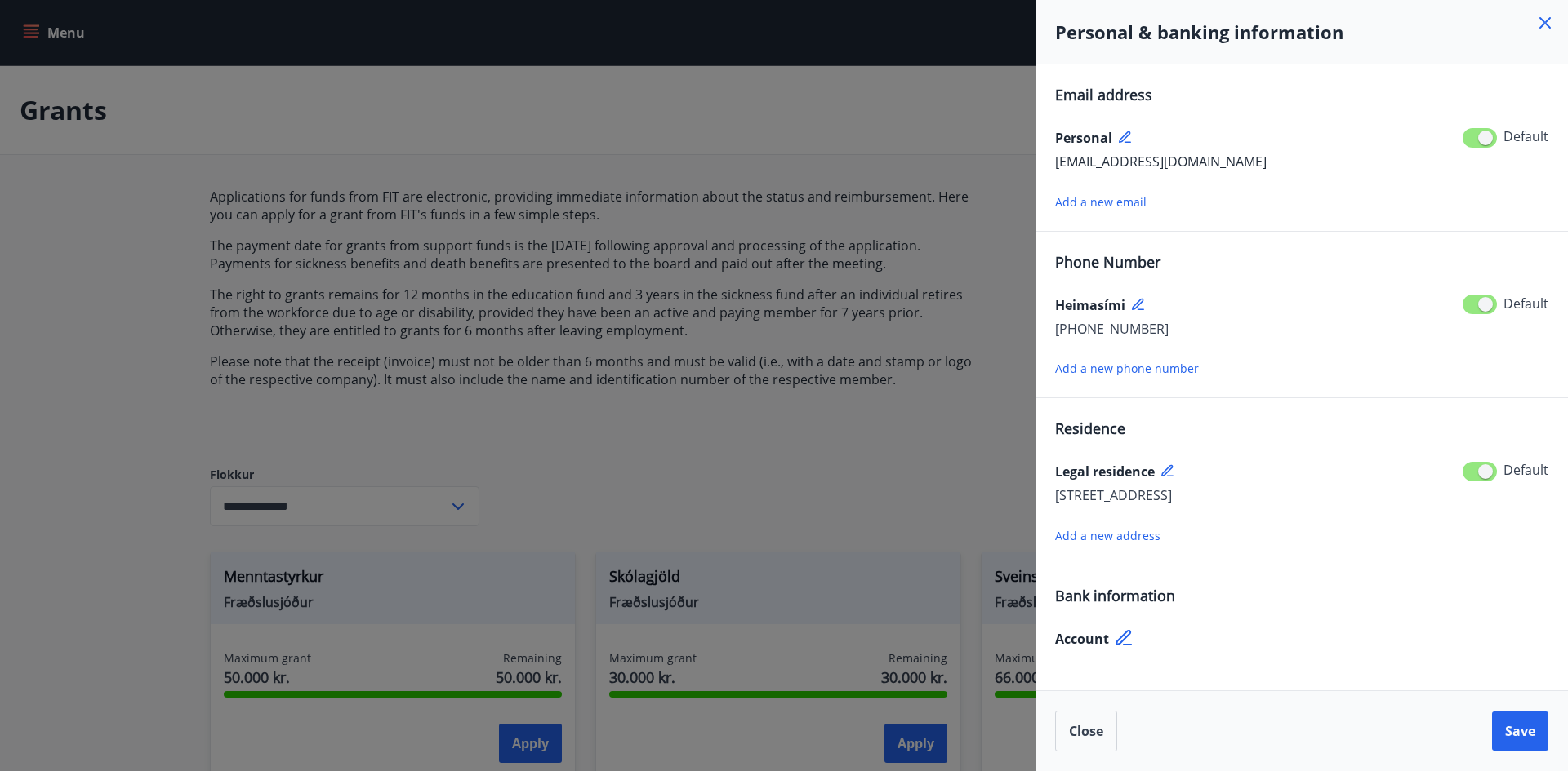
click at [1122, 638] on icon at bounding box center [1125, 639] width 20 height 19
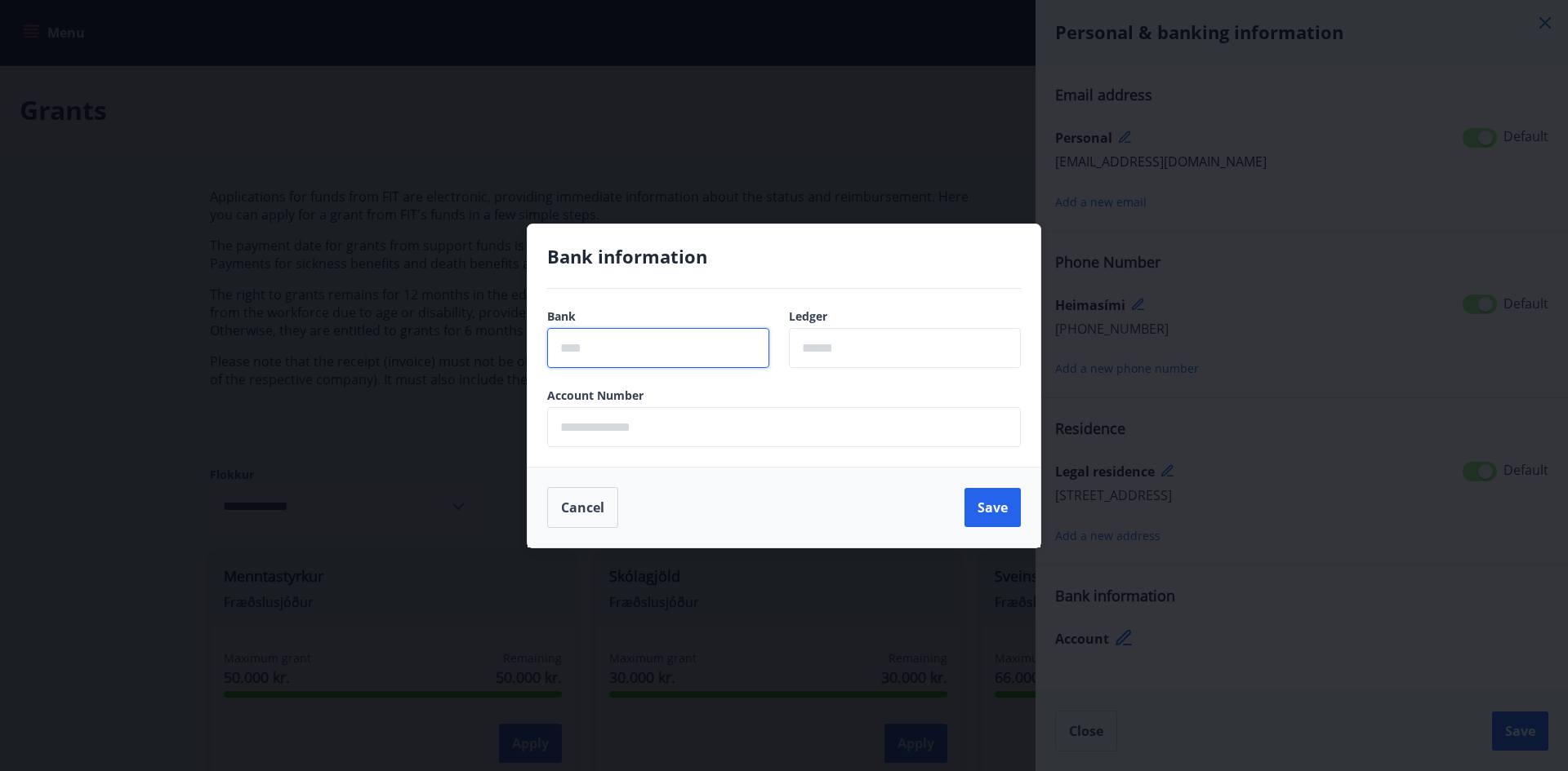
click at [697, 351] on input "text" at bounding box center [658, 348] width 222 height 40
type input "****"
click at [882, 350] on input "text" at bounding box center [905, 348] width 232 height 40
type input "**"
click at [797, 427] on input "text" at bounding box center [784, 427] width 474 height 40
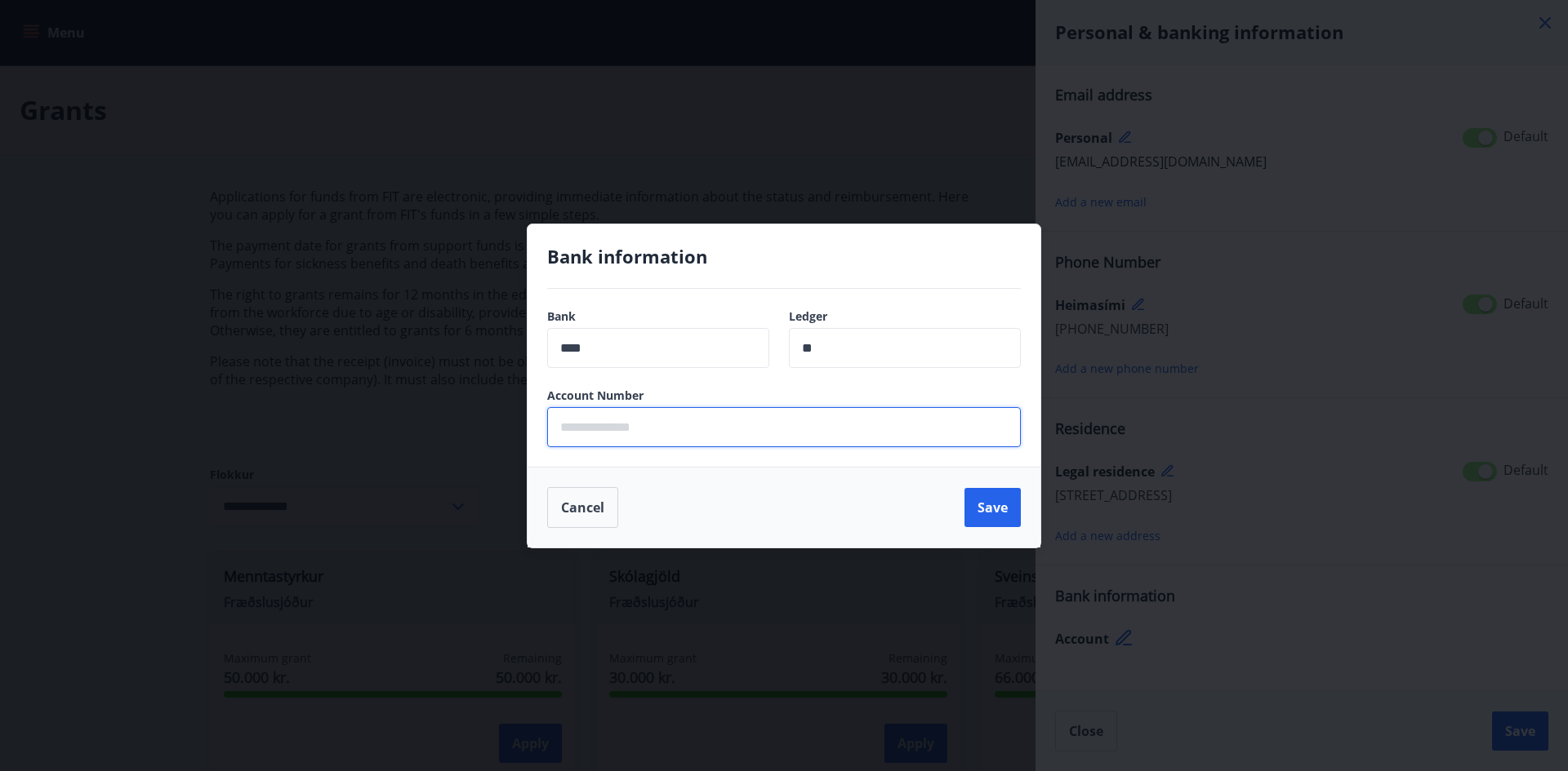
type input "******"
click at [985, 511] on button "Save" at bounding box center [993, 508] width 57 height 39
click at [992, 504] on div "Cancel Save" at bounding box center [784, 508] width 474 height 41
click at [1509, 736] on div "Bank information Bank **** ​ Ledger ** ​ Account Number ****** ​ Cancel Save" at bounding box center [784, 385] width 1568 height 771
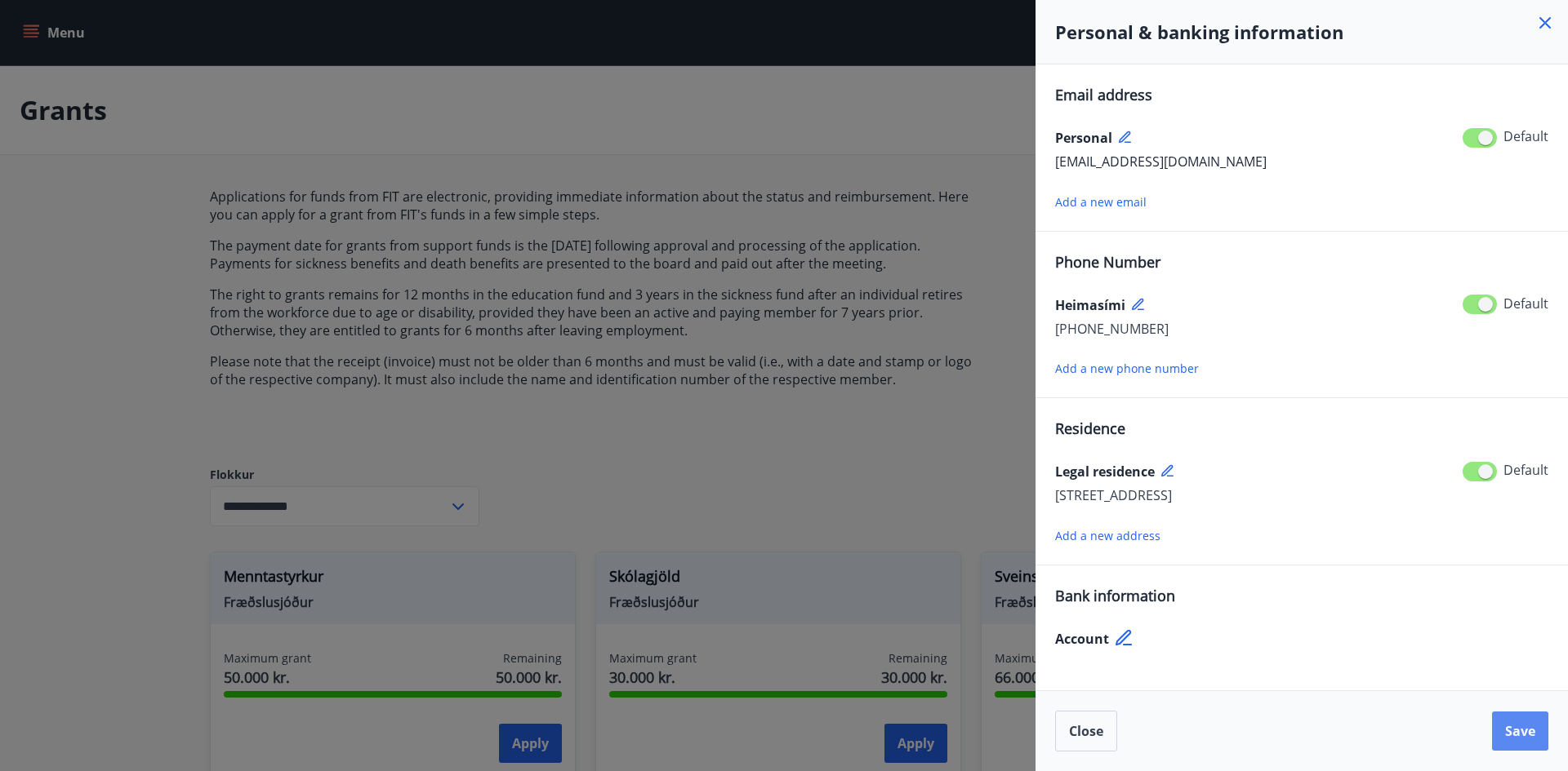
click at [1525, 726] on span "Save" at bounding box center [1519, 731] width 30 height 18
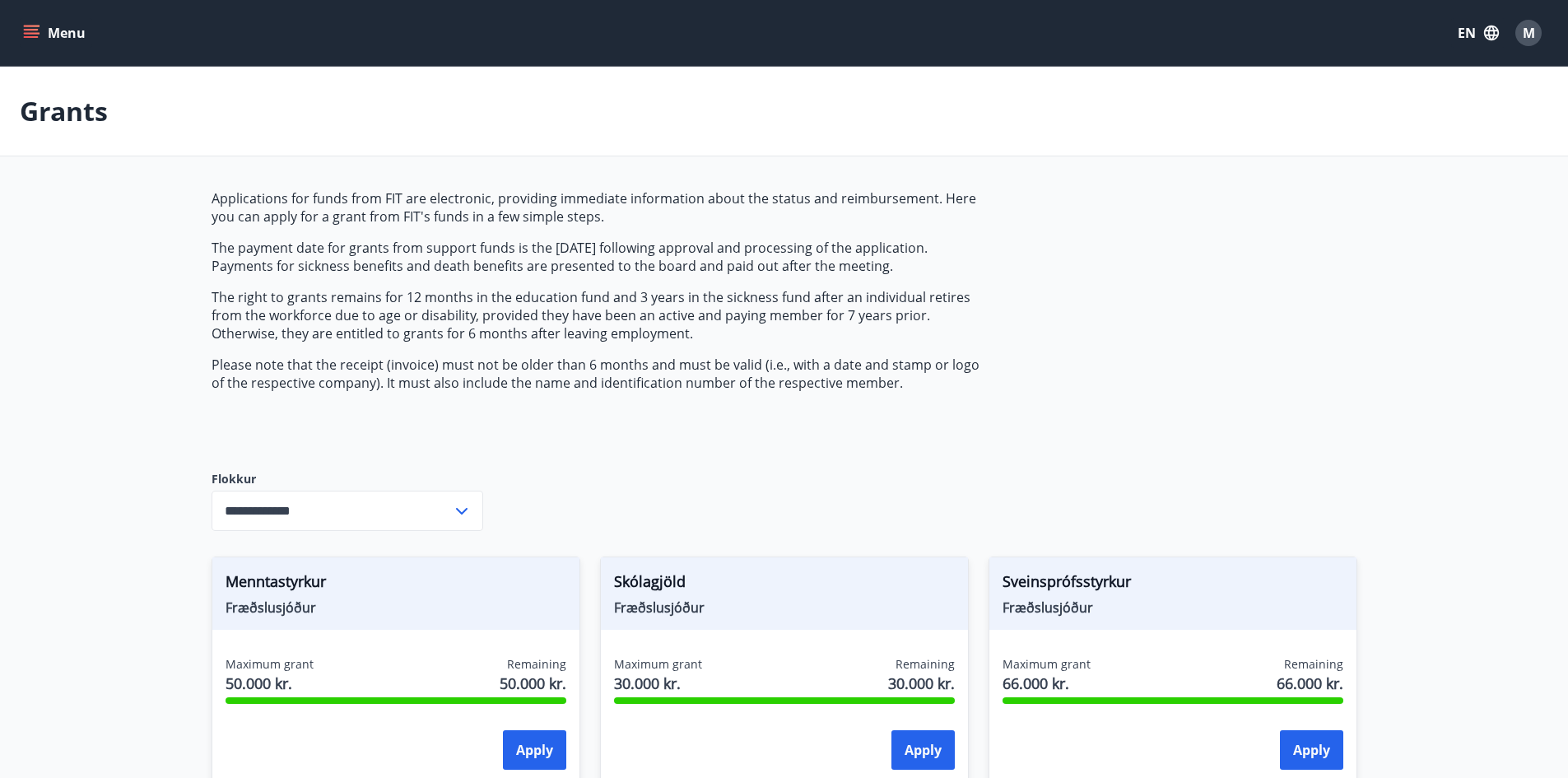
click at [1529, 38] on span "M" at bounding box center [1529, 32] width 13 height 18
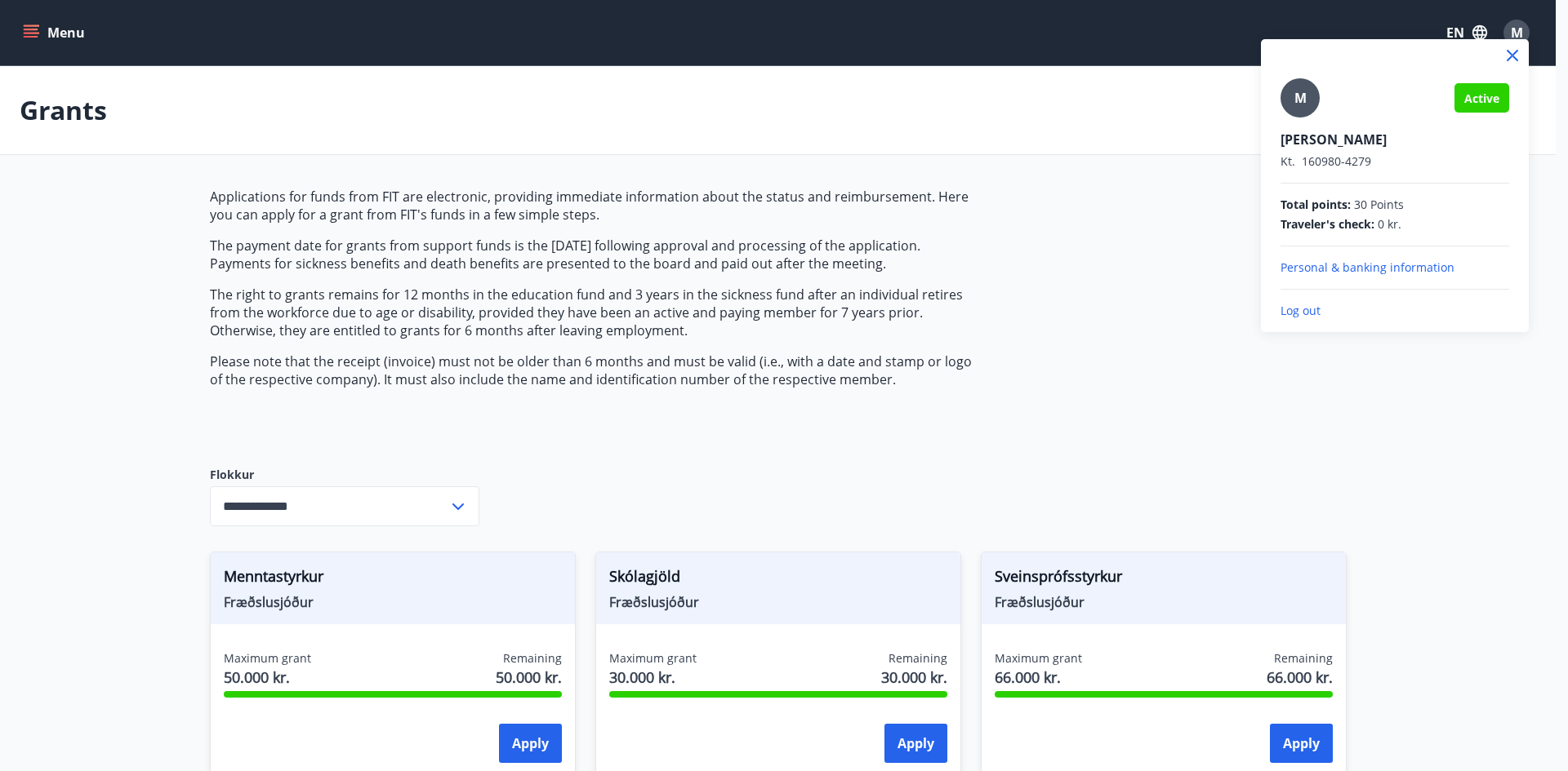
click at [1348, 269] on p "Personal & banking information" at bounding box center [1394, 267] width 228 height 17
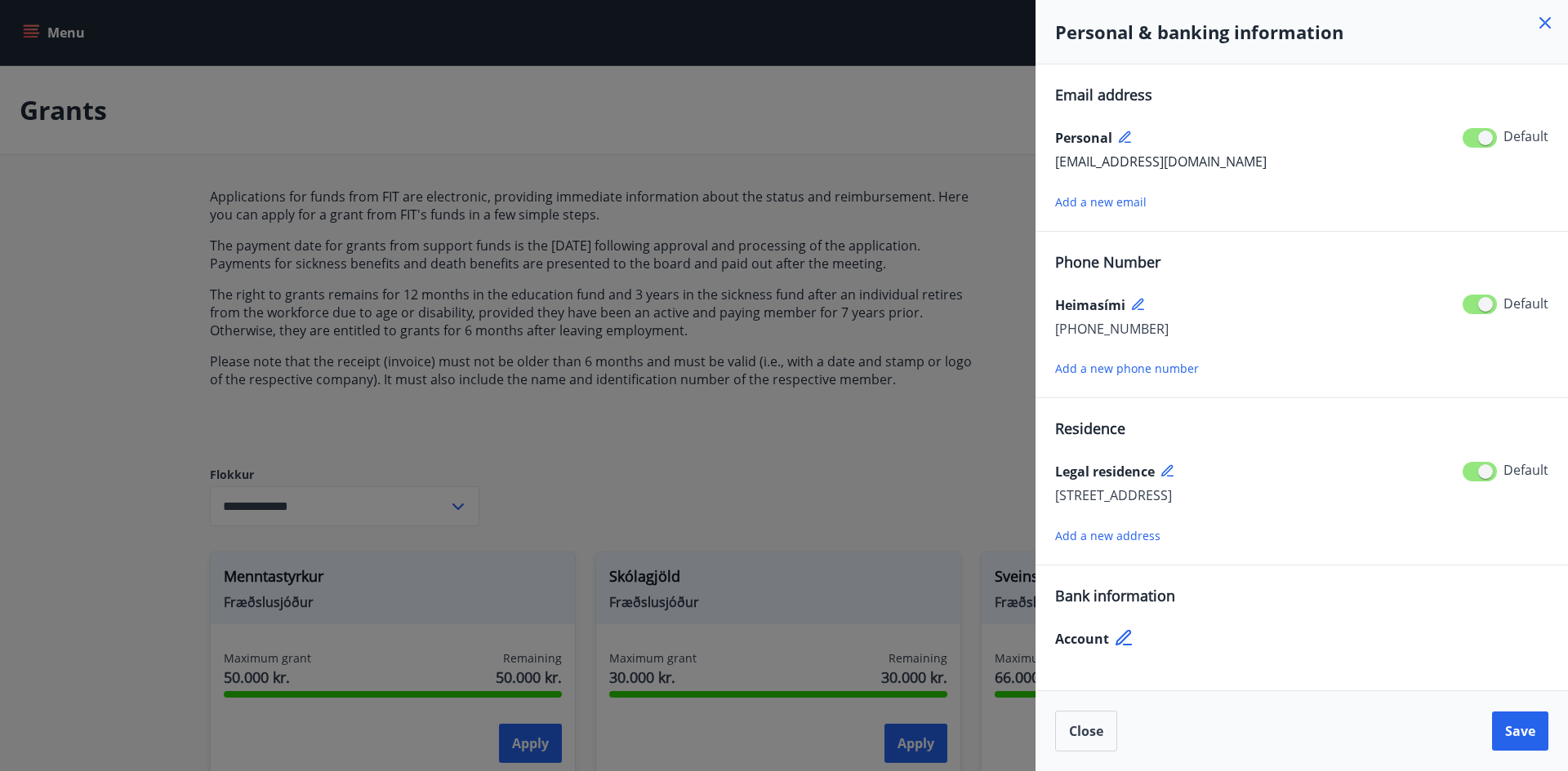
drag, startPoint x: 1111, startPoint y: 633, endPoint x: 1123, endPoint y: 640, distance: 13.9
click at [1111, 636] on div "Account" at bounding box center [1302, 638] width 493 height 26
click at [1130, 640] on icon at bounding box center [1125, 639] width 20 height 19
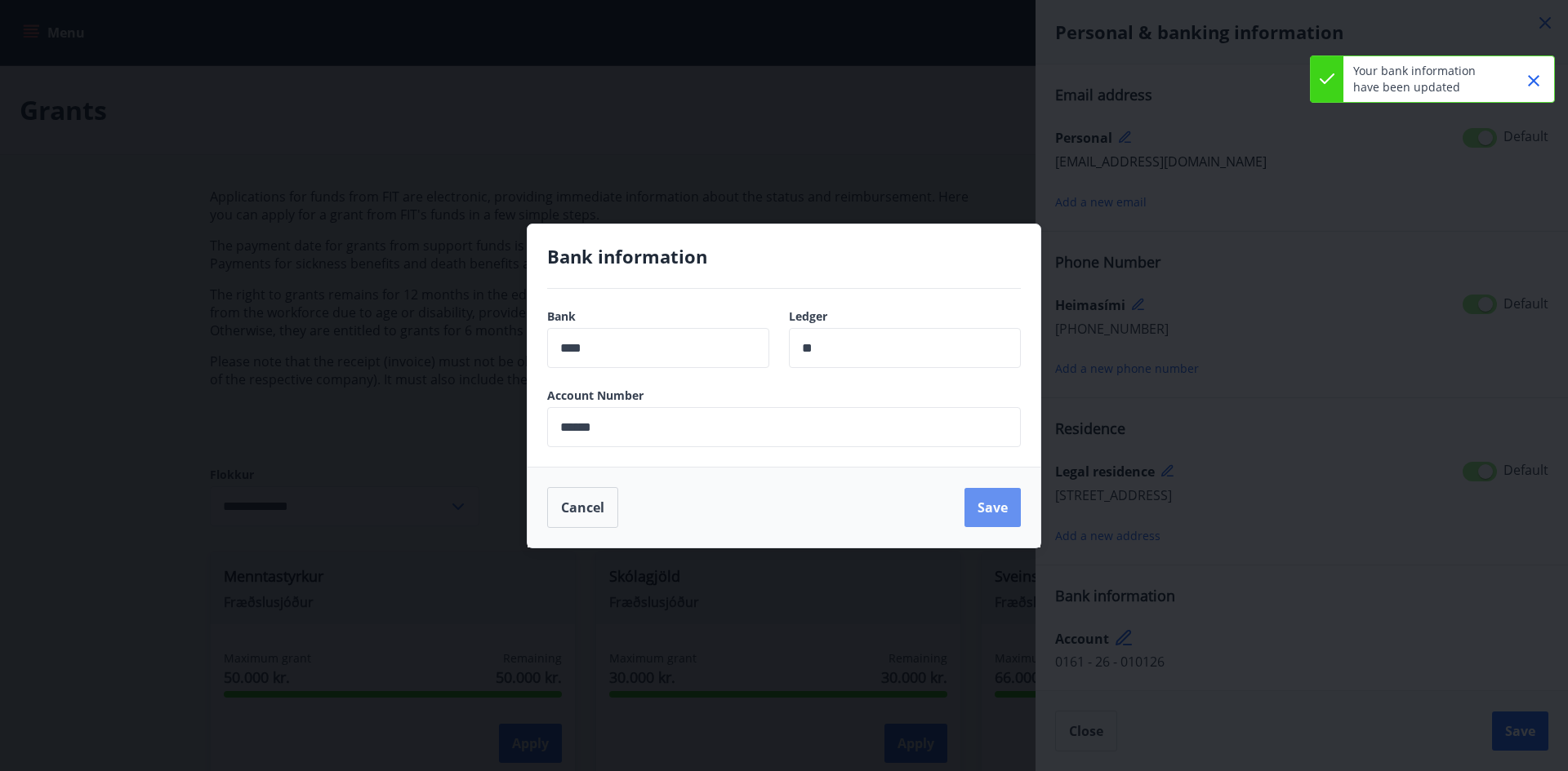
click at [999, 509] on button "Save" at bounding box center [993, 508] width 57 height 39
click at [1391, 622] on div "Bank information Bank **** ​ Ledger ** ​ Account Number ****** ​ Cancel Save" at bounding box center [784, 385] width 1568 height 771
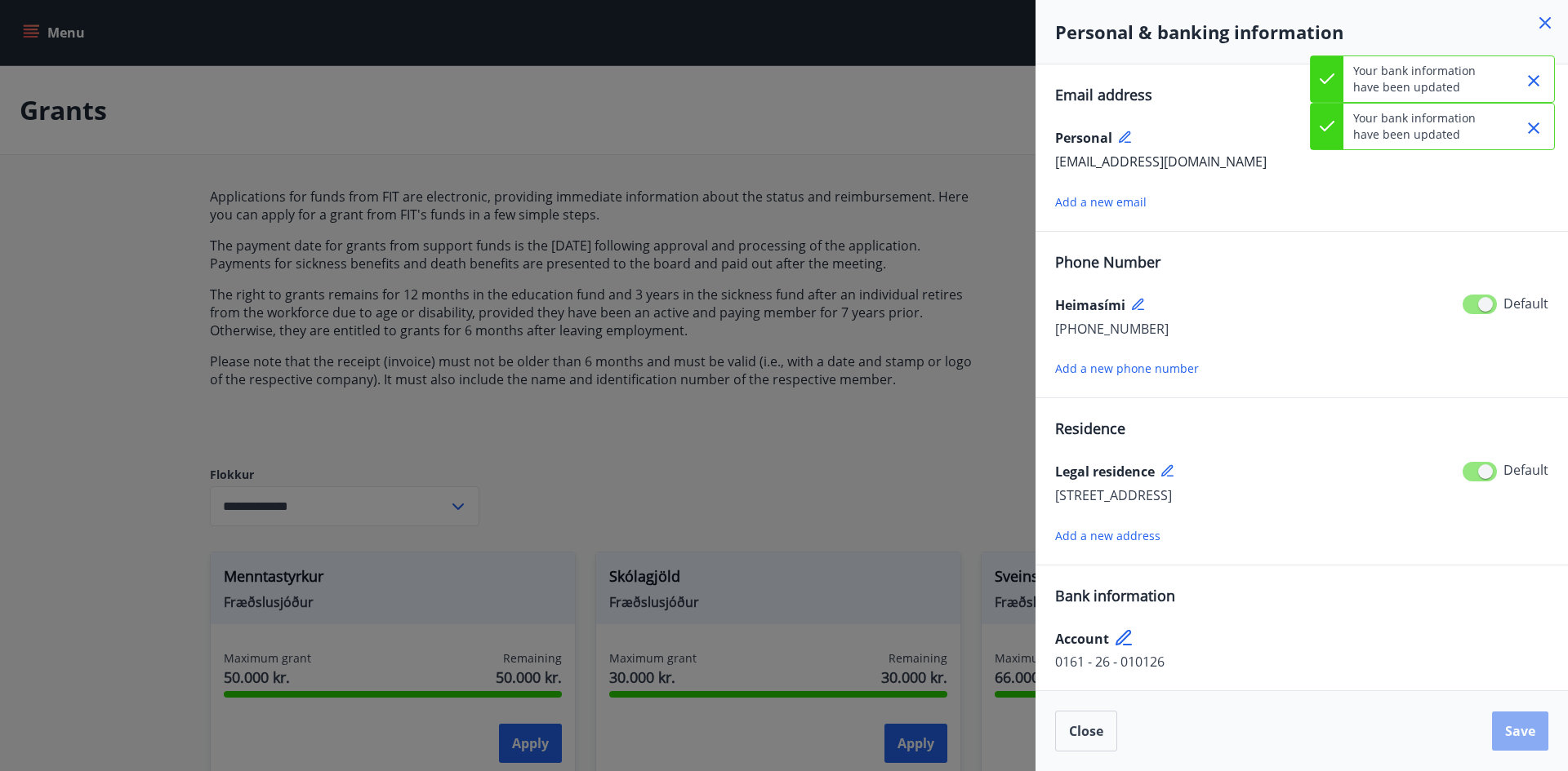
click at [1507, 728] on span "Save" at bounding box center [1519, 731] width 30 height 18
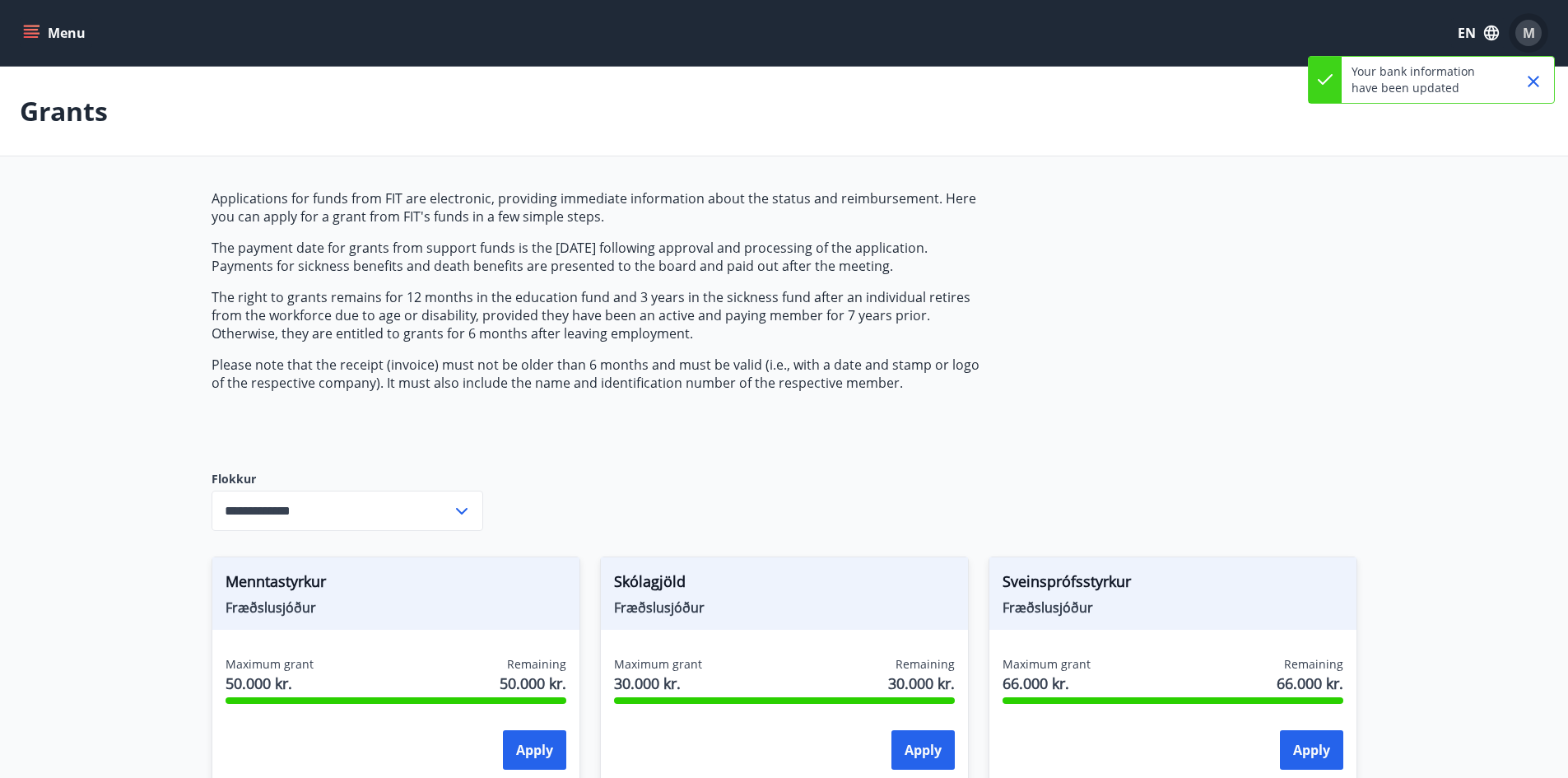
click at [1535, 41] on span "M" at bounding box center [1529, 32] width 13 height 18
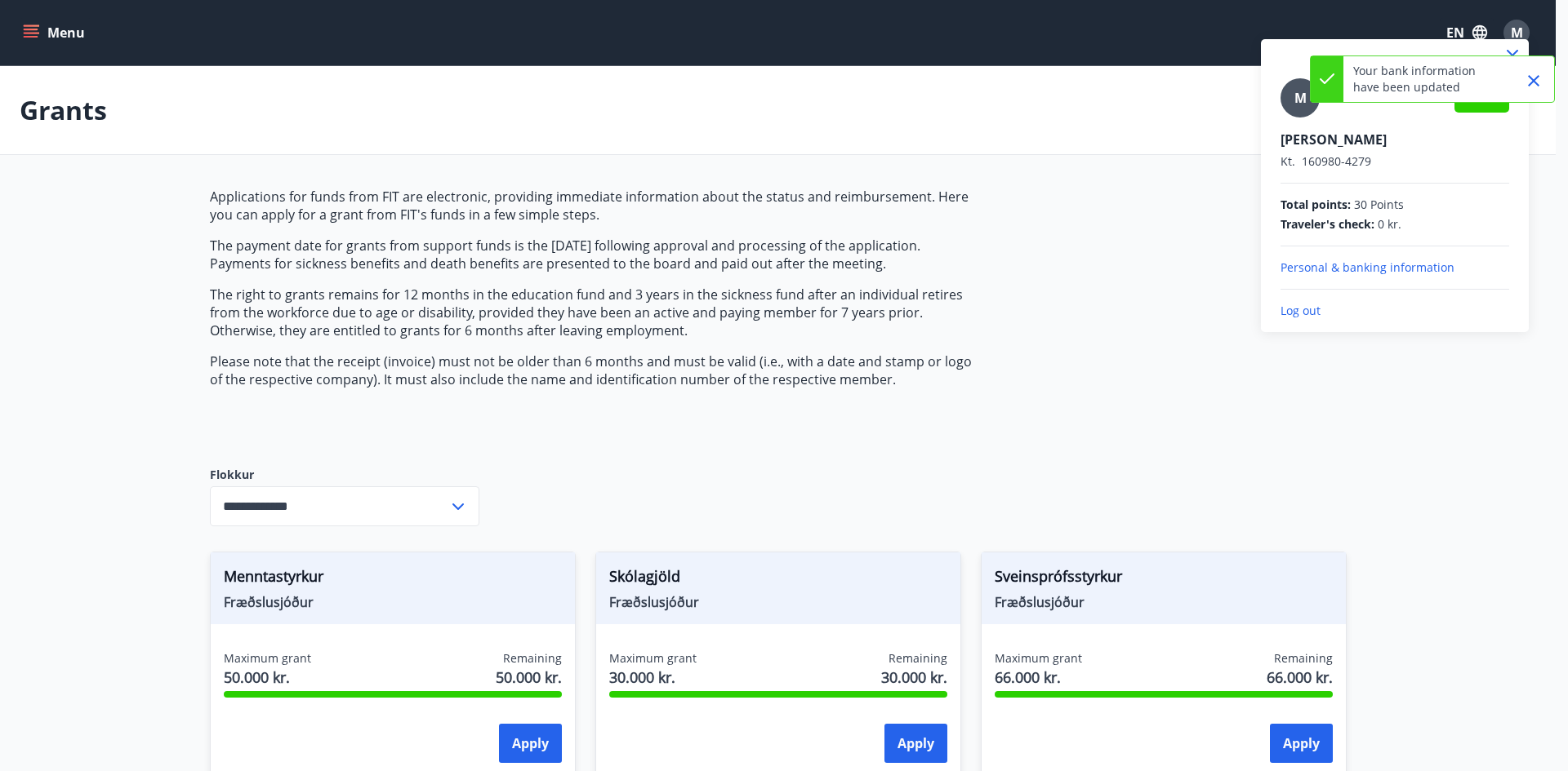
click at [32, 32] on div at bounding box center [784, 385] width 1568 height 771
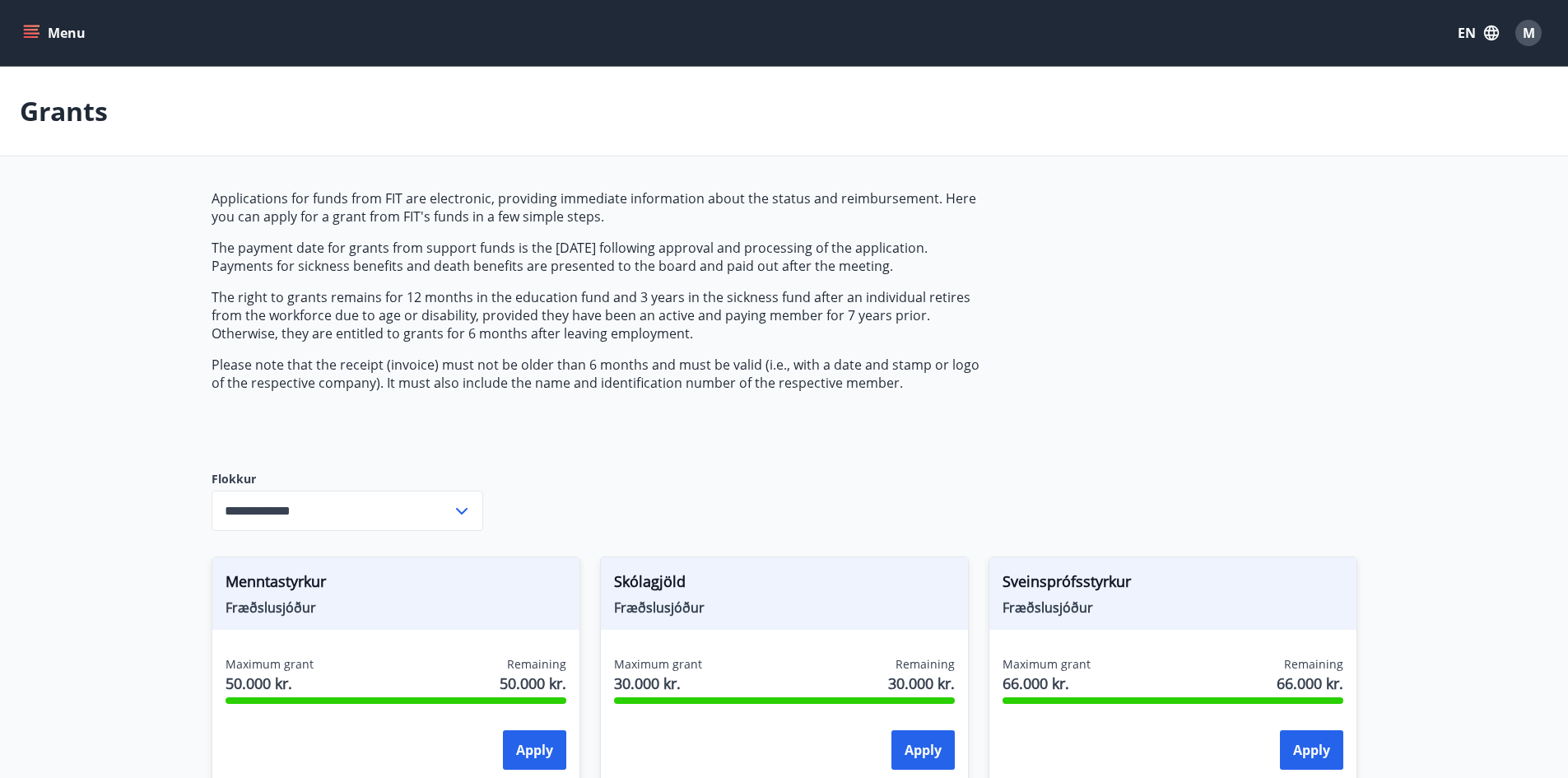
click at [41, 32] on button "Menu" at bounding box center [56, 32] width 73 height 30
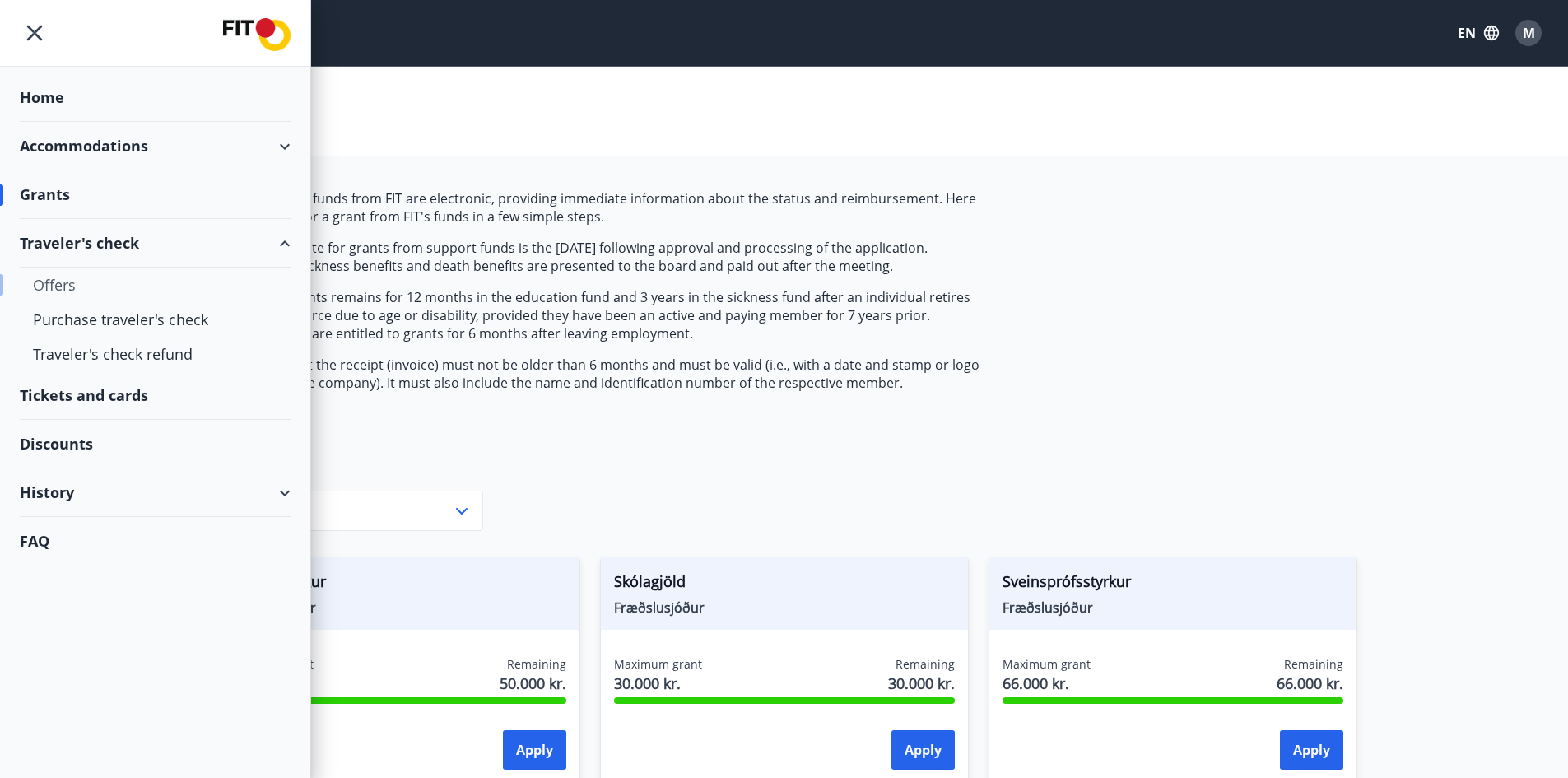
click at [65, 286] on div "Offers" at bounding box center [154, 284] width 245 height 34
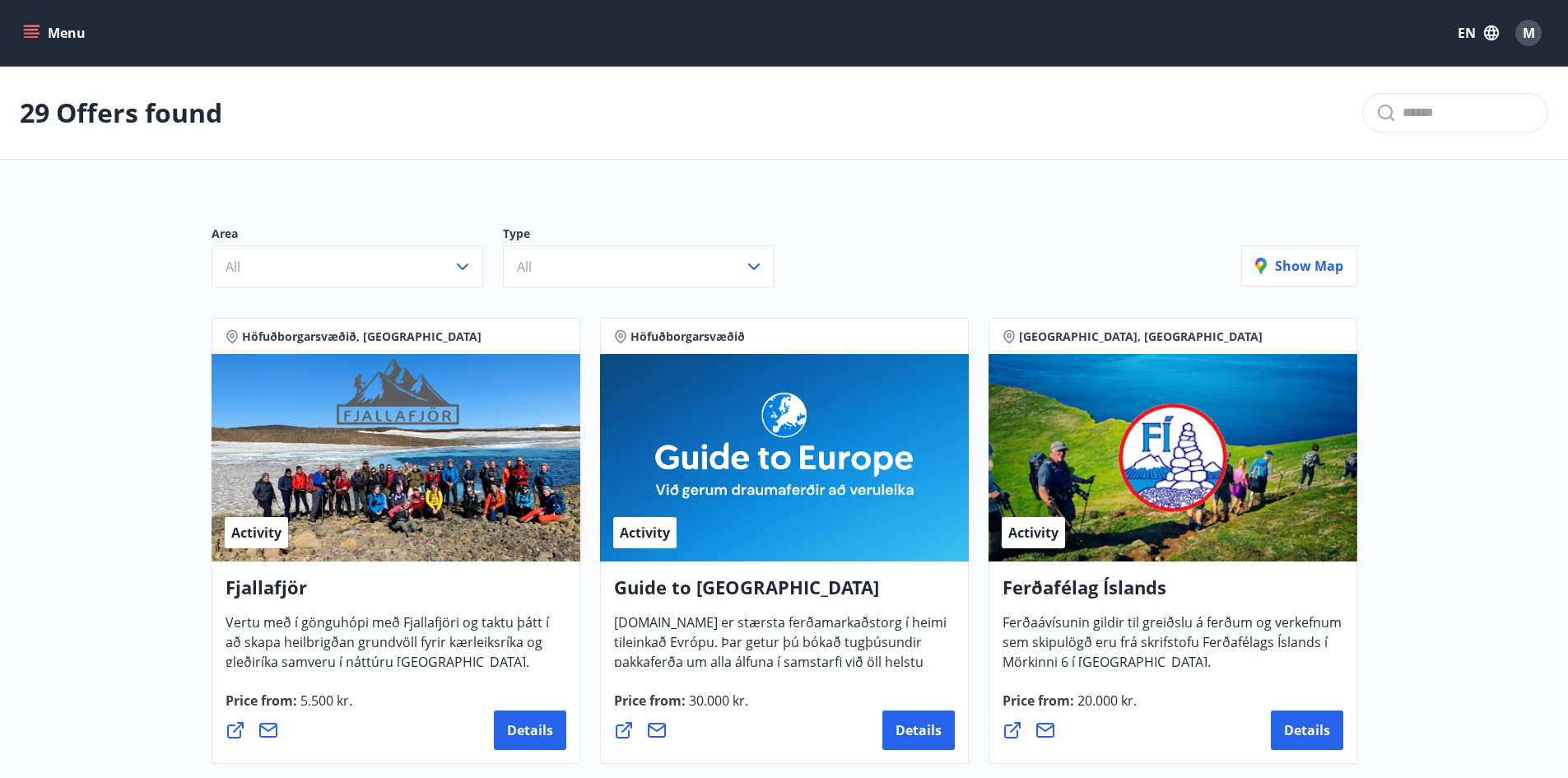
click at [34, 33] on icon "menu" at bounding box center [32, 33] width 18 height 2
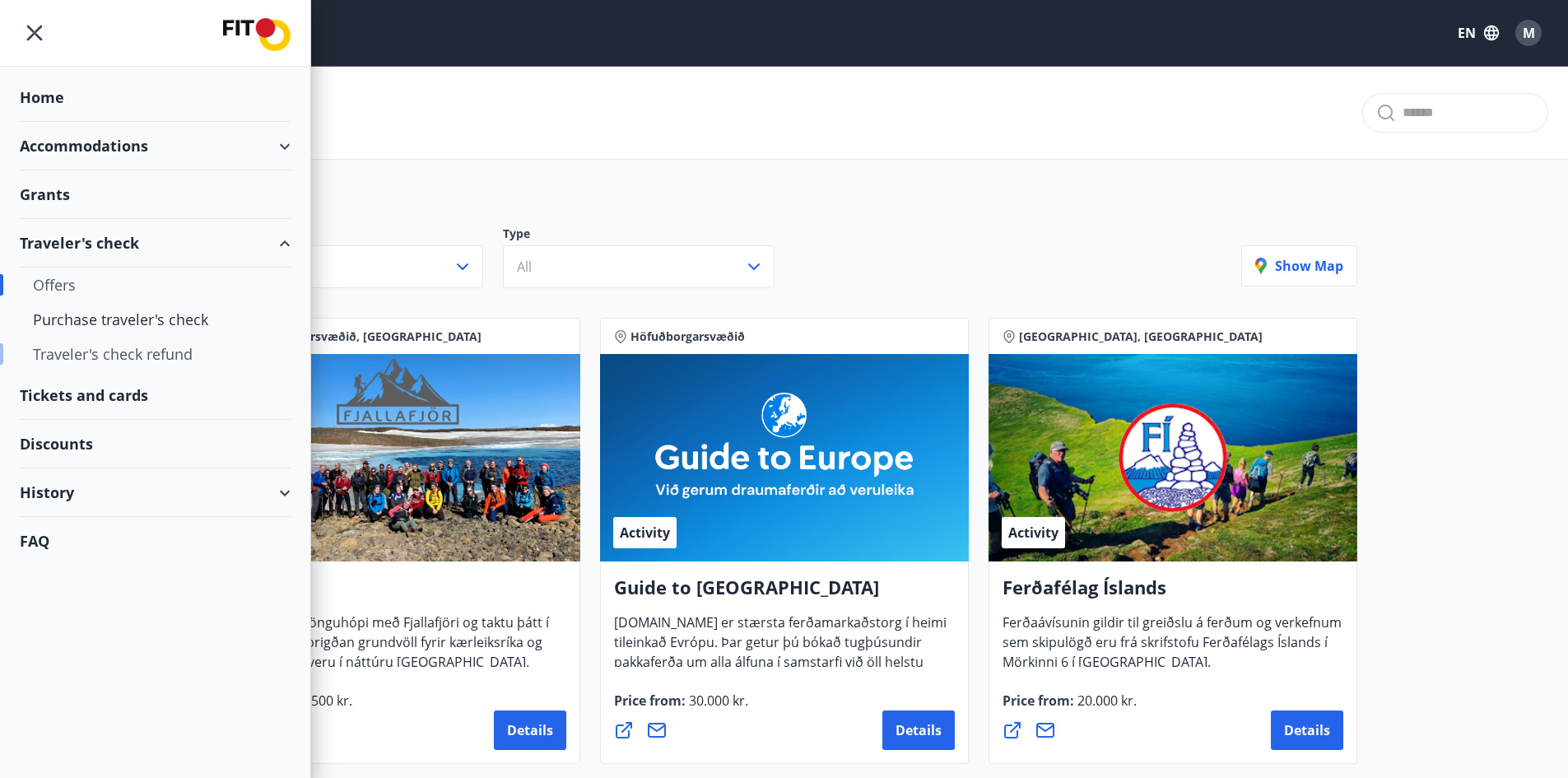
drag, startPoint x: 143, startPoint y: 355, endPoint x: 155, endPoint y: 359, distance: 12.6
click at [144, 355] on div "Traveler's check refund" at bounding box center [154, 354] width 245 height 34
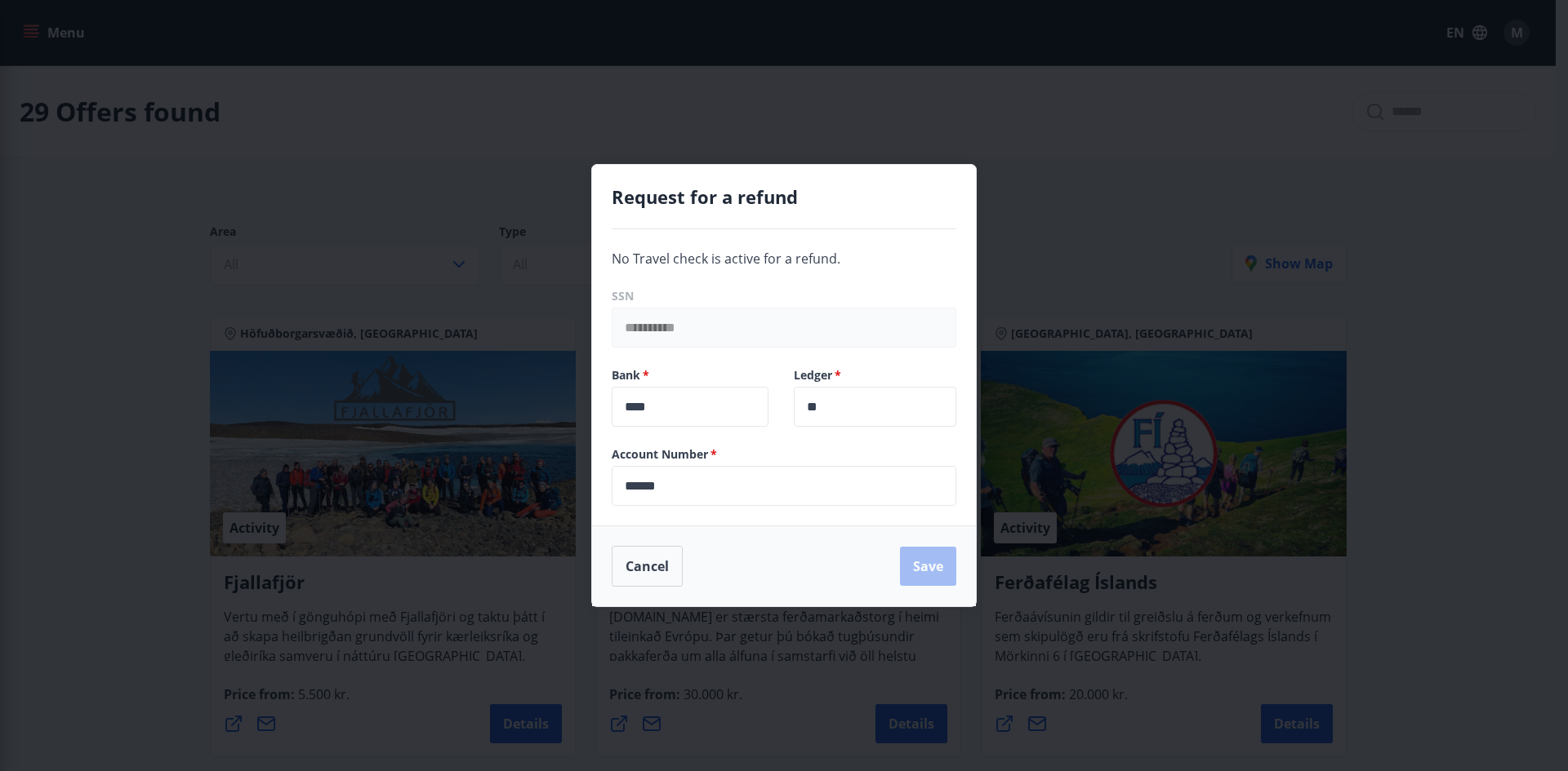
drag, startPoint x: 939, startPoint y: 568, endPoint x: 874, endPoint y: 571, distance: 65.1
click at [932, 568] on div "Cancel Save" at bounding box center [783, 566] width 344 height 41
click at [648, 570] on button "Cancel" at bounding box center [647, 566] width 71 height 41
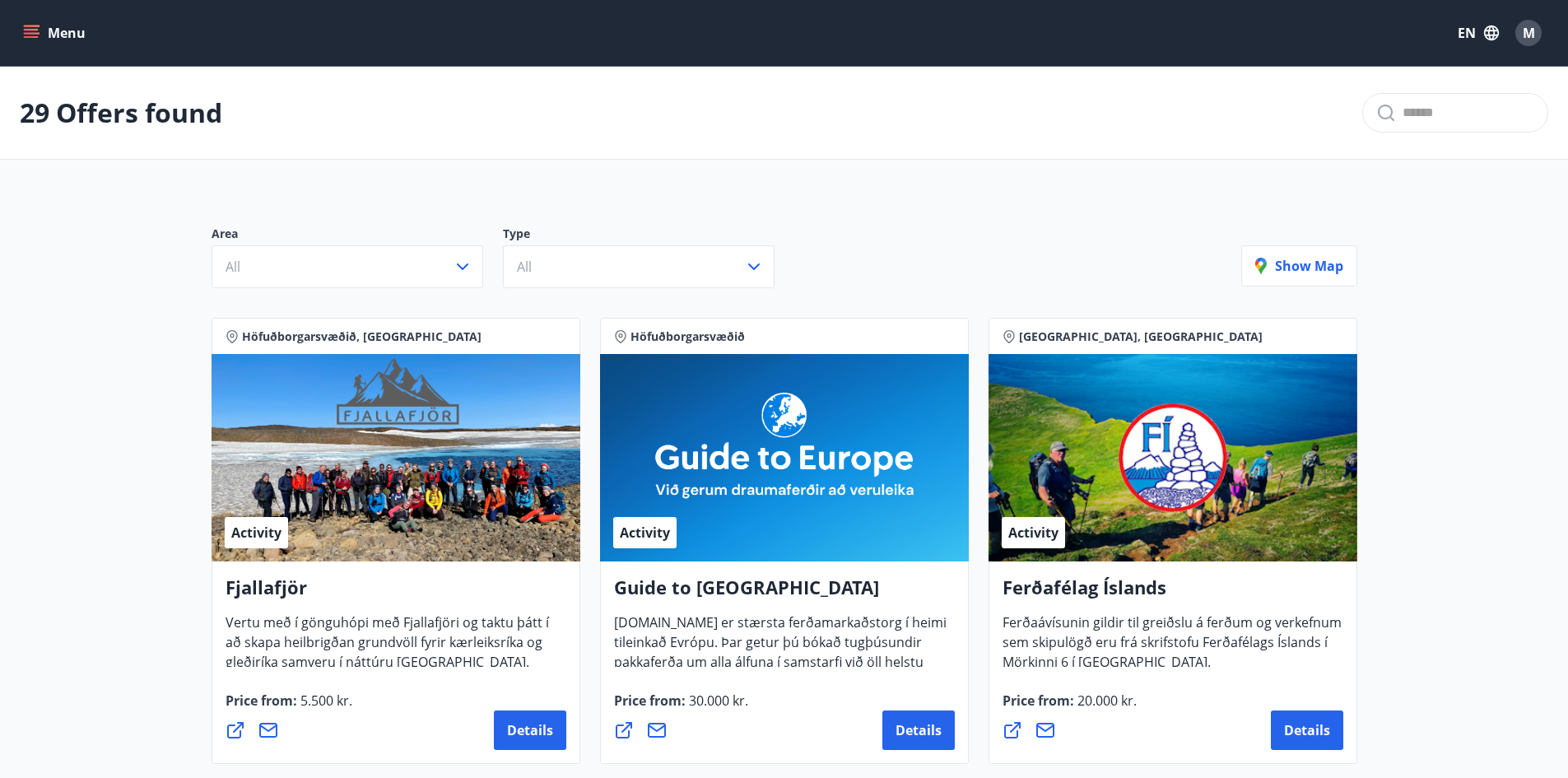
click at [33, 34] on icon "menu" at bounding box center [30, 32] width 17 height 17
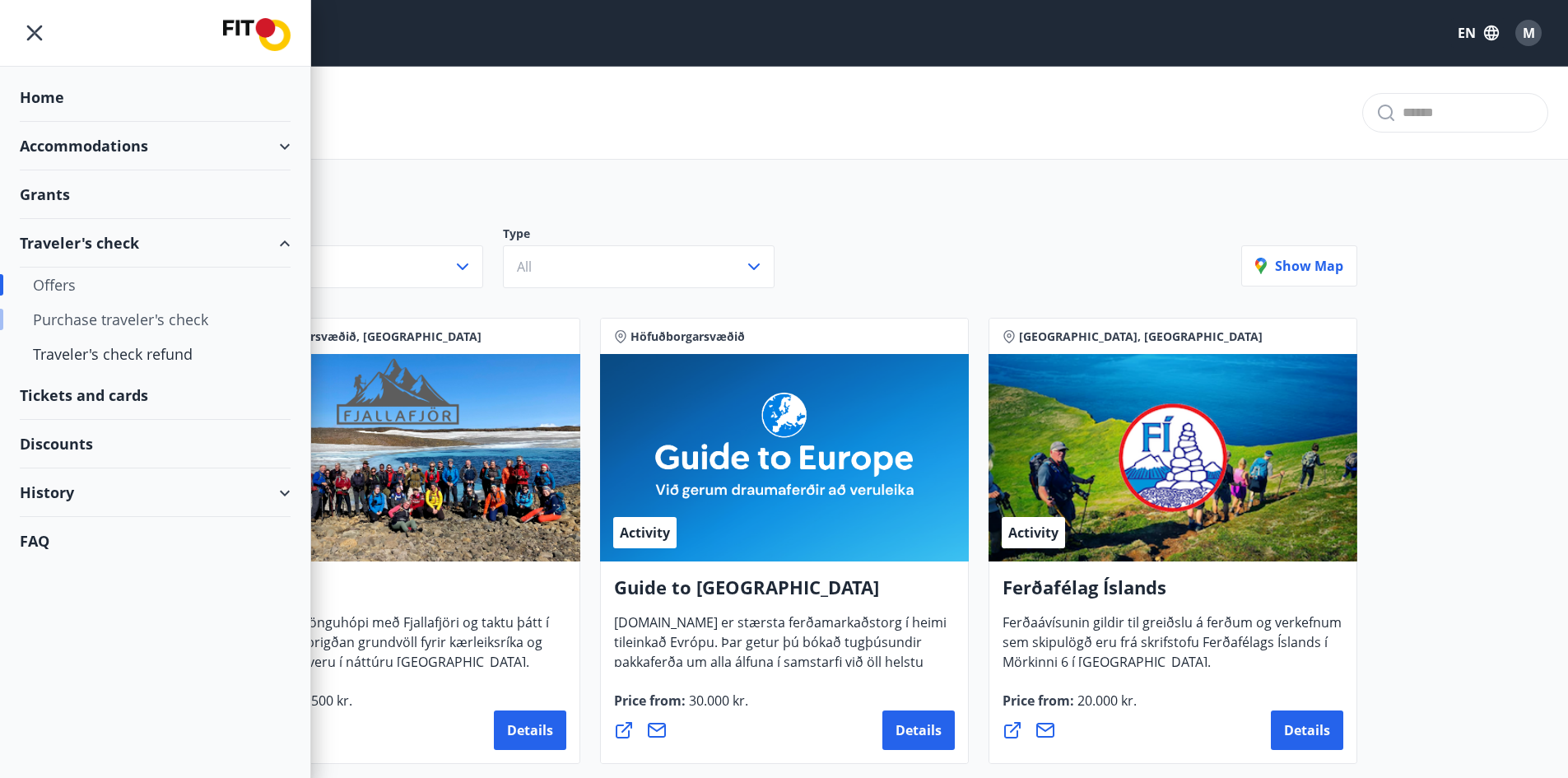
click at [147, 322] on div "Purchase traveler's check" at bounding box center [154, 319] width 245 height 34
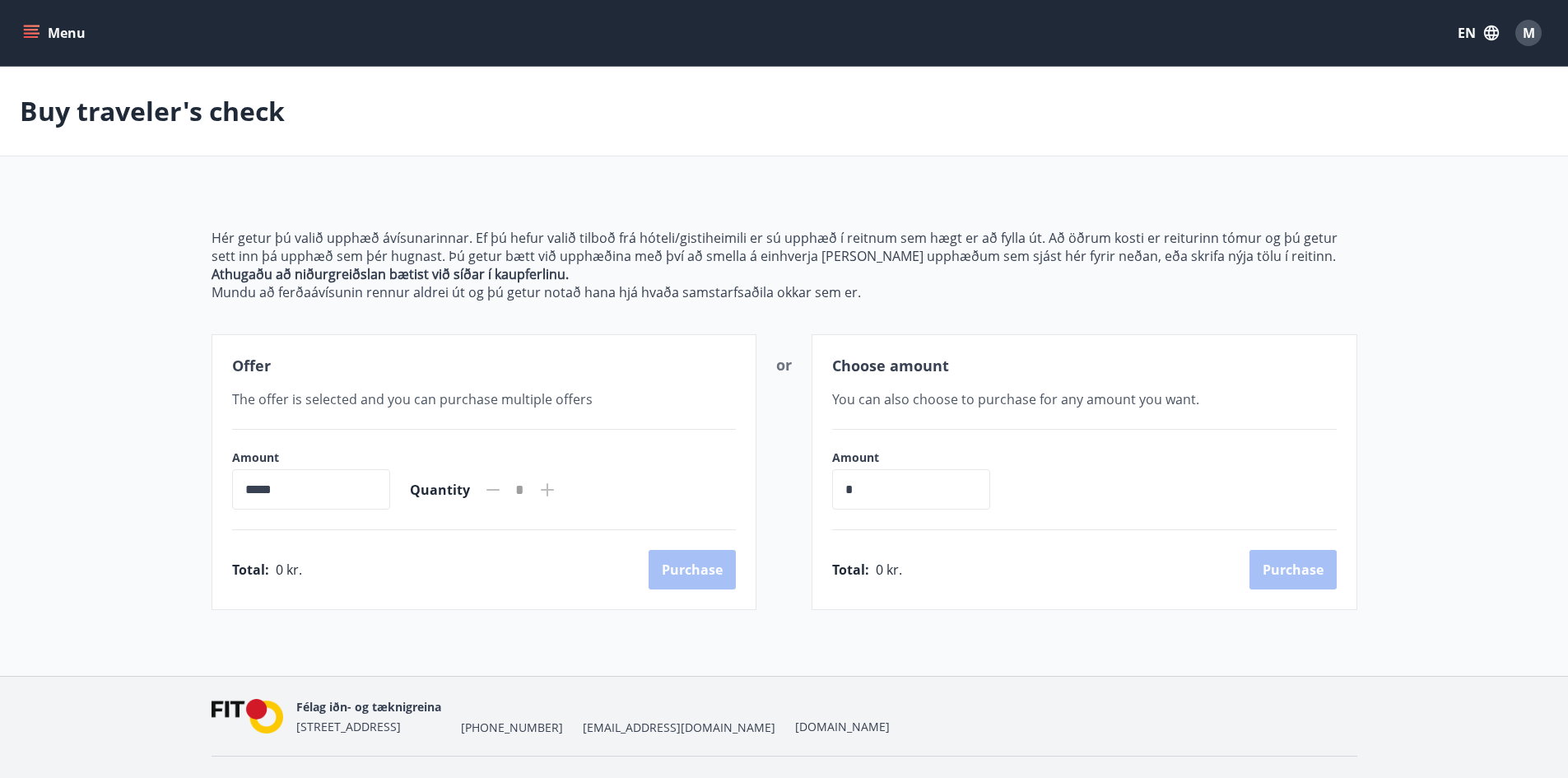
click at [39, 36] on button "Menu" at bounding box center [56, 32] width 73 height 30
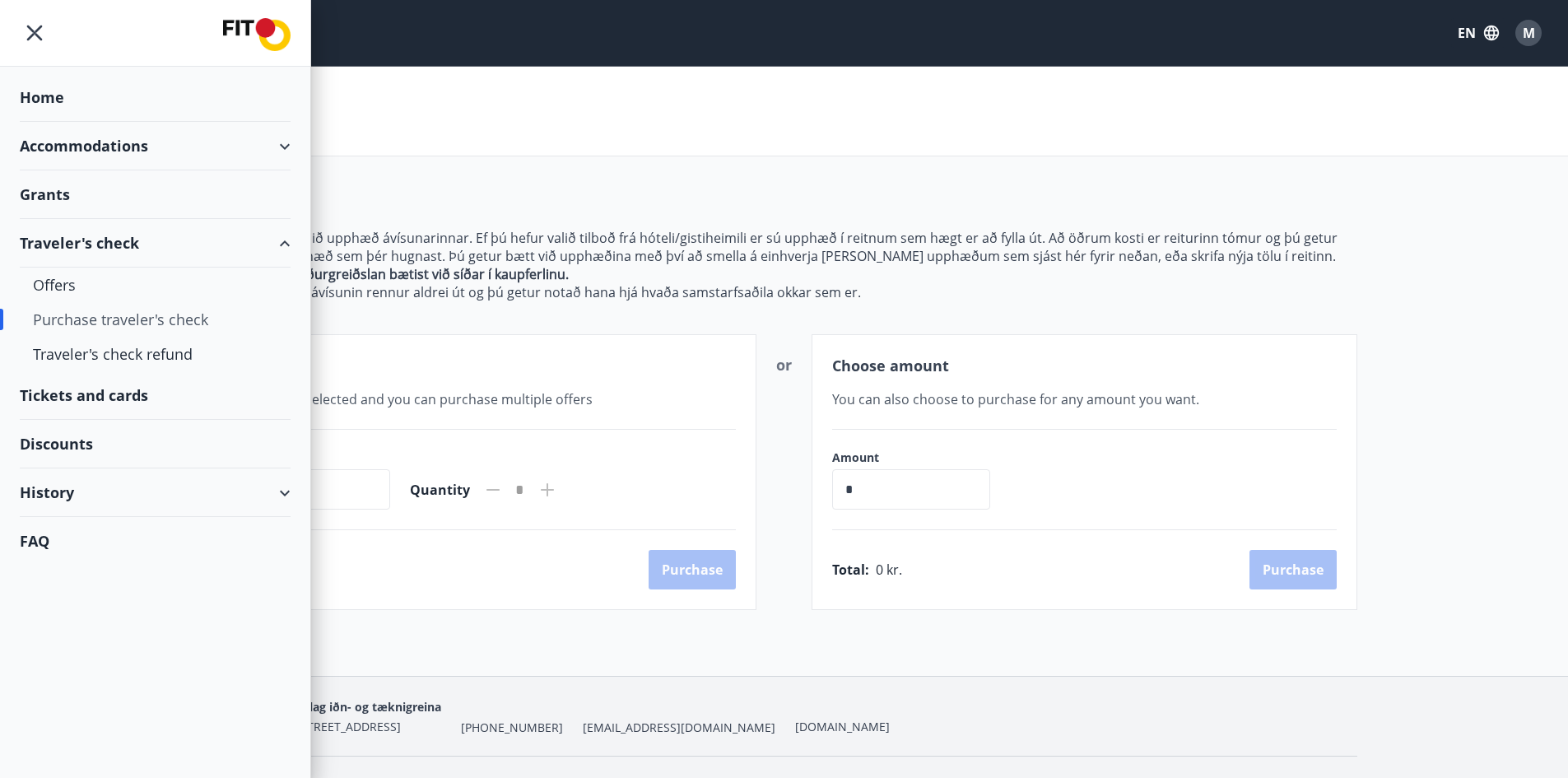
click at [267, 484] on div "History" at bounding box center [155, 493] width 271 height 48
click at [66, 569] on div "Bookings" at bounding box center [154, 569] width 245 height 34
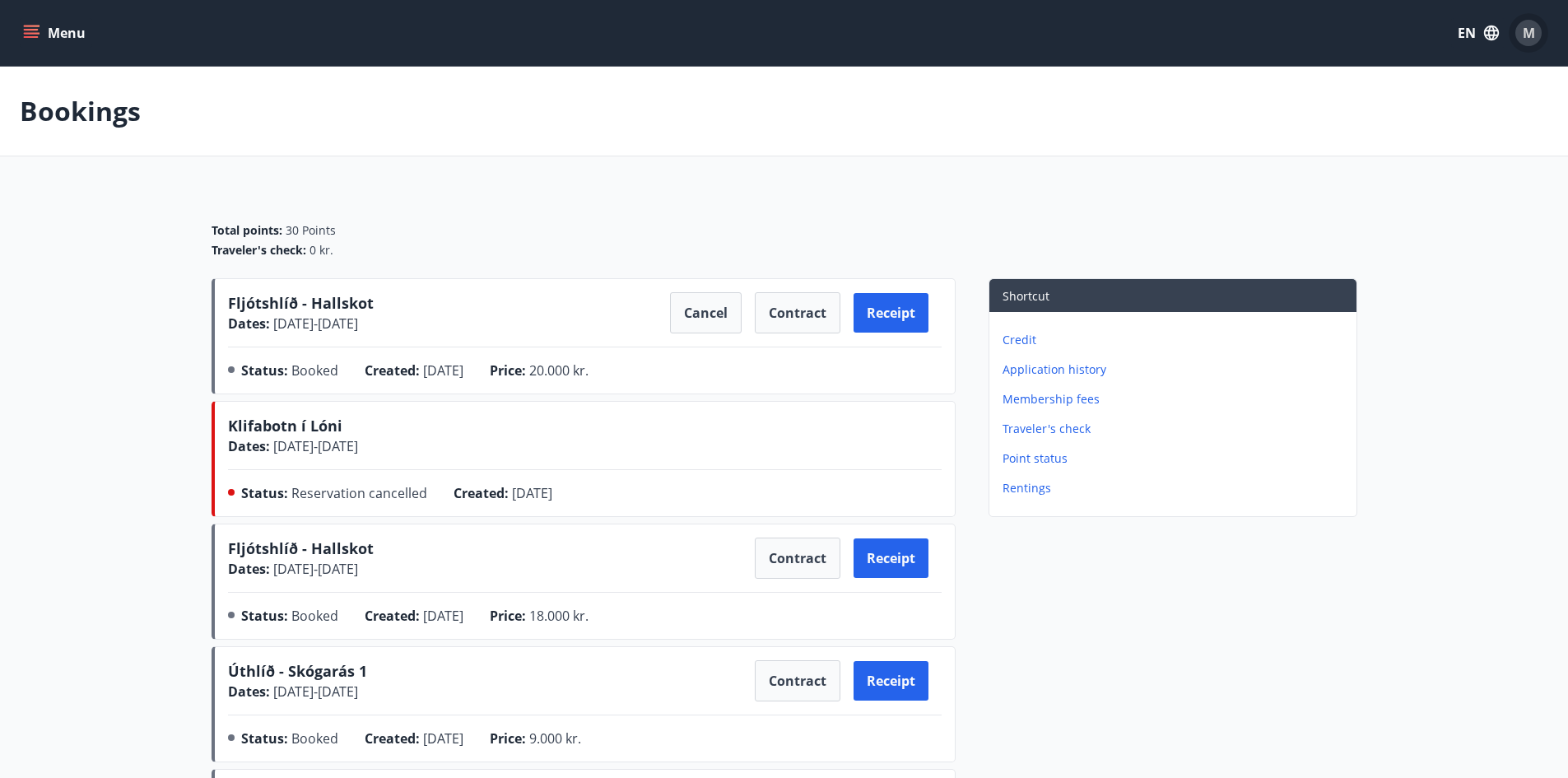
click at [1524, 36] on span "M" at bounding box center [1529, 32] width 13 height 18
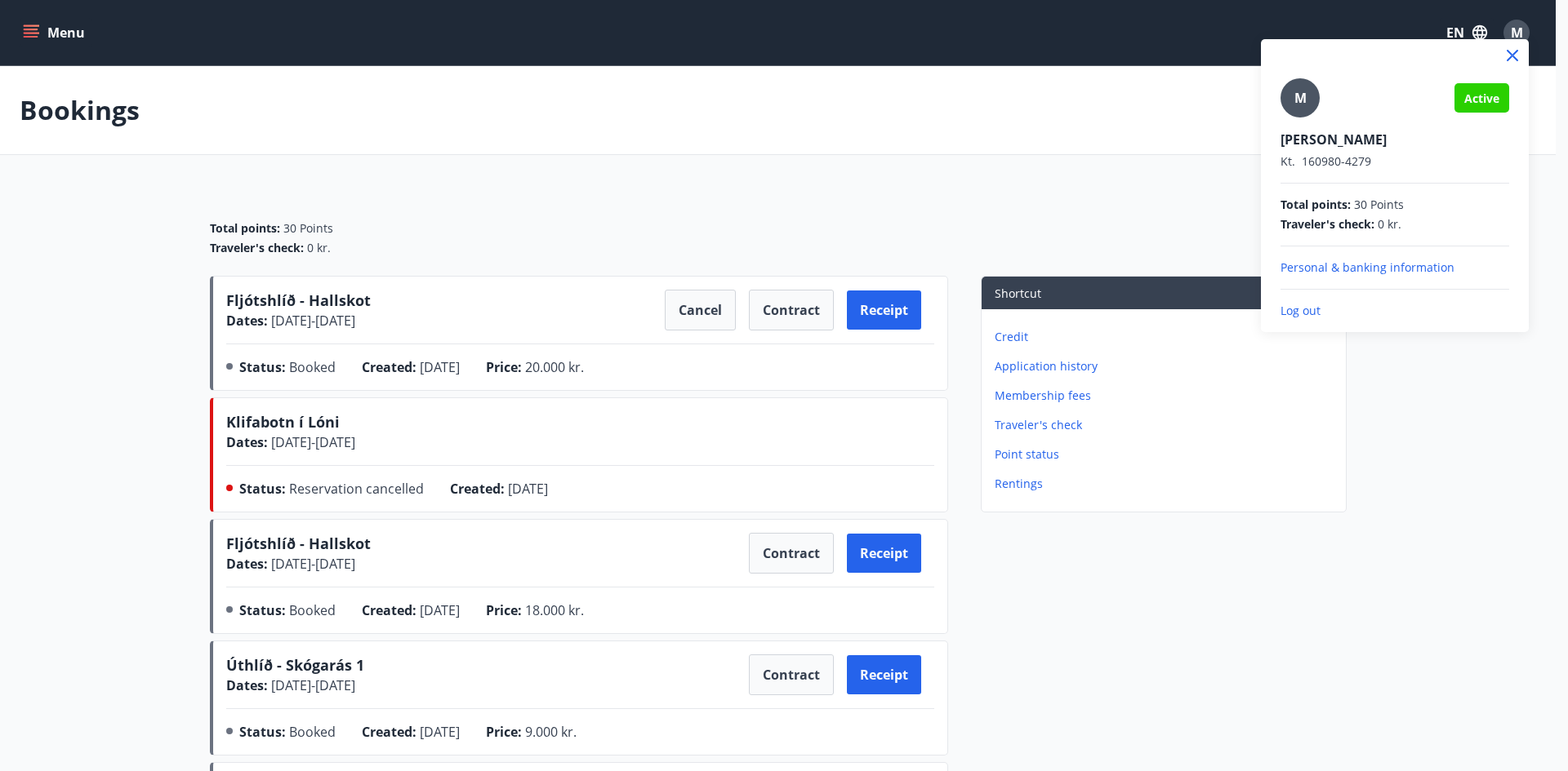
click at [1296, 311] on p "Log out" at bounding box center [1394, 311] width 228 height 17
